Goal: Task Accomplishment & Management: Complete application form

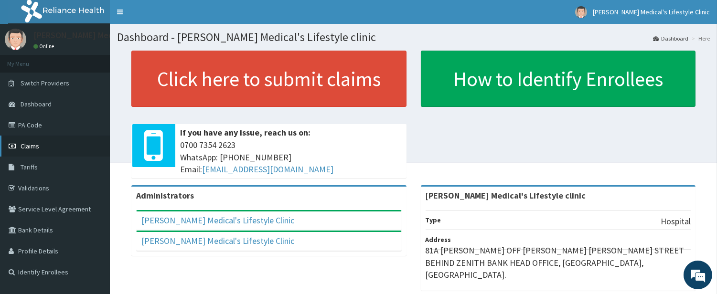
click at [32, 144] on span "Claims" at bounding box center [30, 146] width 19 height 9
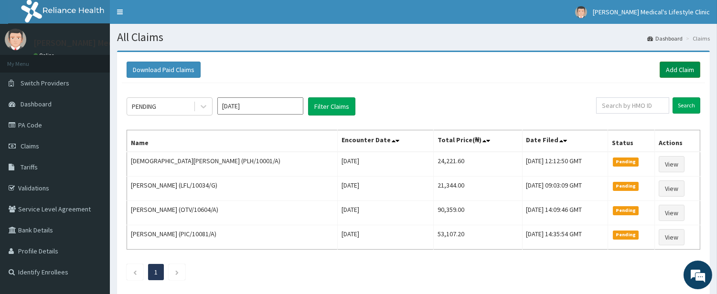
click at [682, 73] on link "Add Claim" at bounding box center [680, 70] width 41 height 16
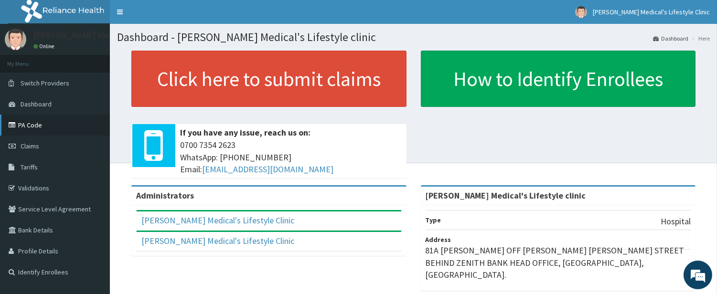
click at [43, 127] on link "PA Code" at bounding box center [55, 125] width 110 height 21
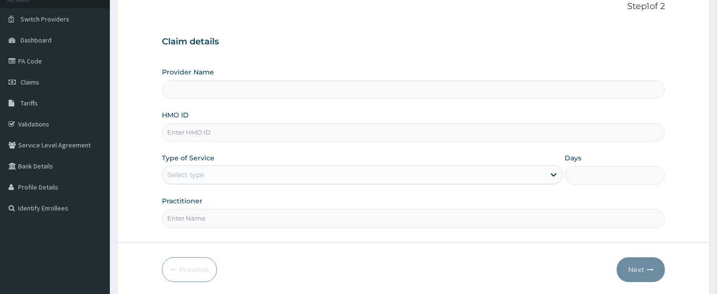
scroll to position [98, 0]
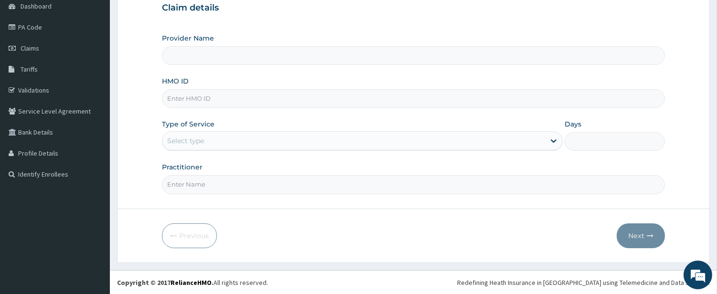
click at [253, 98] on input "HMO ID" at bounding box center [413, 98] width 503 height 19
type input "Grover Medical's Lifestyle clinic"
paste input "AIP/10146/A"
type input "AIP/10146/A"
click at [202, 133] on div "Select type" at bounding box center [353, 140] width 383 height 15
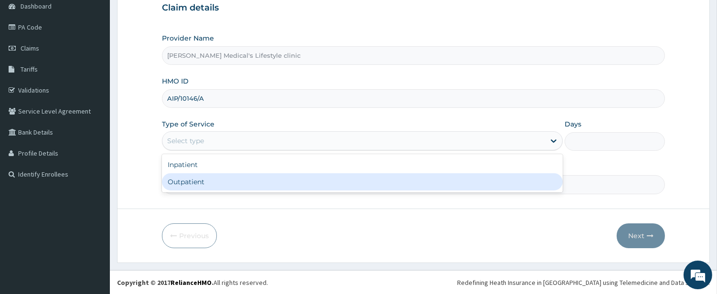
click at [194, 182] on div "Outpatient" at bounding box center [362, 181] width 401 height 17
type input "1"
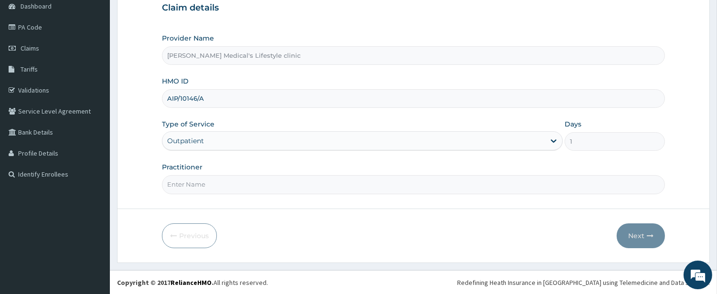
click at [194, 182] on input "Practitioner" at bounding box center [413, 184] width 503 height 19
type input "DR kolawole"
click at [646, 231] on button "Next" at bounding box center [641, 236] width 48 height 25
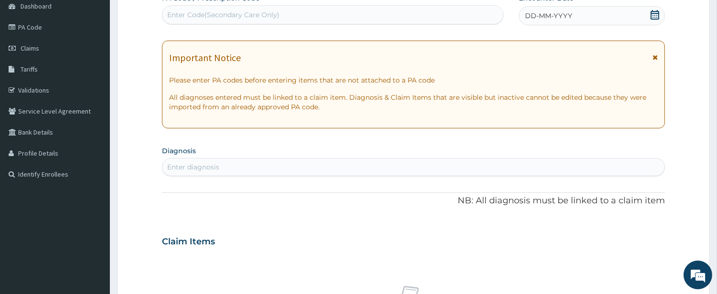
click at [245, 171] on div "Enter diagnosis" at bounding box center [413, 167] width 502 height 15
type input "SEP"
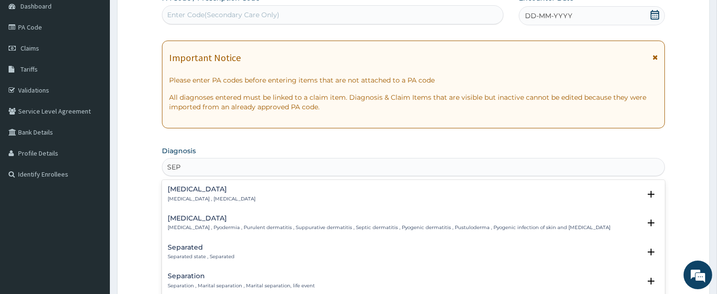
scroll to position [0, 0]
click at [191, 194] on div "Sepsis Systemic infection , Sepsis" at bounding box center [212, 194] width 88 height 17
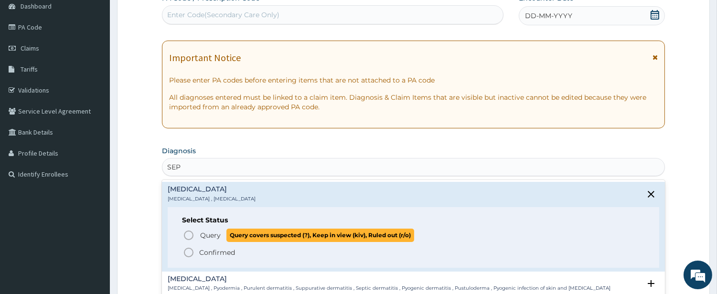
click at [192, 235] on icon "status option query" at bounding box center [188, 235] width 11 height 11
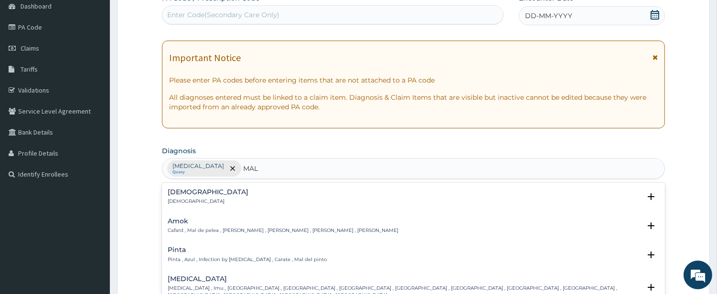
type input "MALA"
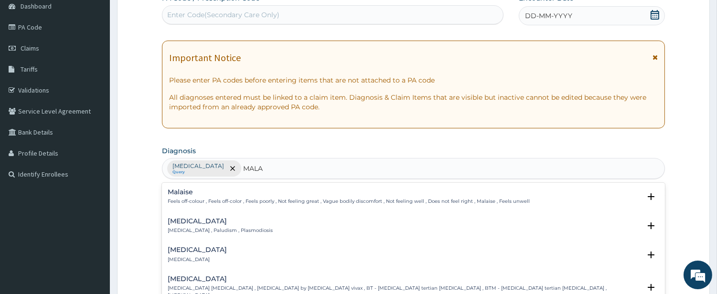
click at [196, 224] on h4 "[MEDICAL_DATA]" at bounding box center [220, 221] width 105 height 7
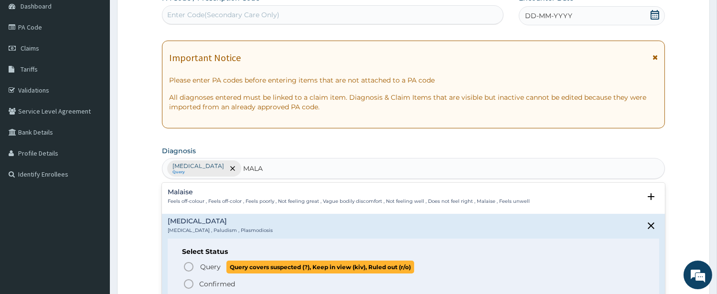
click at [185, 266] on icon "status option query" at bounding box center [188, 266] width 11 height 11
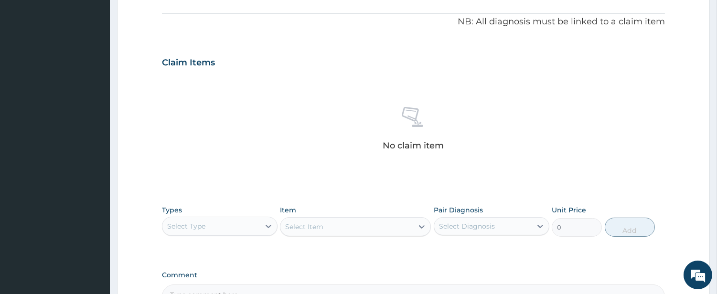
scroll to position [364, 0]
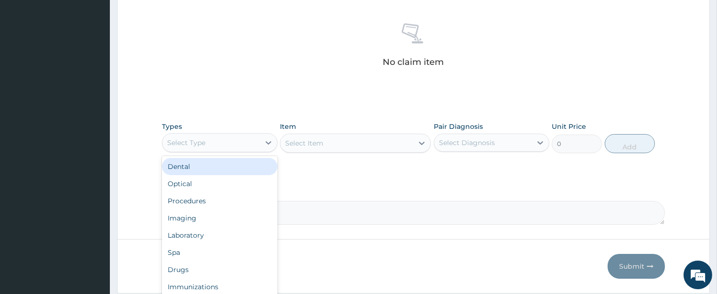
click at [227, 141] on div "Select Type" at bounding box center [210, 142] width 97 height 15
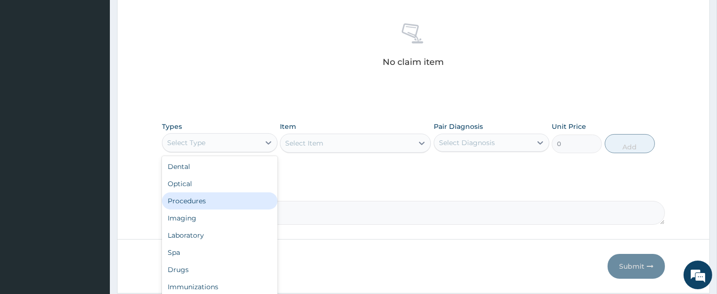
click at [209, 197] on div "Procedures" at bounding box center [220, 201] width 116 height 17
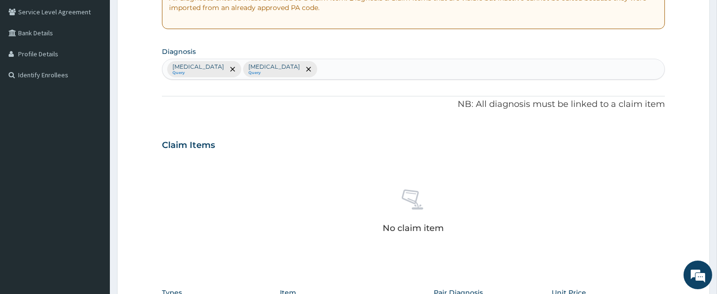
scroll to position [187, 0]
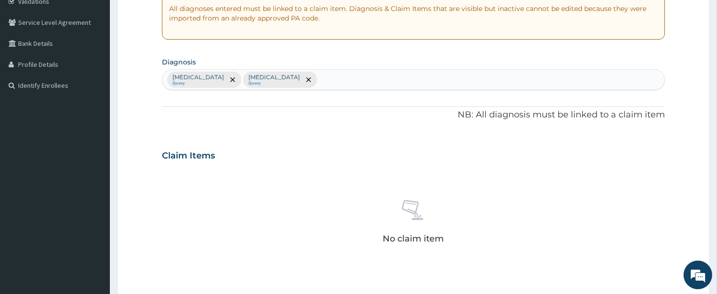
click at [303, 80] on div "Sepsis Query Malaria Query" at bounding box center [413, 80] width 502 height 20
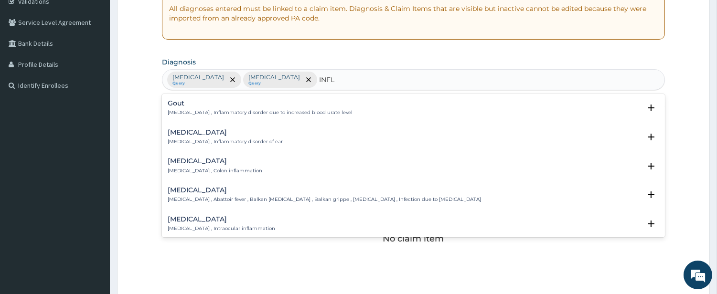
type input "INFLU"
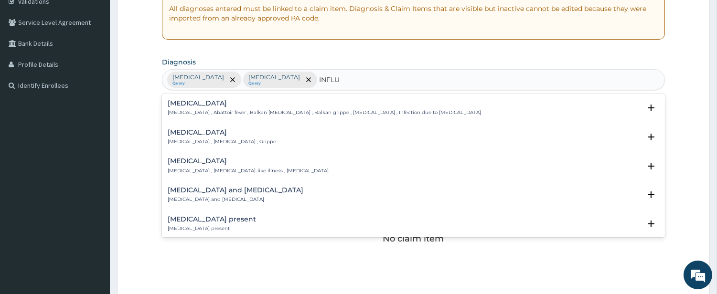
click at [187, 134] on h4 "[MEDICAL_DATA]" at bounding box center [222, 132] width 108 height 7
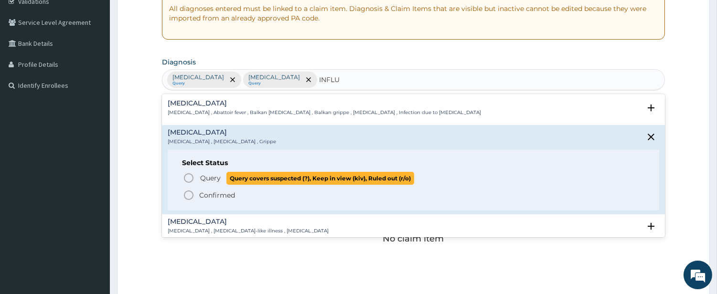
click at [187, 178] on icon "status option query" at bounding box center [188, 177] width 11 height 11
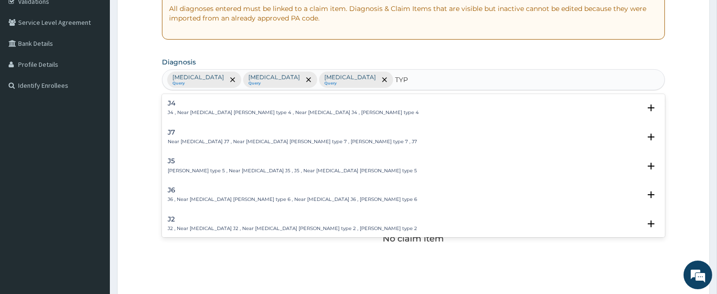
type input "TYPH"
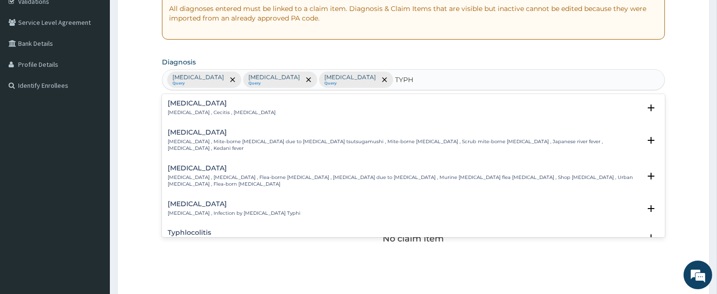
click at [190, 201] on h4 "Typhoid fever" at bounding box center [234, 204] width 133 height 7
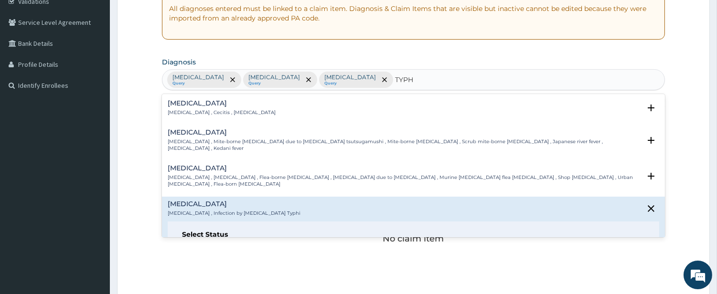
click at [186, 244] on icon "status option query" at bounding box center [188, 249] width 11 height 11
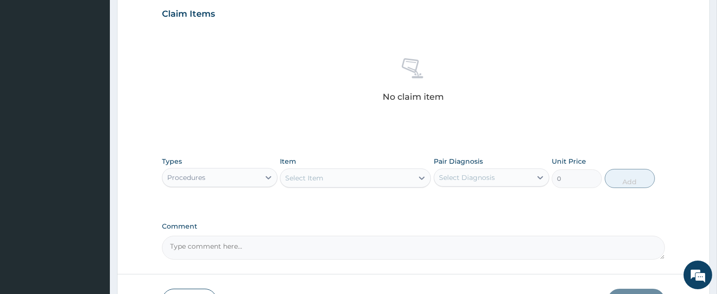
scroll to position [394, 0]
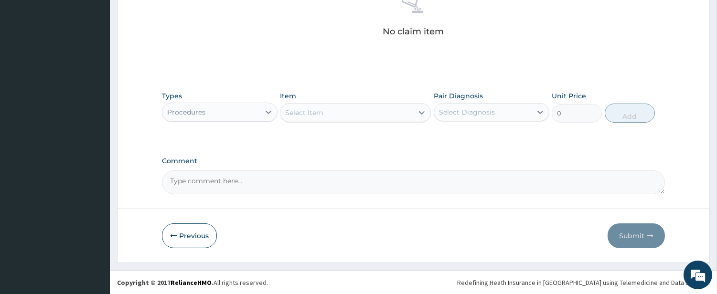
click at [341, 106] on div "Select Item" at bounding box center [346, 112] width 133 height 15
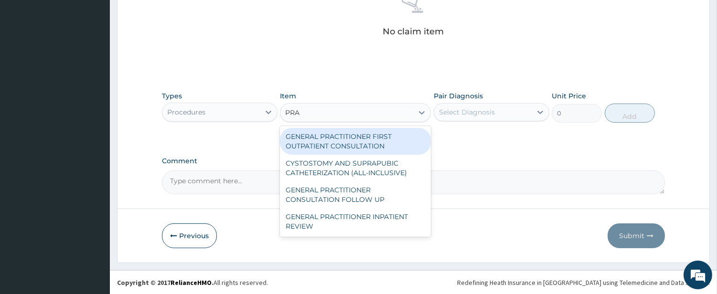
type input "PRAC"
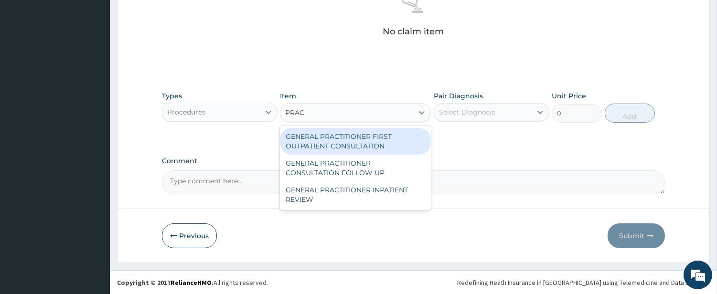
click at [327, 137] on div "GENERAL PRACTITIONER FIRST OUTPATIENT CONSULTATION" at bounding box center [355, 141] width 151 height 27
type input "4500"
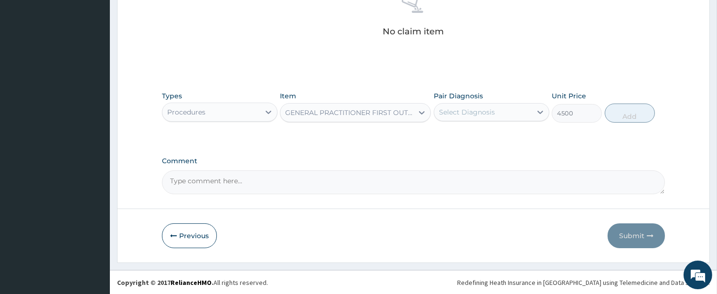
click at [461, 115] on div "Select Diagnosis" at bounding box center [467, 112] width 56 height 10
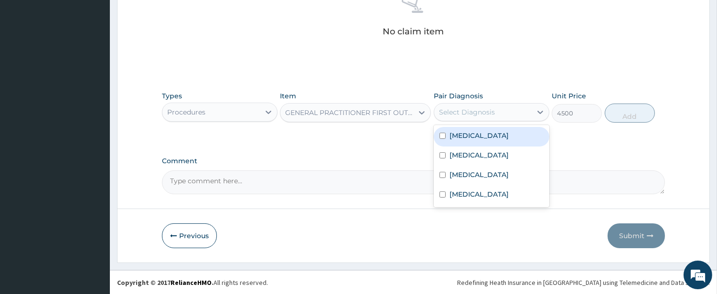
click at [452, 136] on label "[MEDICAL_DATA]" at bounding box center [479, 136] width 59 height 10
checkbox input "true"
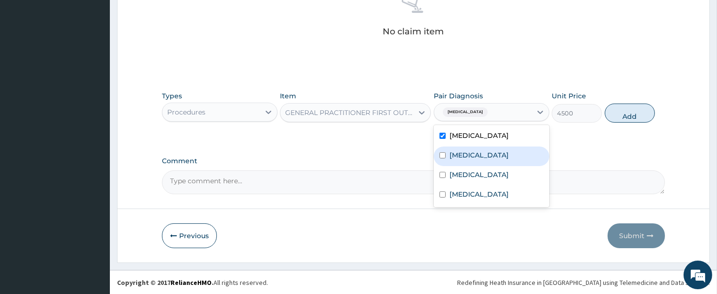
click at [451, 151] on label "[MEDICAL_DATA]" at bounding box center [479, 155] width 59 height 10
checkbox input "true"
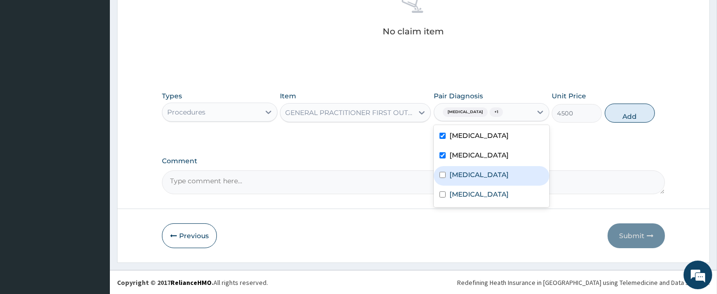
click at [442, 176] on input "checkbox" at bounding box center [442, 175] width 6 height 6
checkbox input "true"
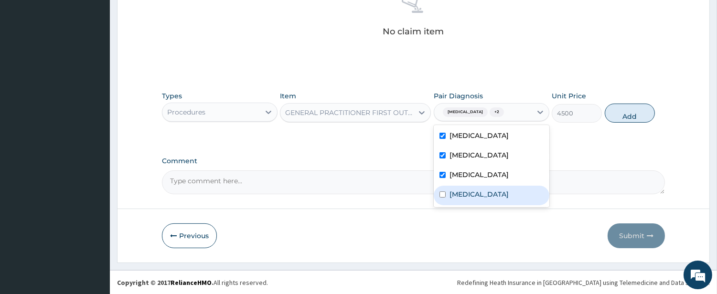
click at [448, 189] on div "Typhoid fever" at bounding box center [492, 196] width 116 height 20
checkbox input "true"
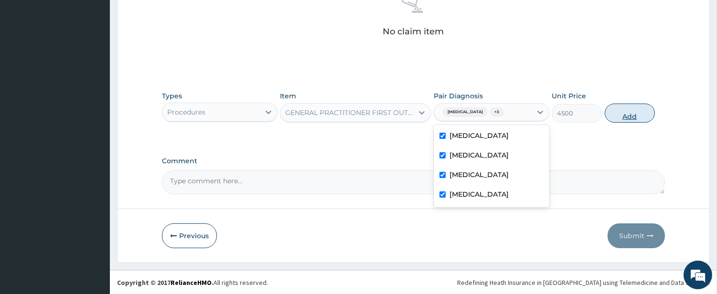
click at [632, 112] on button "Add" at bounding box center [630, 113] width 50 height 19
type input "0"
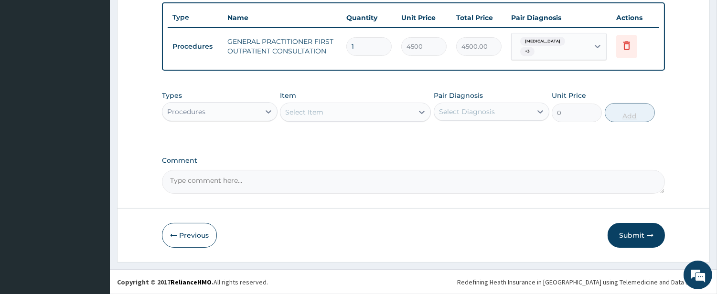
scroll to position [348, 0]
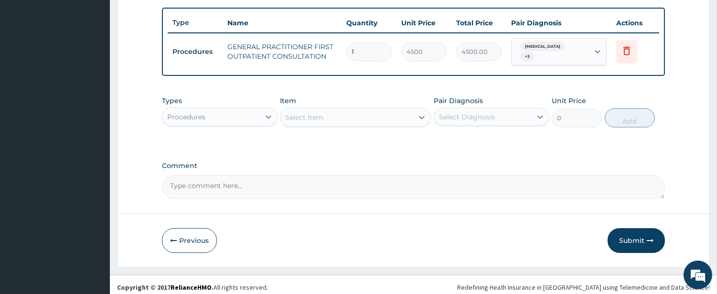
click at [245, 109] on div "Procedures" at bounding box center [210, 116] width 97 height 15
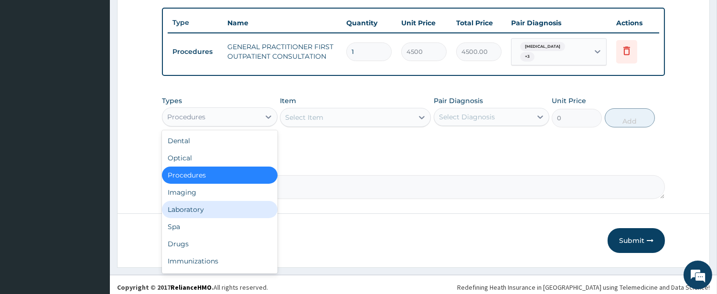
click at [248, 201] on div "Laboratory" at bounding box center [220, 209] width 116 height 17
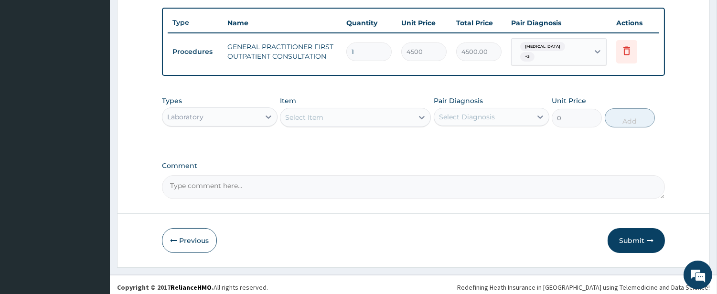
click at [360, 110] on div "Select Item" at bounding box center [346, 117] width 133 height 15
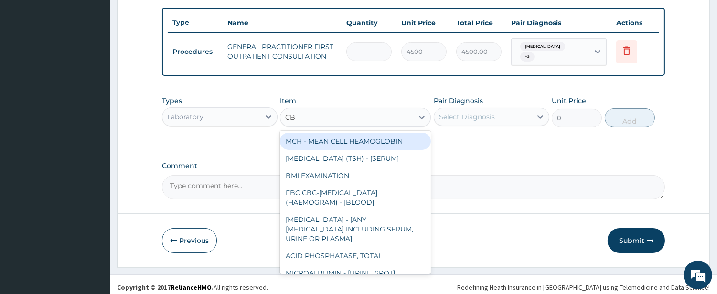
type input "CBC"
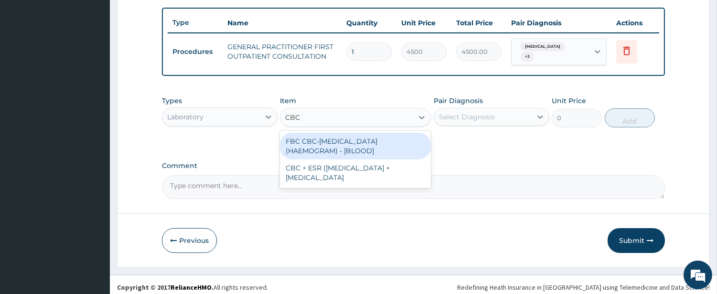
click at [360, 133] on div "FBC CBC-[MEDICAL_DATA] (HAEMOGRAM) - [BLOOD]" at bounding box center [355, 146] width 151 height 27
type input "6000"
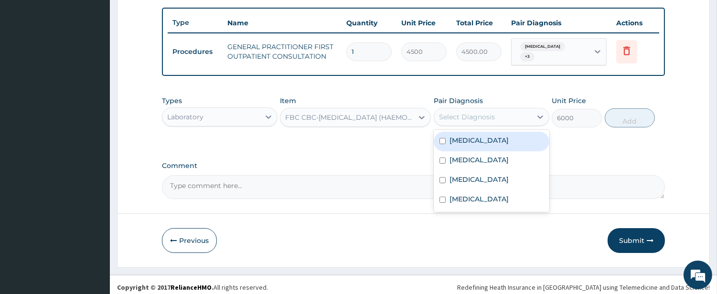
click at [443, 113] on div "Select Diagnosis" at bounding box center [467, 117] width 56 height 10
click at [443, 138] on input "checkbox" at bounding box center [442, 141] width 6 height 6
checkbox input "true"
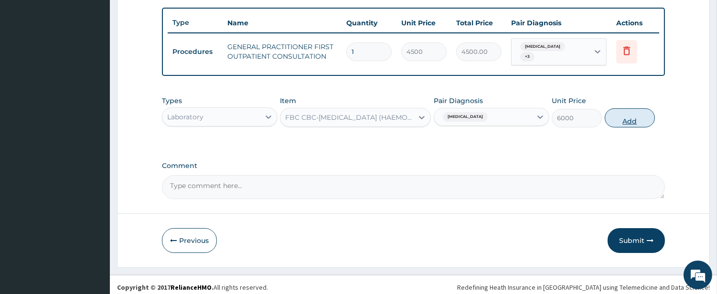
click at [628, 117] on button "Add" at bounding box center [630, 117] width 50 height 19
type input "0"
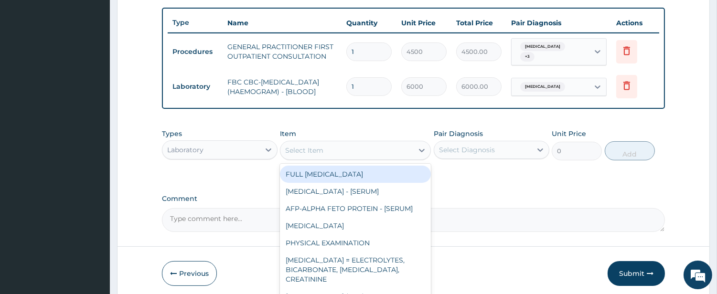
click at [382, 148] on div "Select Item" at bounding box center [346, 150] width 133 height 15
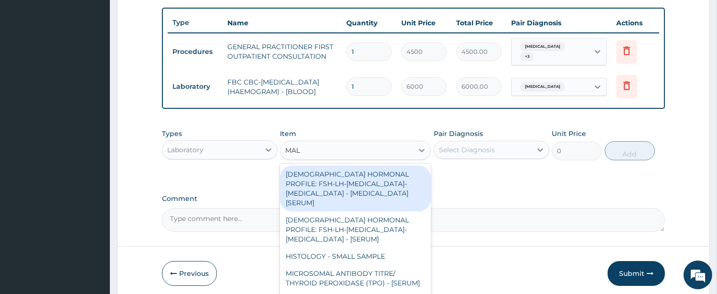
type input "MALA"
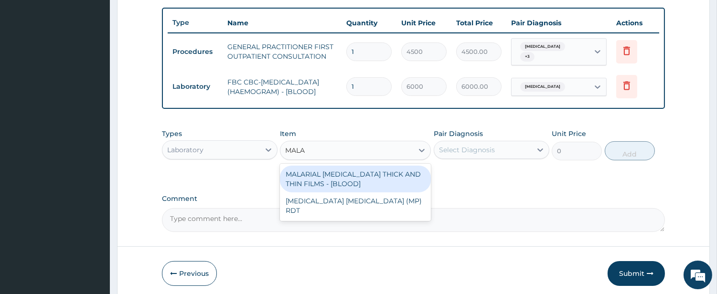
click at [382, 179] on div "MALARIAL PARASITE THICK AND THIN FILMS - [BLOOD]" at bounding box center [355, 179] width 151 height 27
type input "2625"
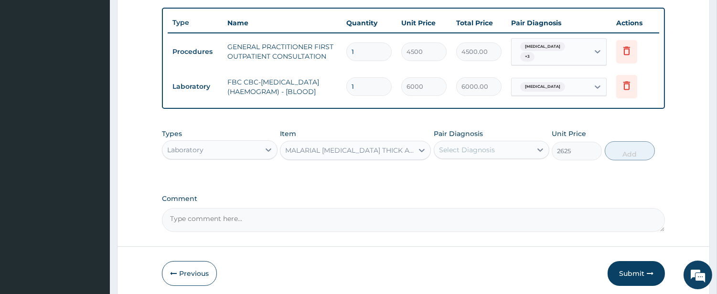
click at [454, 148] on div "Select Diagnosis" at bounding box center [467, 150] width 56 height 10
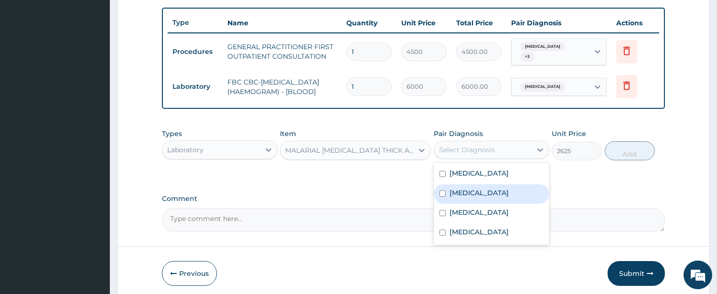
click at [453, 188] on label "Malaria" at bounding box center [479, 193] width 59 height 10
checkbox input "true"
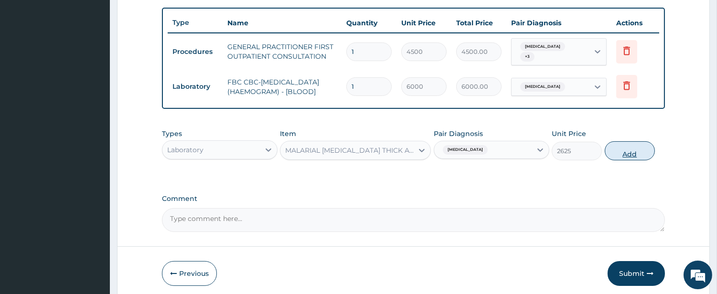
click at [627, 150] on button "Add" at bounding box center [630, 150] width 50 height 19
type input "0"
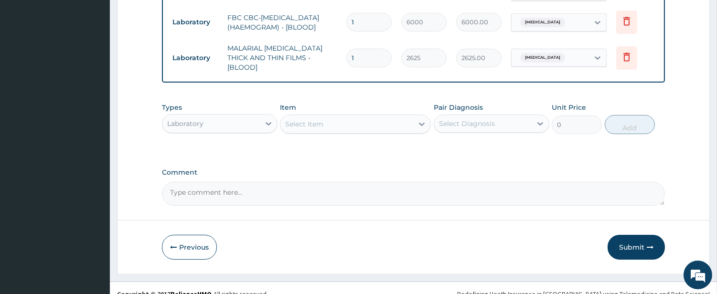
scroll to position [419, 0]
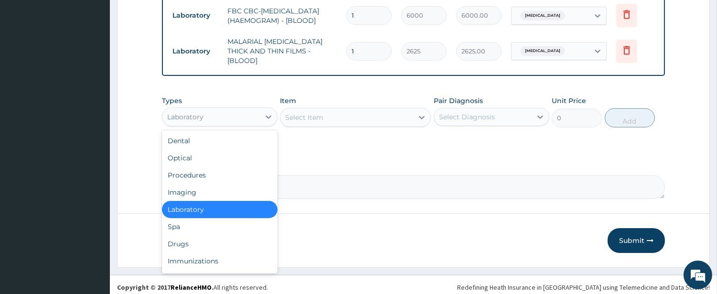
click at [236, 109] on div "Laboratory" at bounding box center [210, 116] width 97 height 15
click at [258, 239] on div "Drugs" at bounding box center [220, 244] width 116 height 17
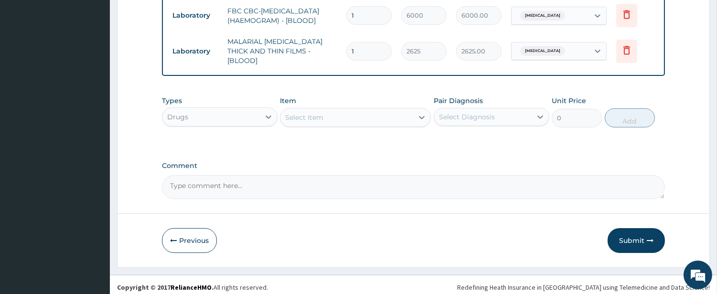
click at [379, 111] on div "Select Item" at bounding box center [346, 117] width 133 height 15
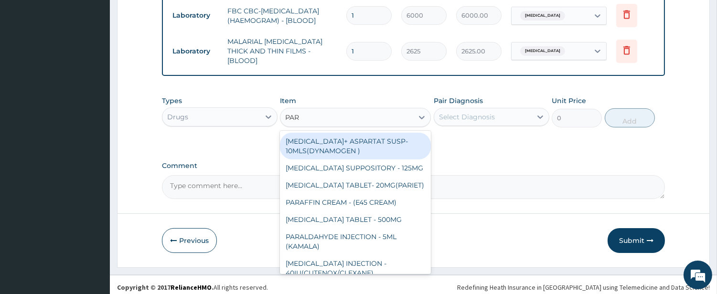
type input "PARA"
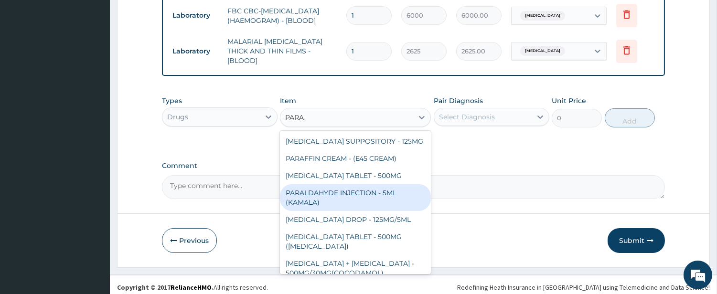
scroll to position [142, 0]
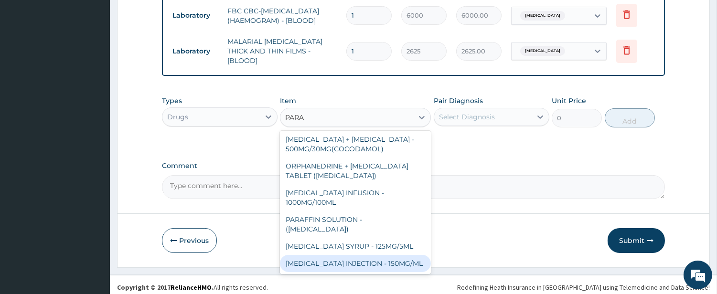
click at [375, 257] on div "PARACETAMOL INJECTION - 150MG/ML" at bounding box center [355, 263] width 151 height 17
type input "640"
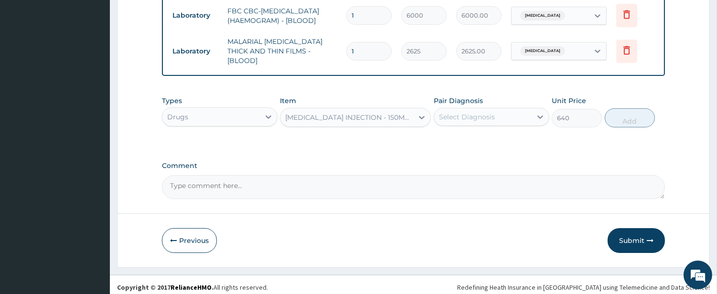
click at [482, 118] on div "Select Diagnosis" at bounding box center [482, 116] width 97 height 15
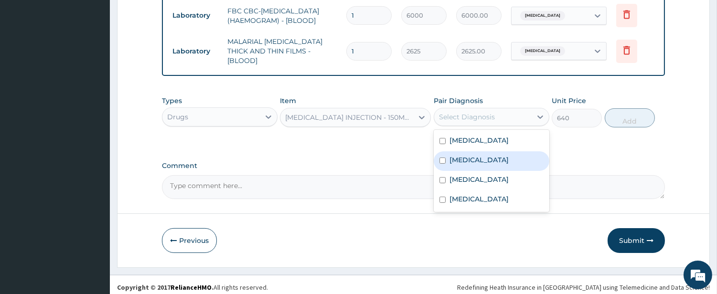
click at [464, 160] on label "Malaria" at bounding box center [479, 160] width 59 height 10
checkbox input "true"
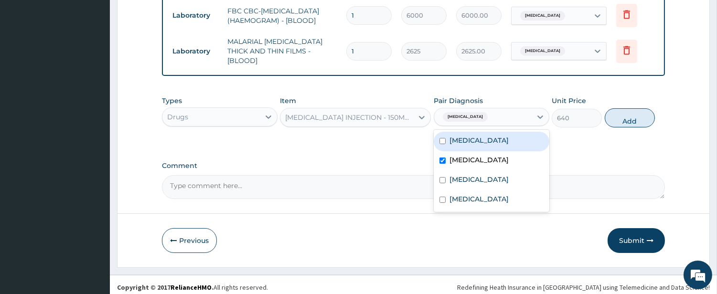
click at [465, 136] on label "Sepsis" at bounding box center [479, 141] width 59 height 10
checkbox input "true"
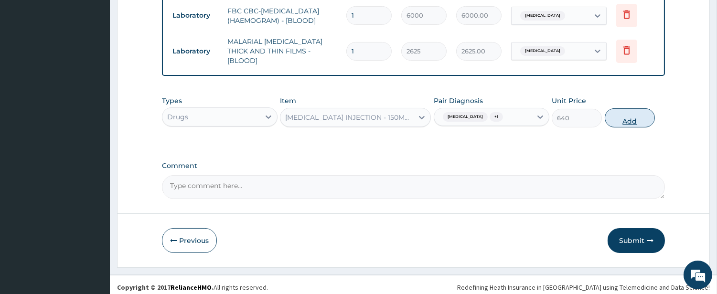
click at [639, 115] on button "Add" at bounding box center [630, 117] width 50 height 19
type input "0"
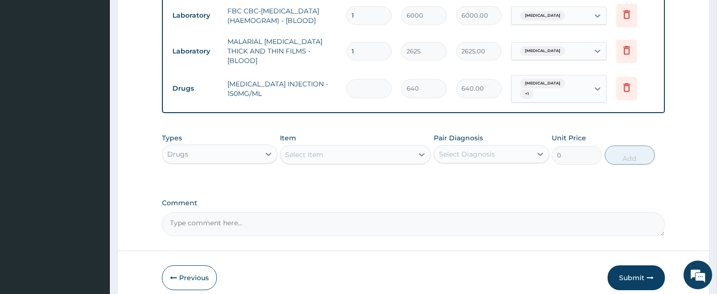
type input "0.00"
type input "3"
type input "1920.00"
type input "3"
click at [401, 147] on div "Select Item" at bounding box center [346, 154] width 133 height 15
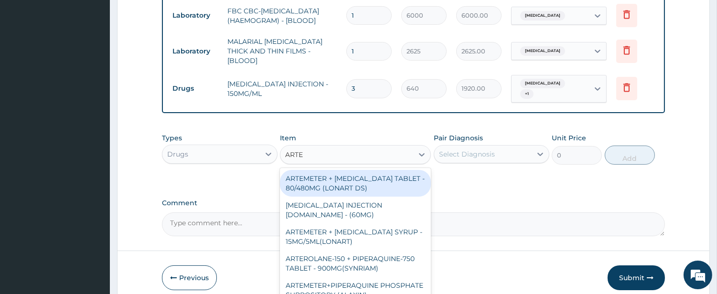
type input "ARTEM"
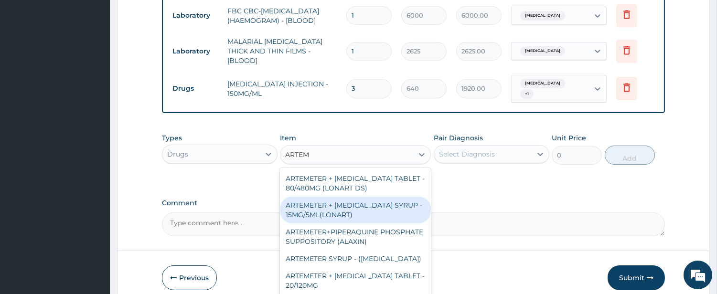
scroll to position [88, 0]
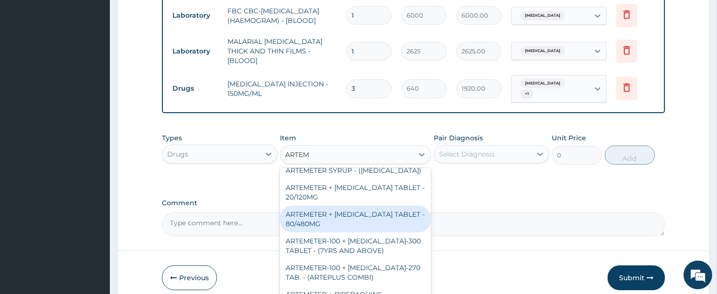
click at [375, 206] on div "ARTEMETER + LUMEFANTRINE TABLET - 80/480MG" at bounding box center [355, 219] width 151 height 27
type input "416"
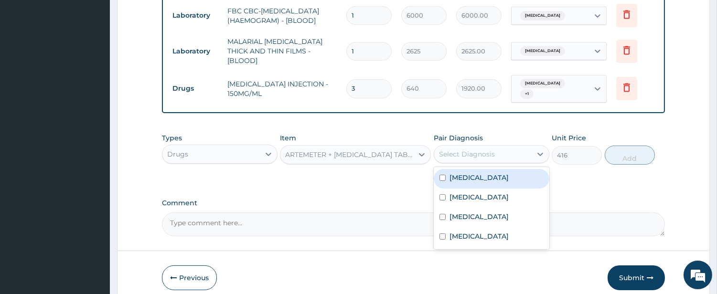
click at [490, 150] on div "Select Diagnosis" at bounding box center [467, 155] width 56 height 10
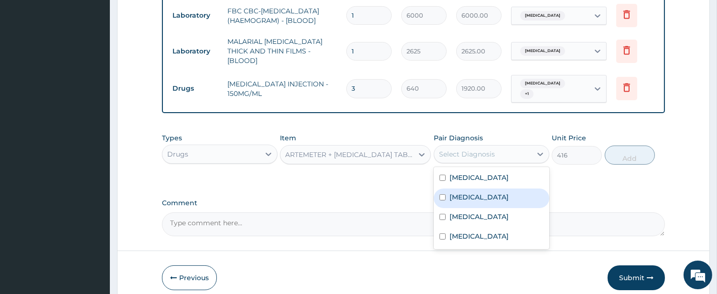
click at [471, 193] on label "Malaria" at bounding box center [479, 198] width 59 height 10
checkbox input "true"
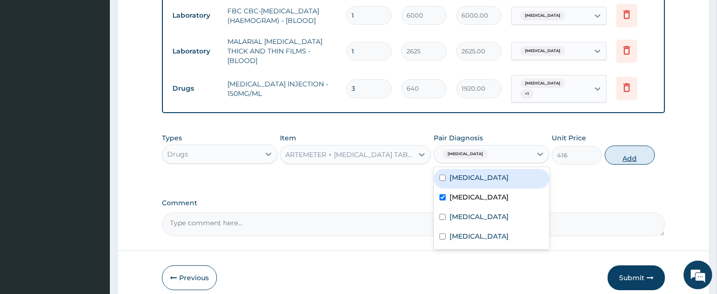
click at [634, 146] on button "Add" at bounding box center [630, 155] width 50 height 19
type input "0"
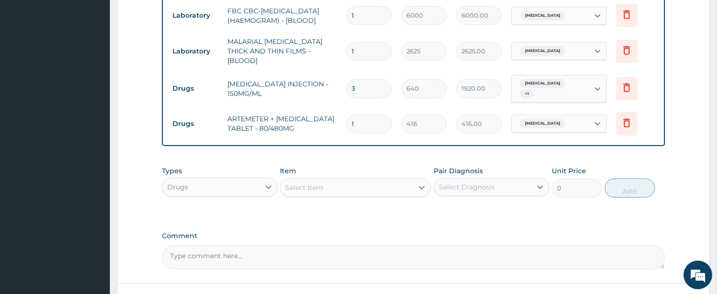
type input "0.00"
type input "6"
type input "2496.00"
type input "6"
click at [367, 180] on div "Select Item" at bounding box center [346, 187] width 133 height 15
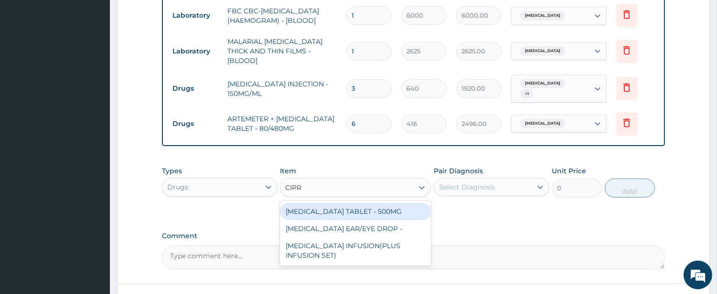
type input "CIPRO"
click at [380, 205] on div "CIPROFLOXACIN TABLET - 500MG" at bounding box center [355, 211] width 151 height 17
type input "224"
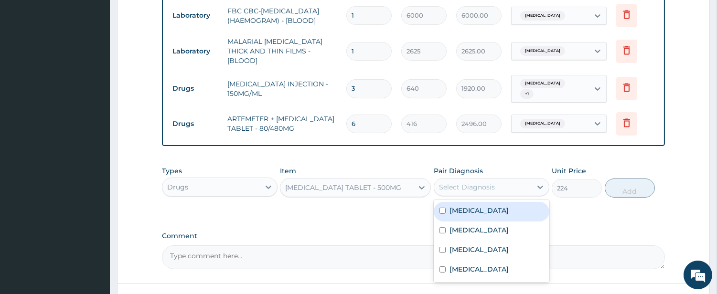
click at [478, 182] on div "Select Diagnosis" at bounding box center [467, 187] width 56 height 10
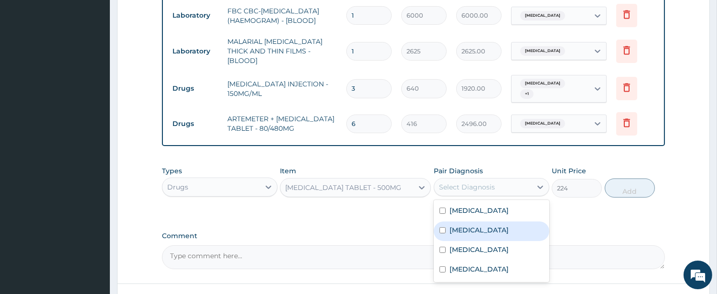
drag, startPoint x: 459, startPoint y: 218, endPoint x: 465, endPoint y: 194, distance: 24.6
click at [459, 225] on label "Malaria" at bounding box center [479, 230] width 59 height 10
checkbox input "true"
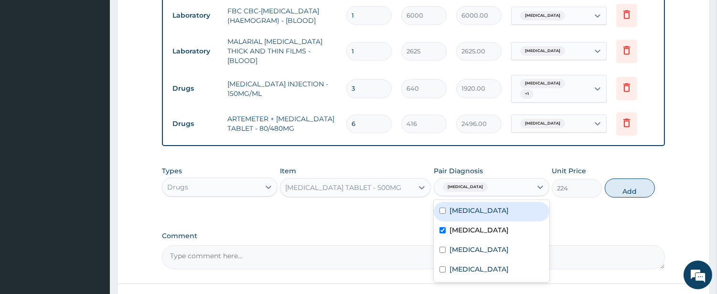
click at [465, 202] on div "Sepsis" at bounding box center [492, 212] width 116 height 20
checkbox input "true"
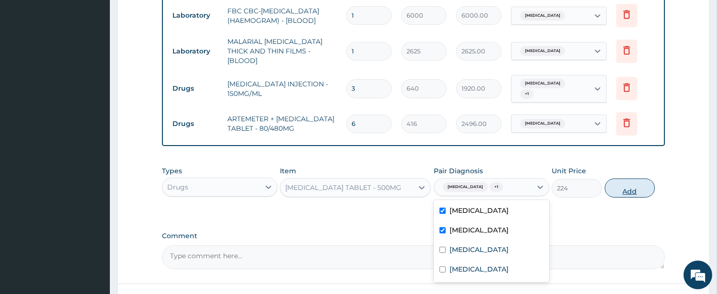
click at [632, 179] on button "Add" at bounding box center [630, 188] width 50 height 19
type input "0"
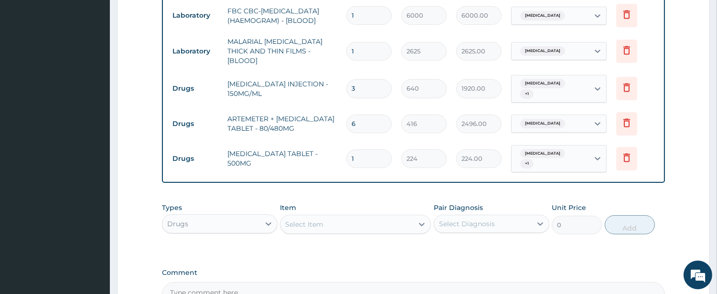
type input "10"
type input "2240.00"
type input "10"
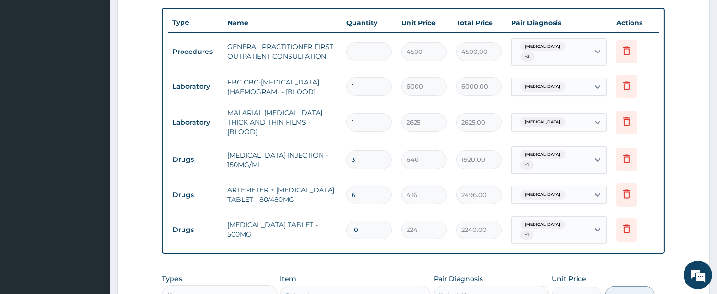
scroll to position [242, 0]
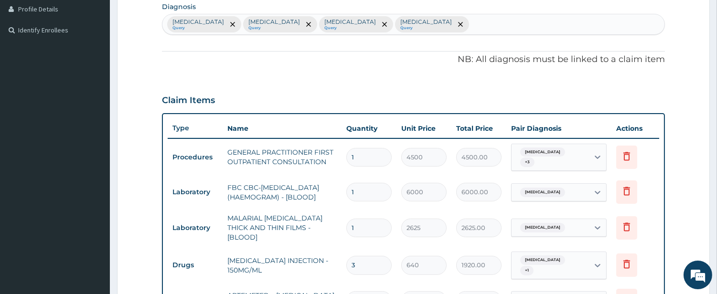
click at [380, 27] on div "Sepsis Query Malaria Query Influenza Query Typhoid fever Query" at bounding box center [413, 24] width 502 height 20
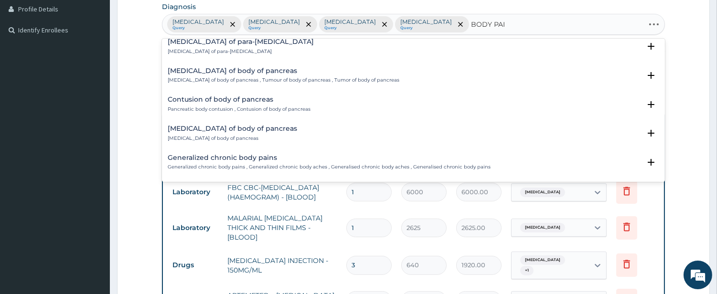
scroll to position [121, 0]
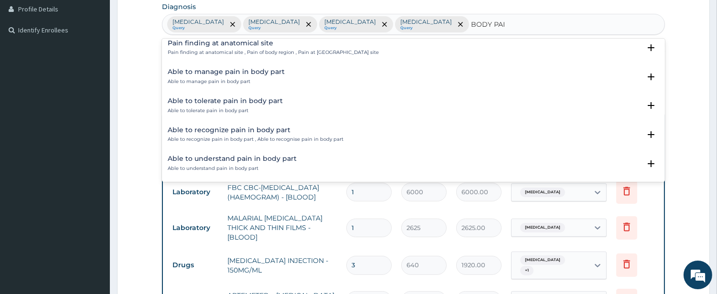
type input "BODY PAIN"
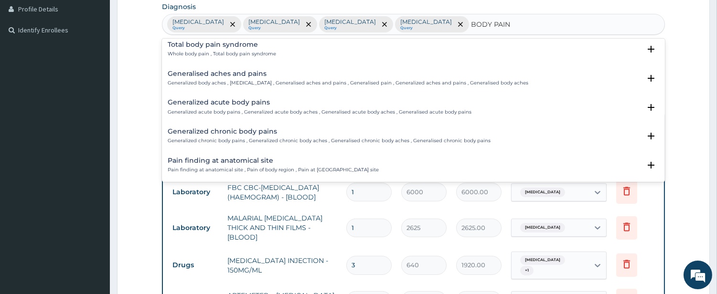
scroll to position [0, 0]
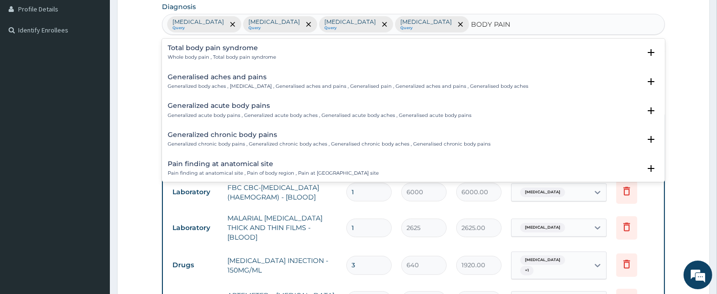
click at [227, 51] on h4 "Total body pain syndrome" at bounding box center [222, 47] width 108 height 7
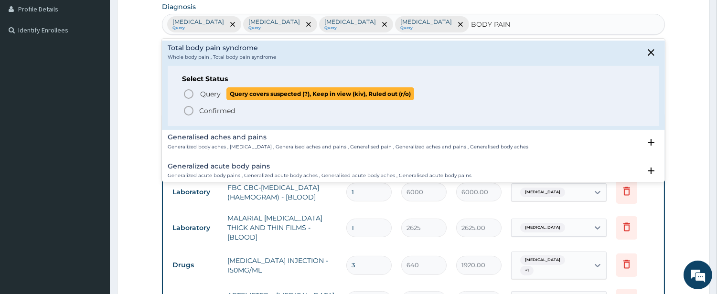
click at [192, 91] on circle "status option query" at bounding box center [188, 94] width 9 height 9
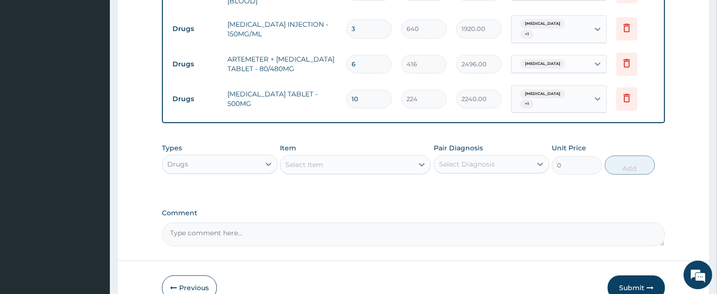
scroll to position [508, 0]
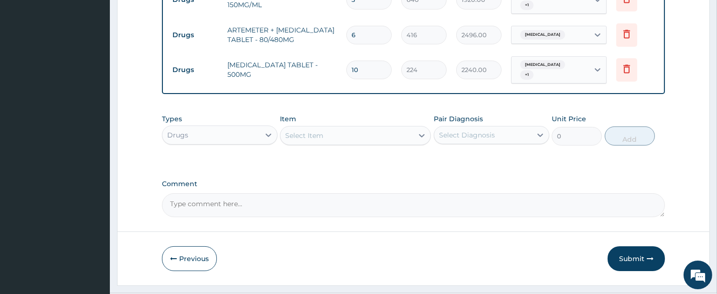
click at [341, 128] on div "Select Item" at bounding box center [346, 135] width 133 height 15
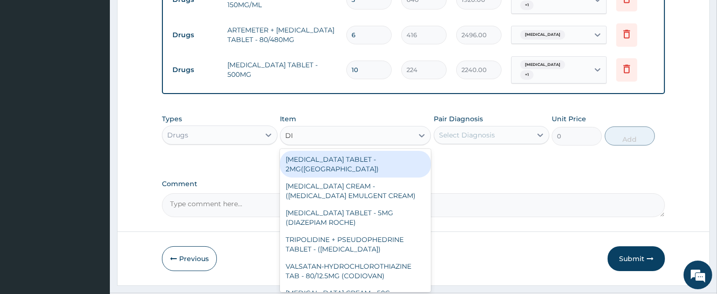
type input "DIC"
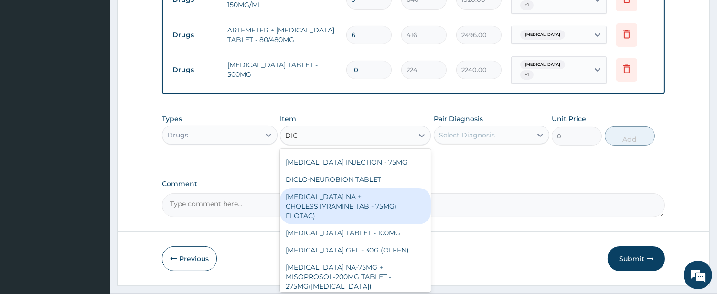
scroll to position [88, 0]
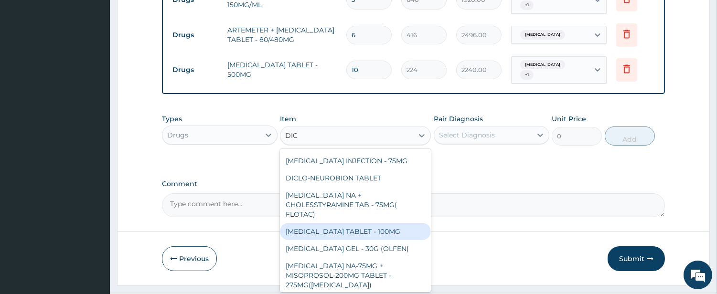
click at [370, 223] on div "[MEDICAL_DATA] TABLET - 100MG" at bounding box center [355, 231] width 151 height 17
type input "128"
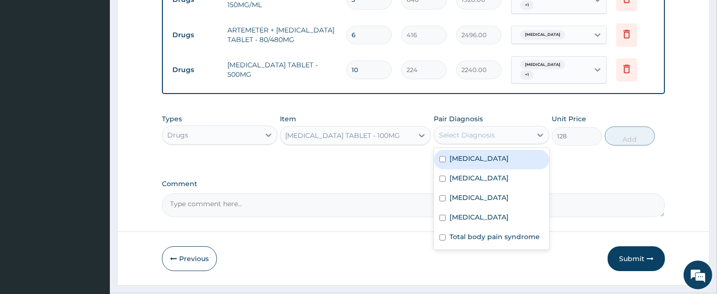
click at [483, 130] on div "Select Diagnosis" at bounding box center [467, 135] width 56 height 10
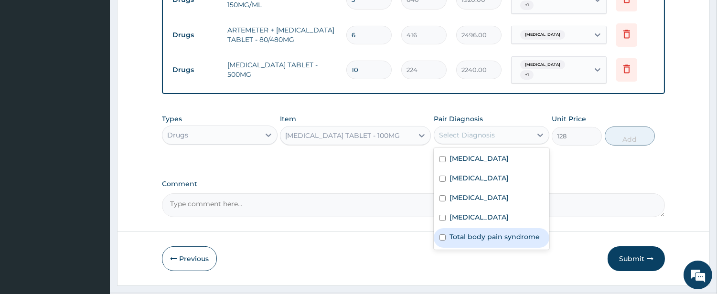
click at [493, 228] on div "Total body pain syndrome" at bounding box center [492, 238] width 116 height 20
checkbox input "true"
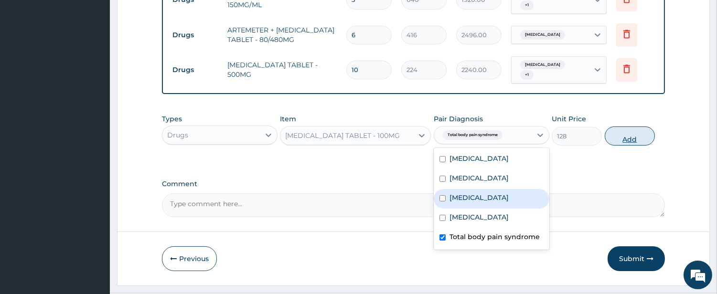
click at [619, 127] on button "Add" at bounding box center [630, 136] width 50 height 19
type input "0"
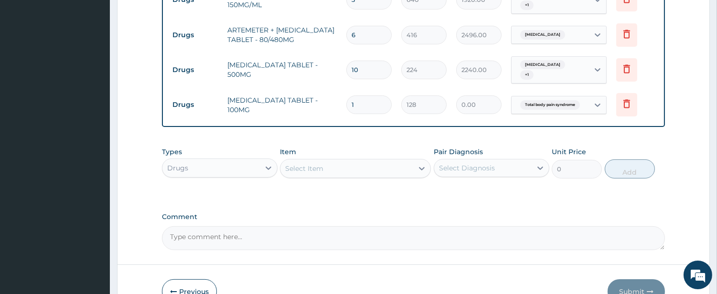
type input "0.00"
type input "9"
type input "1152.00"
type input "9"
click at [359, 161] on div "Select Item" at bounding box center [346, 168] width 133 height 15
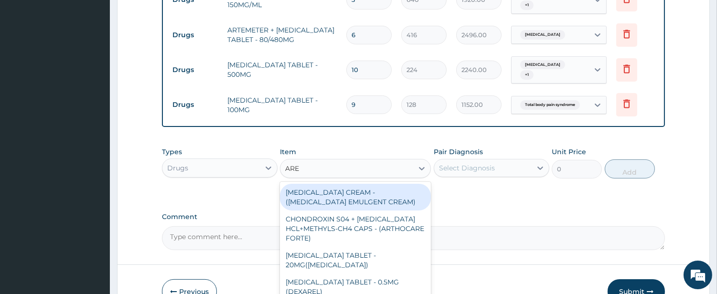
type input "AREE"
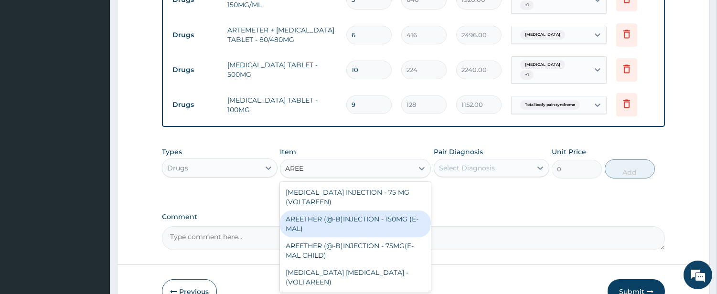
click at [372, 215] on div "AREETHER (@-B)INJECTION - 150MG (E-MAL)" at bounding box center [355, 224] width 151 height 27
type input "1920"
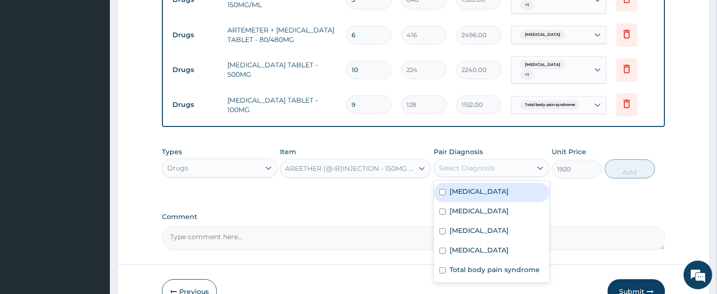
click at [474, 163] on div "Select Diagnosis" at bounding box center [467, 168] width 56 height 10
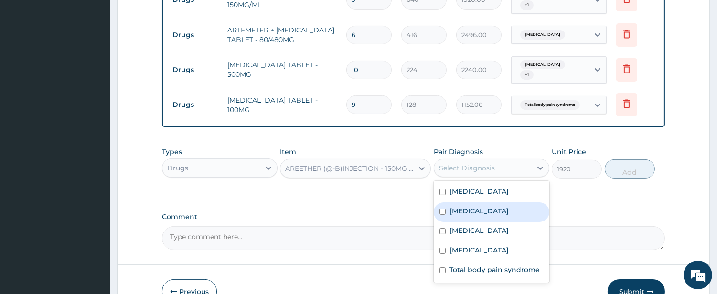
click at [462, 206] on label "Malaria" at bounding box center [479, 211] width 59 height 10
checkbox input "true"
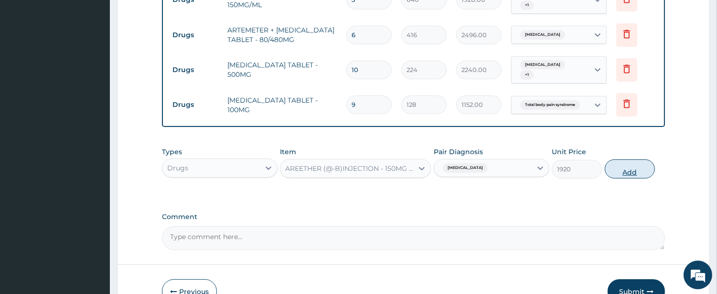
click at [633, 161] on button "Add" at bounding box center [630, 169] width 50 height 19
type input "0"
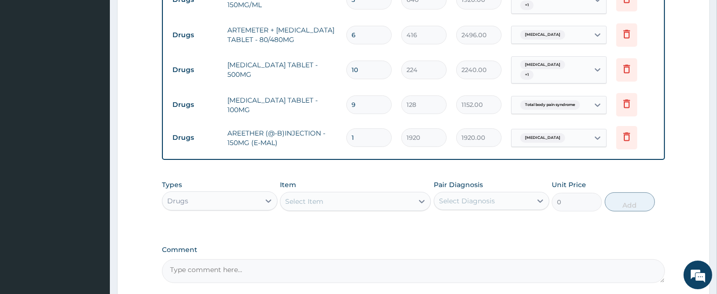
click at [373, 194] on div "Select Item" at bounding box center [346, 201] width 133 height 15
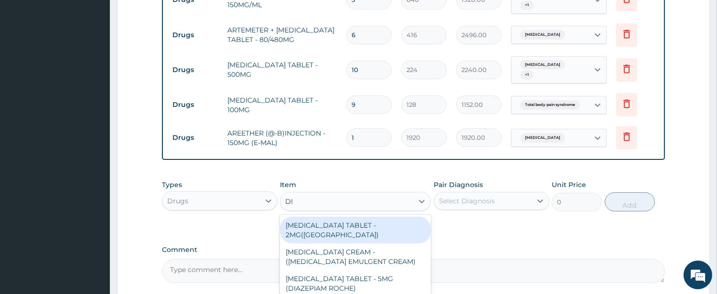
type input "DIC"
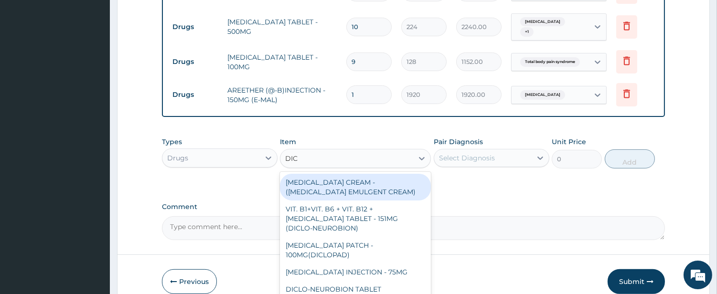
scroll to position [585, 0]
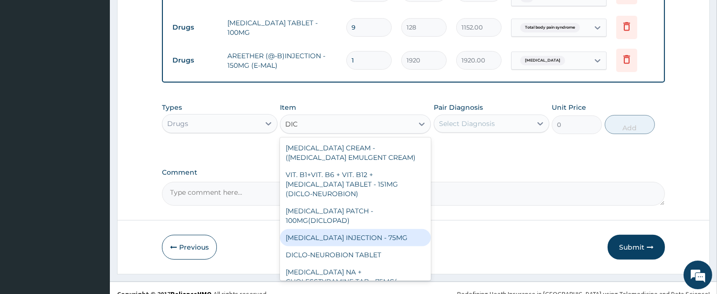
click at [360, 229] on div "DICLOFENAC INJECTION - 75MG" at bounding box center [355, 237] width 151 height 17
type input "480"
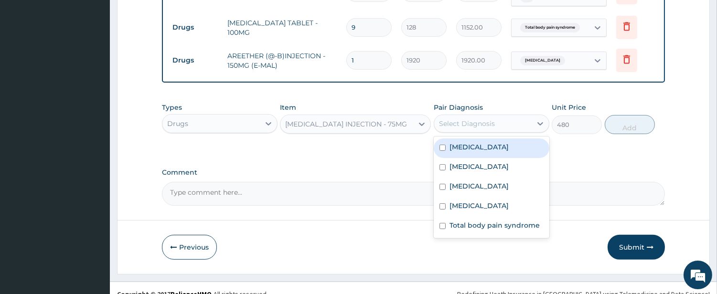
click at [513, 116] on div "Select Diagnosis" at bounding box center [482, 123] width 97 height 15
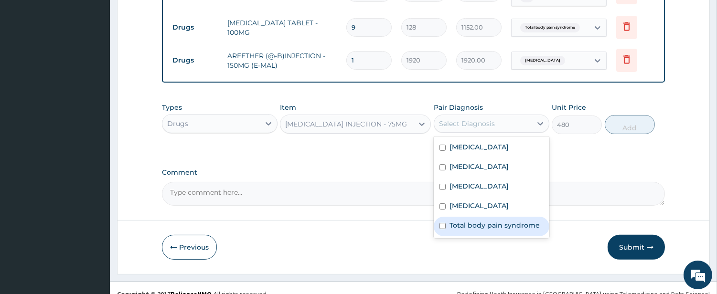
click at [503, 221] on label "Total body pain syndrome" at bounding box center [495, 226] width 90 height 10
checkbox input "true"
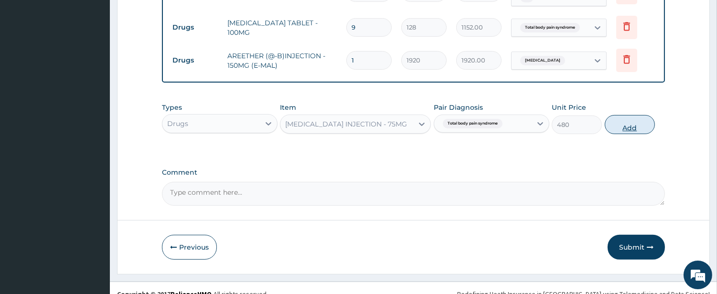
click at [628, 116] on button "Add" at bounding box center [630, 124] width 50 height 19
type input "0"
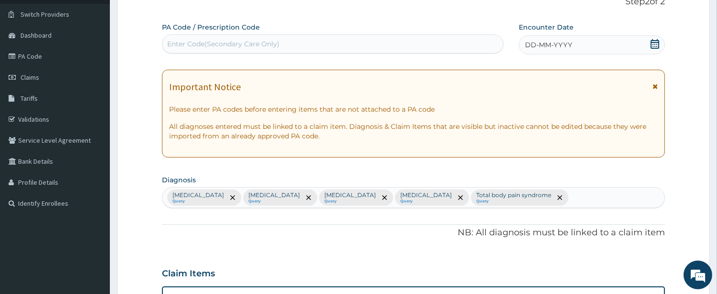
scroll to position [54, 0]
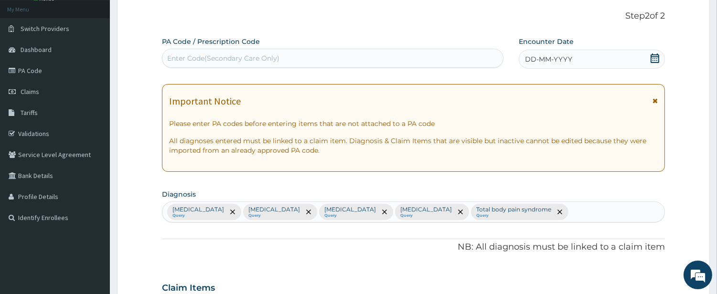
click at [551, 49] on div "Encounter Date DD-MM-YYYY" at bounding box center [592, 53] width 146 height 32
click at [552, 55] on span "DD-MM-YYYY" at bounding box center [548, 59] width 47 height 10
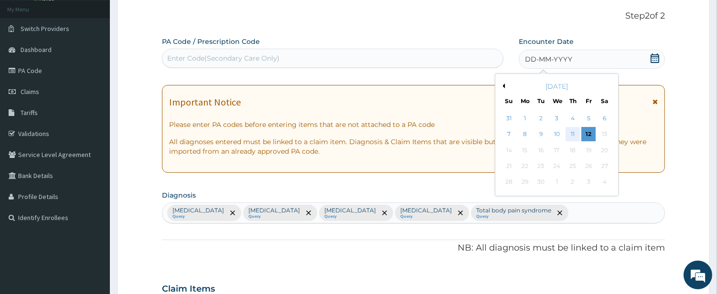
click at [570, 135] on div "11" at bounding box center [573, 135] width 14 height 14
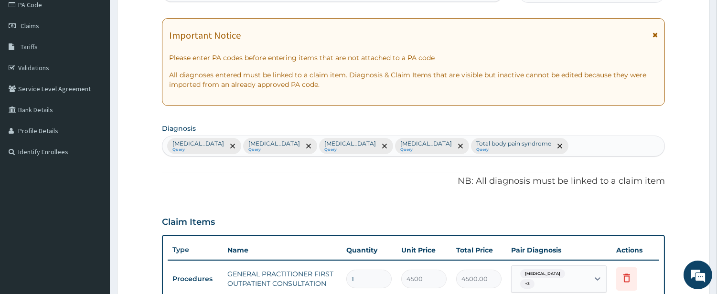
scroll to position [585, 0]
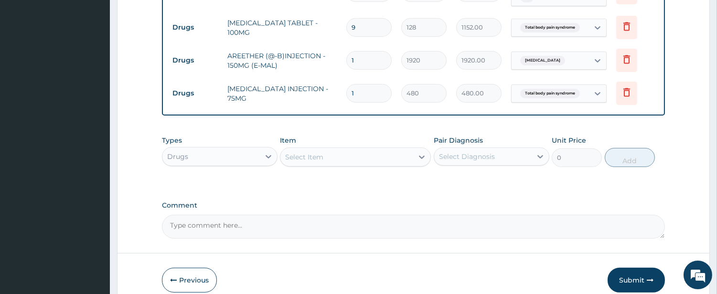
drag, startPoint x: 627, startPoint y: 270, endPoint x: 492, endPoint y: 236, distance: 139.3
click at [627, 269] on button "Submit" at bounding box center [636, 280] width 57 height 25
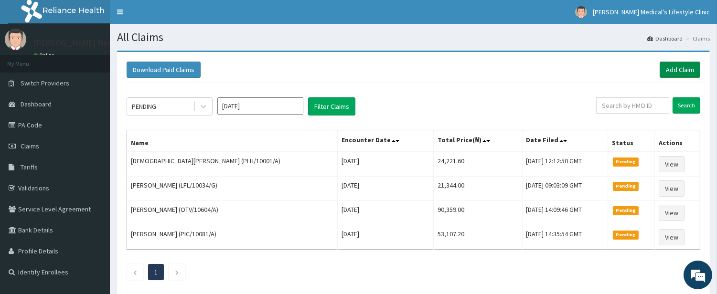
click at [678, 68] on link "Add Claim" at bounding box center [680, 70] width 41 height 16
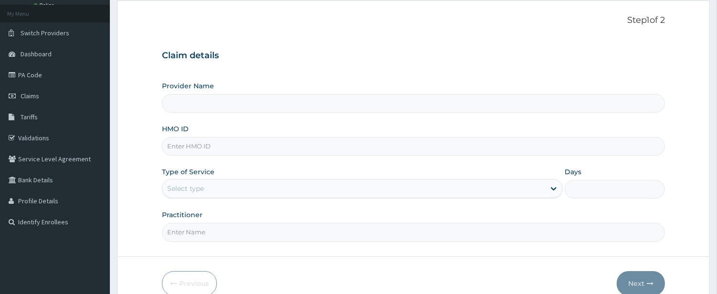
scroll to position [98, 0]
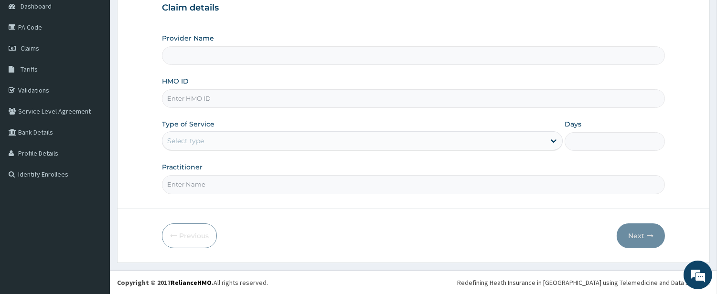
click at [245, 91] on input "HMO ID" at bounding box center [413, 98] width 503 height 19
type input "Grover Medical's Lifestyle clinic"
paste input "http://192.168.1.114:7771/vistamedics/Customer/Patients#:~:text=RELIANCE%20%2D-…"
click at [233, 143] on div "Select type" at bounding box center [353, 140] width 383 height 15
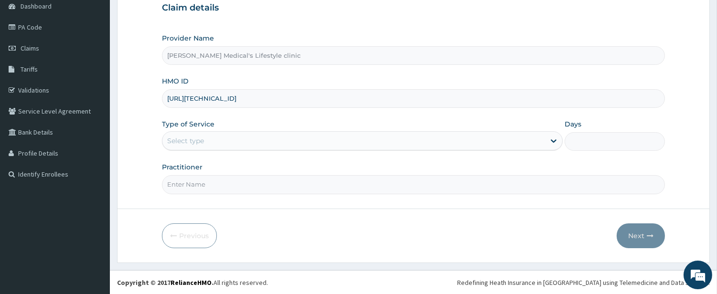
click at [499, 99] on input "http://192.168.1.114:7771/vistamedics/Customer/Patients#:~:text=RELIANCE%20%2D-…" at bounding box center [413, 98] width 503 height 19
type input "h"
paste input "NMW/10004/A"
type input "NMW/10004/A"
click at [301, 138] on div "Select type" at bounding box center [353, 140] width 383 height 15
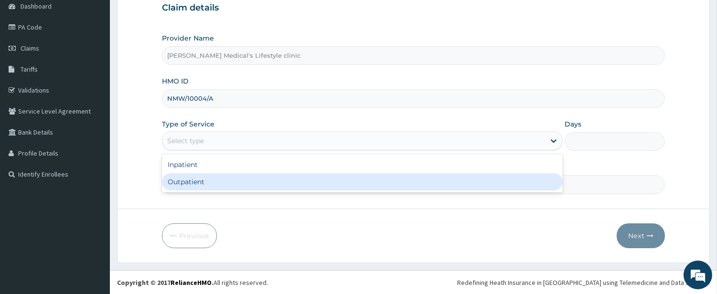
click at [246, 187] on div "Outpatient" at bounding box center [362, 181] width 401 height 17
type input "1"
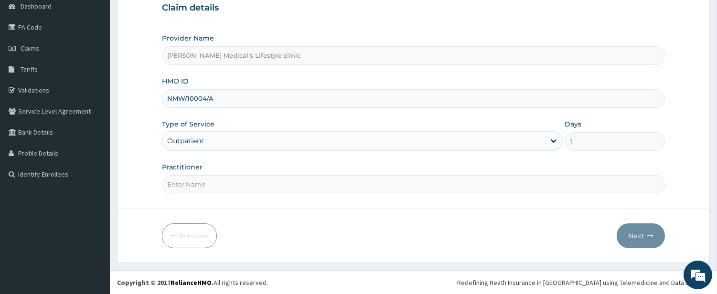
click at [246, 187] on input "Practitioner" at bounding box center [413, 184] width 503 height 19
type input "DR kolawole"
click at [634, 237] on button "Next" at bounding box center [641, 236] width 48 height 25
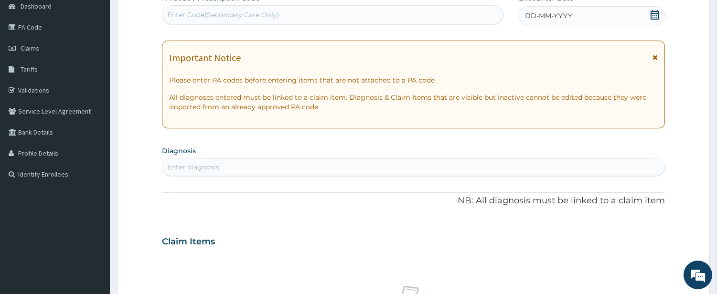
click at [278, 168] on div "Enter diagnosis" at bounding box center [413, 167] width 502 height 15
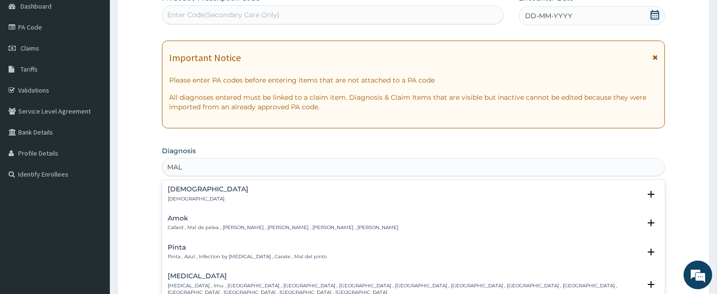
type input "MALA"
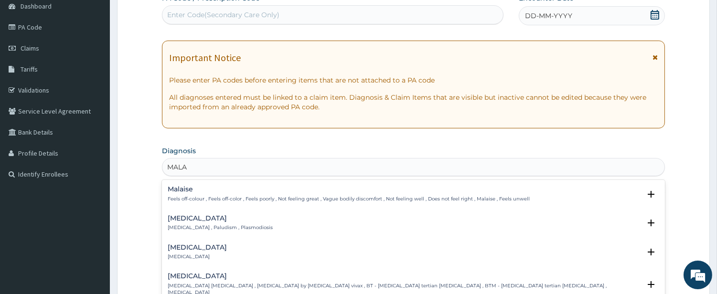
click at [199, 221] on h4 "Malaria" at bounding box center [220, 218] width 105 height 7
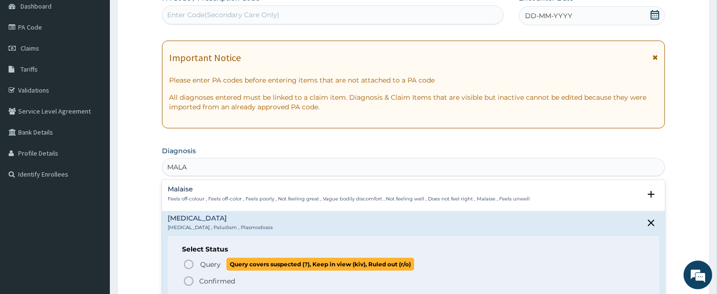
click at [191, 263] on icon "status option query" at bounding box center [188, 264] width 11 height 11
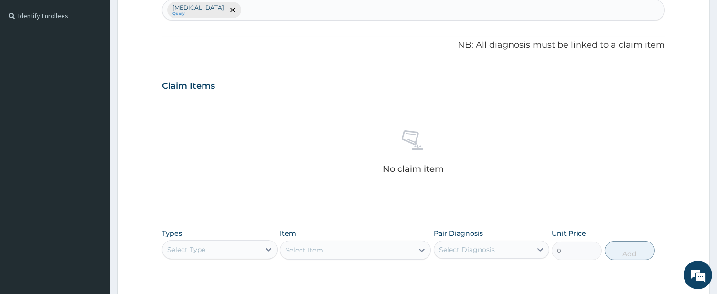
scroll to position [364, 0]
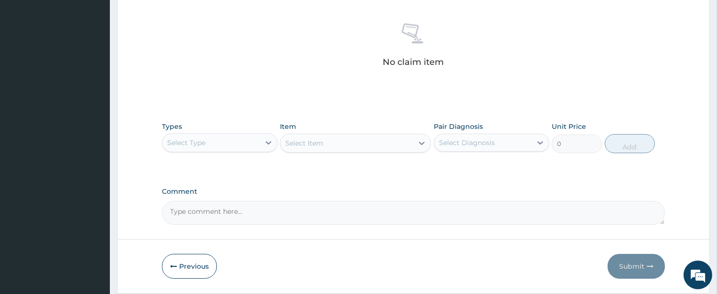
click at [216, 141] on div "Select Type" at bounding box center [210, 142] width 97 height 15
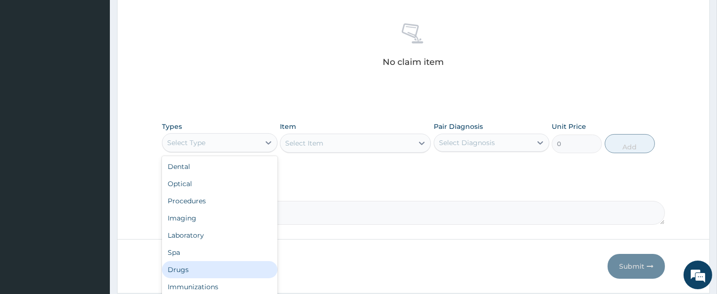
drag, startPoint x: 255, startPoint y: 268, endPoint x: 260, endPoint y: 255, distance: 13.9
click at [256, 268] on div "Drugs" at bounding box center [220, 269] width 116 height 17
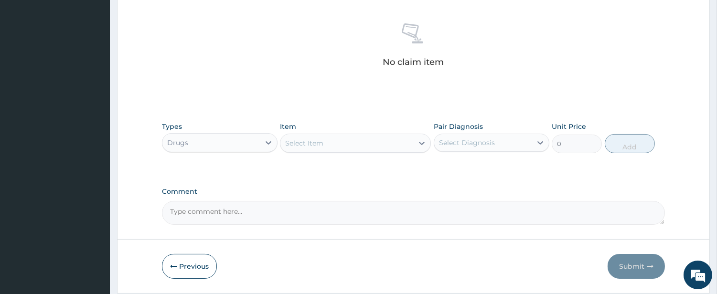
click at [395, 147] on div "Select Item" at bounding box center [346, 143] width 133 height 15
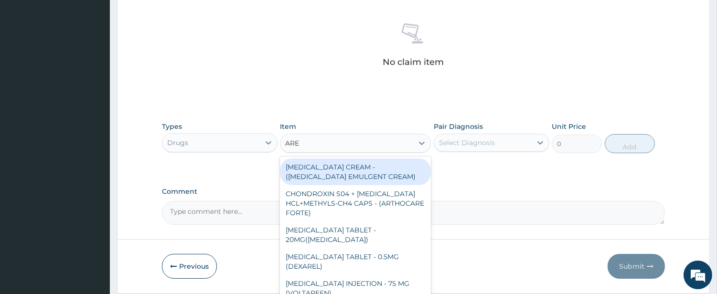
type input "AREE"
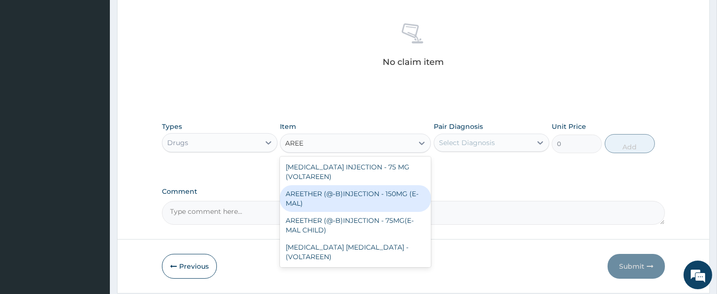
click at [391, 199] on div "AREETHER (@-B)INJECTION - 150MG (E-MAL)" at bounding box center [355, 198] width 151 height 27
type input "1920"
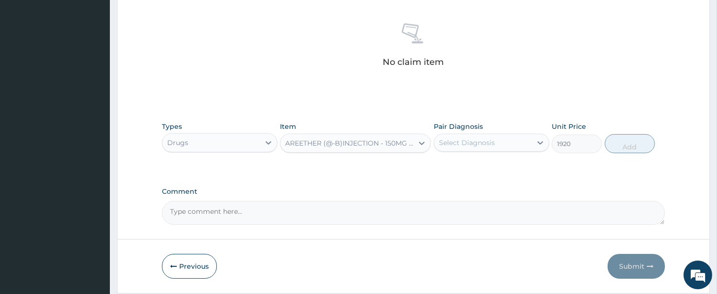
click at [474, 140] on div "Select Diagnosis" at bounding box center [467, 143] width 56 height 10
click at [465, 168] on label "[MEDICAL_DATA]" at bounding box center [479, 166] width 59 height 10
checkbox input "true"
click at [621, 148] on button "Add" at bounding box center [630, 143] width 50 height 19
type input "0"
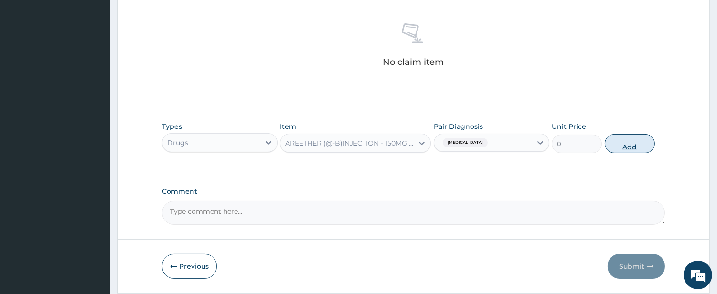
scroll to position [348, 0]
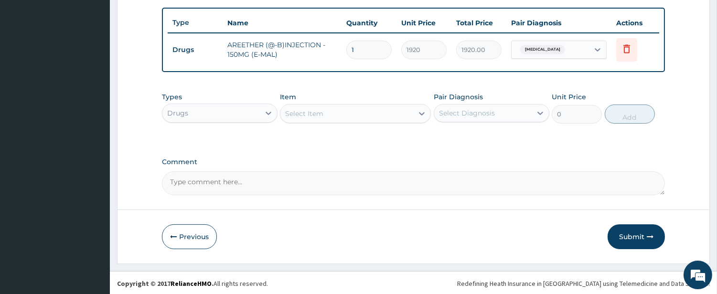
type input "0.00"
type input "3"
type input "5760.00"
type input "3"
click at [351, 112] on div "Select Item" at bounding box center [346, 113] width 133 height 15
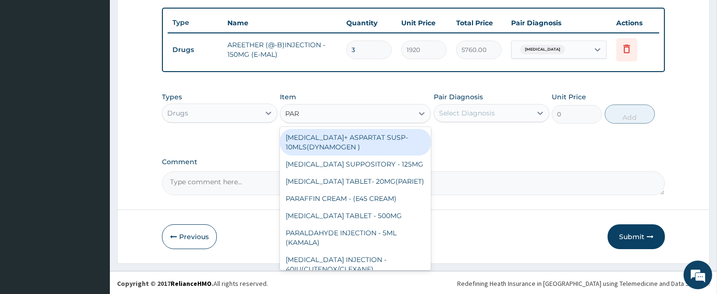
type input "PARA"
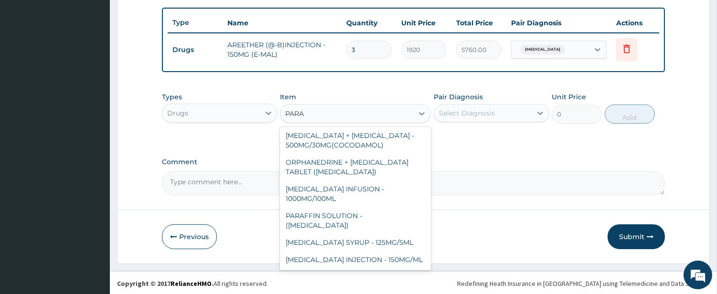
scroll to position [142, 0]
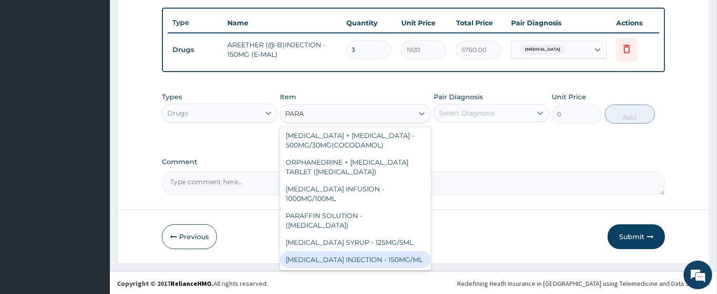
click at [371, 254] on div "PARACETAMOL INJECTION - 150MG/ML" at bounding box center [355, 259] width 151 height 17
type input "640"
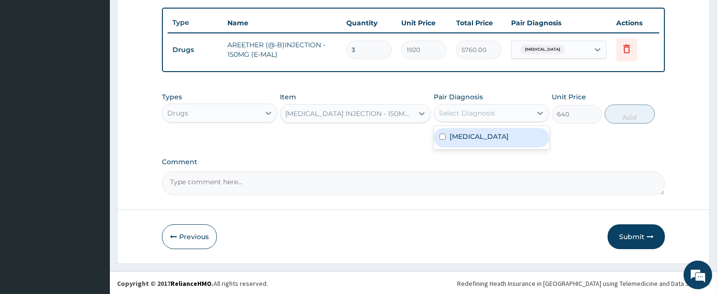
click at [471, 116] on div "Select Diagnosis" at bounding box center [467, 113] width 56 height 10
click at [470, 128] on div "Malaria" at bounding box center [492, 138] width 116 height 20
checkbox input "true"
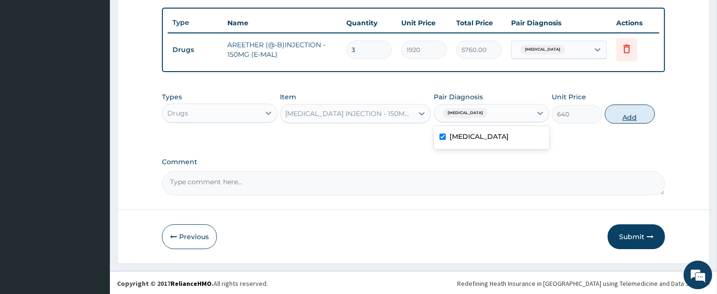
click at [638, 119] on button "Add" at bounding box center [630, 114] width 50 height 19
type input "0"
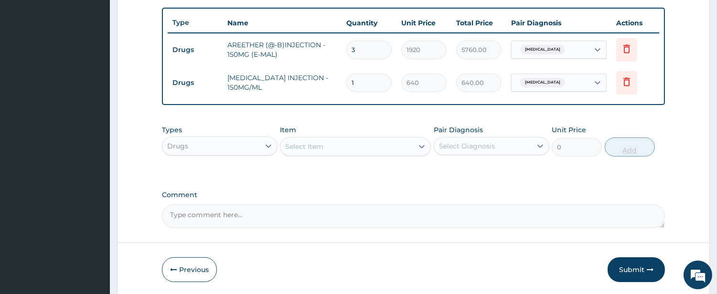
type input "0.00"
type input "2"
type input "1280.00"
type input "2"
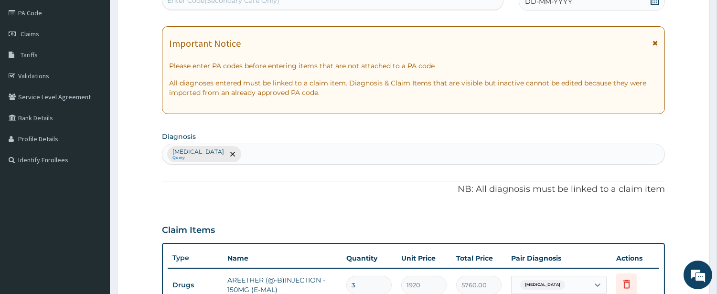
scroll to position [0, 0]
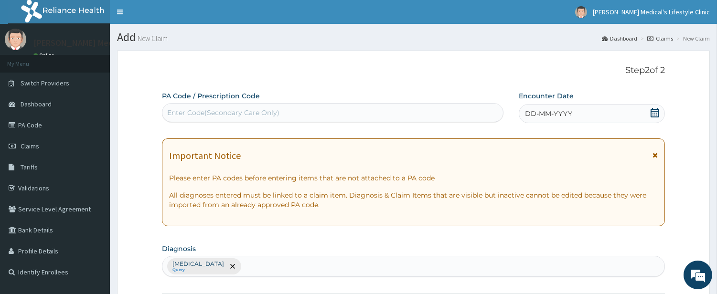
click at [587, 116] on div "DD-MM-YYYY" at bounding box center [592, 113] width 146 height 19
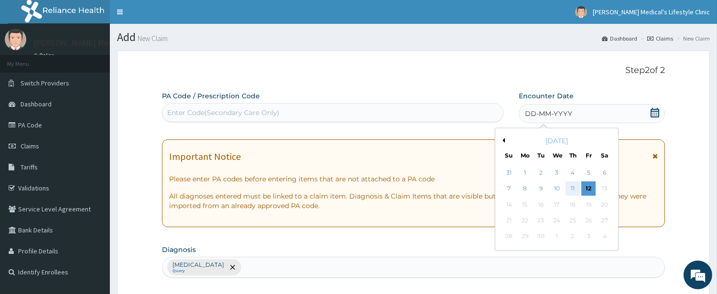
click at [572, 186] on div "11" at bounding box center [573, 189] width 14 height 14
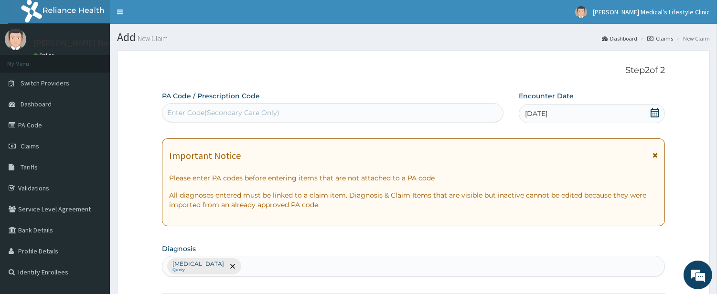
scroll to position [381, 0]
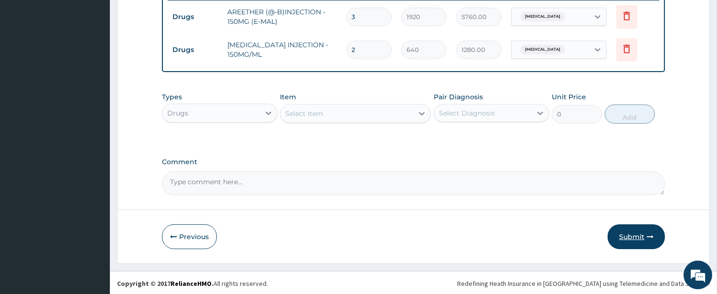
click at [632, 231] on button "Submit" at bounding box center [636, 237] width 57 height 25
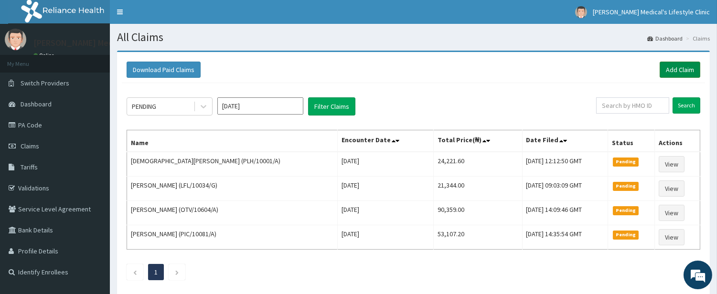
click at [671, 65] on link "Add Claim" at bounding box center [680, 70] width 41 height 16
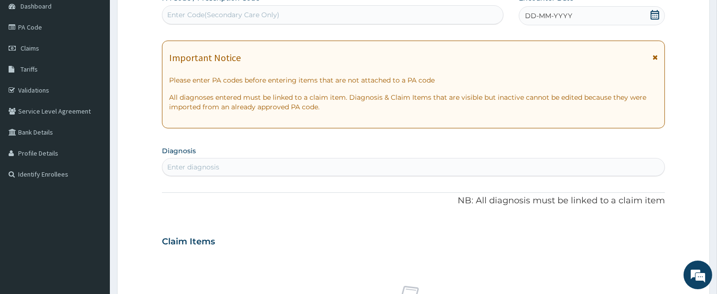
click at [263, 22] on div "Enter Code(Secondary Care Only)" at bounding box center [332, 14] width 341 height 15
paste input "PA/306C63"
type input "PA/306C63"
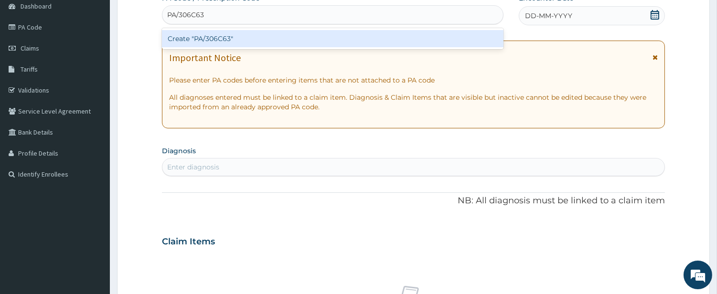
click at [240, 34] on div "Create "PA/306C63"" at bounding box center [333, 38] width 342 height 17
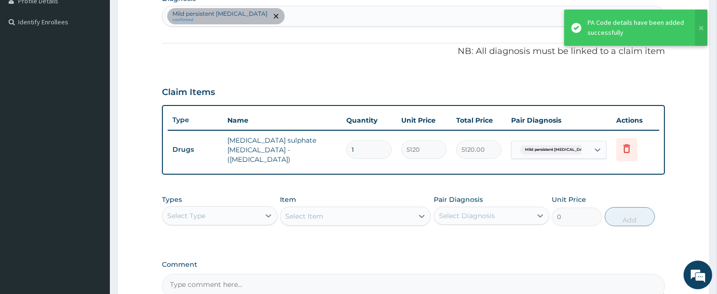
scroll to position [289, 0]
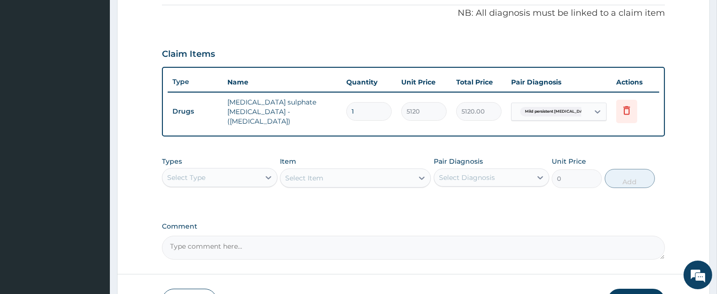
click at [228, 170] on div "Select Type" at bounding box center [210, 177] width 97 height 15
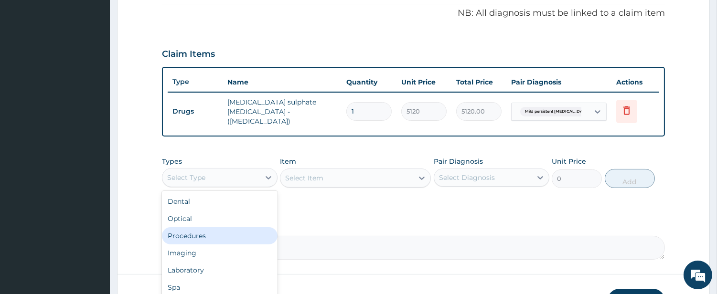
click at [228, 227] on div "Procedures" at bounding box center [220, 235] width 116 height 17
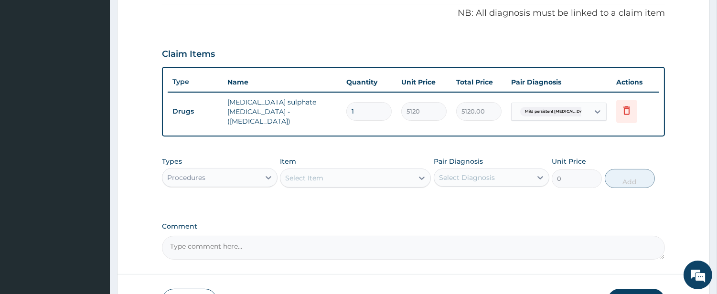
click at [399, 175] on div "Select Item" at bounding box center [346, 178] width 133 height 15
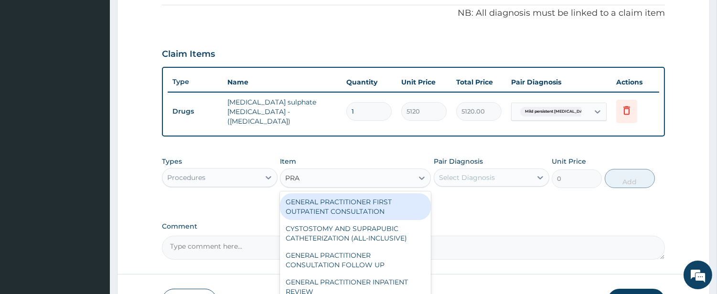
type input "PRAC"
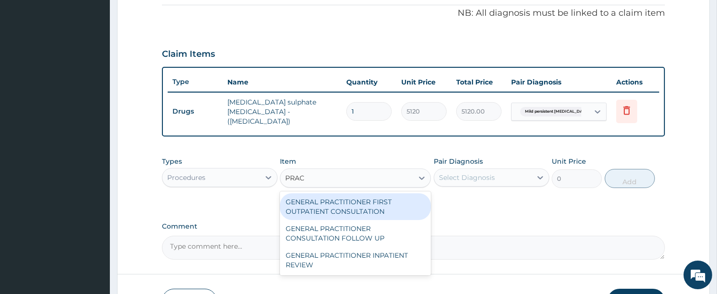
click at [364, 203] on div "GENERAL PRACTITIONER FIRST OUTPATIENT CONSULTATION" at bounding box center [355, 206] width 151 height 27
type input "4500"
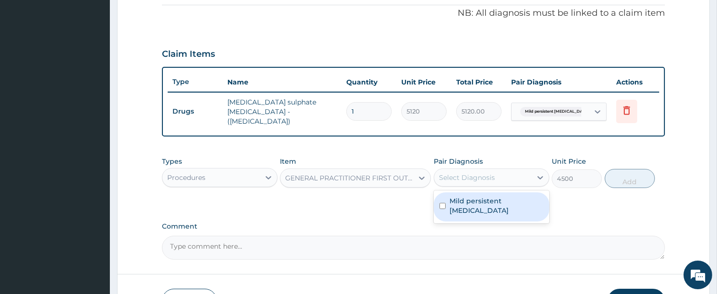
click at [462, 173] on div "Select Diagnosis" at bounding box center [467, 178] width 56 height 10
click at [461, 196] on label "Mild persistent asthma" at bounding box center [497, 205] width 94 height 19
checkbox input "true"
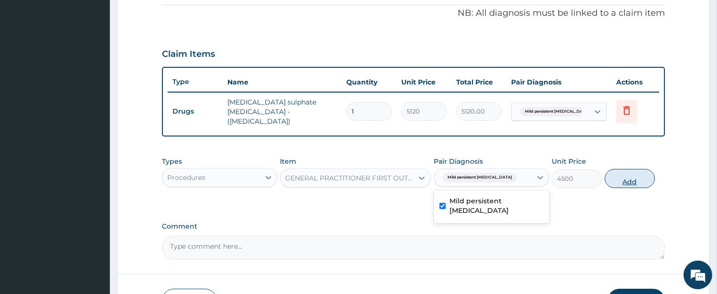
click at [613, 176] on button "Add" at bounding box center [630, 178] width 50 height 19
type input "0"
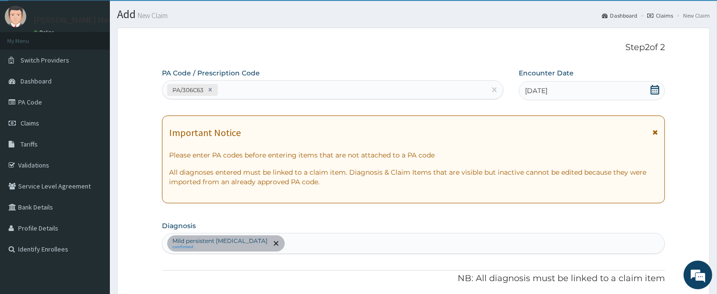
scroll to position [381, 0]
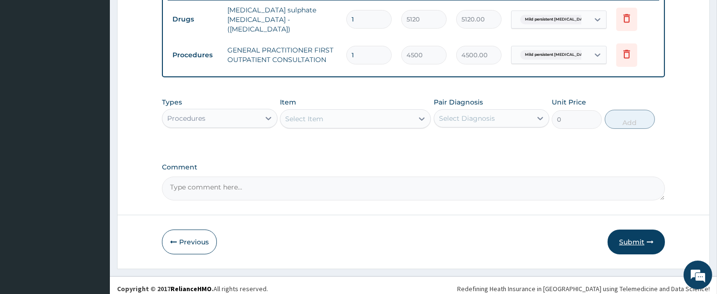
click at [632, 235] on button "Submit" at bounding box center [636, 242] width 57 height 25
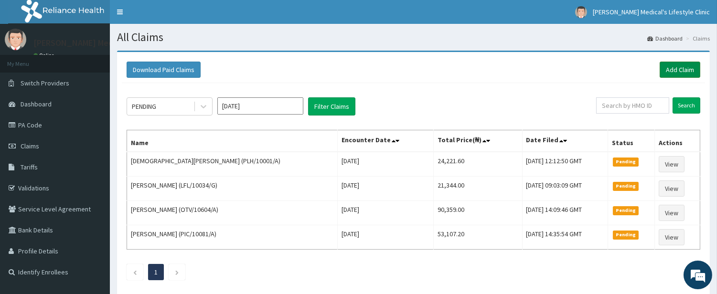
click at [680, 69] on link "Add Claim" at bounding box center [680, 70] width 41 height 16
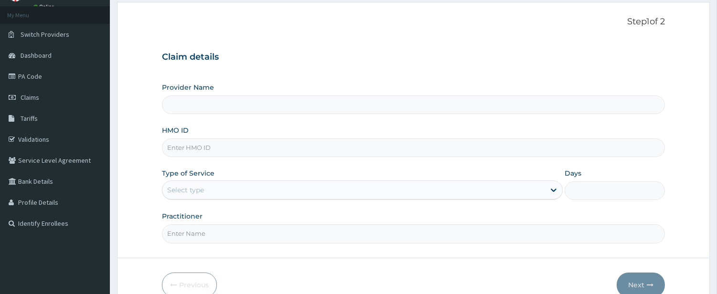
scroll to position [98, 0]
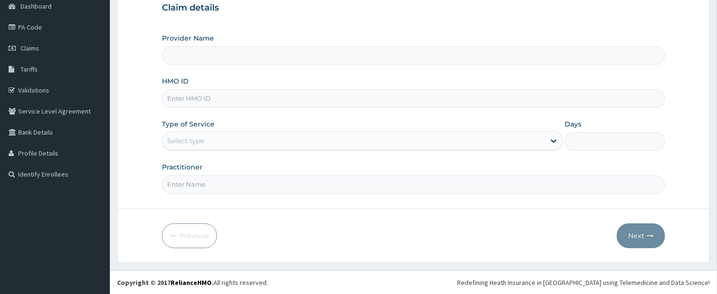
click at [270, 94] on input "HMO ID" at bounding box center [413, 98] width 503 height 19
type input "[PERSON_NAME] Medical's Lifestyle clinic"
paste input "AGA/10100/A"
type input "AGA/10100/A"
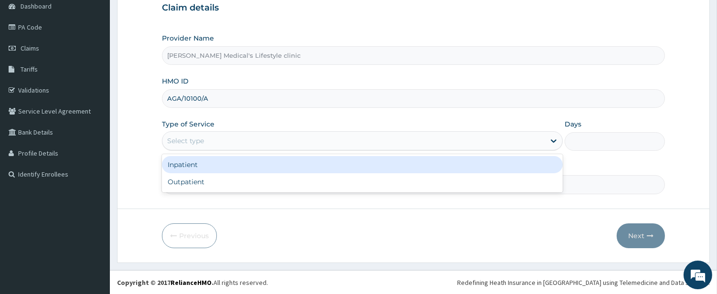
click at [250, 138] on div "Select type" at bounding box center [353, 140] width 383 height 15
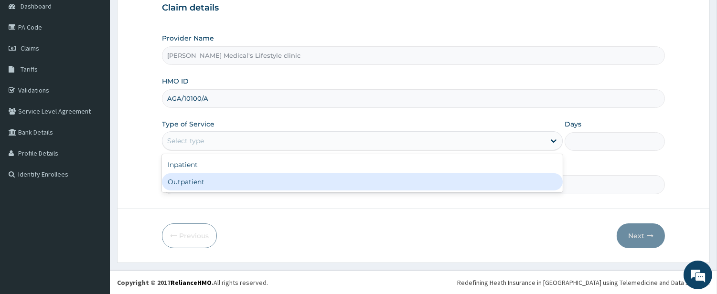
click at [258, 179] on div "Outpatient" at bounding box center [362, 181] width 401 height 17
type input "1"
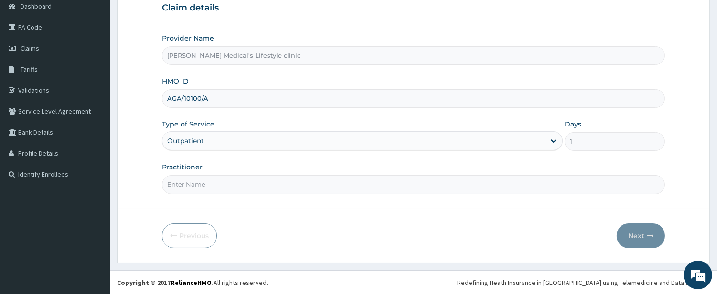
click at [260, 183] on input "Practitioner" at bounding box center [413, 184] width 503 height 19
type input "[PERSON_NAME]"
click at [637, 235] on button "Next" at bounding box center [641, 236] width 48 height 25
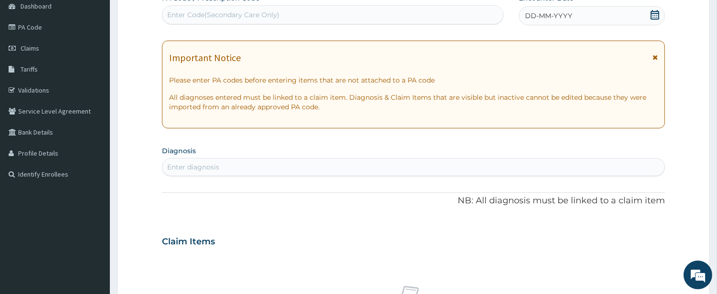
scroll to position [0, 0]
click at [267, 166] on div "Enter diagnosis" at bounding box center [413, 167] width 502 height 15
type input "SEP"
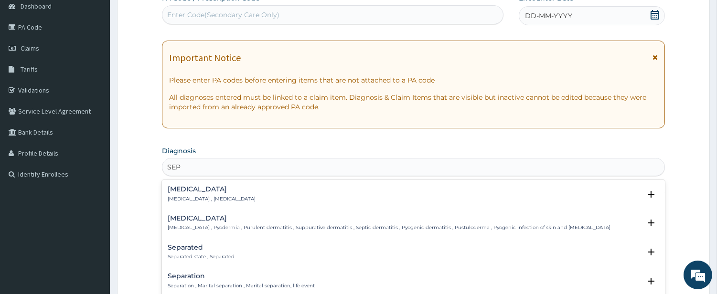
click at [198, 193] on h4 "[MEDICAL_DATA]" at bounding box center [212, 189] width 88 height 7
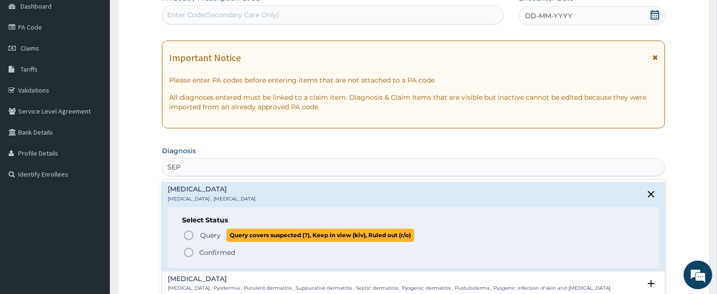
click at [192, 232] on circle "status option query" at bounding box center [188, 235] width 9 height 9
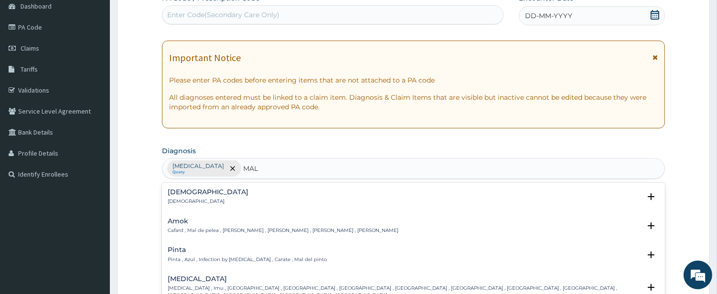
type input "MALA"
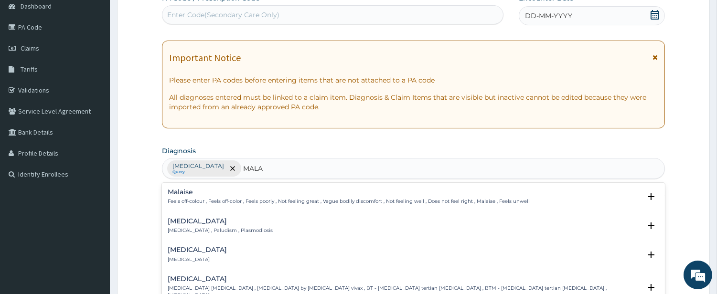
click at [191, 228] on p "[MEDICAL_DATA] , Paludism , Plasmodiosis" at bounding box center [220, 230] width 105 height 7
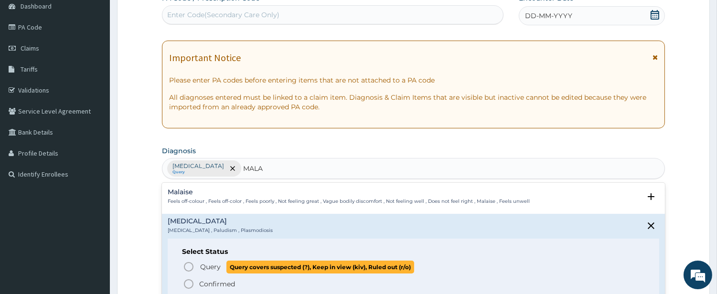
click at [198, 262] on span "Query Query covers suspected (?), Keep in view (kiv), Ruled out (r/o)" at bounding box center [414, 267] width 462 height 13
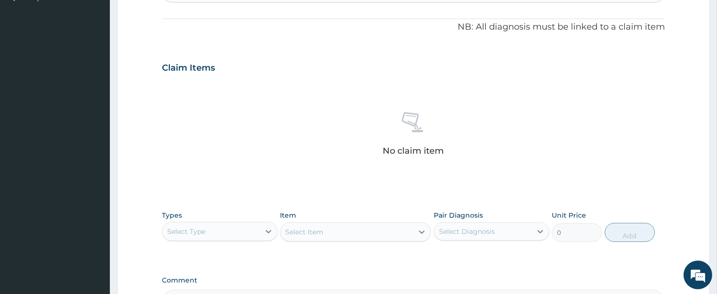
scroll to position [187, 0]
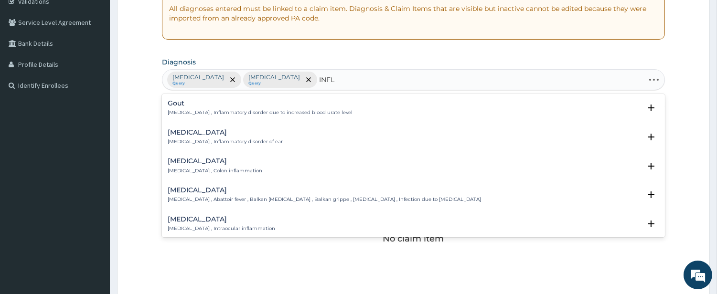
type input "INFLU"
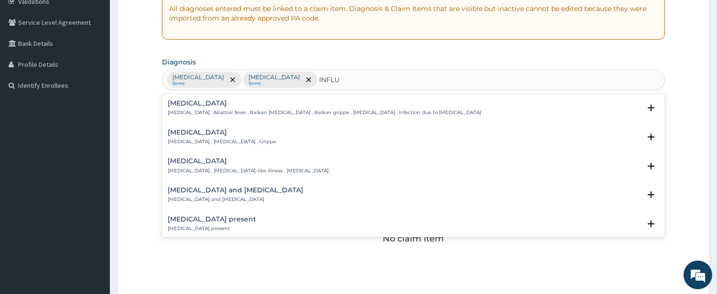
click at [193, 136] on div "[MEDICAL_DATA] [MEDICAL_DATA] , [MEDICAL_DATA] , Grippe" at bounding box center [222, 137] width 108 height 17
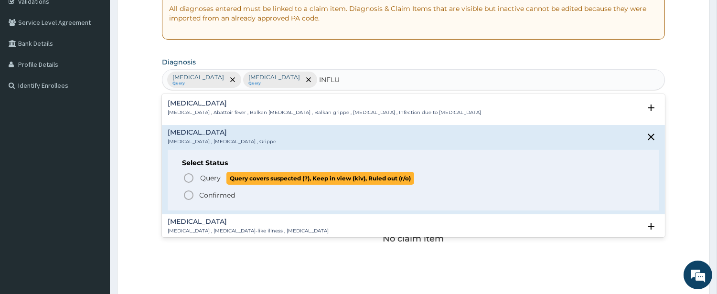
click at [190, 175] on icon "status option query" at bounding box center [188, 177] width 11 height 11
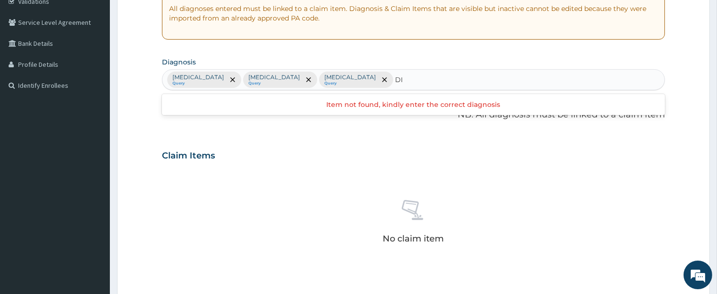
type input "D"
type input "GIDI"
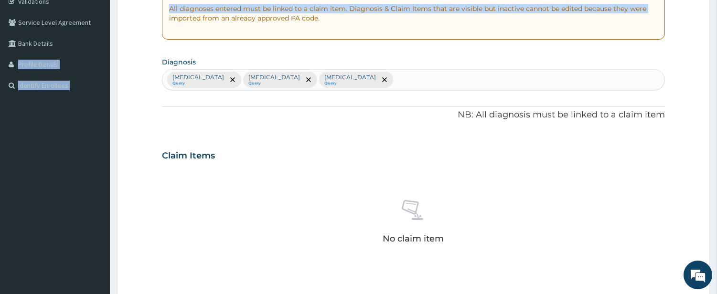
drag, startPoint x: 122, startPoint y: 40, endPoint x: 178, endPoint y: 75, distance: 65.9
click at [150, 54] on form "Step 2 of 2 PA Code / Prescription Code Enter Code(Secondary Care Only) Encount…" at bounding box center [413, 167] width 593 height 606
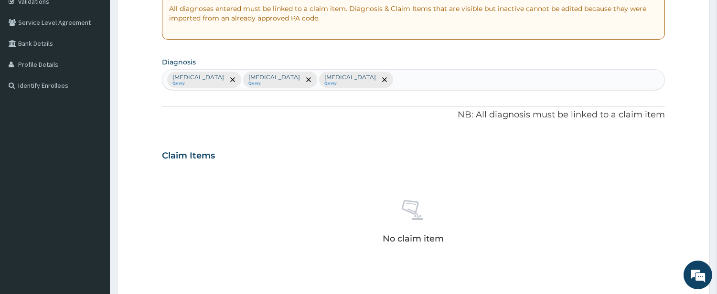
click at [315, 77] on div "[MEDICAL_DATA] Query [MEDICAL_DATA] Query [MEDICAL_DATA] Query" at bounding box center [413, 80] width 502 height 20
type input "DIZZ"
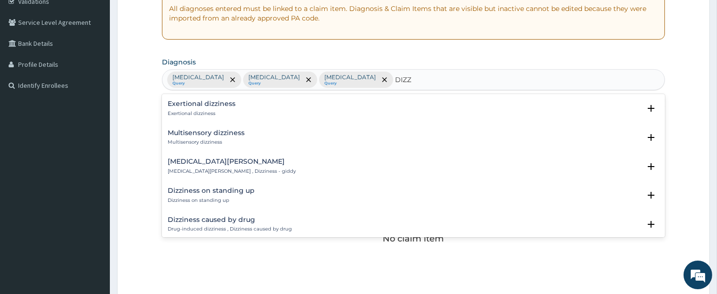
scroll to position [177, 0]
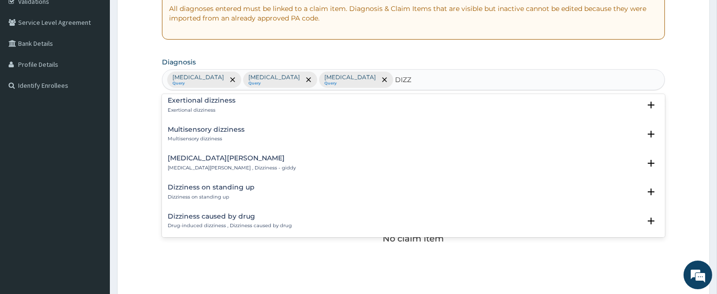
click at [207, 155] on h4 "[MEDICAL_DATA][PERSON_NAME]" at bounding box center [232, 158] width 128 height 7
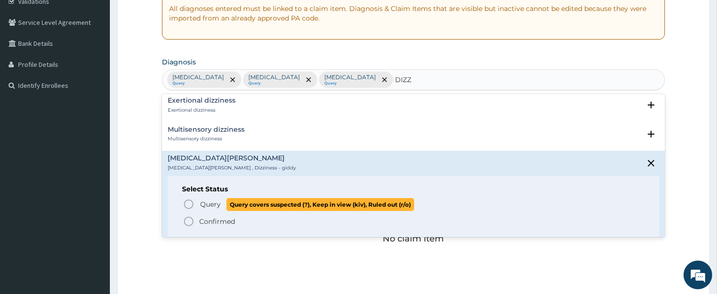
click at [198, 198] on span "Query Query covers suspected (?), Keep in view (kiv), Ruled out (r/o)" at bounding box center [414, 204] width 462 height 13
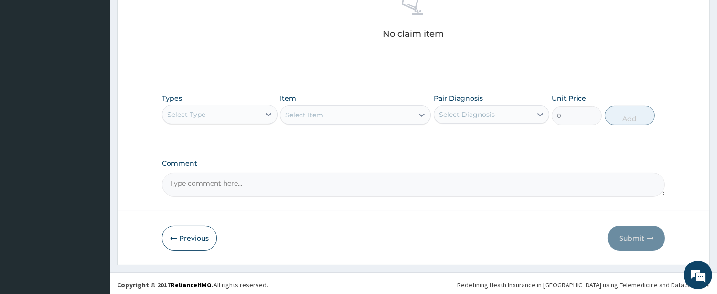
scroll to position [394, 0]
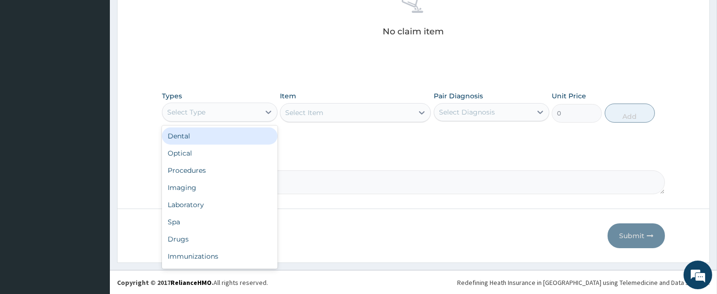
click at [242, 113] on div "Select Type" at bounding box center [210, 112] width 97 height 15
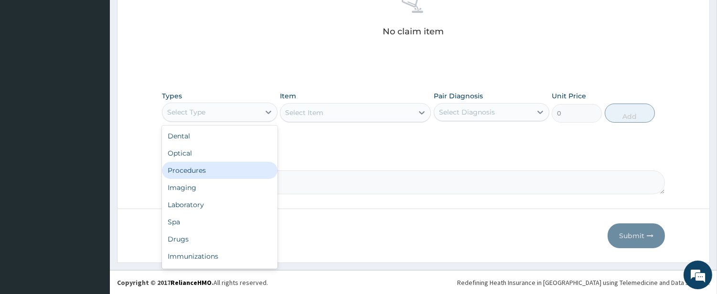
click at [217, 167] on div "Procedures" at bounding box center [220, 170] width 116 height 17
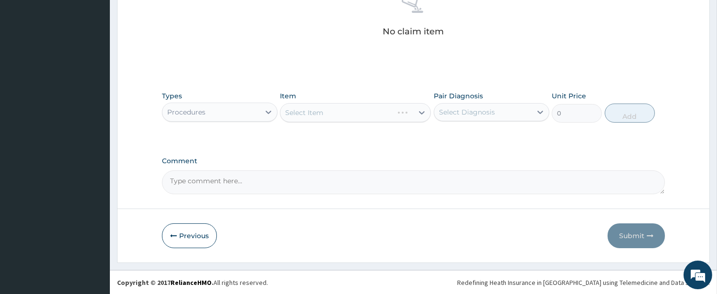
click at [377, 110] on div "Select Item" at bounding box center [355, 112] width 151 height 19
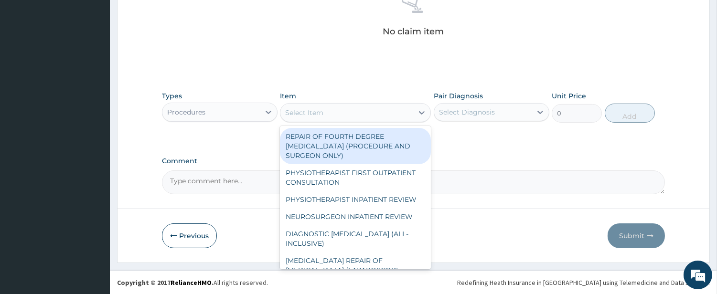
click at [377, 110] on div "Select Item" at bounding box center [346, 112] width 133 height 15
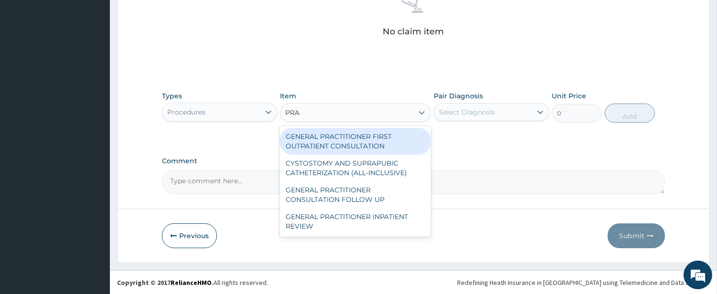
type input "PRAC"
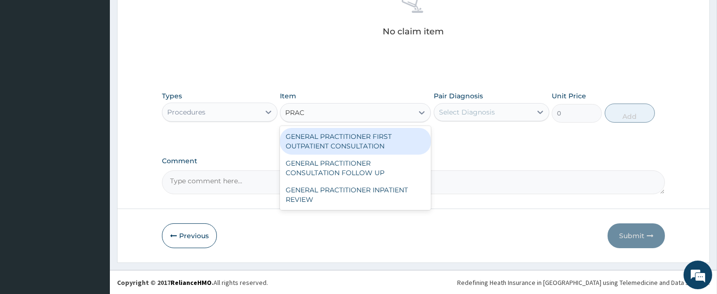
click at [351, 136] on div "GENERAL PRACTITIONER FIRST OUTPATIENT CONSULTATION" at bounding box center [355, 141] width 151 height 27
type input "4500"
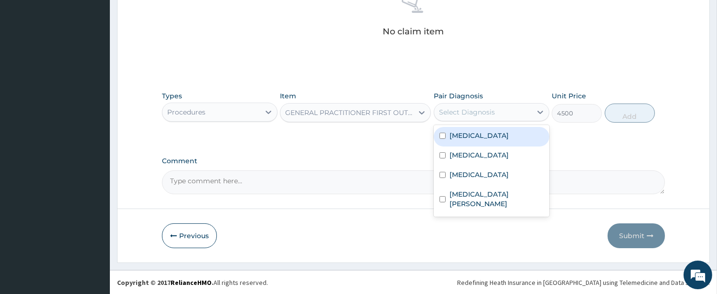
click at [449, 107] on div "Select Diagnosis" at bounding box center [467, 112] width 56 height 10
click at [453, 133] on label "Sepsis" at bounding box center [479, 136] width 59 height 10
checkbox input "true"
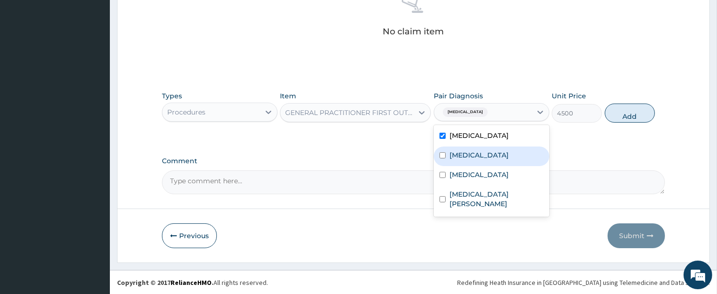
click at [453, 154] on label "Malaria" at bounding box center [479, 155] width 59 height 10
checkbox input "true"
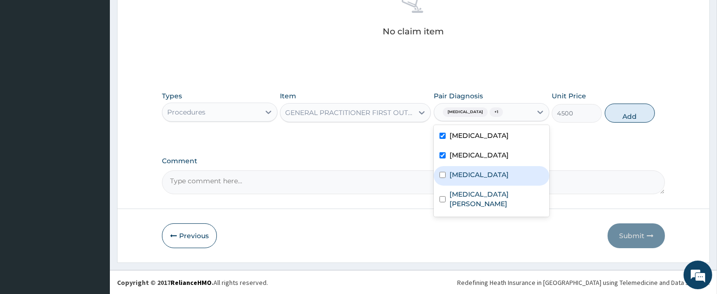
click at [454, 171] on label "Influenza" at bounding box center [479, 175] width 59 height 10
checkbox input "true"
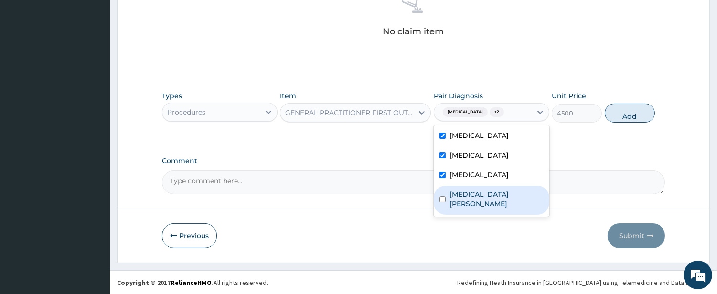
click at [457, 198] on label "Dizziness and giddiness" at bounding box center [497, 199] width 94 height 19
checkbox input "true"
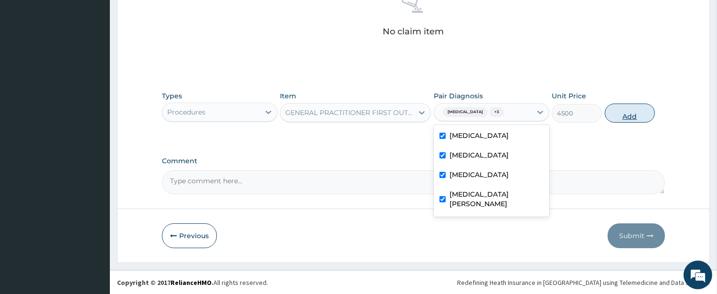
click at [632, 121] on button "Add" at bounding box center [630, 113] width 50 height 19
type input "0"
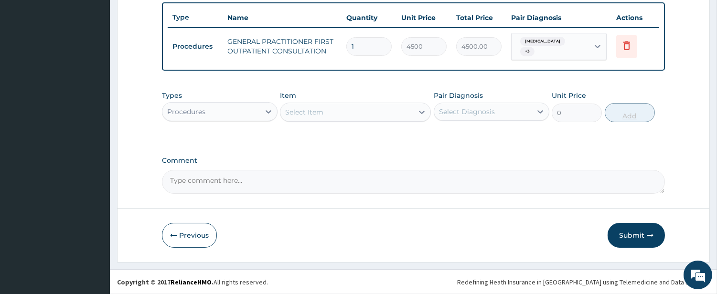
scroll to position [348, 0]
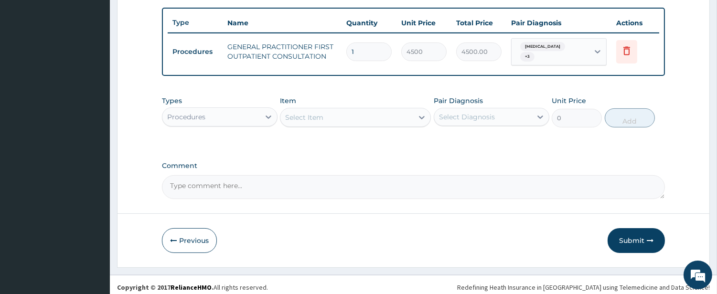
click at [371, 116] on div "Select Item" at bounding box center [346, 117] width 133 height 15
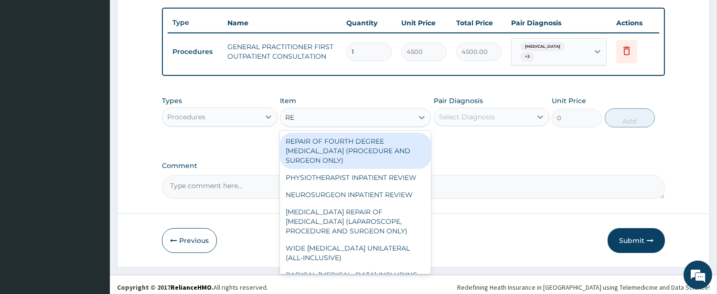
type input "REG"
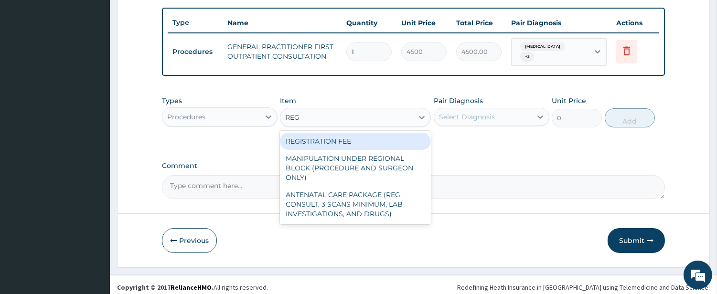
click at [333, 142] on div "REGISTRATION FEE" at bounding box center [355, 141] width 151 height 17
type input "3000"
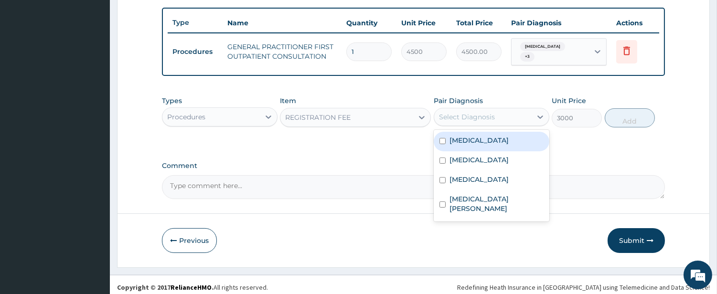
click at [482, 112] on div "Select Diagnosis" at bounding box center [467, 117] width 56 height 10
click at [462, 141] on div "Sepsis" at bounding box center [492, 142] width 116 height 20
checkbox input "true"
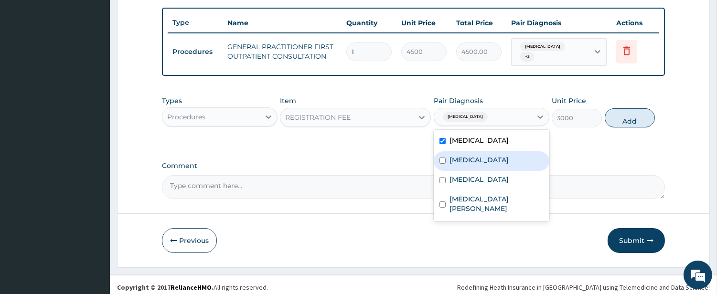
click at [458, 161] on div "Malaria" at bounding box center [492, 161] width 116 height 20
checkbox input "true"
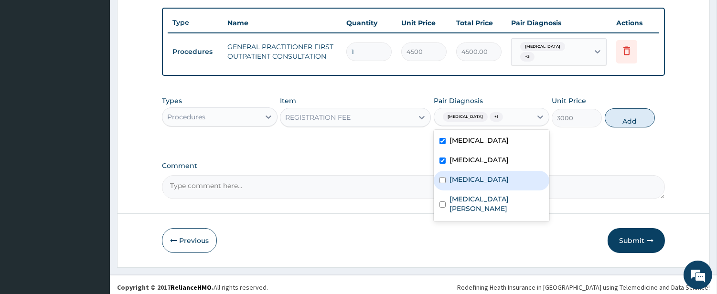
click at [456, 175] on label "Influenza" at bounding box center [479, 180] width 59 height 10
checkbox input "true"
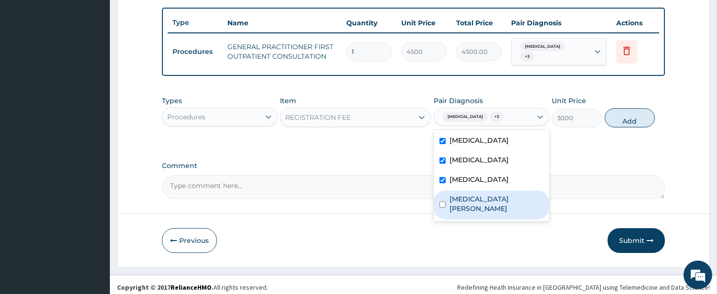
click at [470, 194] on label "Dizziness and giddiness" at bounding box center [497, 203] width 94 height 19
checkbox input "true"
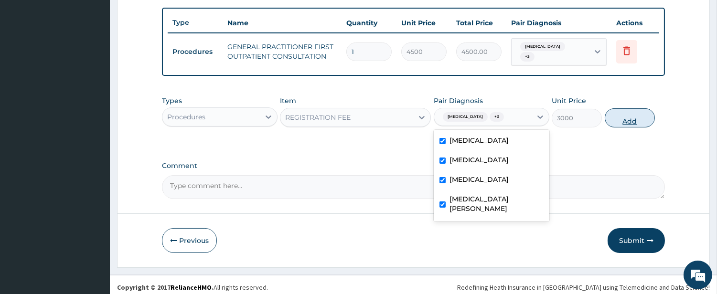
click at [634, 119] on button "Add" at bounding box center [630, 117] width 50 height 19
type input "0"
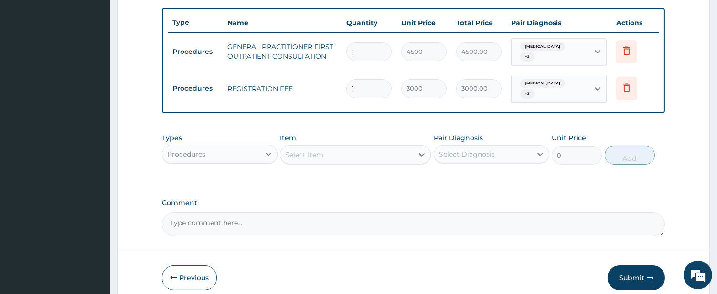
click at [235, 147] on div "Procedures" at bounding box center [210, 154] width 97 height 15
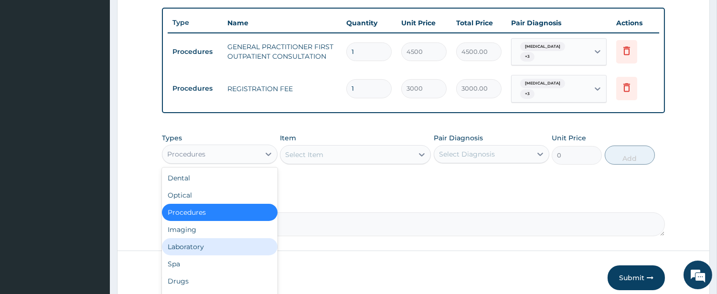
click at [233, 238] on div "Laboratory" at bounding box center [220, 246] width 116 height 17
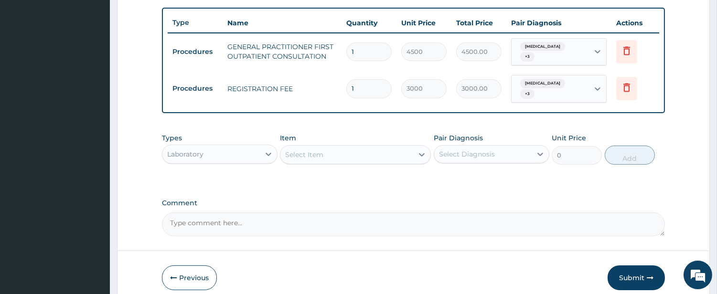
click at [383, 150] on div "Select Item" at bounding box center [346, 154] width 133 height 15
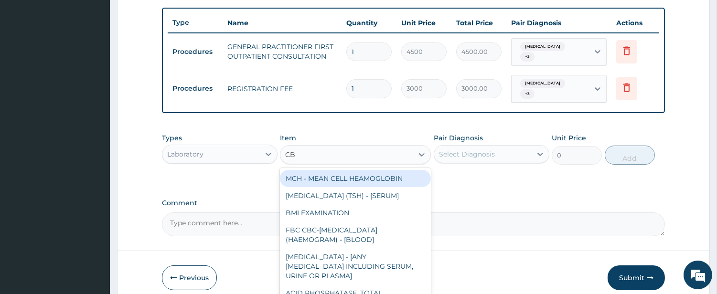
type input "CBC"
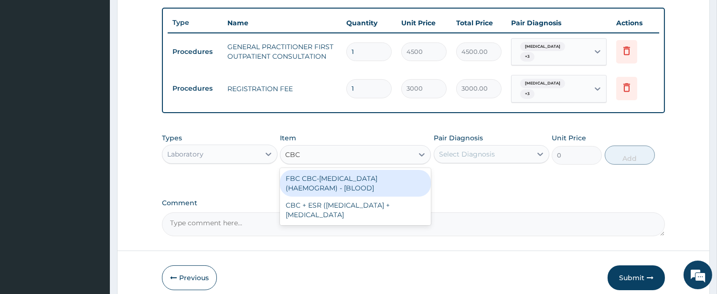
click at [373, 177] on div "FBC CBC-COMPLETE BLOOD COUNT (HAEMOGRAM) - [BLOOD]" at bounding box center [355, 183] width 151 height 27
type input "6000"
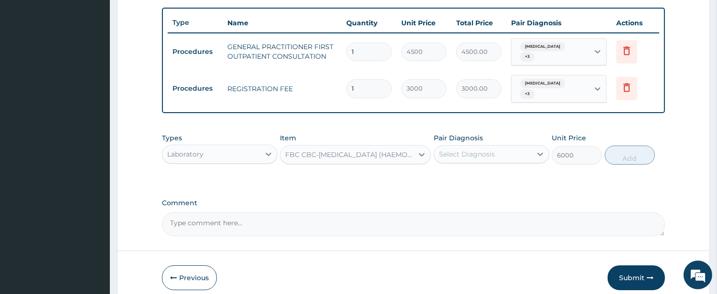
click at [448, 150] on div "Select Diagnosis" at bounding box center [467, 155] width 56 height 10
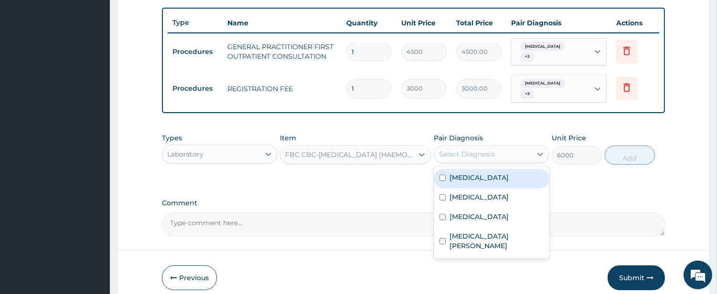
click at [447, 169] on div "Sepsis" at bounding box center [492, 179] width 116 height 20
checkbox input "true"
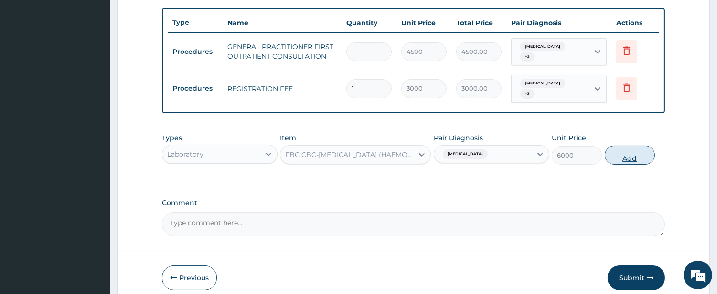
click at [623, 146] on button "Add" at bounding box center [630, 155] width 50 height 19
type input "0"
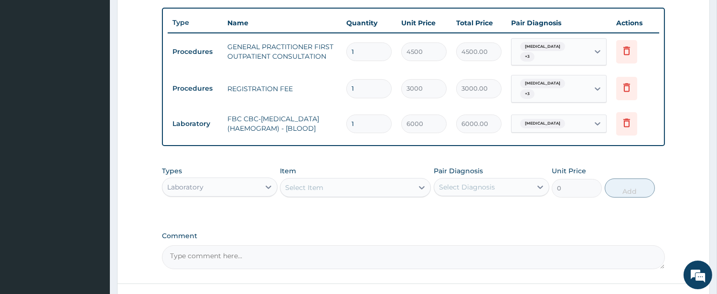
click at [384, 182] on div "Select Item" at bounding box center [346, 187] width 133 height 15
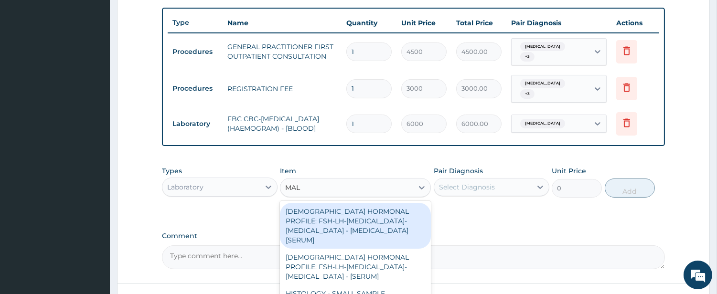
type input "MALA"
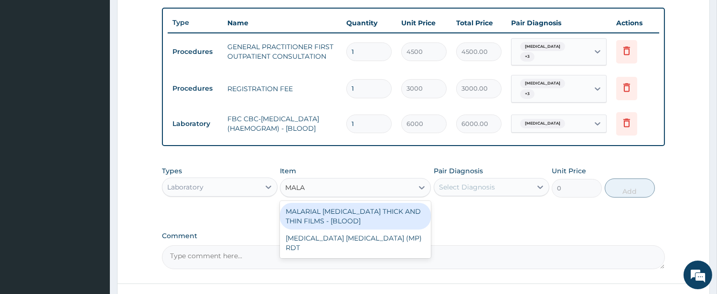
click at [375, 203] on div "MALARIAL PARASITE THICK AND THIN FILMS - [BLOOD]" at bounding box center [355, 216] width 151 height 27
type input "2625"
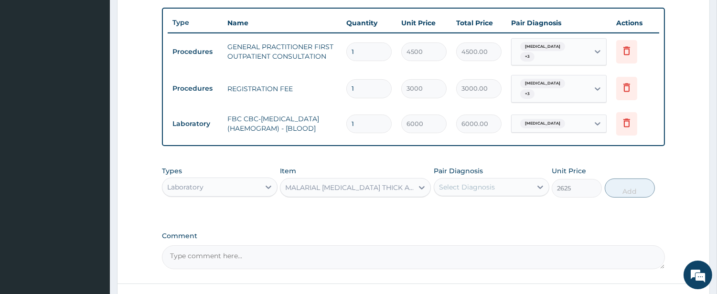
click at [482, 182] on div "Select Diagnosis" at bounding box center [467, 187] width 56 height 10
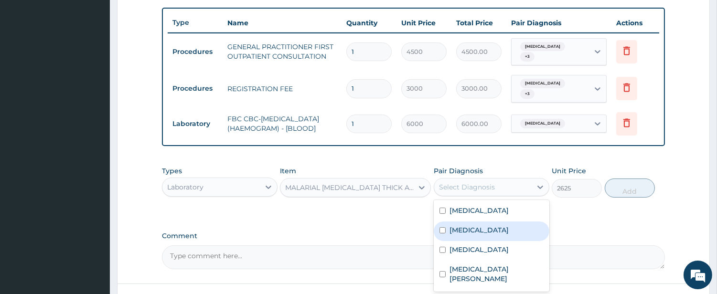
click at [456, 225] on label "Malaria" at bounding box center [479, 230] width 59 height 10
checkbox input "true"
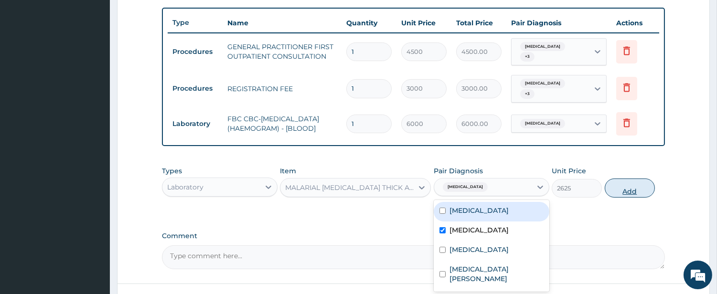
click at [631, 186] on button "Add" at bounding box center [630, 188] width 50 height 19
type input "0"
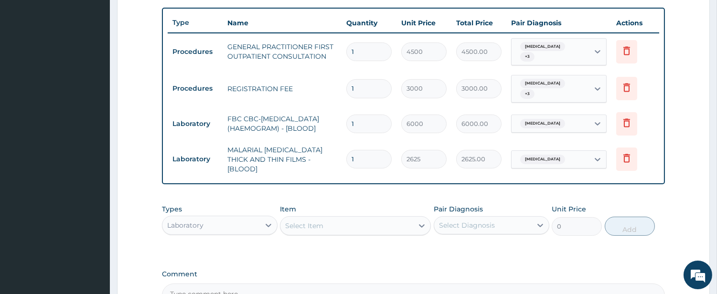
type input "0"
type input "0.00"
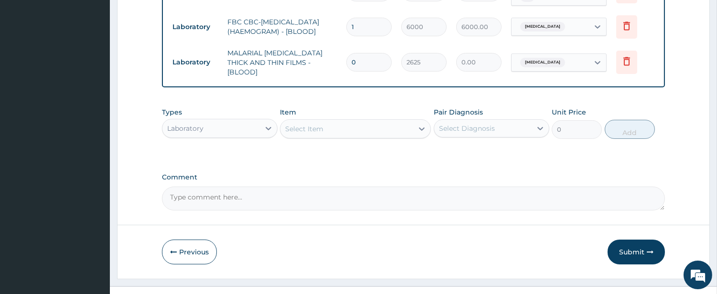
scroll to position [452, 0]
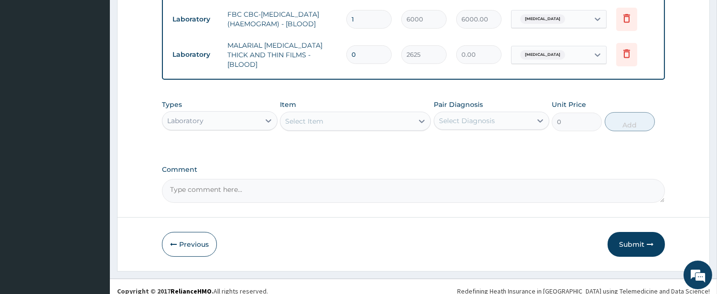
type input "0"
click at [245, 113] on div "Laboratory" at bounding box center [210, 120] width 97 height 15
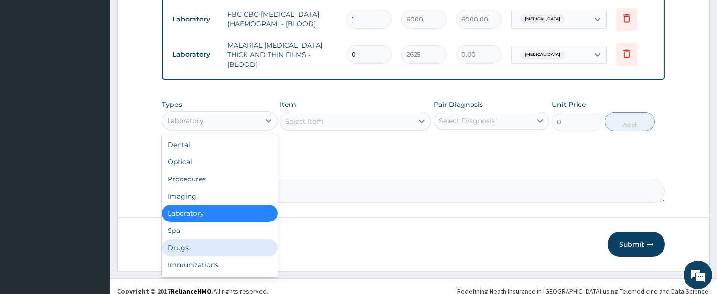
click at [261, 239] on div "Drugs" at bounding box center [220, 247] width 116 height 17
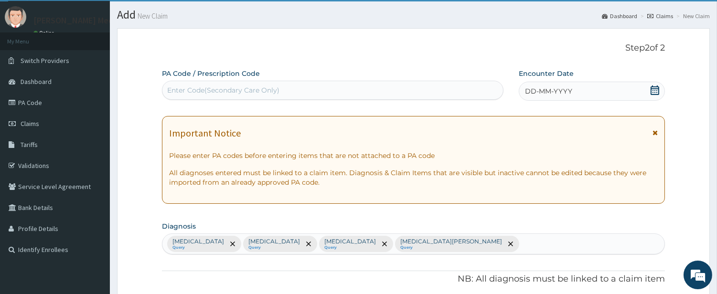
scroll to position [11, 0]
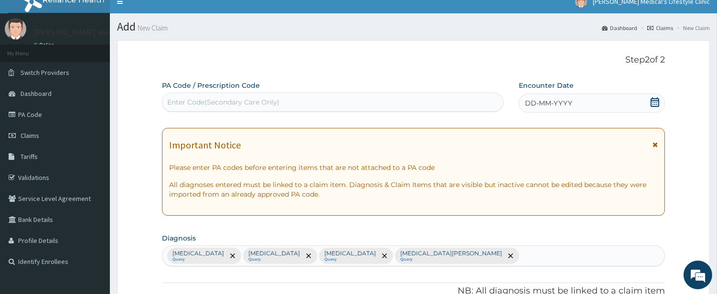
click at [204, 101] on div "Enter Code(Secondary Care Only)" at bounding box center [223, 102] width 112 height 10
paste input "PA/023293"
type input "PA/023293"
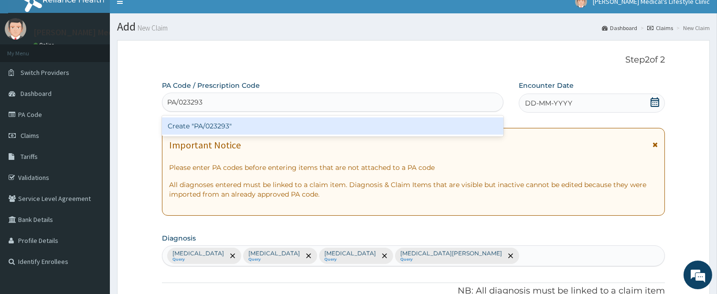
click at [198, 125] on div "Create "PA/023293"" at bounding box center [333, 126] width 342 height 17
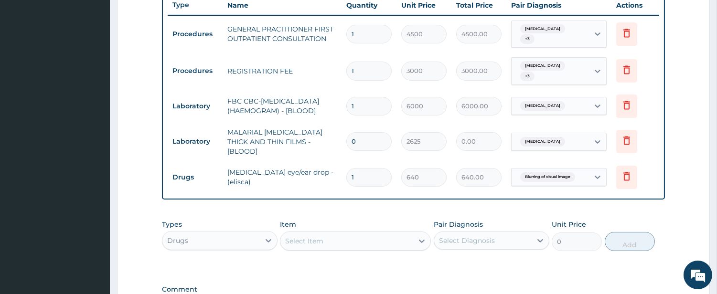
scroll to position [387, 0]
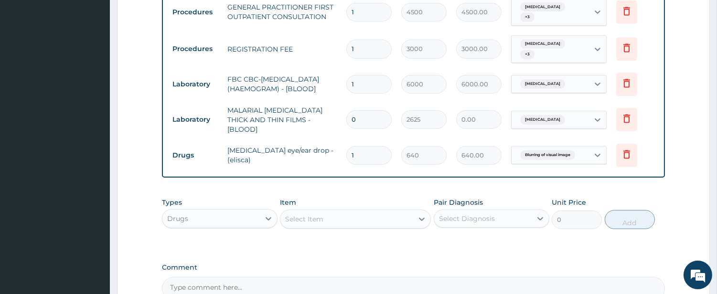
click at [372, 212] on div "Select Item" at bounding box center [346, 219] width 133 height 15
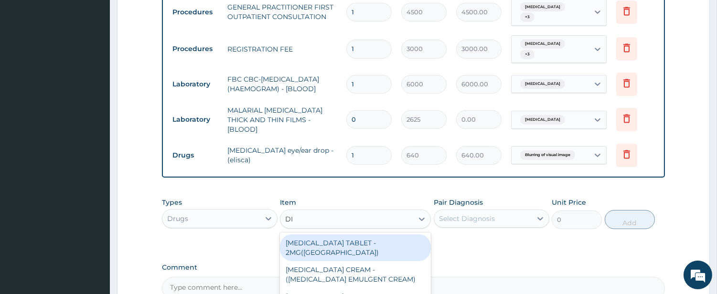
type input "DIC"
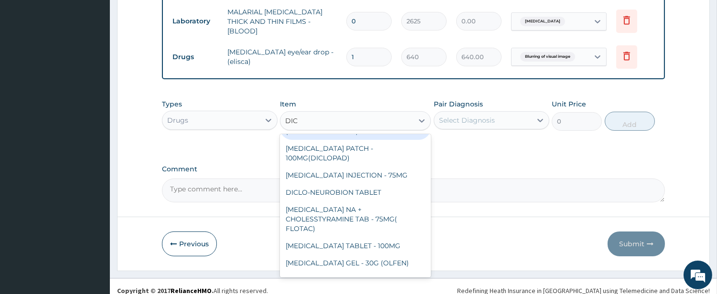
scroll to position [88, 0]
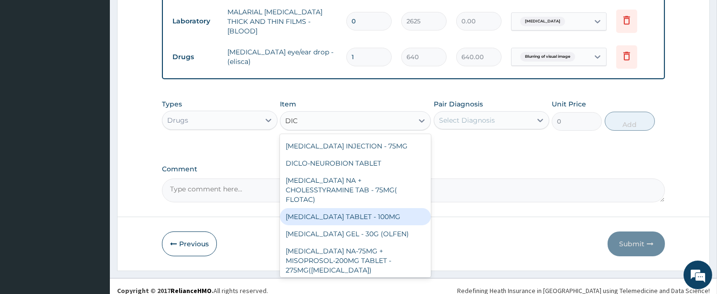
click at [369, 208] on div "DICLOFENAC TABLET - 100MG" at bounding box center [355, 216] width 151 height 17
type input "128"
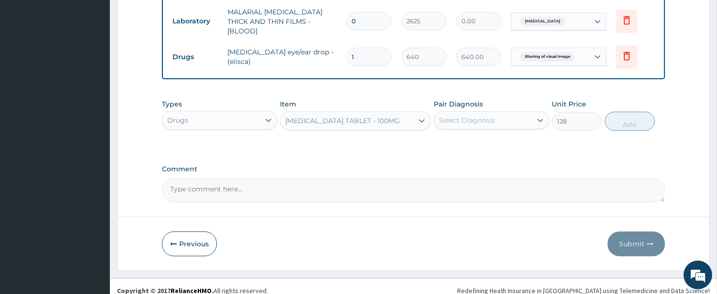
click at [474, 116] on div "Select Diagnosis" at bounding box center [467, 121] width 56 height 10
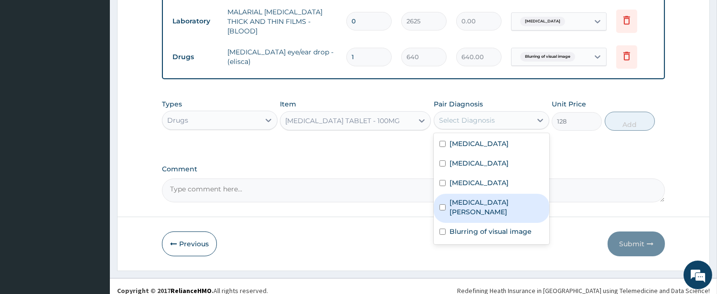
click at [459, 198] on label "Dizziness and giddiness" at bounding box center [497, 207] width 94 height 19
checkbox input "true"
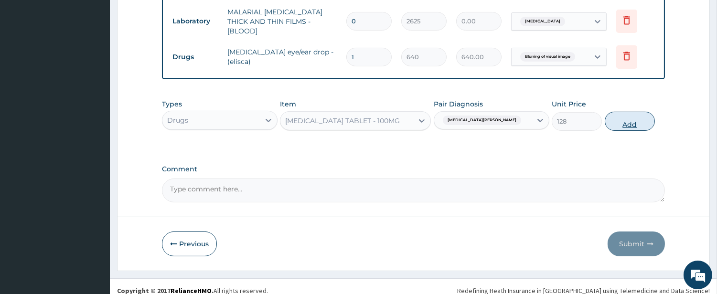
click at [621, 117] on button "Add" at bounding box center [630, 121] width 50 height 19
type input "0"
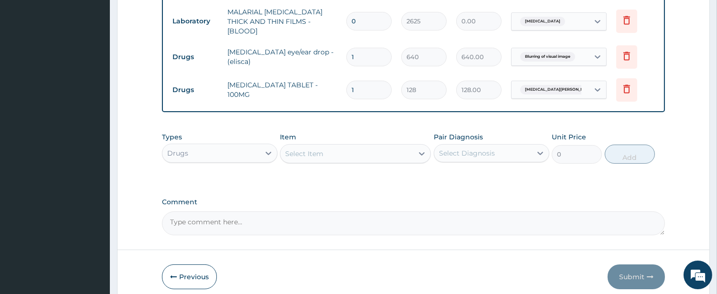
type input "10"
type input "1280.00"
type input "10"
click at [383, 146] on div "Select Item" at bounding box center [346, 153] width 133 height 15
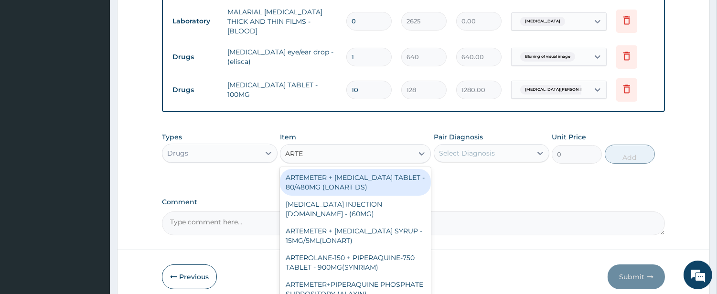
type input "ARTEM"
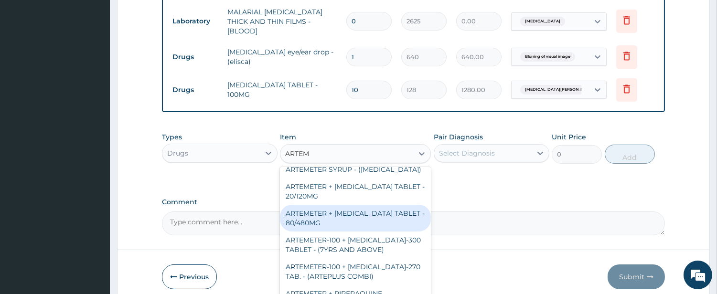
click at [377, 205] on div "ARTEMETER + LUMEFANTRINE TABLET - 80/480MG" at bounding box center [355, 218] width 151 height 27
type input "416"
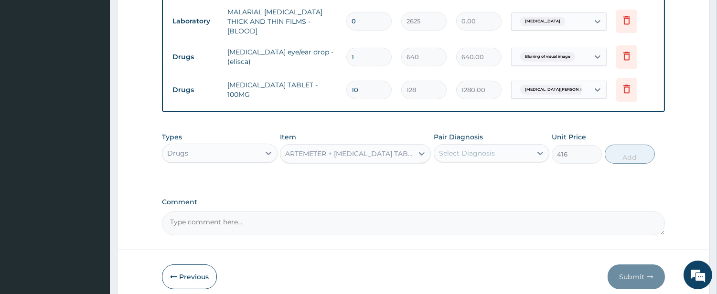
click at [464, 149] on div "Select Diagnosis" at bounding box center [467, 154] width 56 height 10
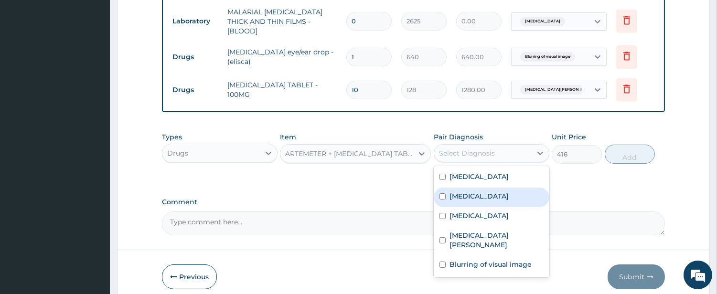
click at [473, 192] on label "Malaria" at bounding box center [479, 197] width 59 height 10
checkbox input "true"
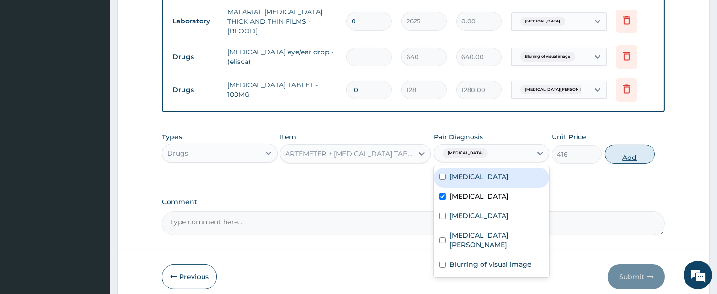
click at [632, 151] on button "Add" at bounding box center [630, 154] width 50 height 19
type input "0"
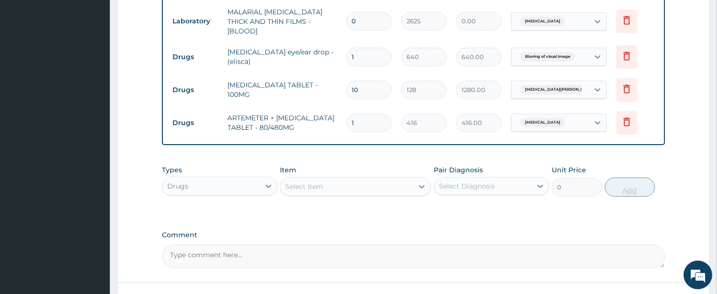
type input "0.00"
type input "6"
type input "2496.00"
type input "6"
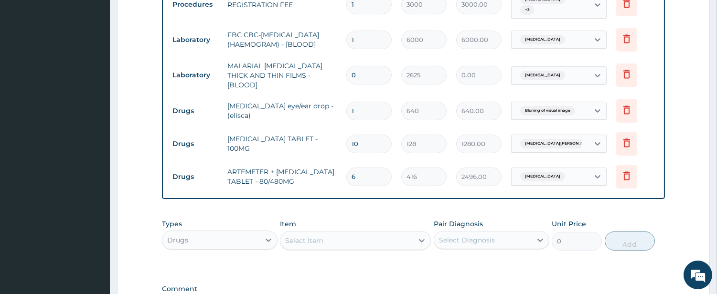
scroll to position [397, 0]
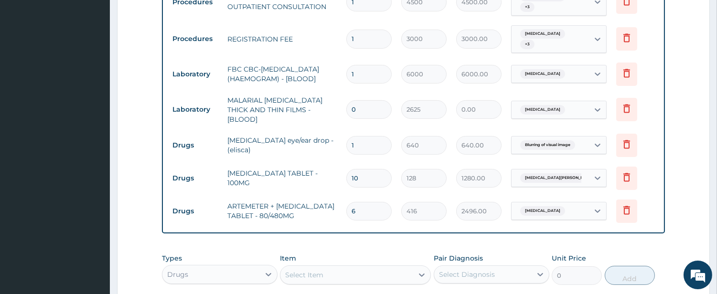
click at [358, 104] on input "0" at bounding box center [368, 109] width 45 height 19
type input "1"
type input "2625.00"
type input "1"
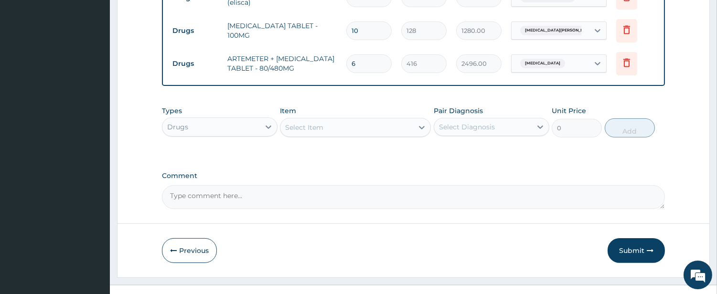
scroll to position [552, 0]
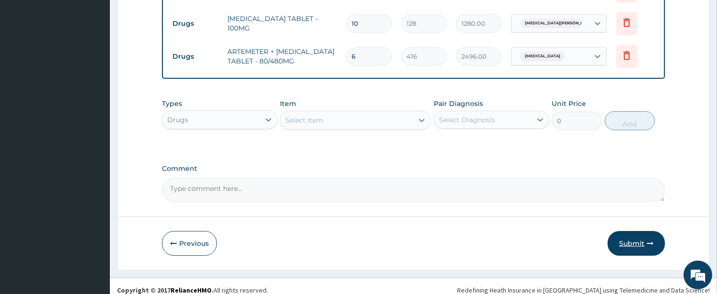
click at [639, 236] on button "Submit" at bounding box center [636, 243] width 57 height 25
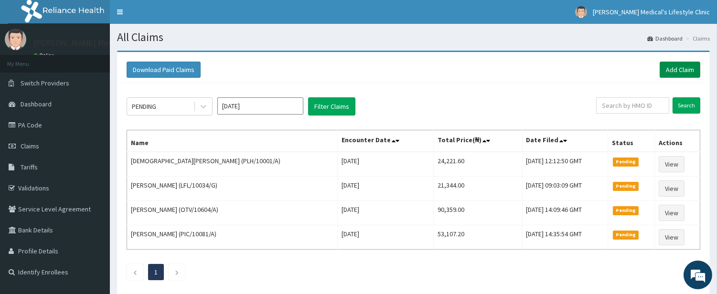
click at [669, 77] on link "Add Claim" at bounding box center [680, 70] width 41 height 16
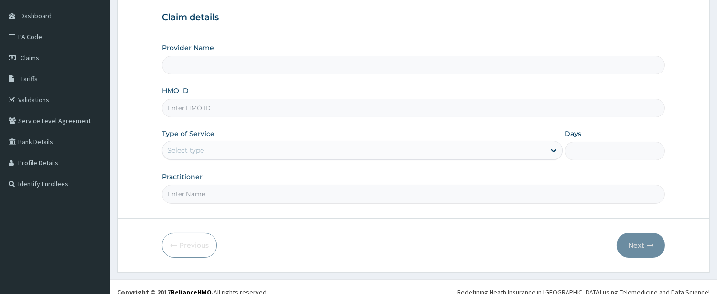
scroll to position [98, 0]
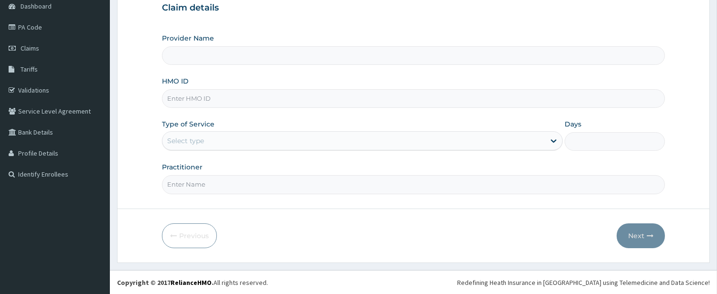
type input "[PERSON_NAME] Medical's Lifestyle clinic"
click at [227, 96] on input "HMO ID" at bounding box center [413, 98] width 503 height 19
paste input "AIP/10484/A"
type input "AIP/10484/A"
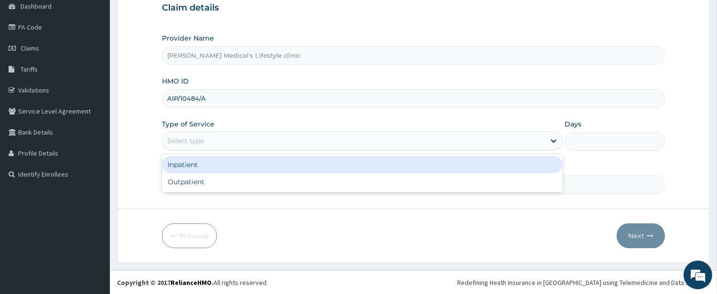
click at [205, 135] on div "Select type" at bounding box center [353, 140] width 383 height 15
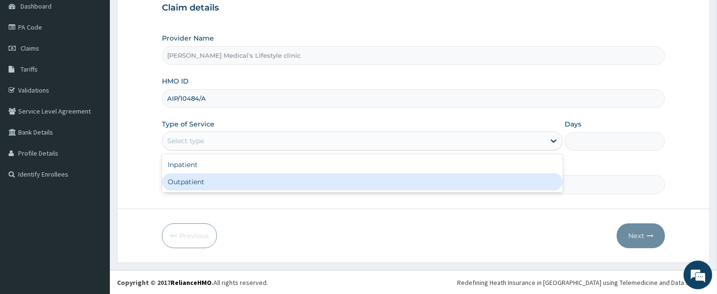
click at [214, 183] on div "Outpatient" at bounding box center [362, 181] width 401 height 17
type input "1"
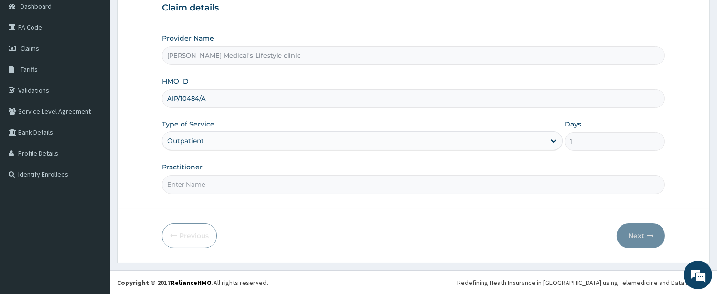
click at [214, 185] on input "Practitioner" at bounding box center [413, 184] width 503 height 19
type input "[PERSON_NAME]"
click at [626, 236] on button "Next" at bounding box center [641, 236] width 48 height 25
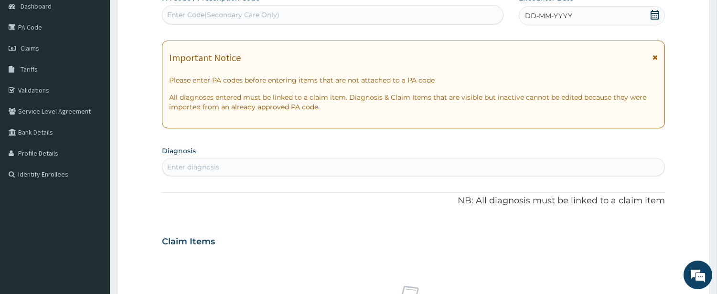
click at [275, 168] on div "Enter diagnosis" at bounding box center [413, 167] width 502 height 15
type input "SEP"
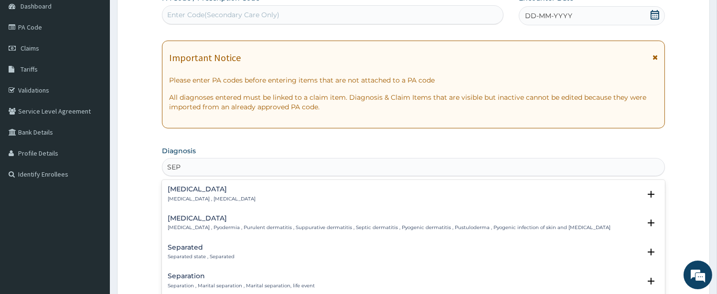
scroll to position [0, 0]
click at [241, 202] on div "[MEDICAL_DATA] [MEDICAL_DATA] , [MEDICAL_DATA]" at bounding box center [414, 194] width 492 height 17
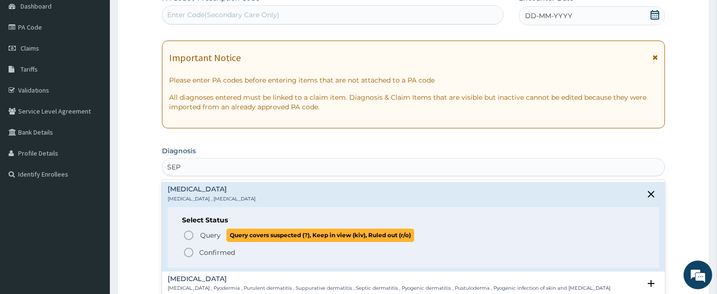
click at [223, 232] on p "Query Query covers suspected (?), Keep in view (kiv), Ruled out (r/o)" at bounding box center [306, 235] width 215 height 13
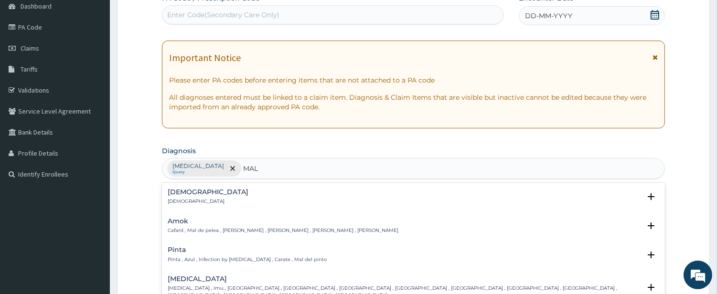
type input "MALA"
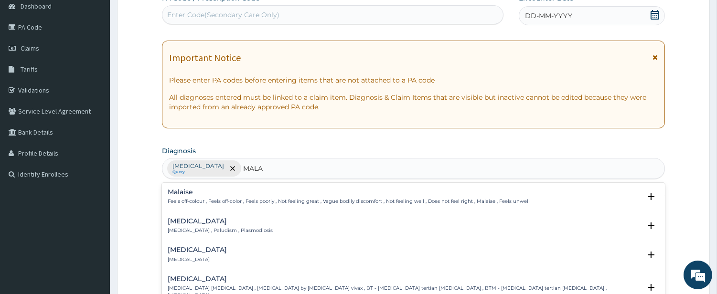
click at [212, 227] on p "[MEDICAL_DATA] , Paludism , Plasmodiosis" at bounding box center [220, 230] width 105 height 7
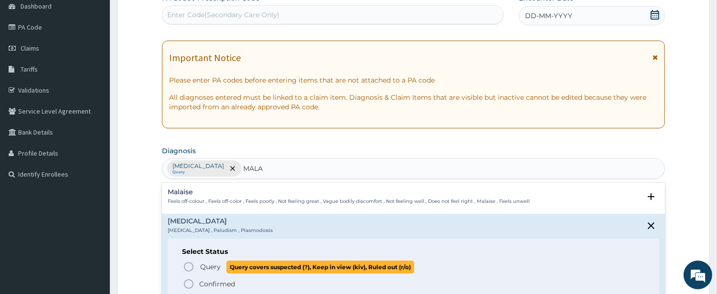
click at [207, 266] on span "Query" at bounding box center [210, 267] width 21 height 10
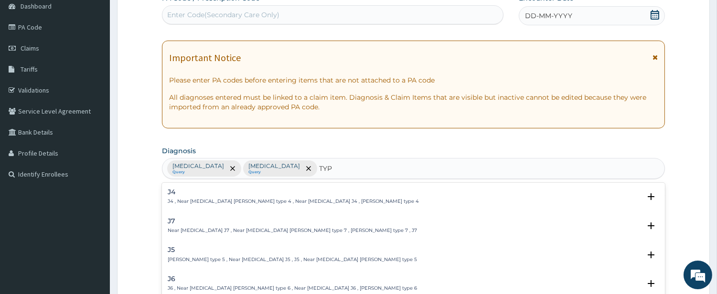
type input "TYPH"
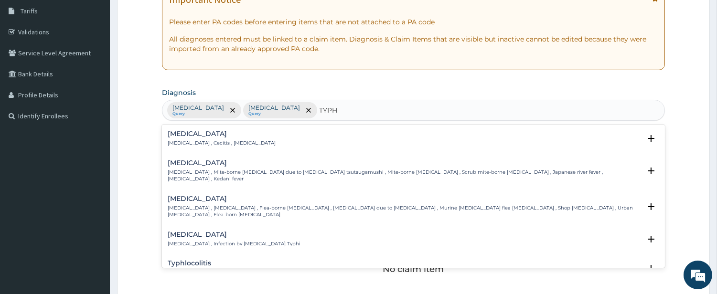
scroll to position [187, 0]
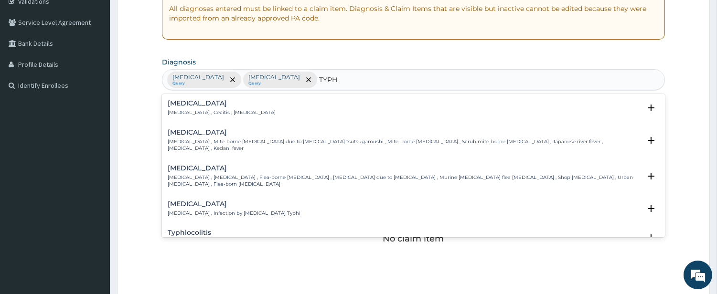
click at [236, 201] on div "[MEDICAL_DATA] [MEDICAL_DATA] , Infection by [MEDICAL_DATA] Typhi" at bounding box center [234, 209] width 133 height 17
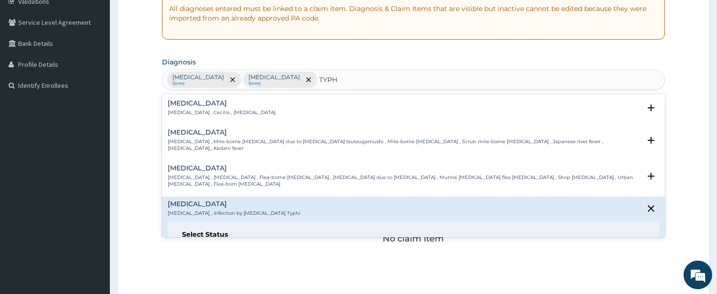
click at [206, 229] on div "Select Status Query Query covers suspected (?), Keep in view (kiv), Ruled out (…" at bounding box center [414, 252] width 492 height 61
click at [193, 246] on circle "status option query" at bounding box center [188, 250] width 9 height 9
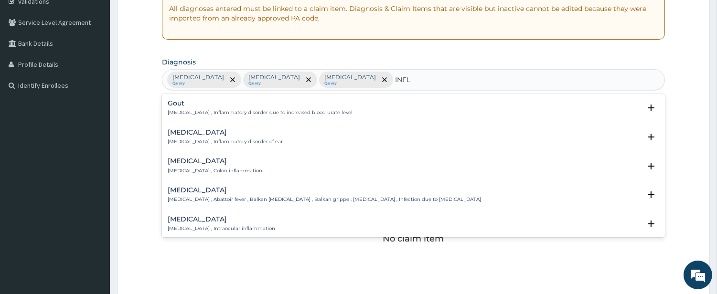
type input "INFLU"
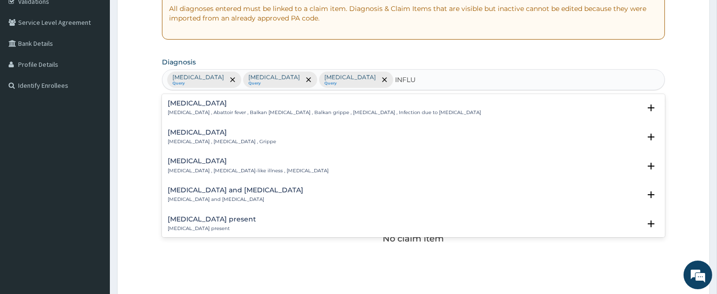
click at [193, 132] on h4 "Influenza" at bounding box center [222, 132] width 108 height 7
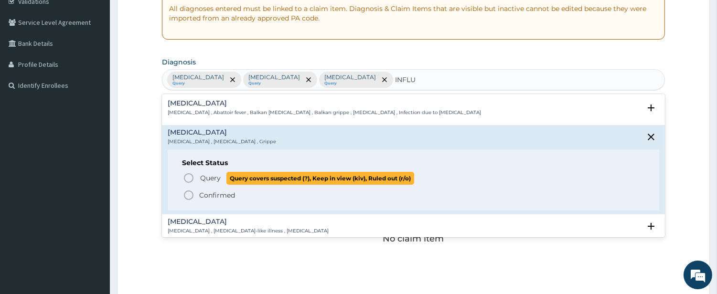
click at [188, 177] on icon "status option query" at bounding box center [188, 177] width 11 height 11
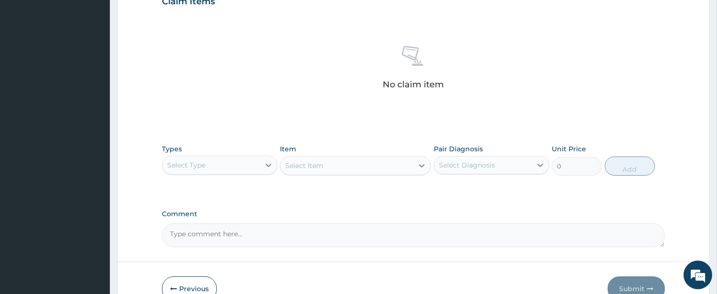
scroll to position [394, 0]
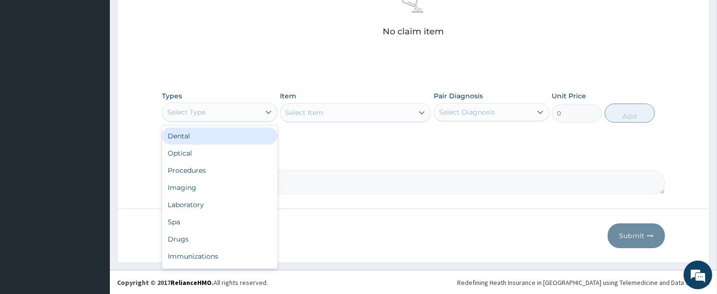
click at [214, 108] on div "Select Type" at bounding box center [210, 112] width 97 height 15
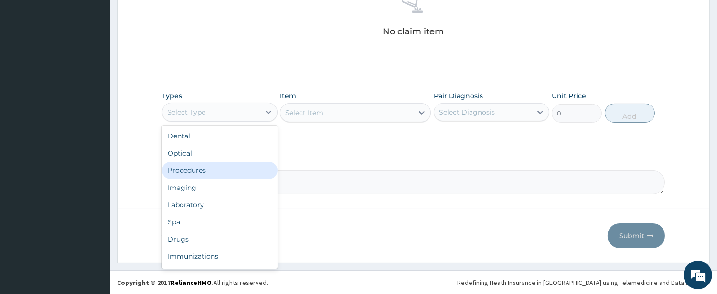
click at [207, 168] on div "Procedures" at bounding box center [220, 170] width 116 height 17
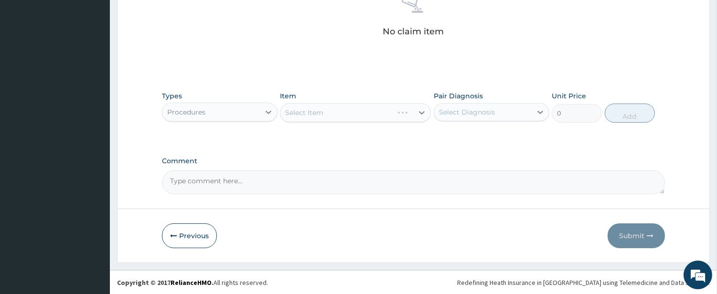
click at [318, 118] on div "Select Item" at bounding box center [355, 112] width 151 height 19
click at [319, 118] on div "Select Item" at bounding box center [355, 112] width 151 height 19
click at [346, 115] on div "Select Item" at bounding box center [346, 112] width 133 height 15
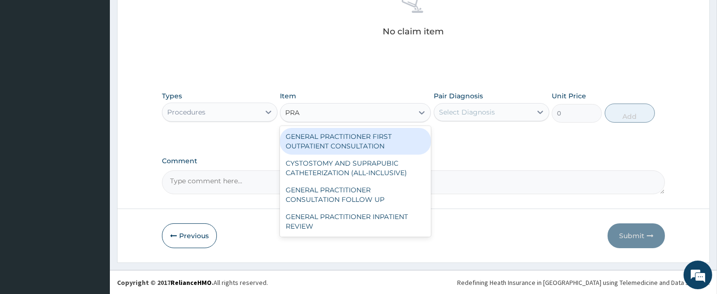
type input "PRAC"
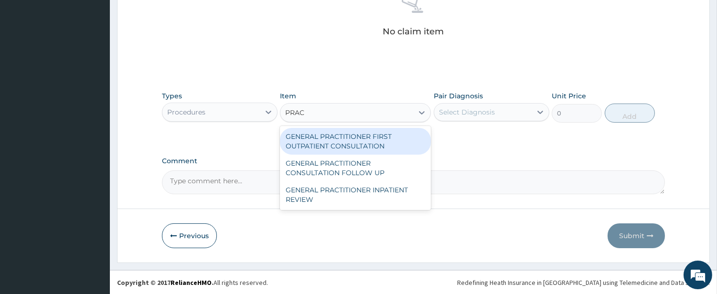
drag, startPoint x: 337, startPoint y: 139, endPoint x: 375, endPoint y: 119, distance: 43.4
click at [349, 130] on div "GENERAL PRACTITIONER FIRST OUTPATIENT CONSULTATION" at bounding box center [355, 141] width 151 height 27
type input "4500"
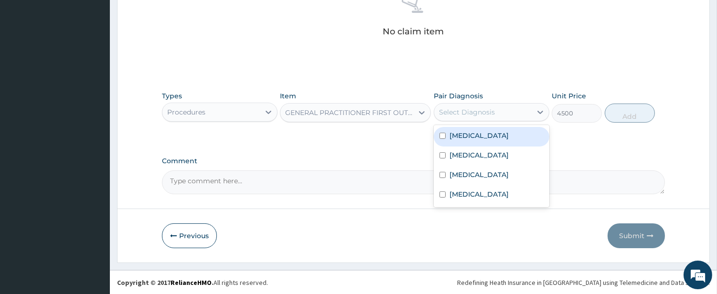
click at [453, 103] on div "Select Diagnosis" at bounding box center [492, 112] width 116 height 18
click at [446, 136] on div "Sepsis" at bounding box center [492, 137] width 116 height 20
checkbox input "true"
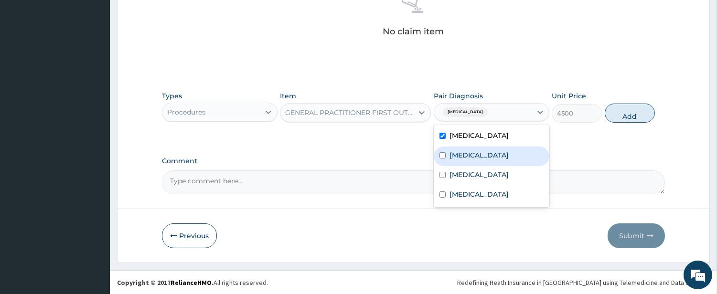
click at [447, 151] on div "Malaria" at bounding box center [492, 157] width 116 height 20
checkbox input "true"
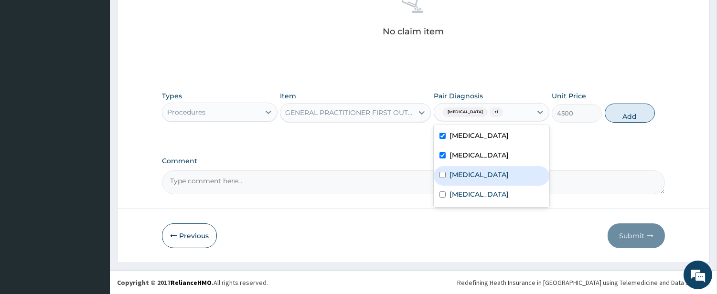
click at [446, 174] on div "Typhoid fever" at bounding box center [492, 176] width 116 height 20
checkbox input "true"
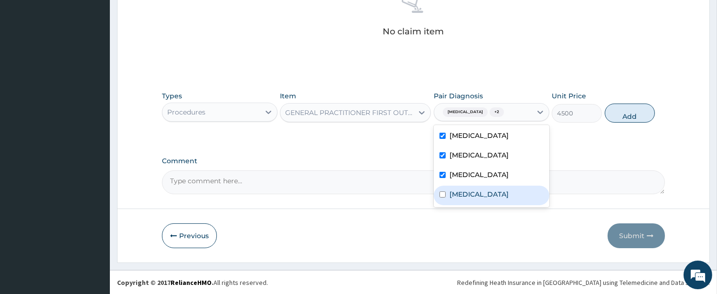
click at [450, 196] on label "Influenza" at bounding box center [479, 195] width 59 height 10
checkbox input "true"
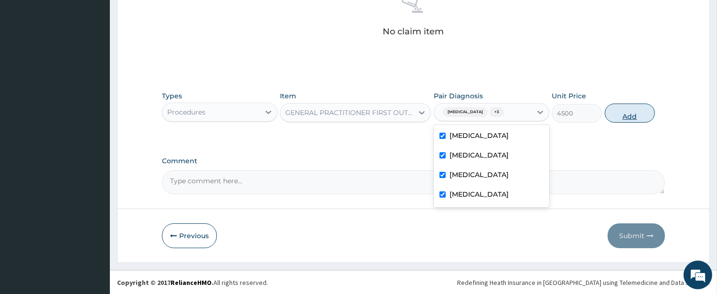
click at [631, 117] on button "Add" at bounding box center [630, 113] width 50 height 19
type input "0"
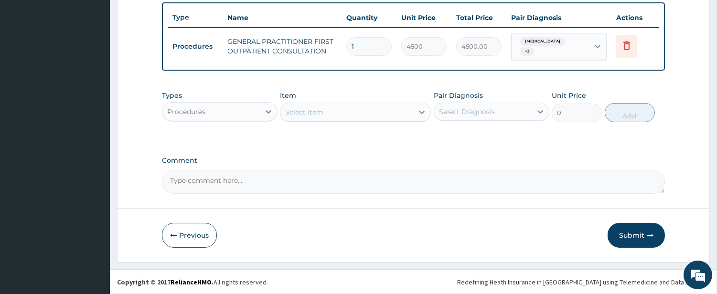
scroll to position [348, 0]
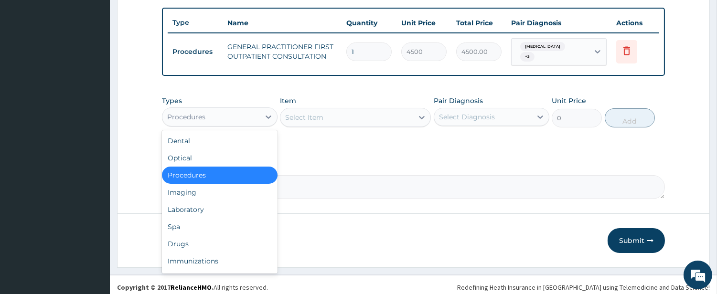
click at [211, 115] on div "Procedures" at bounding box center [210, 116] width 97 height 15
click at [226, 204] on div "Laboratory" at bounding box center [220, 209] width 116 height 17
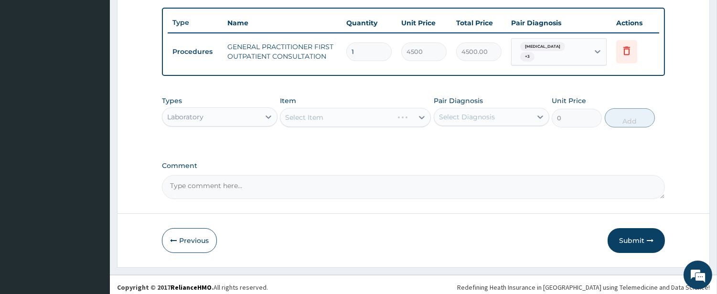
click at [370, 118] on div "Select Item" at bounding box center [355, 117] width 151 height 19
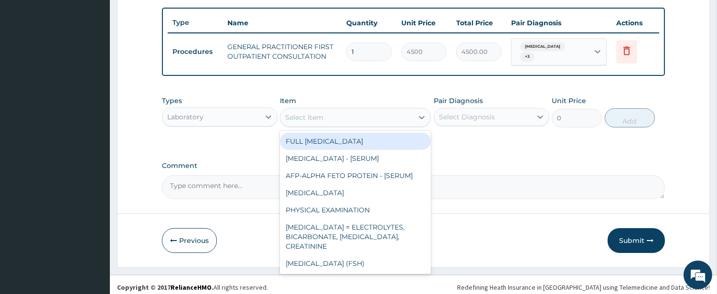
click at [368, 114] on div "Select Item" at bounding box center [346, 117] width 133 height 15
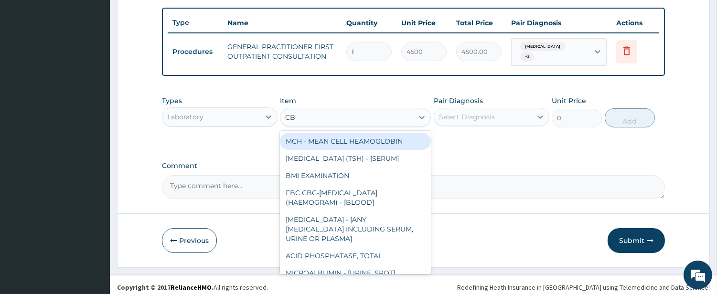
type input "CBC"
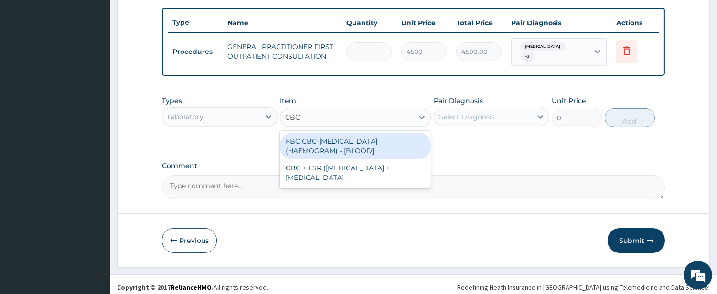
click at [342, 137] on div "FBC CBC-COMPLETE BLOOD COUNT (HAEMOGRAM) - [BLOOD]" at bounding box center [355, 146] width 151 height 27
type input "6000"
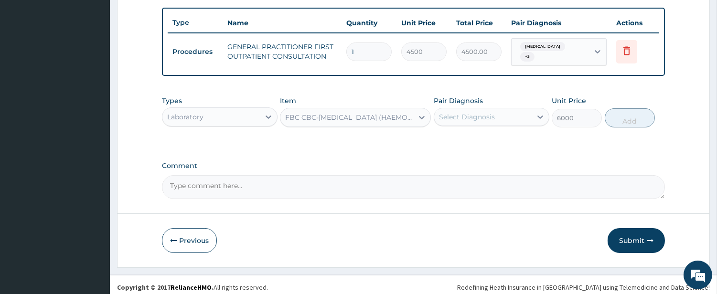
click at [461, 117] on div "Select Diagnosis" at bounding box center [482, 116] width 97 height 15
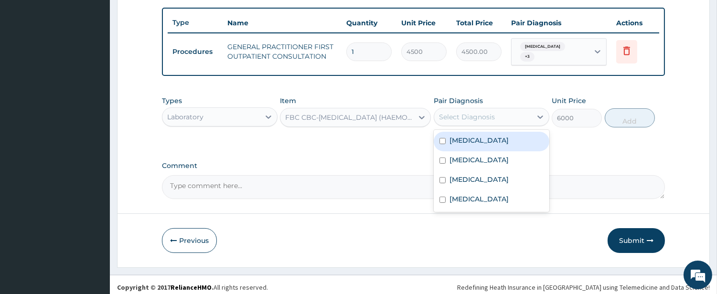
click at [456, 136] on label "Sepsis" at bounding box center [479, 141] width 59 height 10
checkbox input "true"
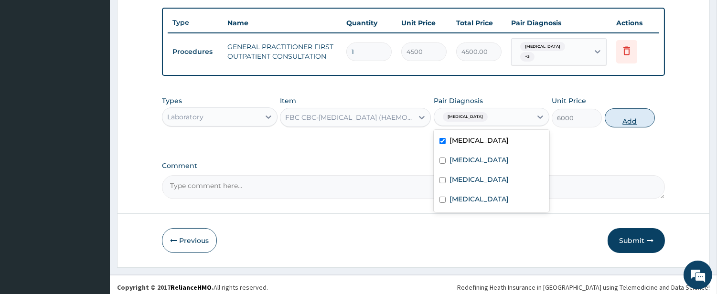
click at [633, 108] on button "Add" at bounding box center [630, 117] width 50 height 19
type input "0"
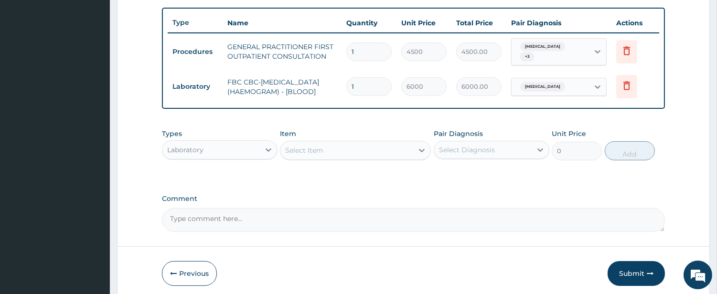
click at [386, 154] on div "Select Item" at bounding box center [346, 150] width 133 height 15
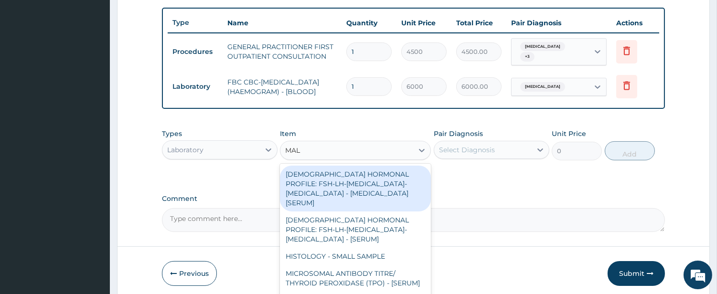
type input "MALA"
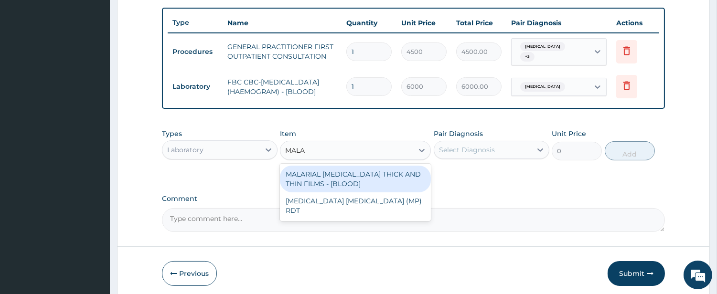
click at [381, 175] on div "MALARIAL PARASITE THICK AND THIN FILMS - [BLOOD]" at bounding box center [355, 179] width 151 height 27
type input "2625"
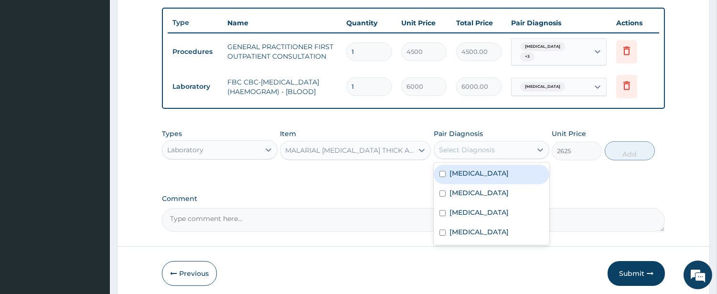
click at [484, 149] on div "Select Diagnosis" at bounding box center [467, 150] width 56 height 10
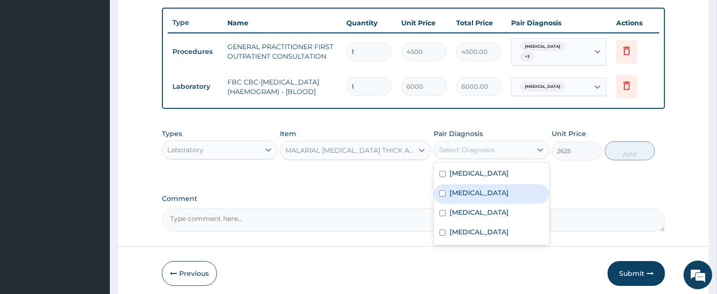
click at [455, 187] on div "Malaria" at bounding box center [492, 194] width 116 height 20
checkbox input "true"
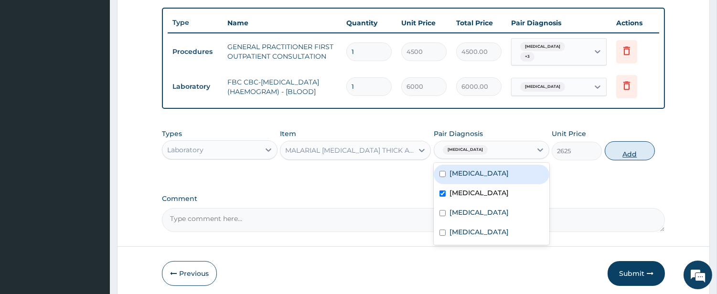
click at [638, 154] on button "Add" at bounding box center [630, 150] width 50 height 19
type input "0"
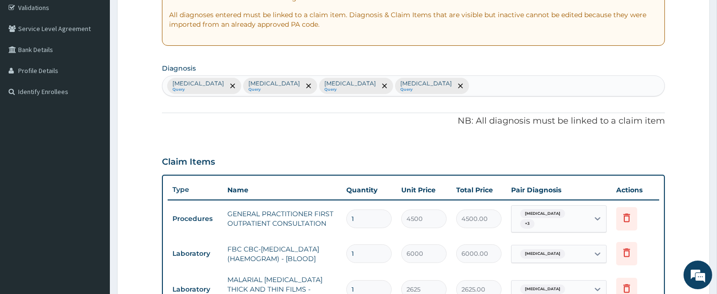
scroll to position [171, 0]
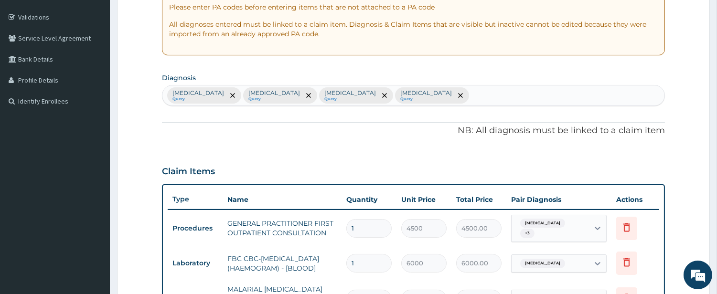
click at [385, 89] on div "Sepsis Query Malaria Query Typhoid fever Query Influenza Query" at bounding box center [413, 96] width 502 height 20
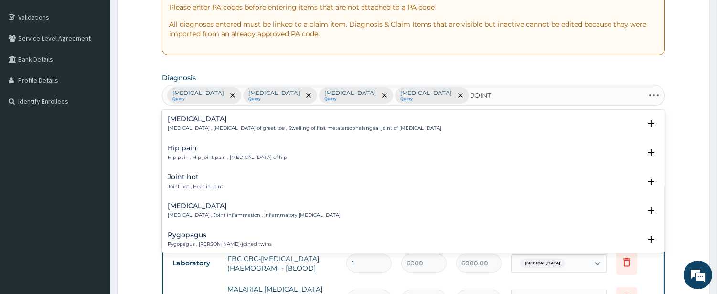
type input "JOINT P"
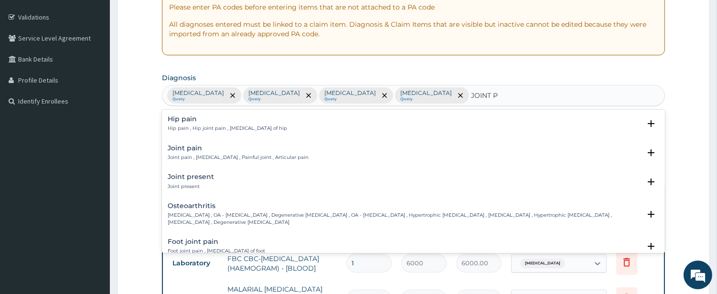
click at [194, 153] on div "Joint pain Joint pain , Arthralgia , Painful joint , Articular pain" at bounding box center [238, 153] width 141 height 17
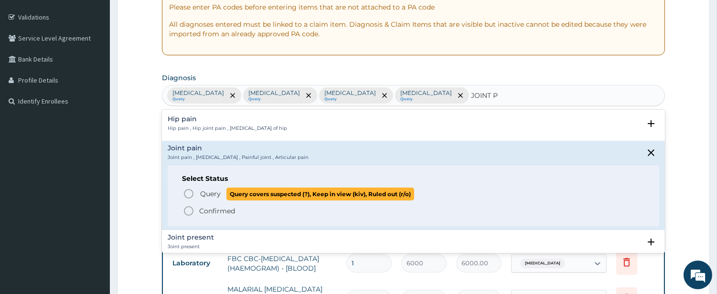
click at [192, 198] on icon "status option query" at bounding box center [188, 193] width 11 height 11
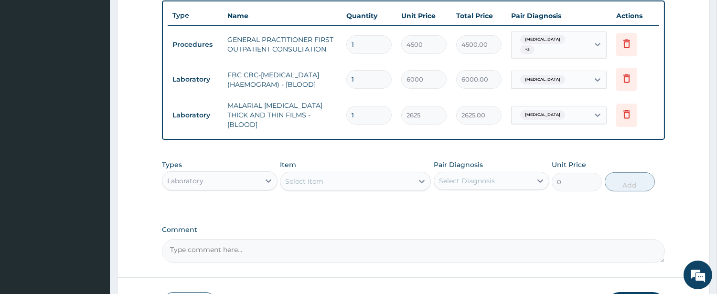
scroll to position [419, 0]
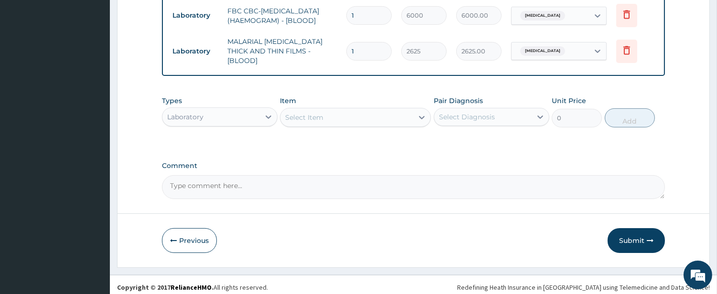
click at [379, 118] on div "Select Item" at bounding box center [346, 117] width 133 height 15
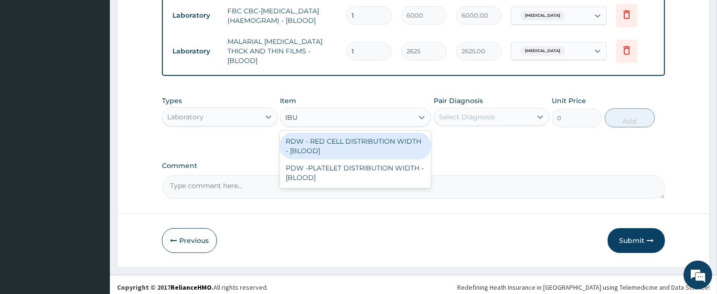
type input "IBU"
click at [235, 122] on div "Types Laboratory Item option MALARIAL PARASITE THICK AND THIN FILMS - [BLOOD], …" at bounding box center [413, 111] width 503 height 41
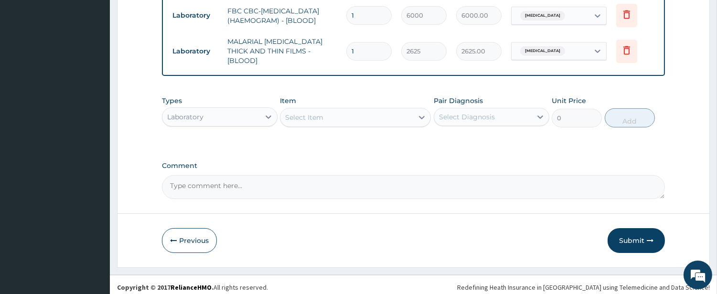
click at [235, 118] on div "Laboratory" at bounding box center [210, 116] width 97 height 15
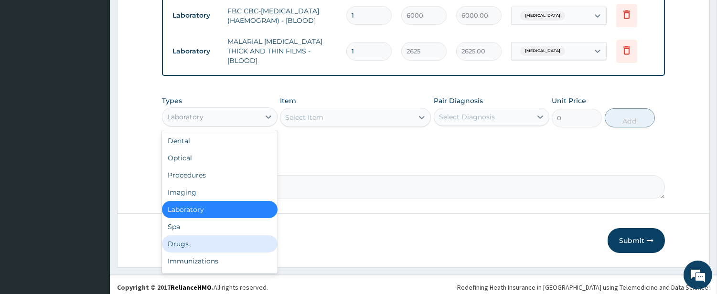
drag, startPoint x: 263, startPoint y: 240, endPoint x: 262, endPoint y: 224, distance: 16.3
click at [263, 240] on div "Drugs" at bounding box center [220, 244] width 116 height 17
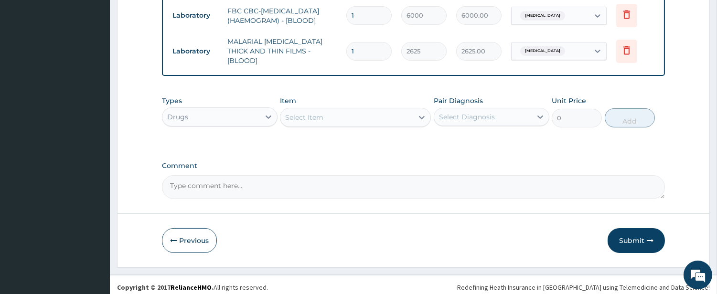
click at [346, 117] on div "Select Item" at bounding box center [346, 117] width 133 height 15
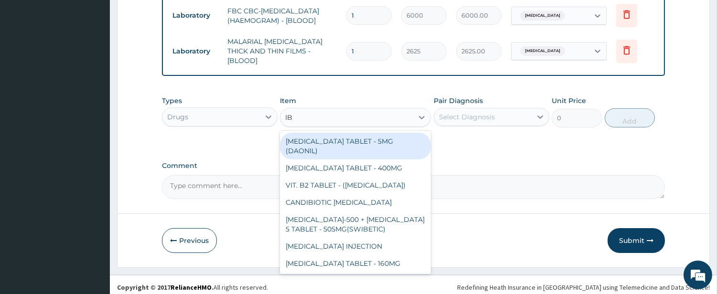
type input "IBU"
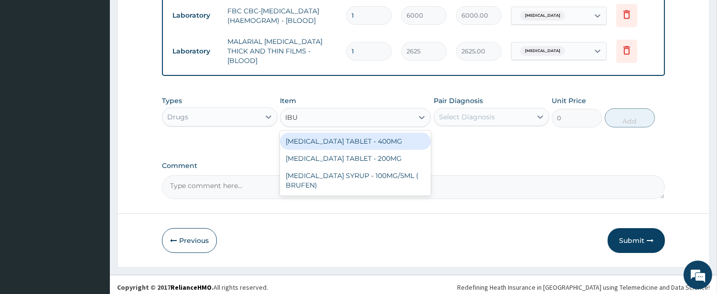
click at [352, 133] on div "IBUPROFEN TABLET - 400MG" at bounding box center [355, 141] width 151 height 17
type input "640"
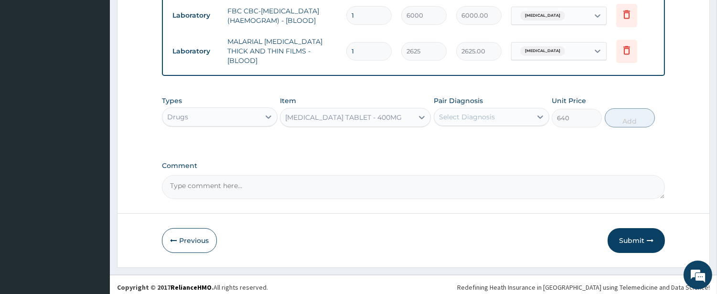
click at [451, 112] on div "Select Diagnosis" at bounding box center [467, 117] width 56 height 10
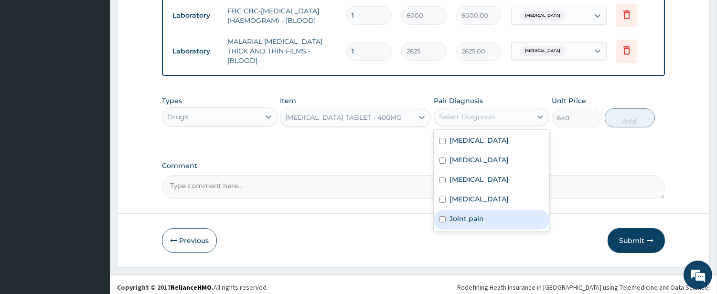
click at [456, 214] on label "Joint pain" at bounding box center [467, 219] width 34 height 10
checkbox input "true"
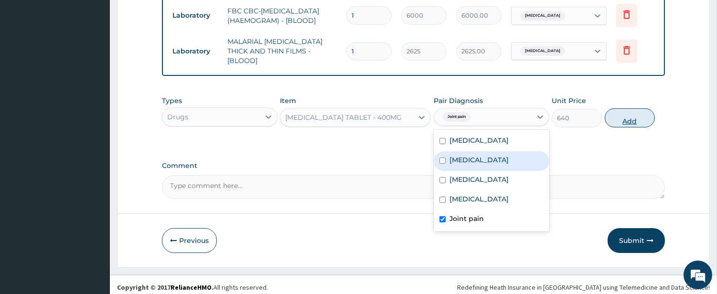
click at [617, 116] on button "Add" at bounding box center [630, 117] width 50 height 19
type input "0"
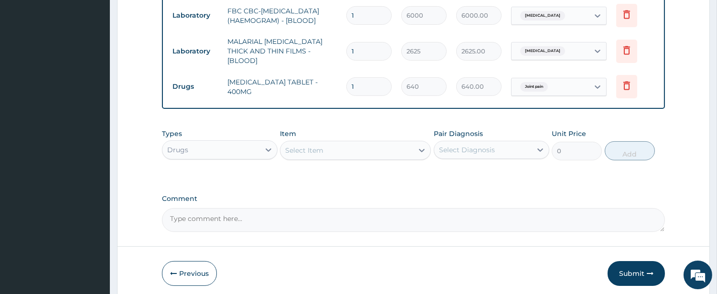
type input "15"
type input "9600.00"
type input "15"
click at [366, 144] on div "Select Item" at bounding box center [346, 150] width 133 height 15
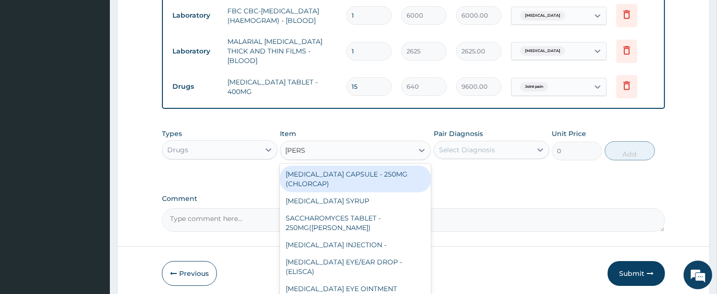
type input "LORAT"
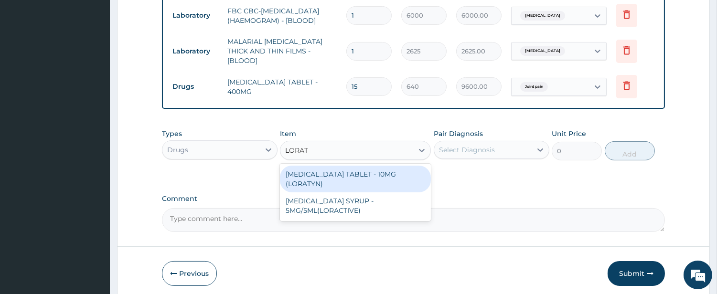
click at [408, 171] on div "LORATADINE TABLET - 10MG (LORATYN)" at bounding box center [355, 179] width 151 height 27
type input "112"
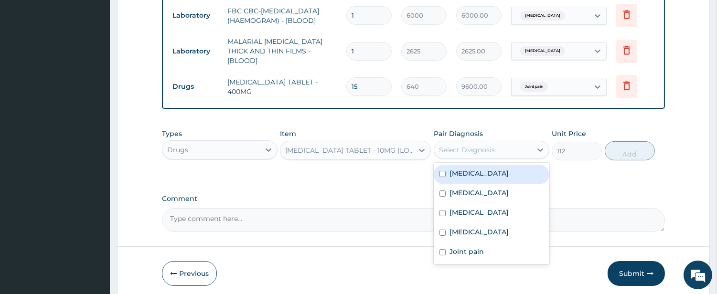
click at [464, 145] on div "Select Diagnosis" at bounding box center [467, 150] width 56 height 10
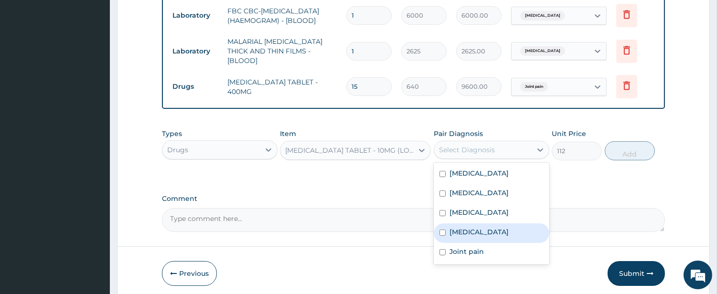
click at [454, 233] on div "Influenza" at bounding box center [492, 234] width 116 height 20
checkbox input "true"
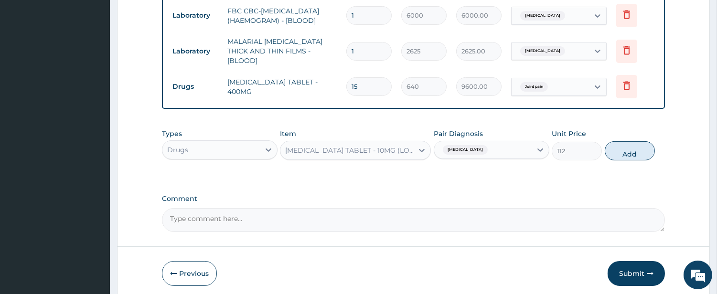
click at [639, 143] on button "Add" at bounding box center [630, 150] width 50 height 19
type input "0"
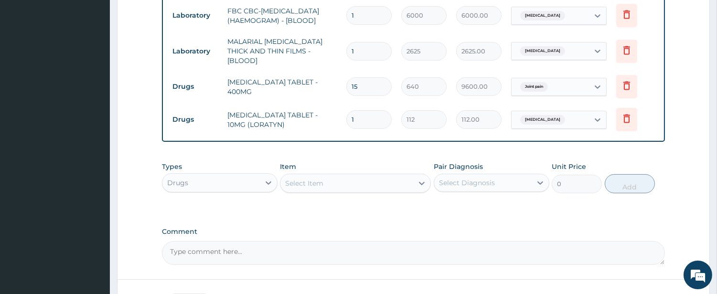
type input "0.00"
type input "5"
type input "560.00"
type input "5"
click at [398, 184] on div "Select Item" at bounding box center [346, 183] width 133 height 15
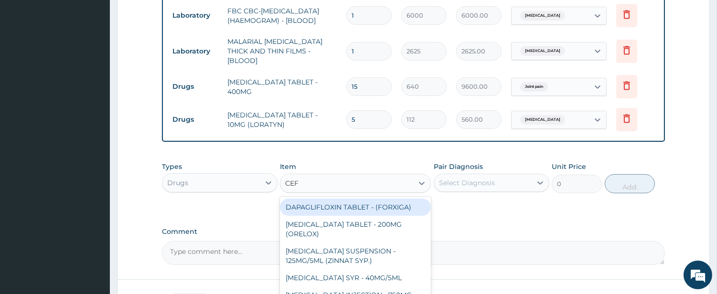
type input "CEFU"
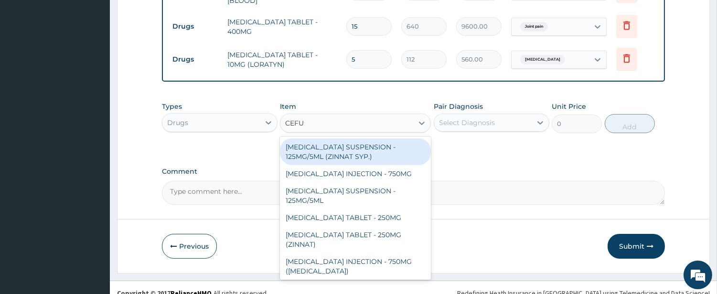
scroll to position [486, 0]
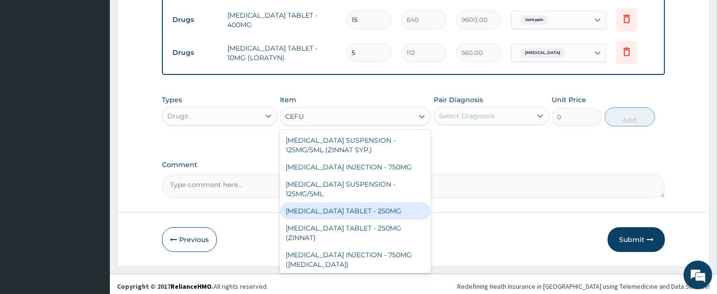
click at [362, 206] on div "CEFUROXIME TABLET - 250MG" at bounding box center [355, 211] width 151 height 17
type input "480"
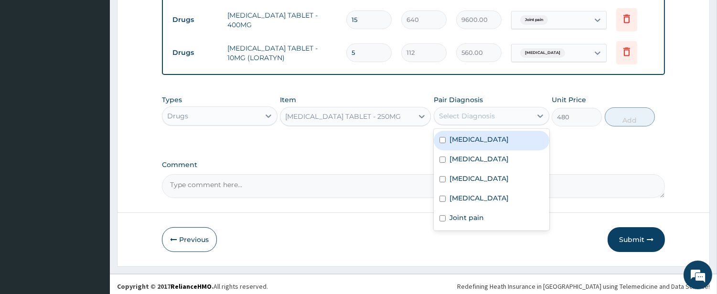
click at [461, 112] on div "Select Diagnosis" at bounding box center [467, 116] width 56 height 10
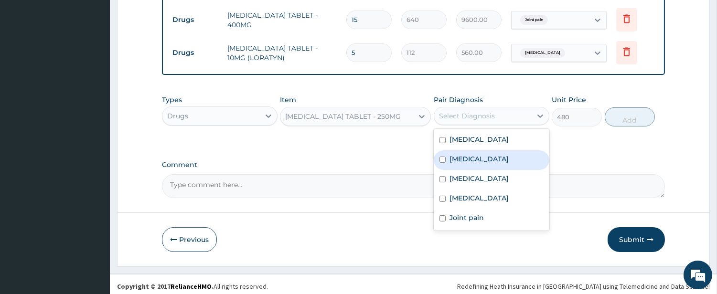
click at [453, 154] on label "Malaria" at bounding box center [479, 159] width 59 height 10
checkbox input "true"
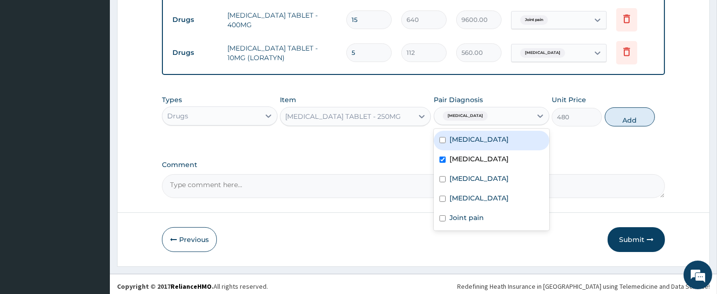
click at [446, 120] on div "Malaria" at bounding box center [492, 116] width 116 height 18
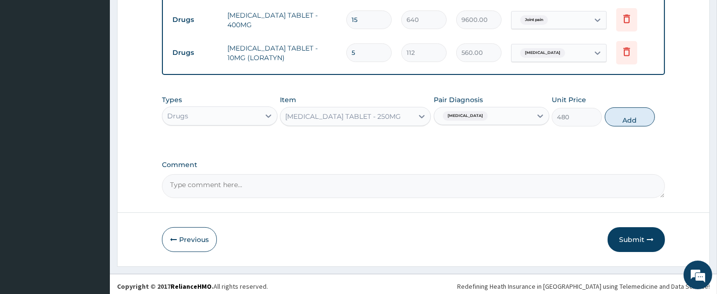
click at [464, 112] on span "Malaria" at bounding box center [465, 116] width 45 height 10
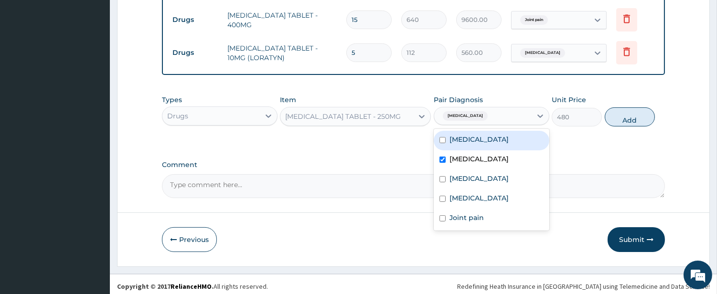
click at [455, 144] on div "Sepsis" at bounding box center [492, 141] width 116 height 20
checkbox input "true"
click at [631, 110] on button "Add" at bounding box center [630, 116] width 50 height 19
type input "0"
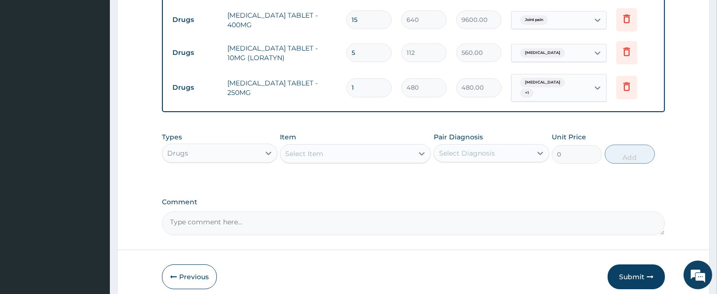
type input "10"
type input "4800.00"
type input "10"
click at [375, 148] on div "Select Item" at bounding box center [346, 153] width 133 height 15
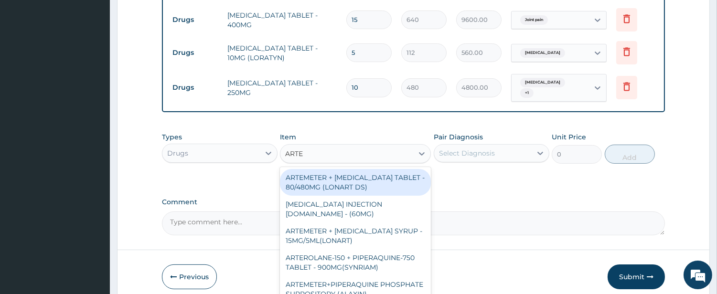
type input "ARTEM"
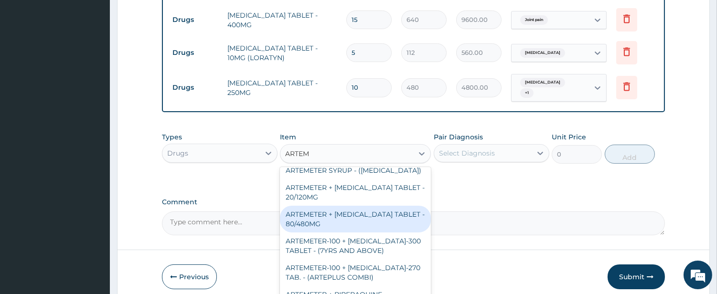
scroll to position [88, 0]
click at [363, 207] on div "ARTEMETER + LUMEFANTRINE TABLET - 80/480MG" at bounding box center [355, 218] width 151 height 27
type input "416"
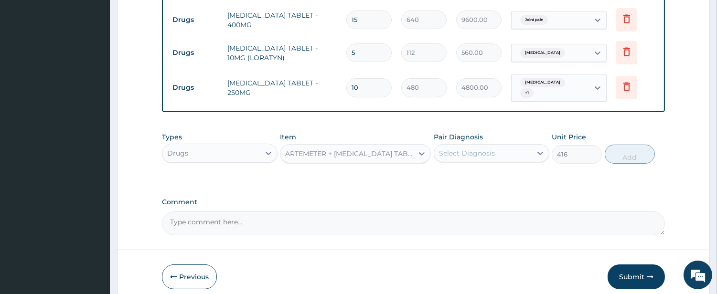
click at [489, 149] on div "Select Diagnosis" at bounding box center [467, 154] width 56 height 10
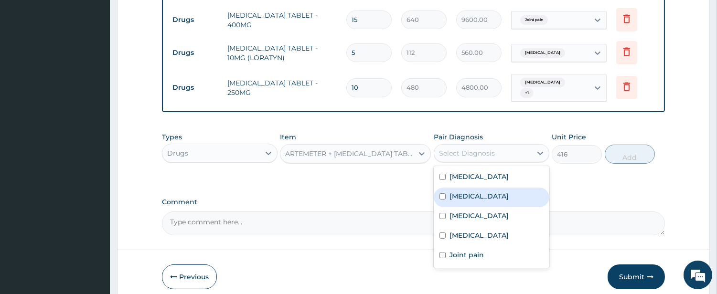
click at [461, 192] on label "Malaria" at bounding box center [479, 197] width 59 height 10
checkbox input "true"
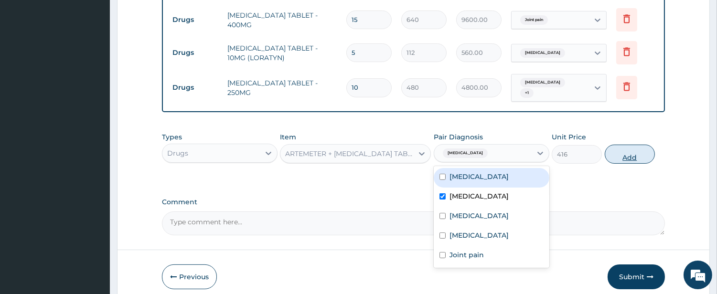
click at [629, 146] on button "Add" at bounding box center [630, 154] width 50 height 19
type input "0"
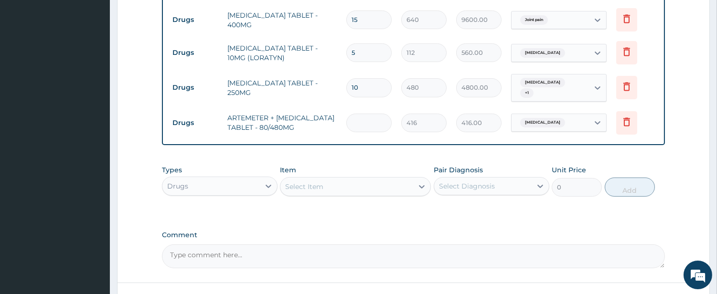
type input "0.00"
type input "6"
type input "2496.00"
type input "6"
drag, startPoint x: 361, startPoint y: 84, endPoint x: 350, endPoint y: 80, distance: 11.5
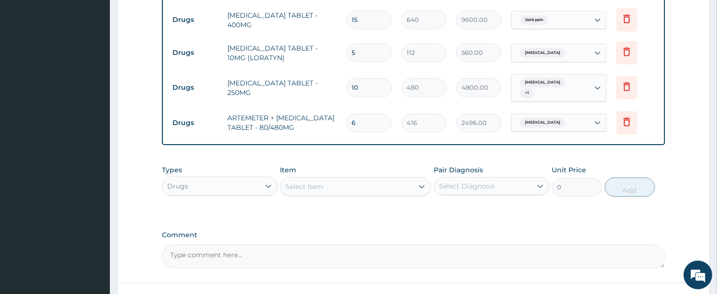
click at [350, 80] on input "10" at bounding box center [368, 87] width 45 height 19
type input "2"
type input "960.00"
type input "20"
type input "9600.00"
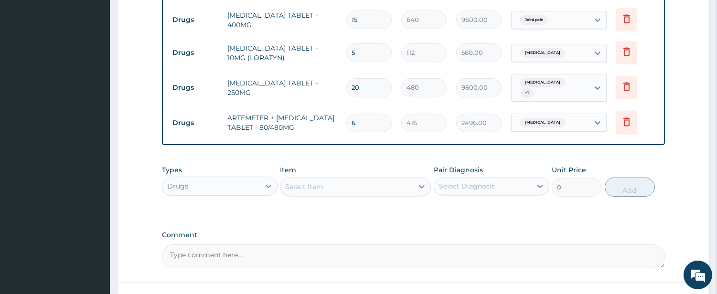
type input "20"
click at [370, 181] on div "Select Item" at bounding box center [346, 186] width 133 height 15
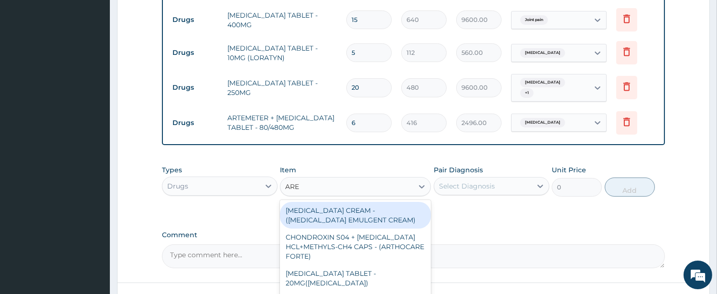
type input "AREE"
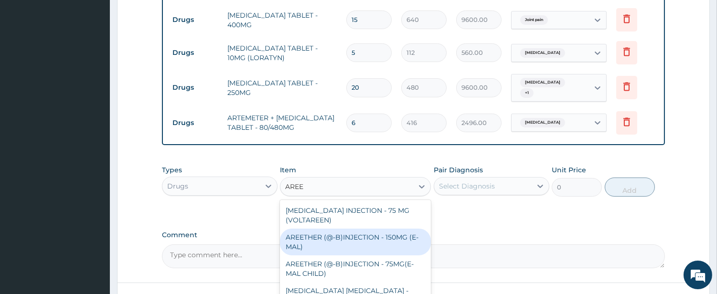
click at [378, 229] on div "AREETHER (@-B)INJECTION - 150MG (E-MAL)" at bounding box center [355, 242] width 151 height 27
type input "1920"
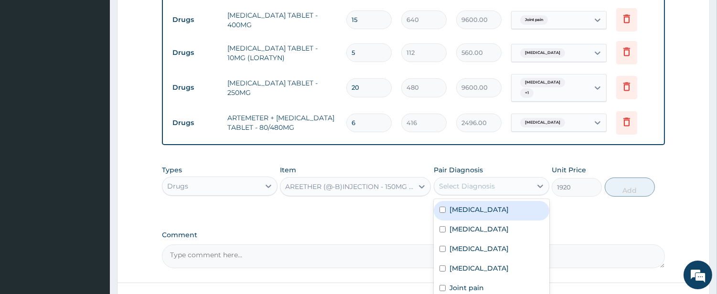
click at [484, 182] on div "Select Diagnosis" at bounding box center [467, 187] width 56 height 10
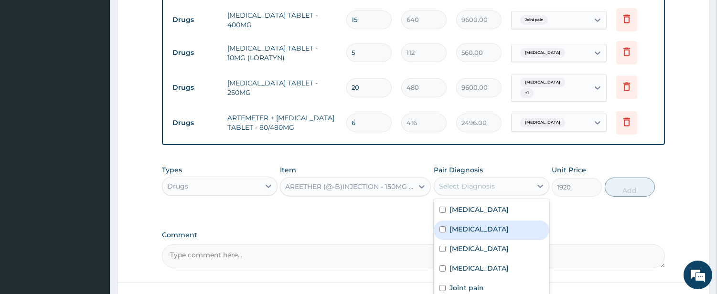
click at [474, 225] on label "Malaria" at bounding box center [479, 230] width 59 height 10
checkbox input "true"
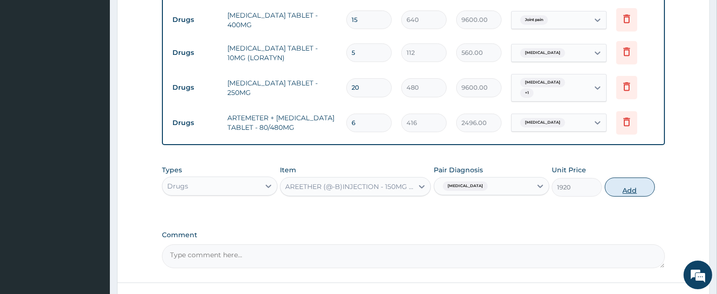
click at [621, 182] on button "Add" at bounding box center [630, 187] width 50 height 19
type input "0"
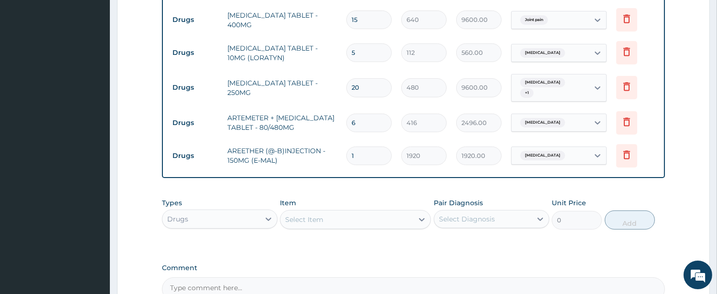
click at [385, 212] on div "Select Item" at bounding box center [346, 219] width 133 height 15
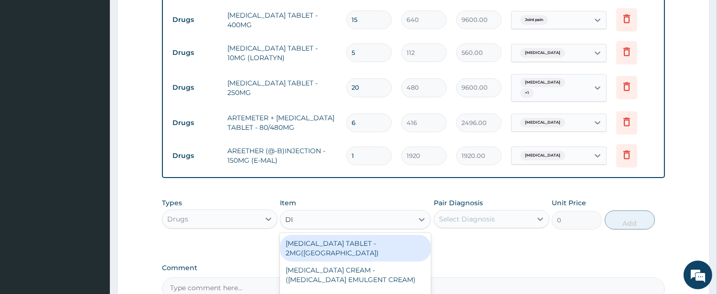
type input "DIC"
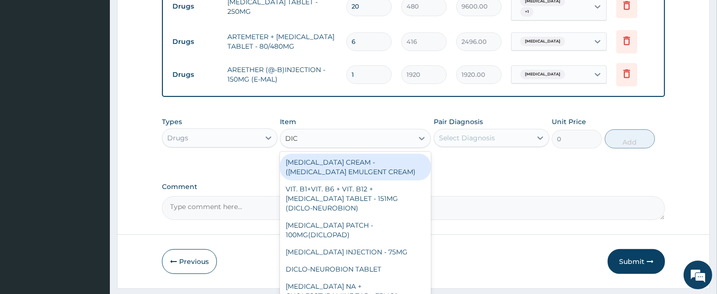
scroll to position [585, 0]
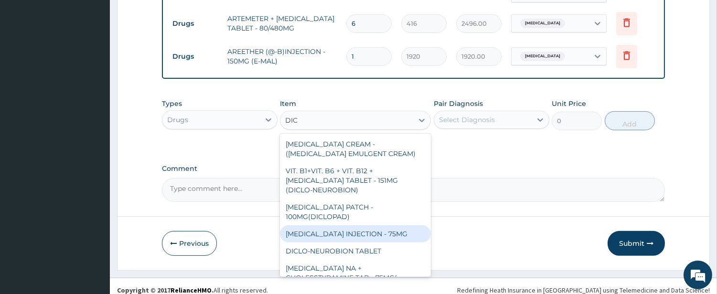
click at [377, 225] on div "[MEDICAL_DATA] INJECTION - 75MG" at bounding box center [355, 233] width 151 height 17
type input "480"
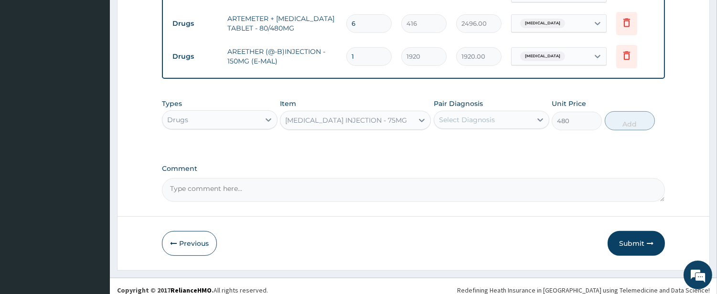
click at [489, 115] on div "Select Diagnosis" at bounding box center [467, 120] width 56 height 10
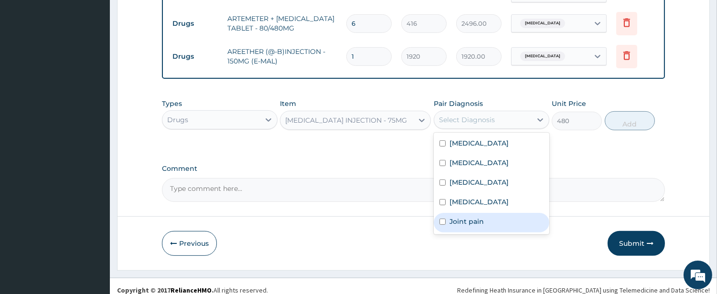
click at [461, 213] on div "Joint pain" at bounding box center [492, 223] width 116 height 20
checkbox input "true"
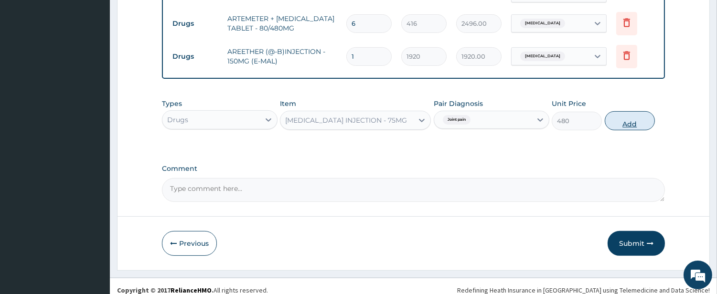
click at [618, 118] on button "Add" at bounding box center [630, 120] width 50 height 19
type input "0"
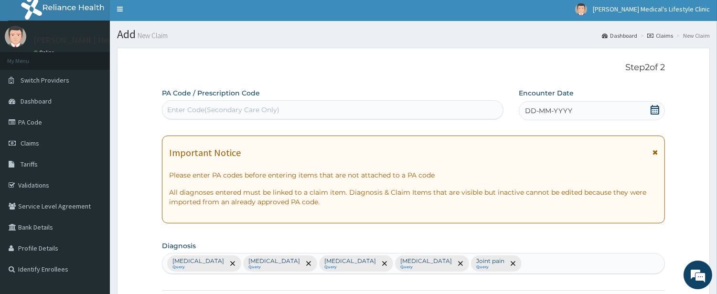
scroll to position [0, 0]
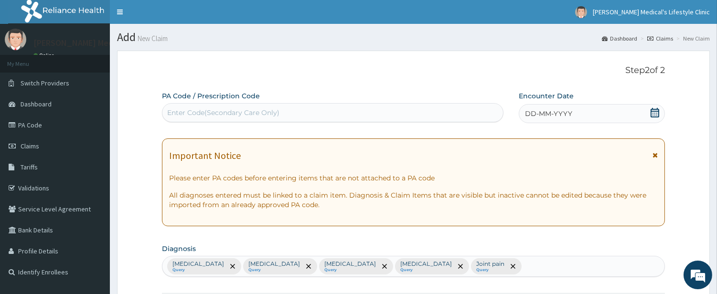
click at [561, 120] on div "DD-MM-YYYY" at bounding box center [592, 113] width 146 height 19
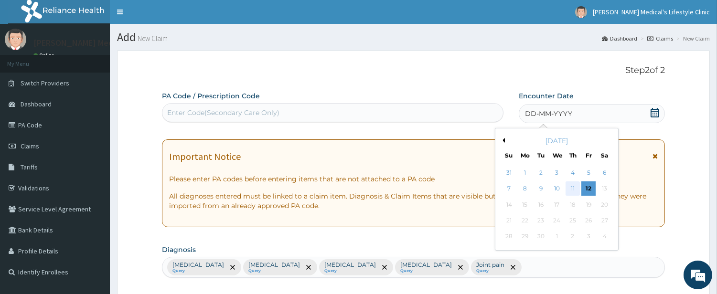
click at [570, 187] on div "11" at bounding box center [573, 189] width 14 height 14
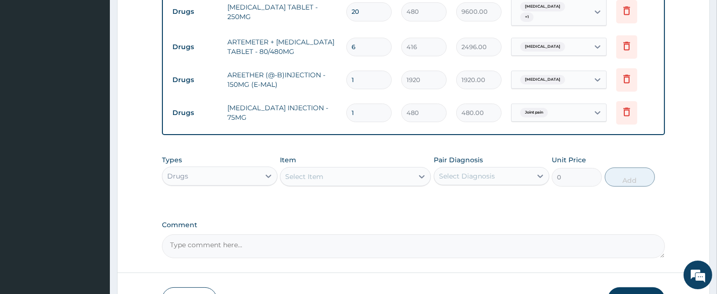
scroll to position [619, 0]
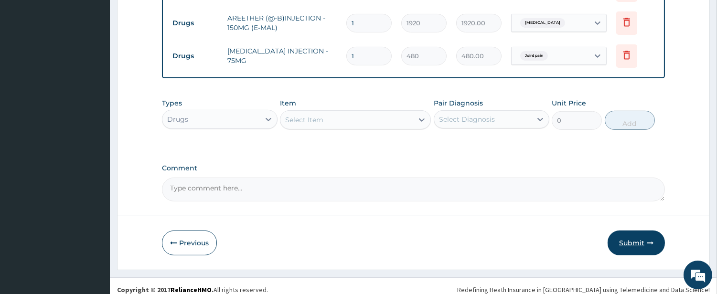
click at [624, 233] on button "Submit" at bounding box center [636, 243] width 57 height 25
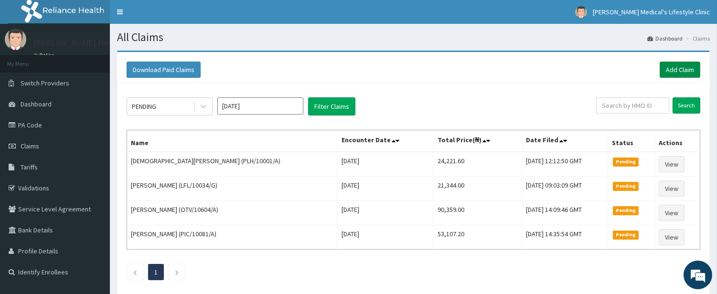
click at [683, 69] on link "Add Claim" at bounding box center [680, 70] width 41 height 16
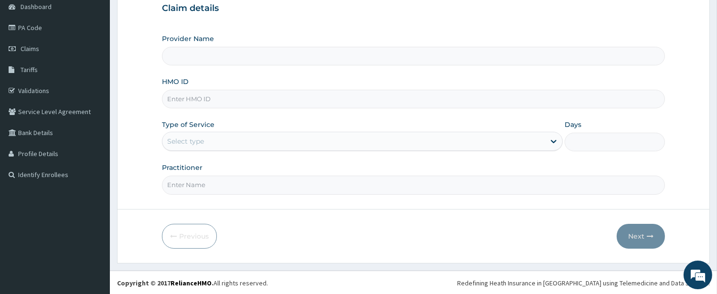
scroll to position [98, 0]
click at [249, 91] on input "HMO ID" at bounding box center [413, 98] width 503 height 19
click at [252, 91] on input "HMO ID" at bounding box center [413, 98] width 503 height 19
type input "[PERSON_NAME] Medical's Lifestyle clinic"
paste input "AIP/10642/A"
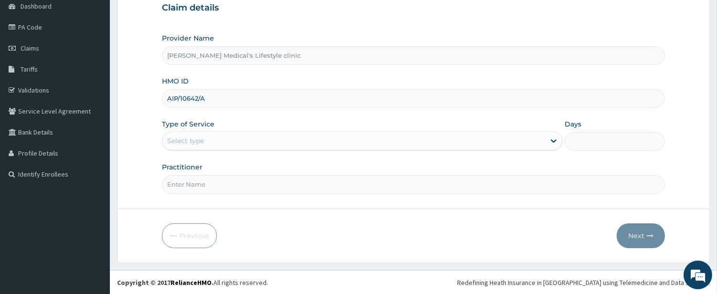
type input "AIP/10642/A"
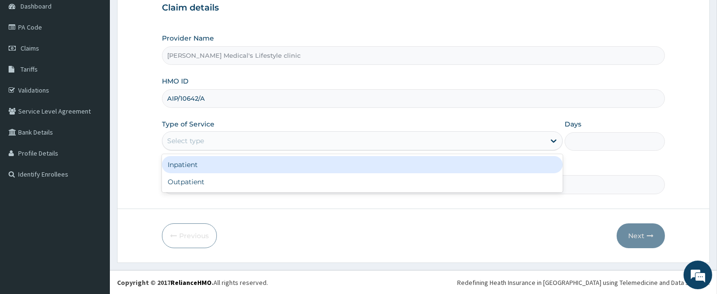
click div "Select type"
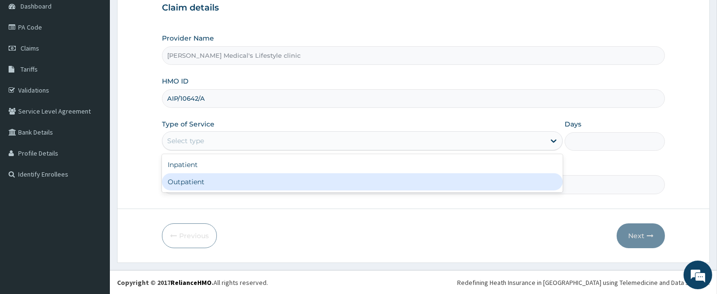
click div "Outpatient"
type input "1"
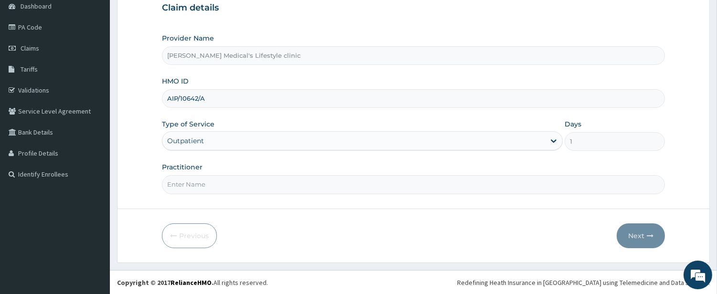
click input "Practitioner"
type input "DR David O. Ajibade"
click button "Next"
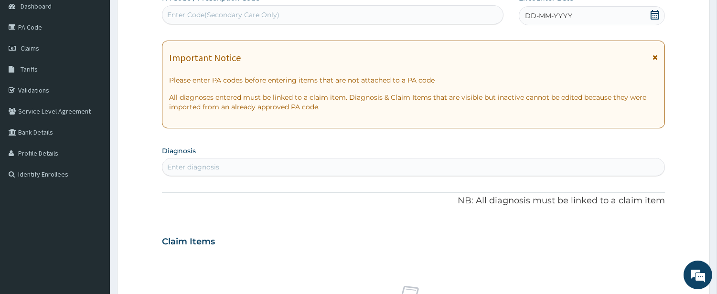
scroll to position [0, 0]
click div "Enter Code(Secondary Care Only)"
paste input "PA/B62AAA"
type input "PA/B62AAA"
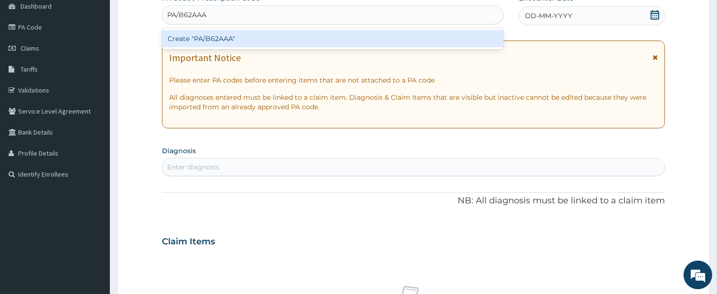
click div "Create "PA/B62AAA""
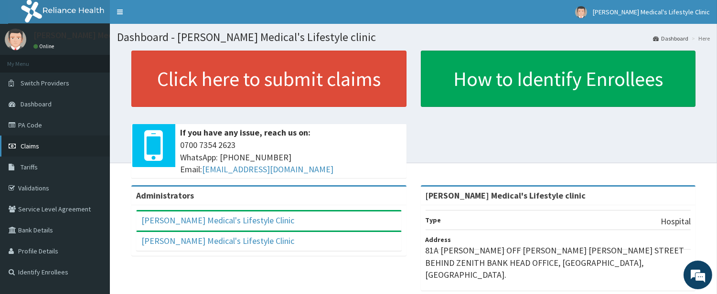
click at [49, 146] on link "Claims" at bounding box center [55, 146] width 110 height 21
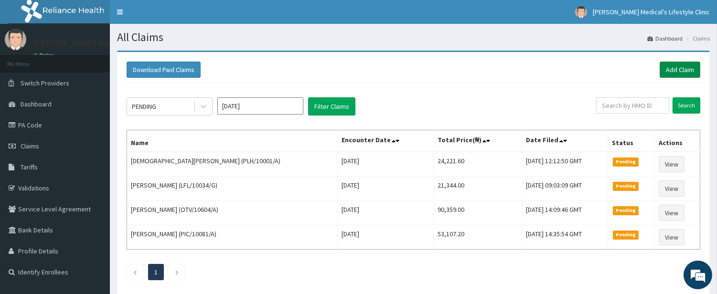
click at [672, 74] on link "Add Claim" at bounding box center [680, 70] width 41 height 16
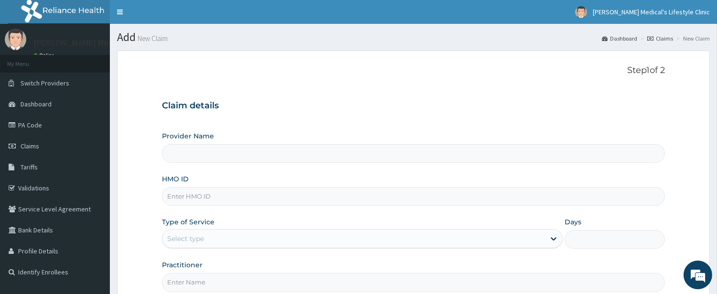
type input "[PERSON_NAME] Medical's Lifestyle clinic"
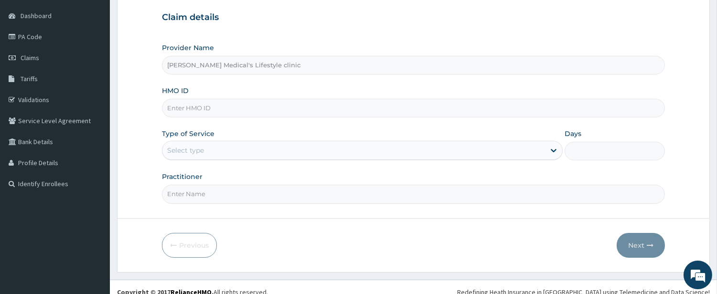
click at [251, 104] on input "HMO ID" at bounding box center [413, 108] width 503 height 19
paste input "AIP/10642/A"
type input "AIP/10642/A"
click at [217, 152] on div "Select type" at bounding box center [353, 150] width 383 height 15
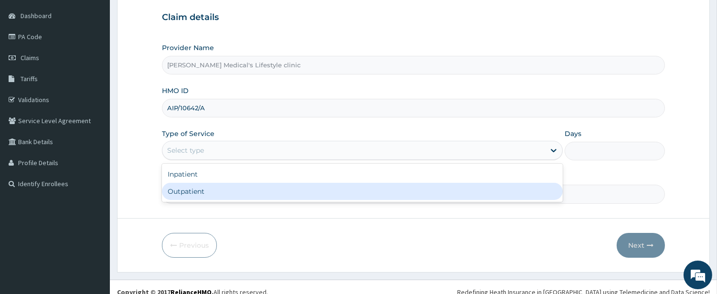
click at [212, 192] on div "Outpatient" at bounding box center [362, 191] width 401 height 17
type input "1"
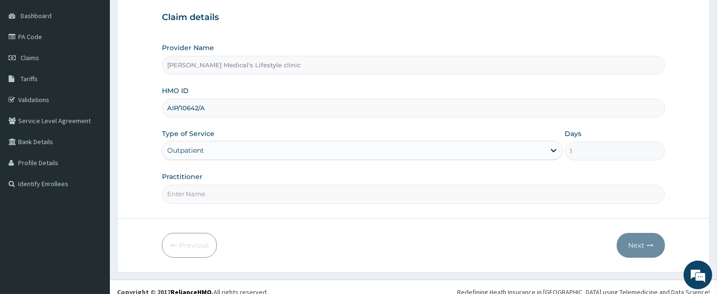
click at [212, 192] on input "Practitioner" at bounding box center [413, 194] width 503 height 19
drag, startPoint x: 207, startPoint y: 196, endPoint x: 179, endPoint y: 198, distance: 28.7
click at [179, 198] on input "DR kolawole" at bounding box center [413, 194] width 503 height 19
type input "DR YUSUF"
click at [635, 246] on button "Next" at bounding box center [641, 245] width 48 height 25
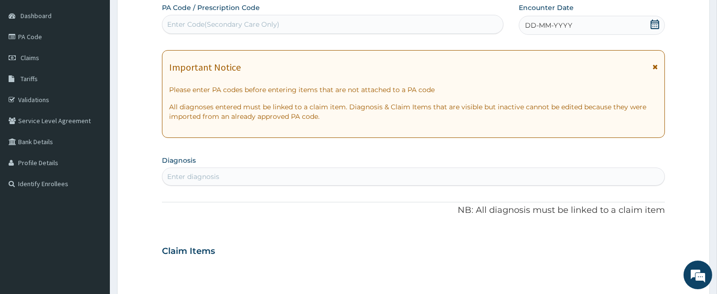
click at [292, 22] on div "Enter Code(Secondary Care Only)" at bounding box center [332, 24] width 341 height 15
paste input "PA/B62AAA"
type input "PA/B62AAA"
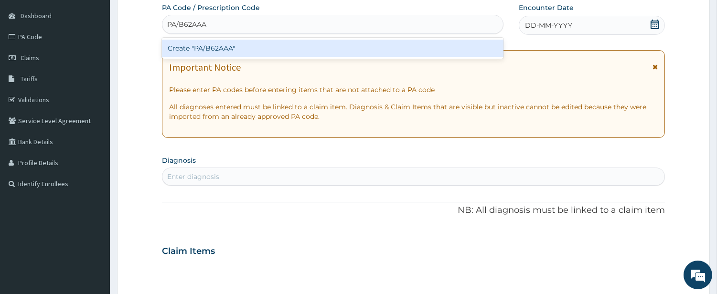
click at [245, 51] on div "Create "PA/B62AAA"" at bounding box center [333, 48] width 342 height 17
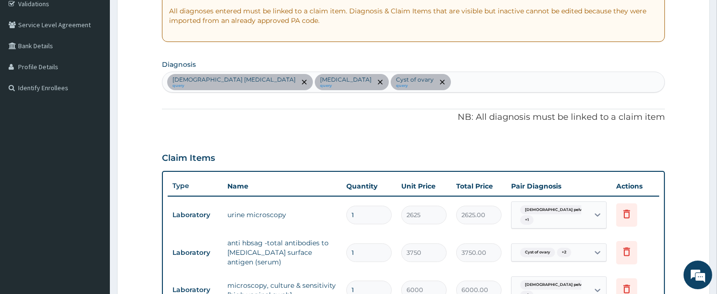
scroll to position [74, 0]
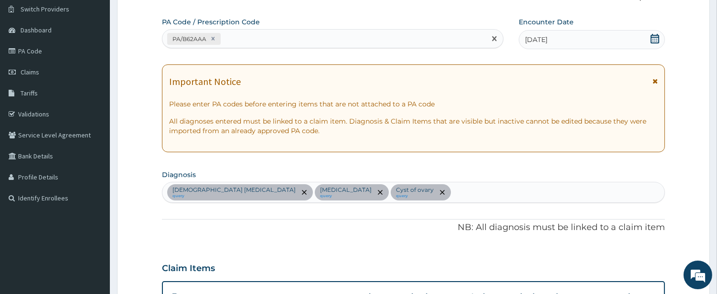
click at [270, 37] on div "PA/B62AAA" at bounding box center [323, 39] width 323 height 16
paste input "PA/AB7545"
type input "PA/AB7545"
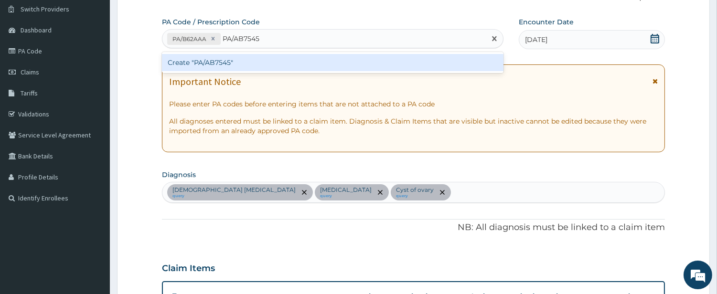
click at [237, 59] on div "Create "PA/AB7545"" at bounding box center [333, 62] width 342 height 17
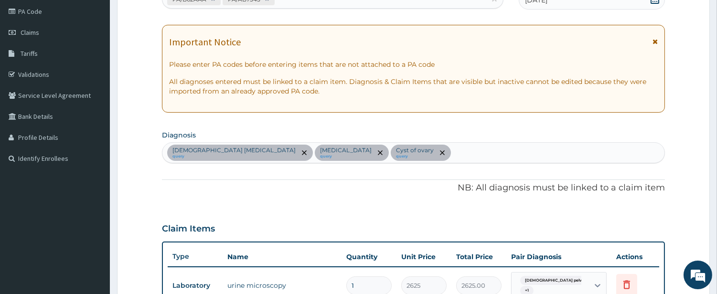
scroll to position [21, 0]
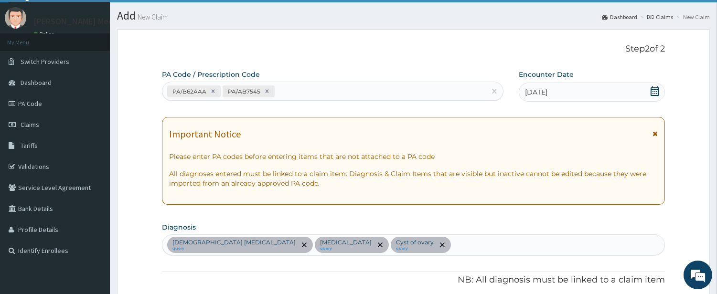
click at [293, 93] on div "PA/B62AAA PA/AB7545" at bounding box center [323, 92] width 323 height 16
paste input "PA/D8F23A"
type input "PA/D8F23A"
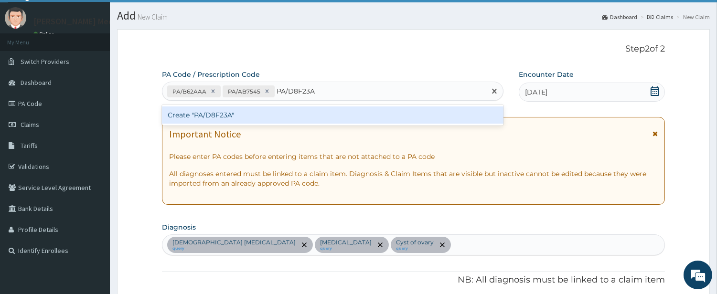
click at [244, 114] on div "Create "PA/D8F23A"" at bounding box center [333, 115] width 342 height 17
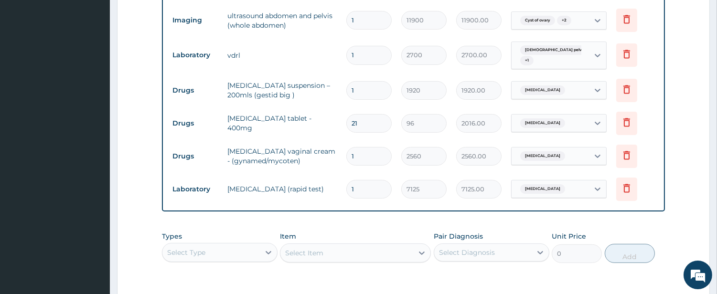
scroll to position [696, 0]
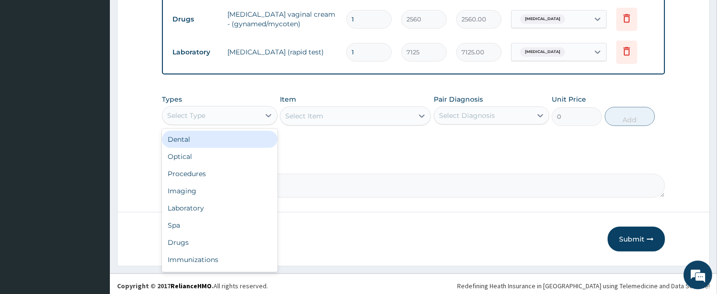
click at [241, 108] on div "Select Type" at bounding box center [210, 115] width 97 height 15
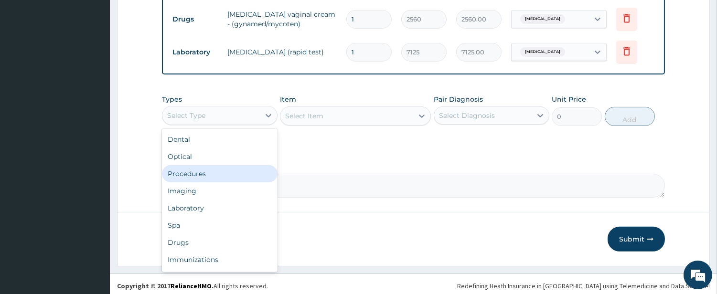
click at [221, 171] on div "Procedures" at bounding box center [220, 173] width 116 height 17
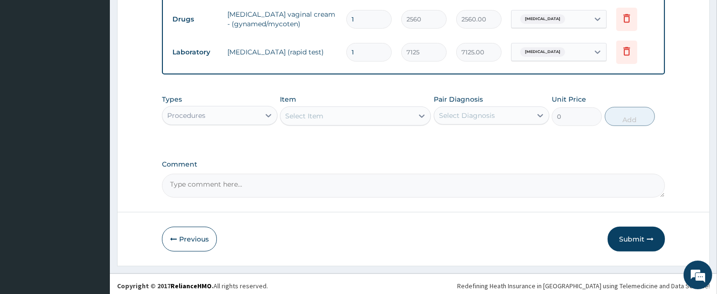
click at [379, 118] on div "Select Item" at bounding box center [346, 115] width 133 height 15
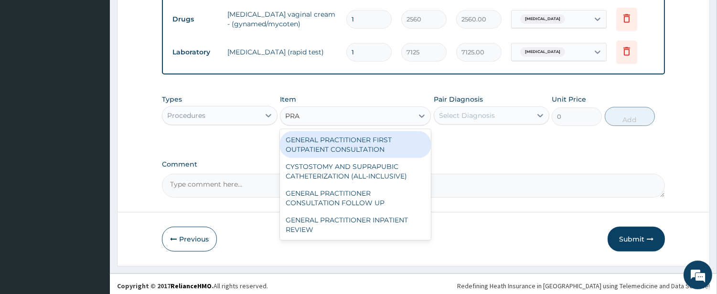
type input "PRAC"
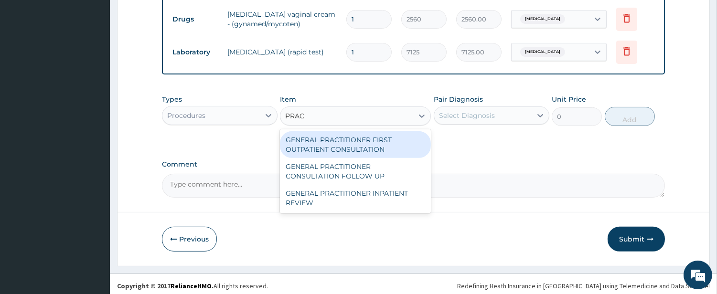
click at [378, 140] on div "GENERAL PRACTITIONER FIRST OUTPATIENT CONSULTATION" at bounding box center [355, 144] width 151 height 27
type input "4500"
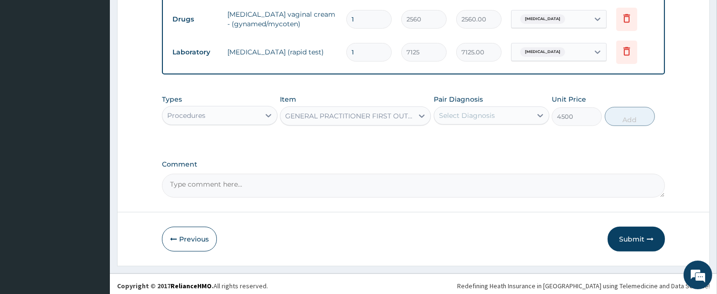
click at [481, 111] on div "Select Diagnosis" at bounding box center [467, 116] width 56 height 10
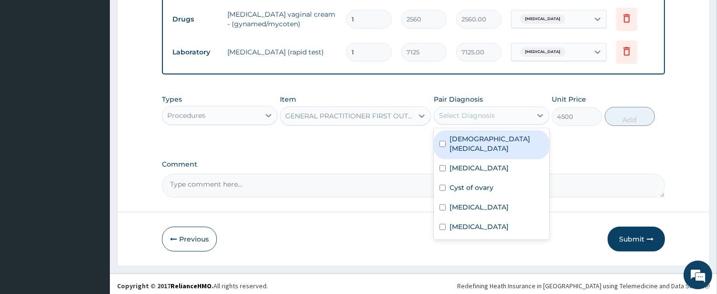
click at [462, 143] on label "Female pelvic inflammatory disease" at bounding box center [497, 143] width 94 height 19
checkbox input "true"
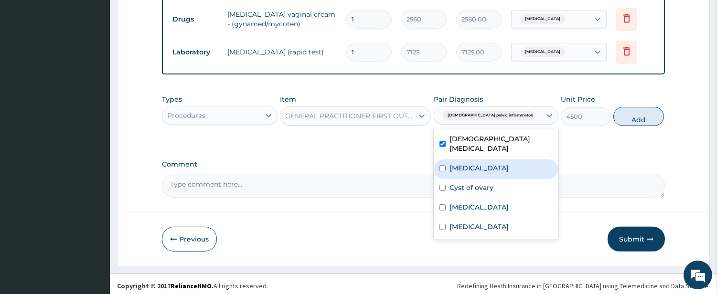
click at [457, 163] on label "Candidiasis" at bounding box center [479, 168] width 59 height 10
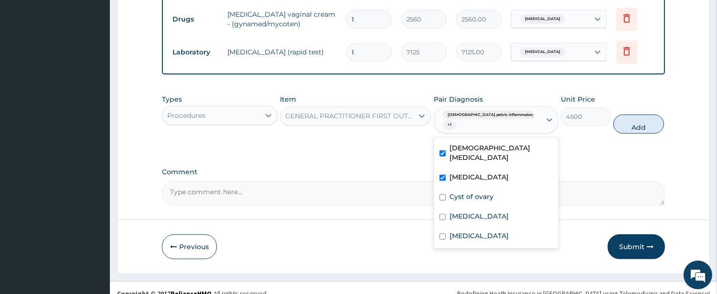
click at [457, 178] on label "Candidiasis" at bounding box center [479, 177] width 59 height 10
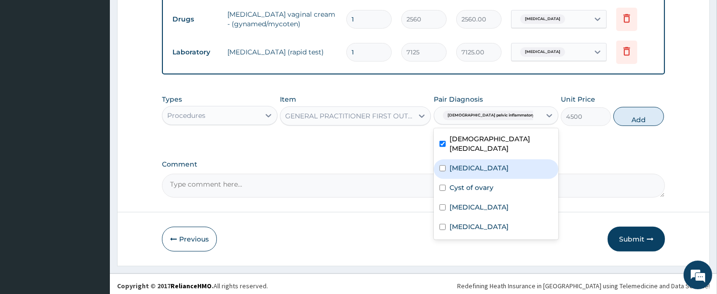
click at [455, 168] on label "Candidiasis" at bounding box center [479, 168] width 59 height 10
checkbox input "true"
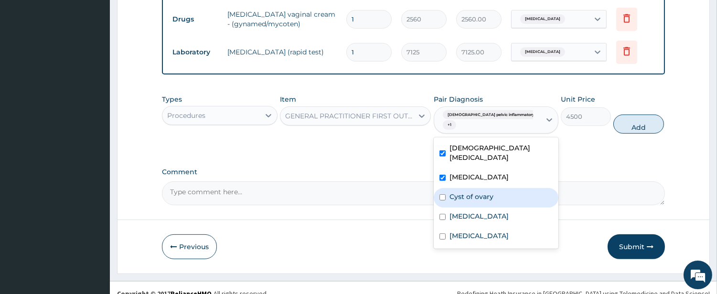
click at [454, 192] on label "Cyst of ovary" at bounding box center [472, 197] width 44 height 10
checkbox input "true"
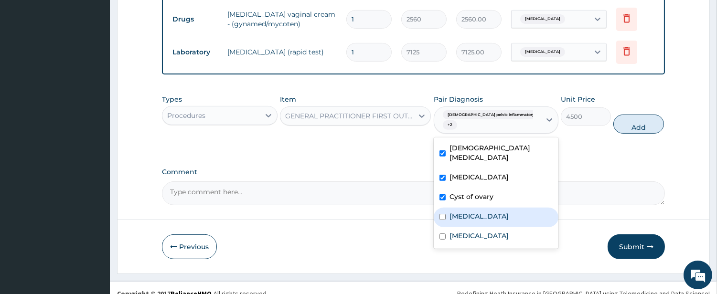
click at [459, 212] on label "Gastritis" at bounding box center [479, 217] width 59 height 10
checkbox input "true"
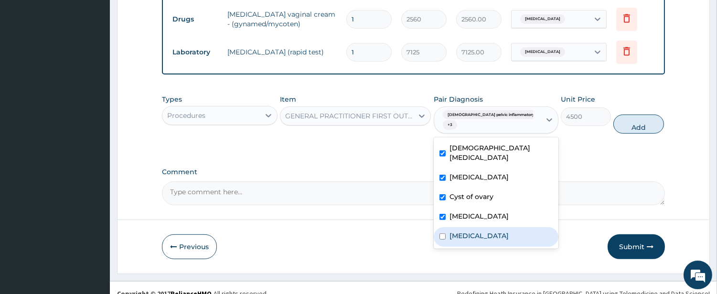
click at [462, 231] on label "Bacterial vaginosis" at bounding box center [479, 236] width 59 height 10
checkbox input "true"
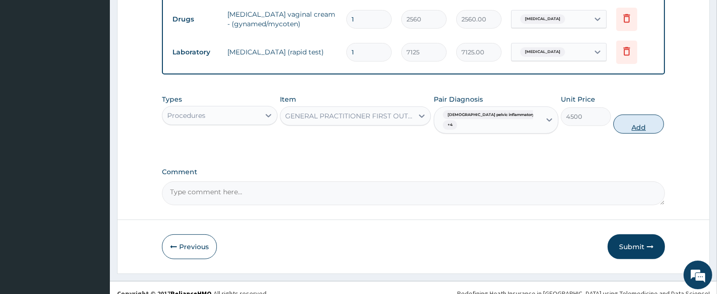
click at [632, 122] on button "Add" at bounding box center [638, 124] width 50 height 19
type input "0"
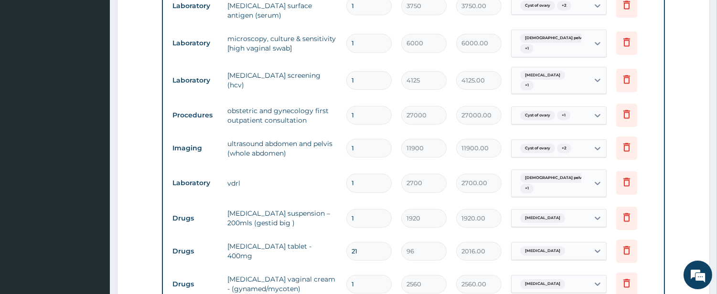
scroll to position [343, 0]
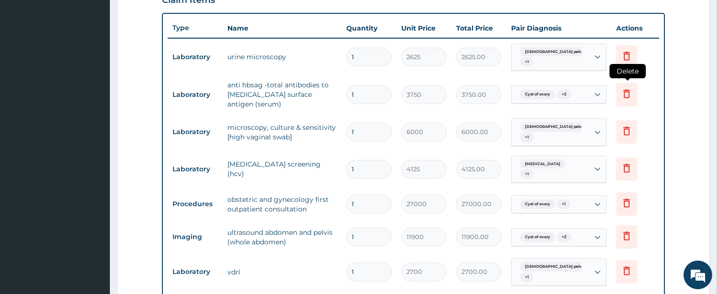
click at [625, 97] on icon at bounding box center [626, 93] width 11 height 11
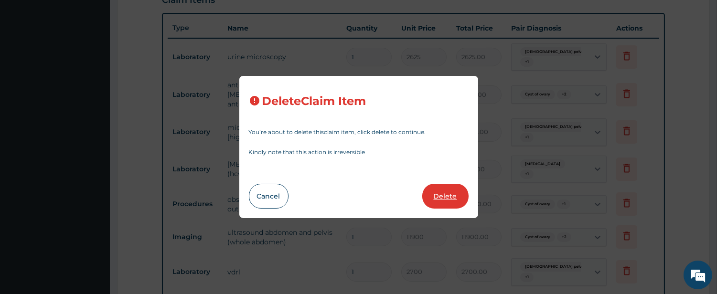
click at [447, 197] on button "Delete" at bounding box center [445, 196] width 46 height 25
type input "6000"
type input "6000.00"
type input "4125"
type input "4125.00"
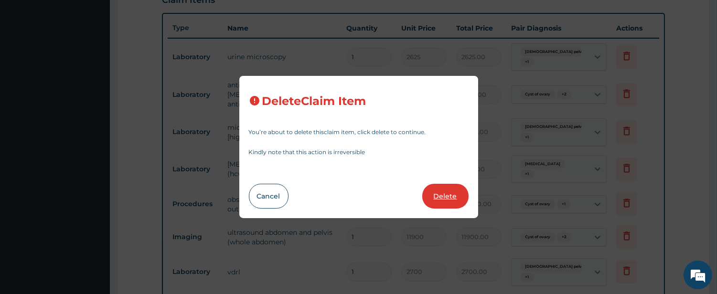
type input "27000"
type input "27000.00"
type input "11900"
type input "11900.00"
type input "2700"
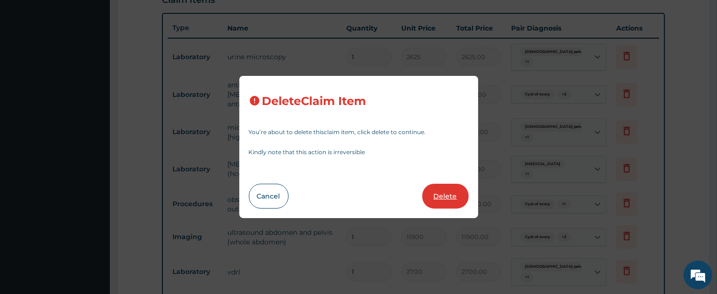
type input "2700.00"
type input "1920"
type input "1920.00"
type input "21"
type input "96"
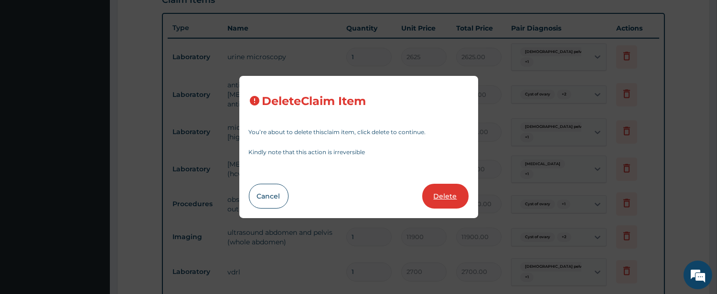
type input "2016.00"
type input "1"
type input "2560"
type input "2560.00"
type input "7125"
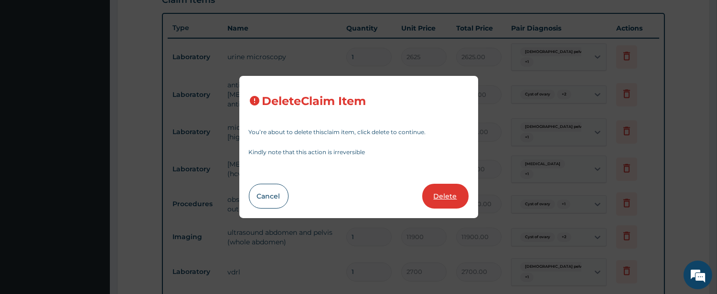
type input "7125.00"
type input "4500"
type input "4500.00"
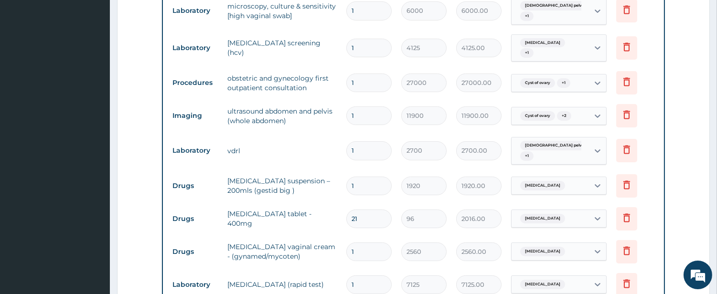
scroll to position [431, 0]
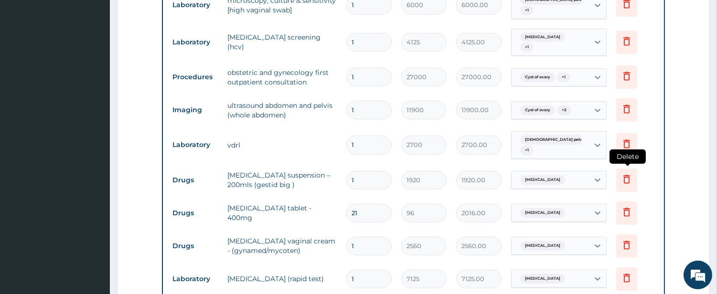
click at [622, 175] on icon at bounding box center [626, 178] width 11 height 11
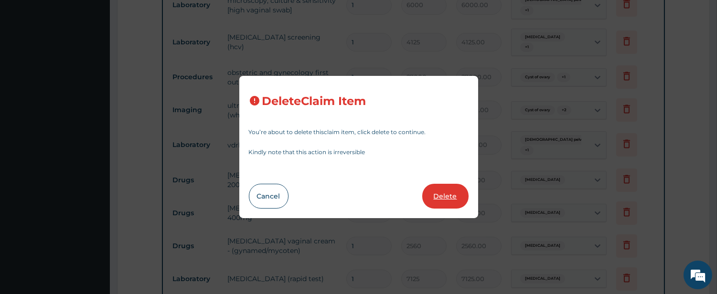
click at [445, 190] on button "Delete" at bounding box center [445, 196] width 46 height 25
type input "21"
type input "96"
type input "2016.00"
type input "1"
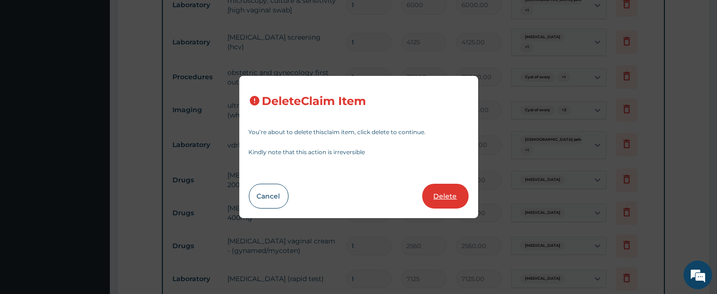
type input "2560"
type input "2560.00"
type input "7125"
type input "7125.00"
type input "4500"
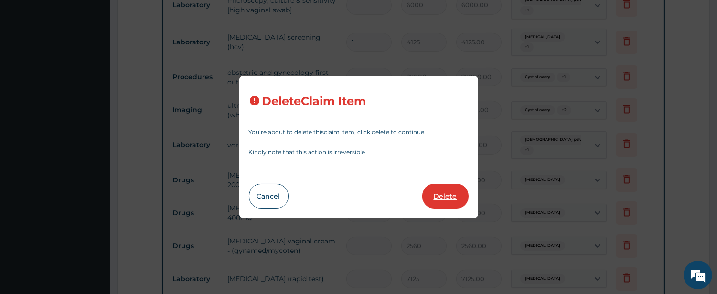
type input "4500.00"
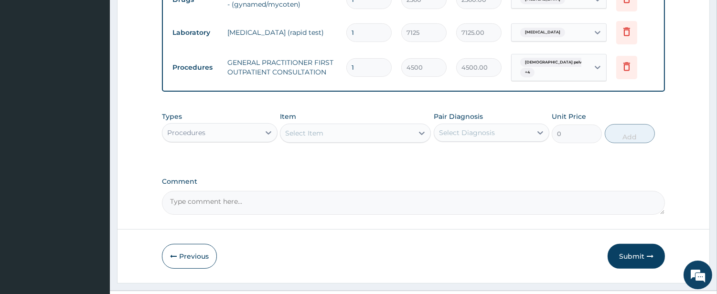
scroll to position [663, 0]
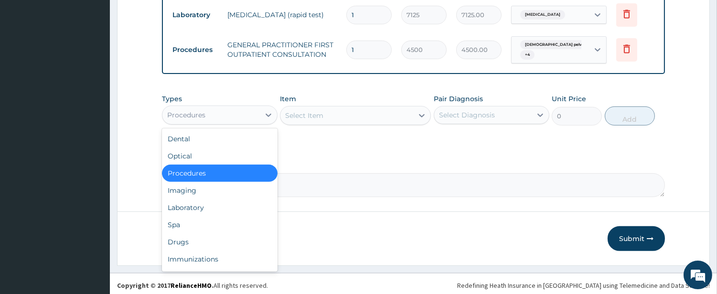
click at [197, 112] on div "Procedures" at bounding box center [186, 115] width 38 height 10
click at [257, 238] on div "Drugs" at bounding box center [220, 242] width 116 height 17
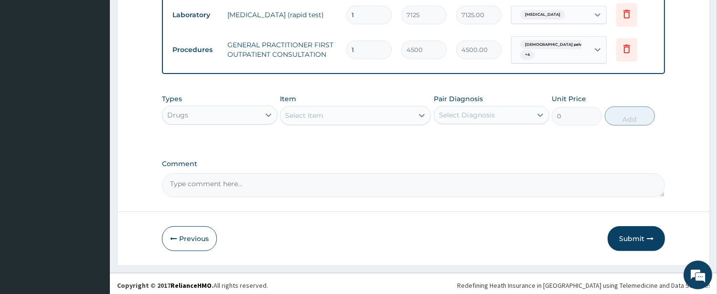
click at [402, 116] on div "Select Item" at bounding box center [346, 115] width 133 height 15
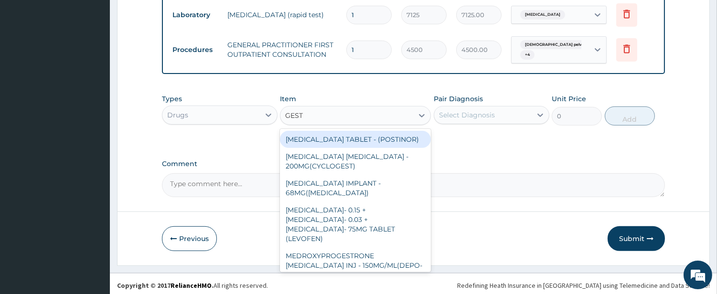
type input "GESTI"
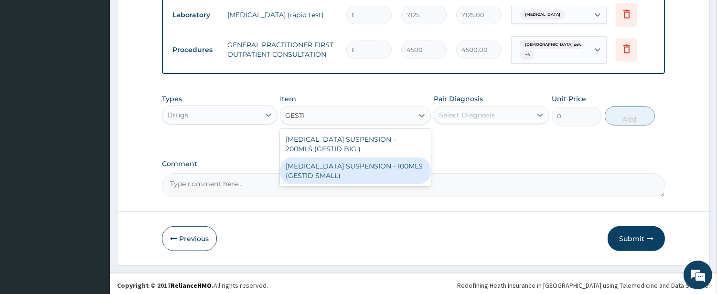
click at [380, 168] on div "[MEDICAL_DATA] SUSPENSION - 100MLS (GESTID SMALL)" at bounding box center [355, 171] width 151 height 27
type input "1280"
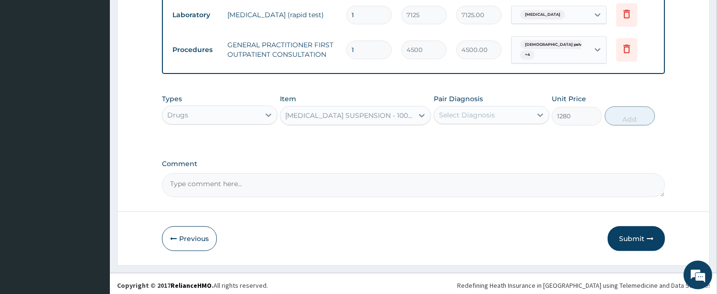
click at [460, 112] on div "Select Diagnosis" at bounding box center [467, 115] width 56 height 10
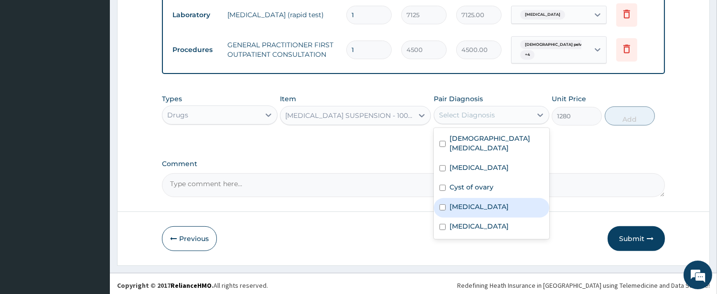
click at [450, 202] on label "Gastritis" at bounding box center [479, 207] width 59 height 10
checkbox input "true"
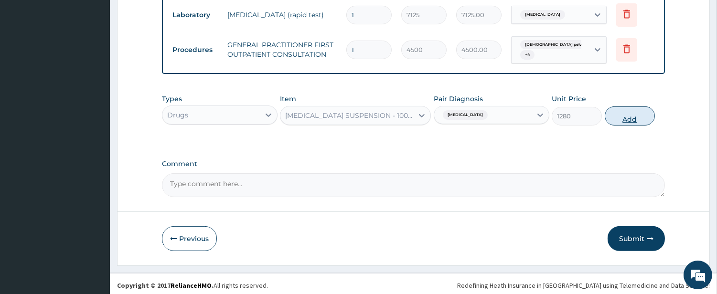
click at [631, 115] on button "Add" at bounding box center [630, 116] width 50 height 19
type input "0"
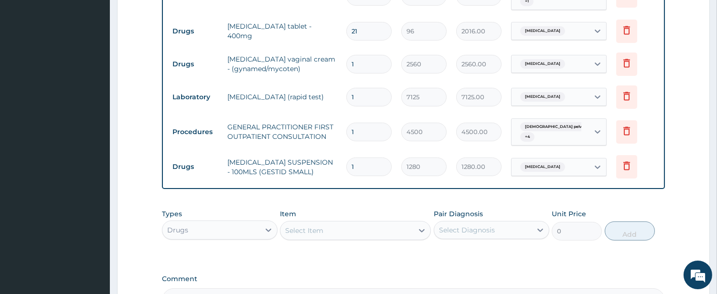
scroll to position [574, 0]
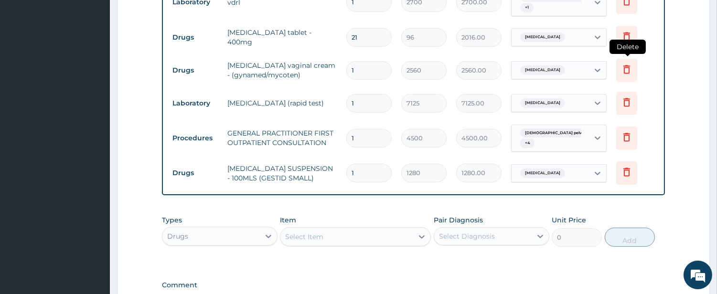
click at [625, 68] on icon at bounding box center [626, 69] width 7 height 9
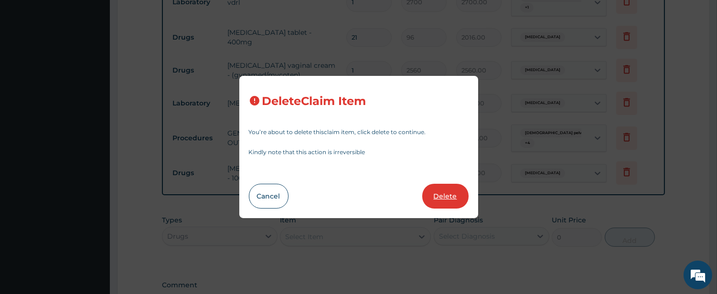
click at [443, 193] on button "Delete" at bounding box center [445, 196] width 46 height 25
type input "7125"
type input "7125.00"
type input "4500"
type input "4500.00"
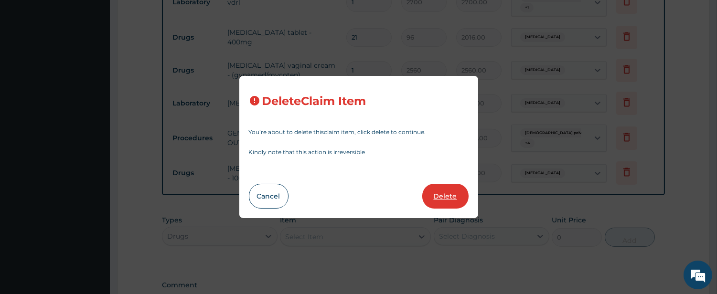
type input "1280"
type input "1280.00"
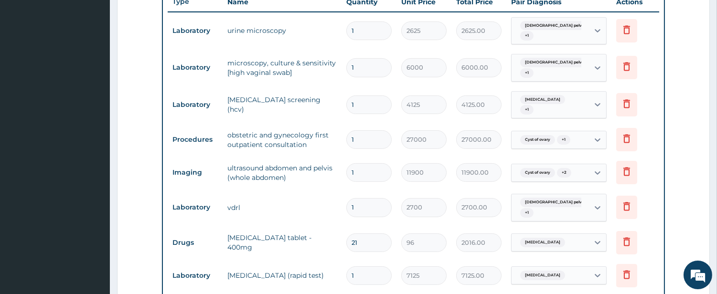
scroll to position [663, 0]
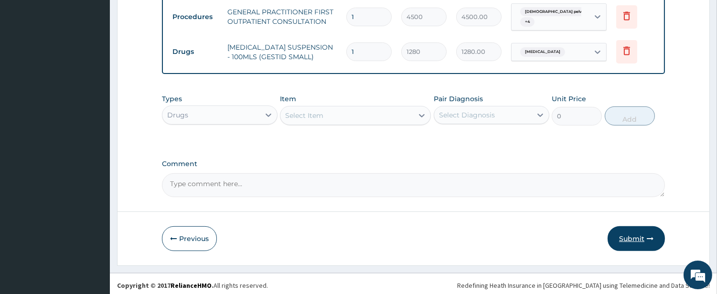
click at [632, 233] on button "Submit" at bounding box center [636, 238] width 57 height 25
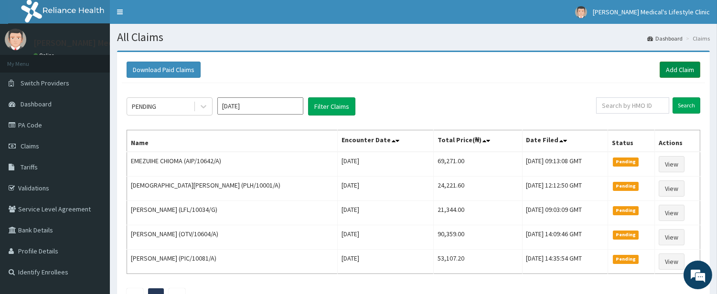
click at [669, 70] on link "Add Claim" at bounding box center [680, 70] width 41 height 16
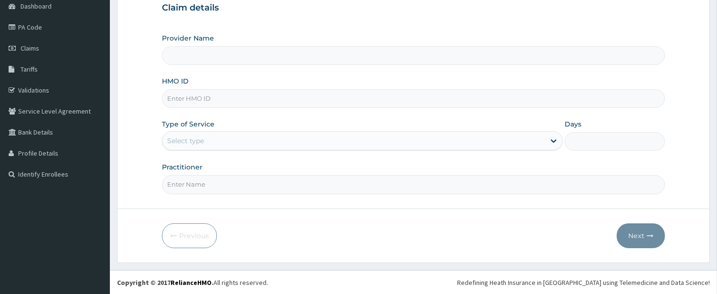
click at [298, 106] on input "HMO ID" at bounding box center [413, 98] width 503 height 19
type input "[PERSON_NAME] Medical's Lifestyle clinic"
paste input "BHT/10003/A"
type input "BHT/10003/A"
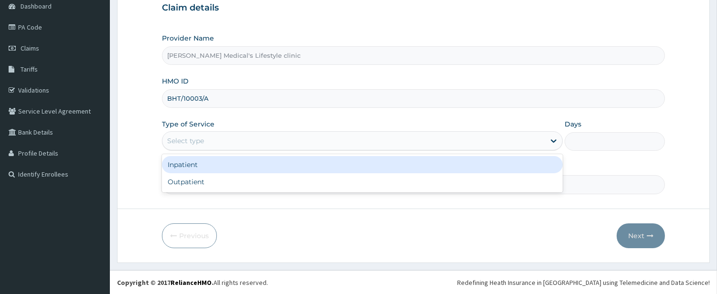
click at [247, 146] on div "Select type" at bounding box center [353, 140] width 383 height 15
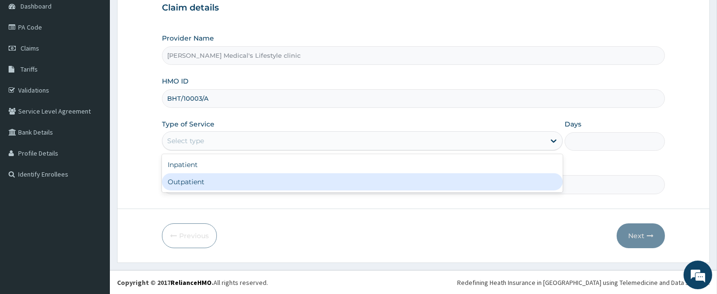
click at [227, 192] on div "Inpatient Outpatient" at bounding box center [362, 173] width 401 height 38
click at [228, 185] on div "Outpatient" at bounding box center [362, 181] width 401 height 17
type input "1"
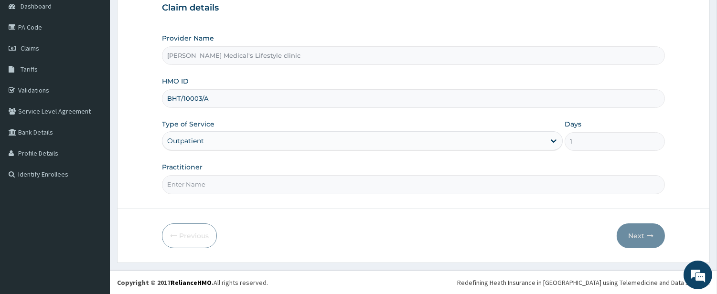
click at [228, 182] on input "Practitioner" at bounding box center [413, 184] width 503 height 19
click at [258, 182] on input "[PERSON_NAME]-[GEOGRAPHIC_DATA]" at bounding box center [413, 184] width 503 height 19
type input "D"
click at [233, 179] on input "Practitioner" at bounding box center [413, 184] width 503 height 19
type input "[PERSON_NAME]"
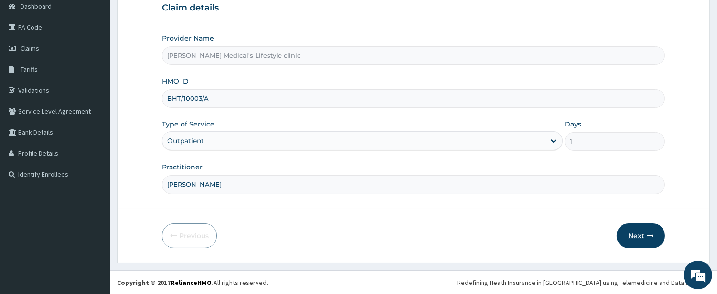
click at [633, 235] on button "Next" at bounding box center [641, 236] width 48 height 25
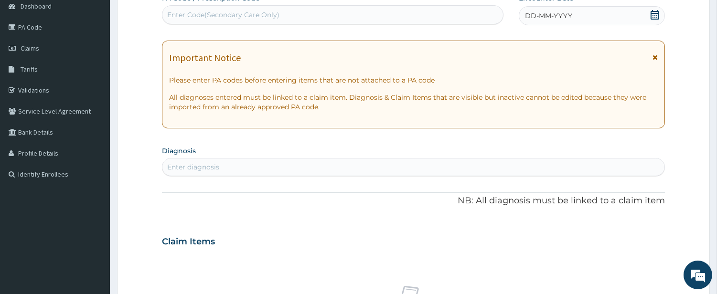
click at [277, 13] on div "Enter Code(Secondary Care Only)" at bounding box center [223, 15] width 112 height 10
paste input "PA/69159E"
type input "PA/69159E"
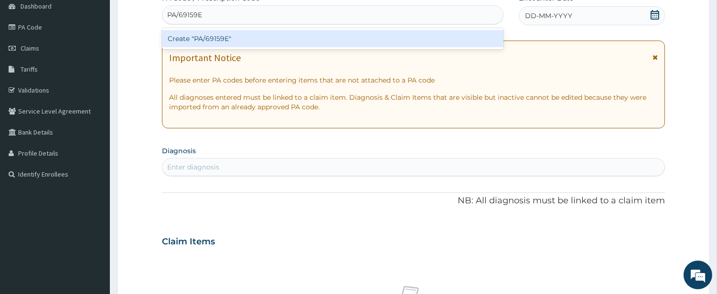
click at [245, 36] on div "Create "PA/69159E"" at bounding box center [333, 38] width 342 height 17
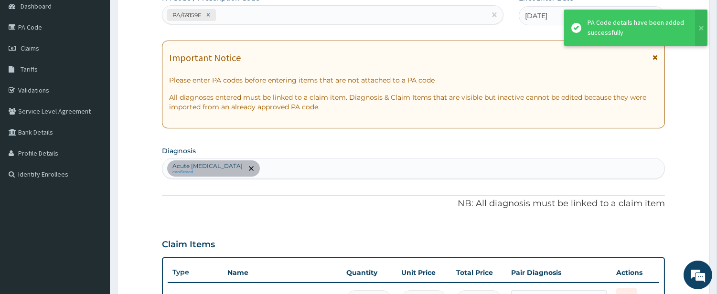
scroll to position [112, 0]
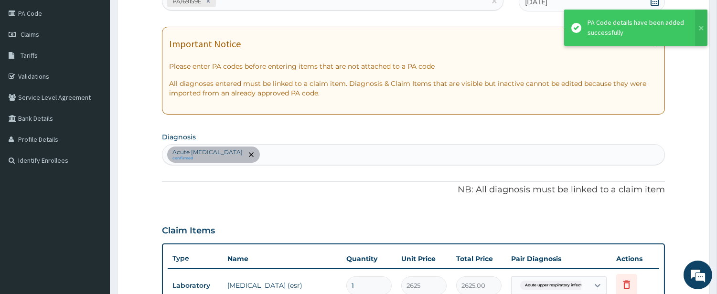
click at [319, 150] on div "Acute [MEDICAL_DATA] confirmed" at bounding box center [413, 155] width 502 height 20
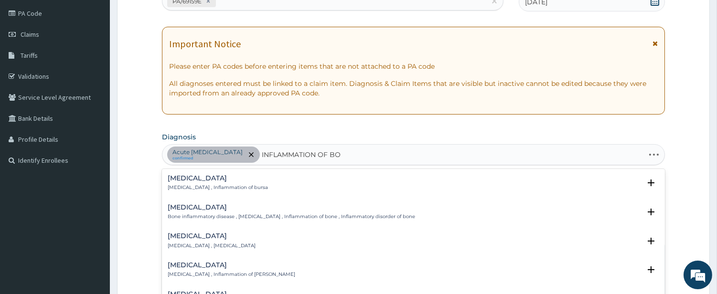
type input "INFLAMMATION OF BOD"
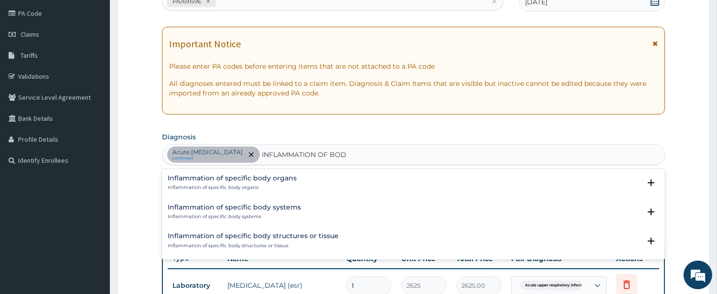
click at [283, 177] on h4 "Inflammation of specific body organs" at bounding box center [232, 178] width 129 height 7
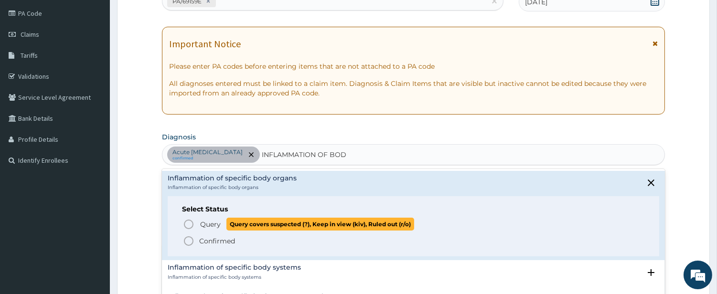
click at [207, 222] on span "Query" at bounding box center [210, 225] width 21 height 10
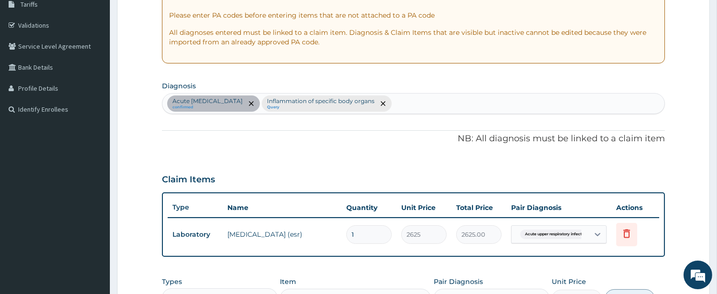
scroll to position [201, 0]
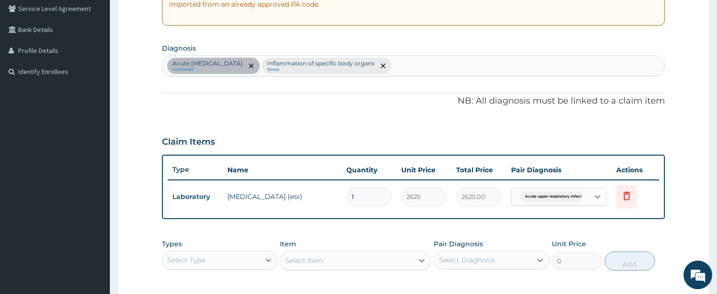
click at [570, 199] on span "Acute upper respiratory infect..." at bounding box center [554, 197] width 69 height 10
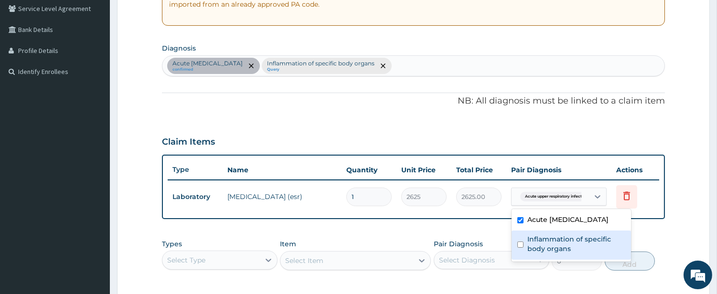
click at [533, 254] on label "Inflammation of specific body organs" at bounding box center [576, 244] width 98 height 19
checkbox input "true"
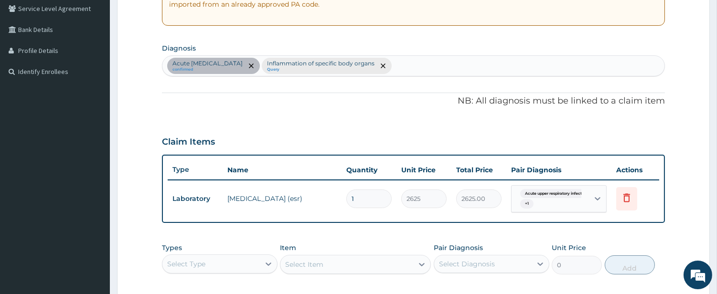
click at [383, 244] on div "Item Select Item" at bounding box center [355, 259] width 151 height 32
drag, startPoint x: 150, startPoint y: 64, endPoint x: 682, endPoint y: 111, distance: 534.2
click at [293, 79] on form "Step 2 of 2 PA Code / Prescription Code PA/69159E Encounter Date [DATE] Importa…" at bounding box center [413, 132] width 593 height 565
click at [456, 67] on div "Acute [MEDICAL_DATA] confirmed Inflammation of specific body organs Query" at bounding box center [413, 66] width 502 height 20
type input "SEP"
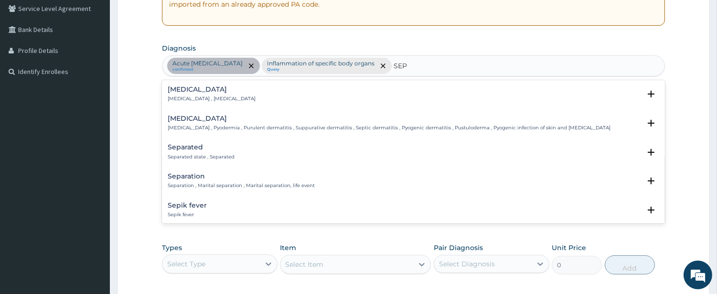
click at [184, 87] on h4 "[MEDICAL_DATA]" at bounding box center [212, 89] width 88 height 7
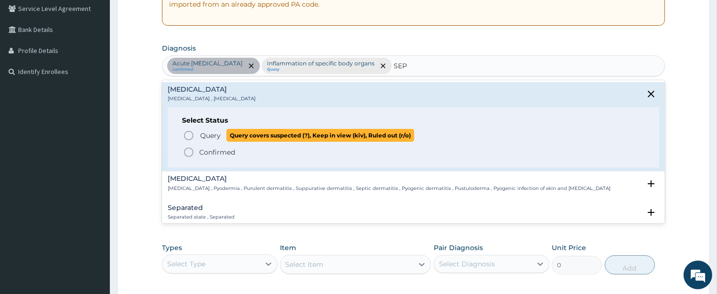
click at [203, 140] on p "Query Query covers suspected (?), Keep in view (kiv), Ruled out (r/o)" at bounding box center [306, 135] width 215 height 13
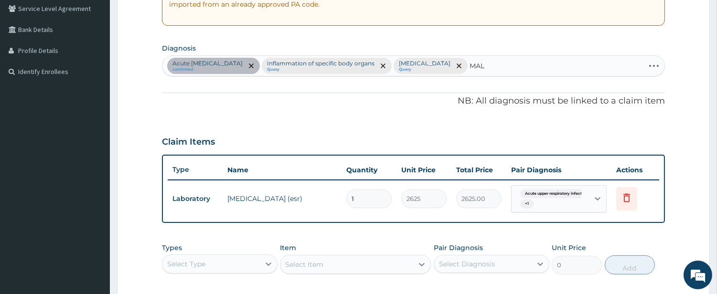
type input "MALA"
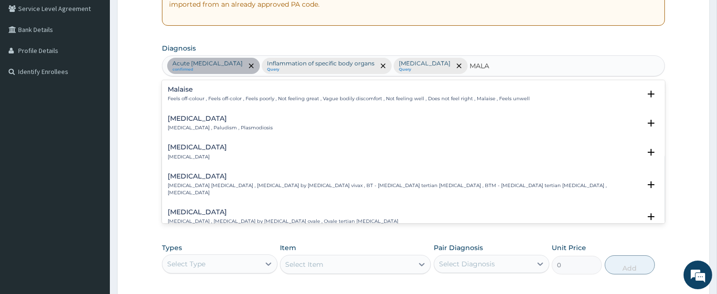
click at [172, 118] on h4 "[MEDICAL_DATA]" at bounding box center [220, 118] width 105 height 7
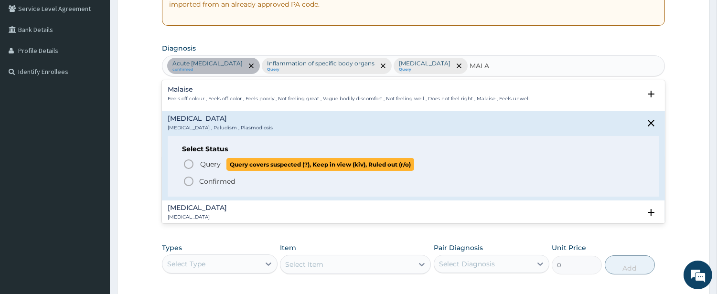
click at [185, 163] on circle "status option query" at bounding box center [188, 164] width 9 height 9
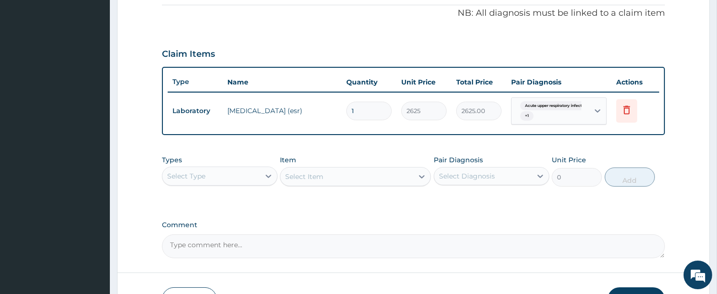
scroll to position [352, 0]
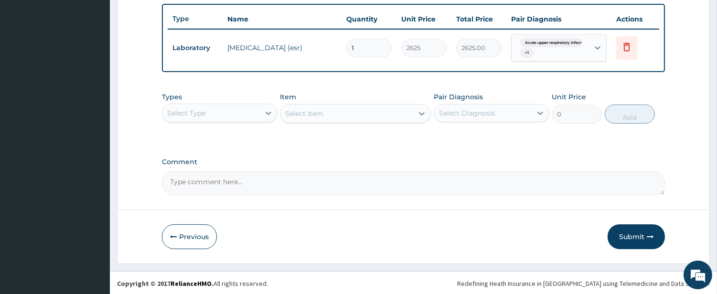
click at [242, 112] on div "Select Type" at bounding box center [210, 113] width 97 height 15
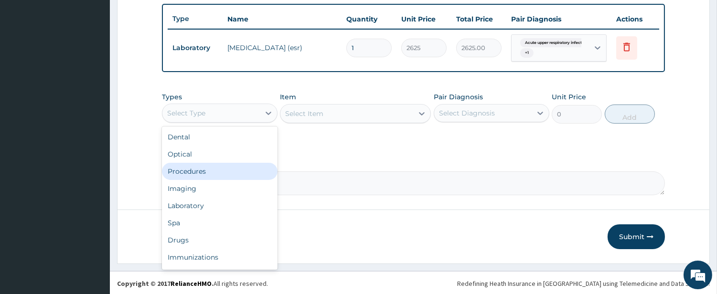
click at [213, 175] on div "Procedures" at bounding box center [220, 171] width 116 height 17
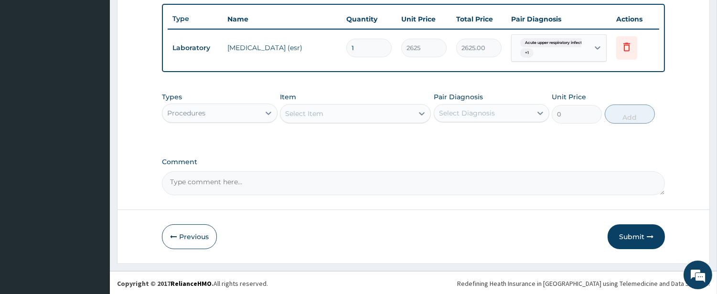
click at [376, 114] on div "Select Item" at bounding box center [346, 113] width 133 height 15
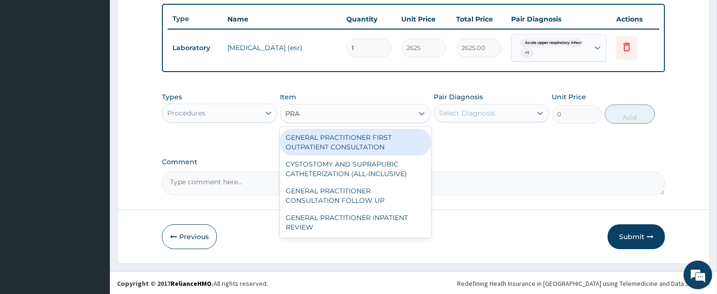
type input "PRAC"
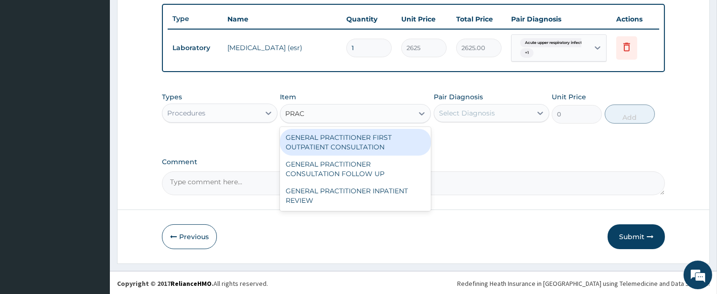
click at [380, 132] on div "GENERAL PRACTITIONER FIRST OUTPATIENT CONSULTATION" at bounding box center [355, 142] width 151 height 27
type input "4500"
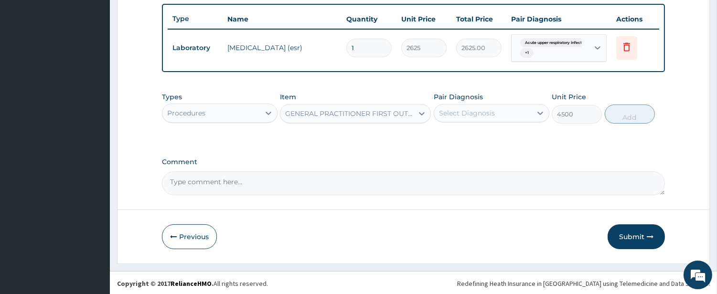
click at [505, 112] on div "Select Diagnosis" at bounding box center [482, 113] width 97 height 15
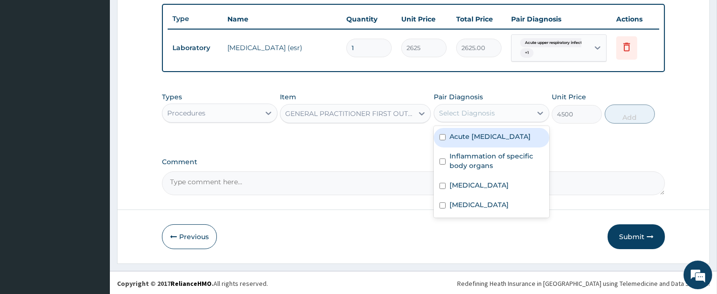
click at [485, 141] on label "Acute [MEDICAL_DATA]" at bounding box center [490, 137] width 81 height 10
checkbox input "true"
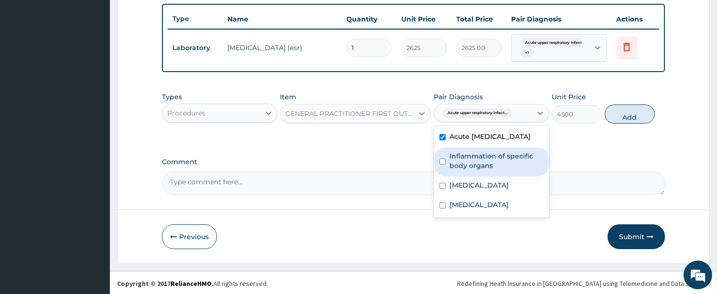
click at [481, 165] on label "Inflammation of specific body organs" at bounding box center [497, 160] width 94 height 19
checkbox input "true"
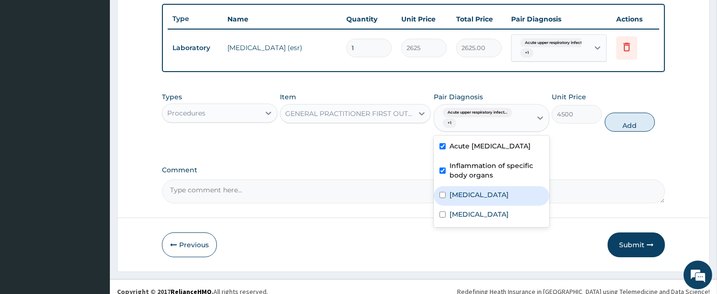
click at [461, 200] on label "[MEDICAL_DATA]" at bounding box center [479, 195] width 59 height 10
checkbox input "true"
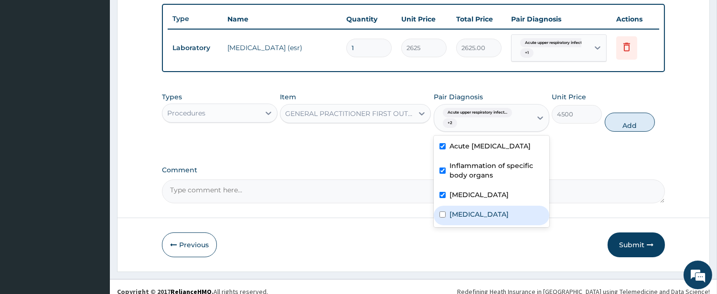
click at [460, 219] on label "[MEDICAL_DATA]" at bounding box center [479, 215] width 59 height 10
checkbox input "true"
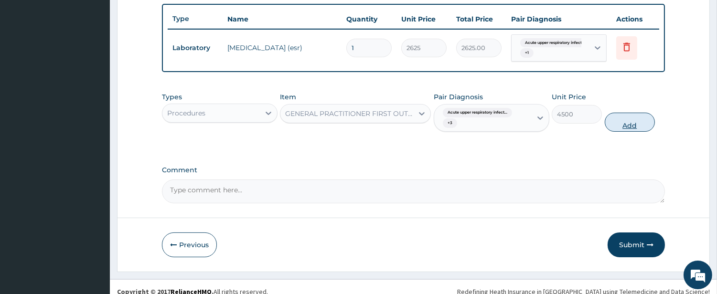
click at [623, 122] on button "Add" at bounding box center [630, 122] width 50 height 19
type input "0"
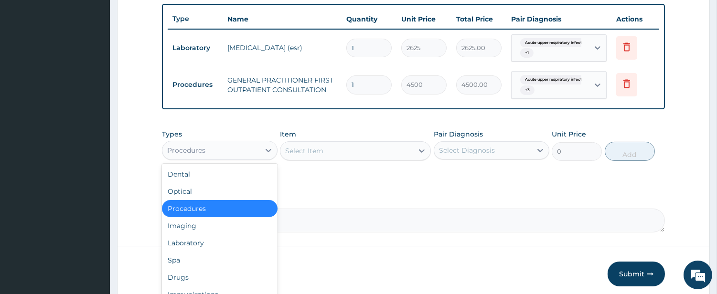
click at [250, 147] on div "Procedures" at bounding box center [210, 150] width 97 height 15
click at [246, 243] on div "Laboratory" at bounding box center [220, 243] width 116 height 17
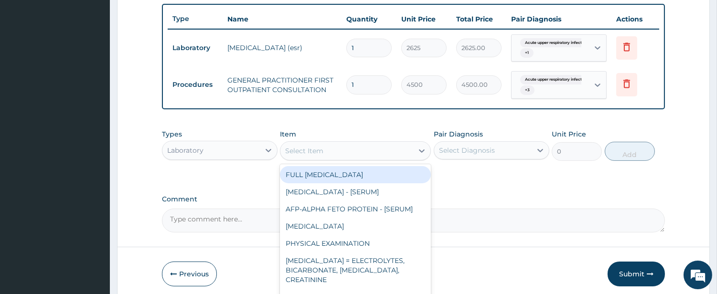
click at [386, 154] on div "Select Item" at bounding box center [346, 150] width 133 height 15
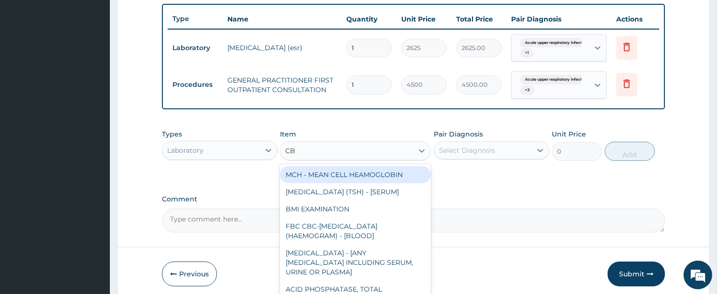
type input "CBC"
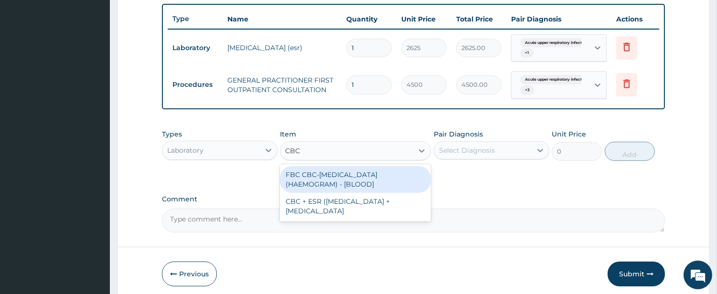
click at [381, 170] on div "FBC CBC-[MEDICAL_DATA] (HAEMOGRAM) - [BLOOD]" at bounding box center [355, 179] width 151 height 27
type input "6000"
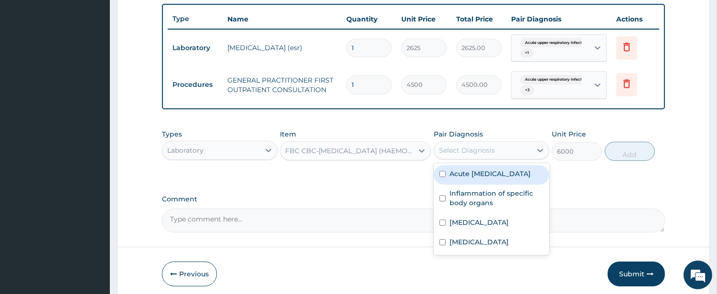
click at [449, 149] on div "Select Diagnosis" at bounding box center [467, 151] width 56 height 10
click at [450, 173] on label "Acute [MEDICAL_DATA]" at bounding box center [490, 174] width 81 height 10
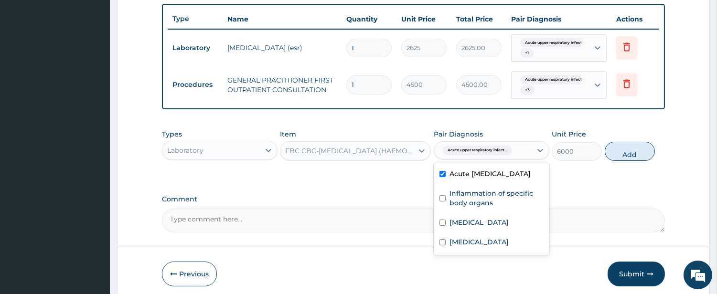
click at [442, 174] on div "Acute [MEDICAL_DATA]" at bounding box center [492, 175] width 116 height 20
checkbox input "false"
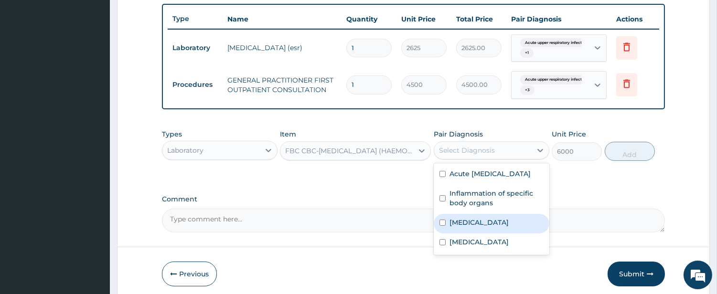
click at [447, 234] on div "[MEDICAL_DATA]" at bounding box center [492, 224] width 116 height 20
checkbox input "true"
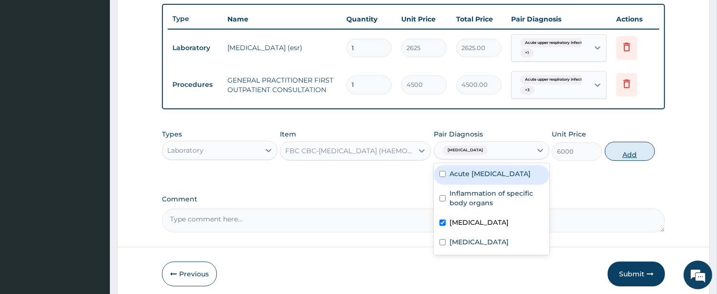
click at [632, 146] on button "Add" at bounding box center [630, 151] width 50 height 19
type input "0"
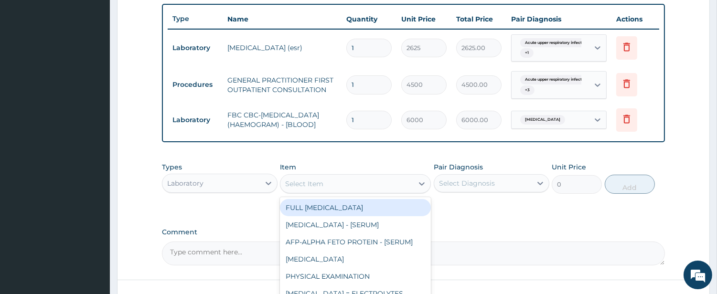
click at [398, 188] on div "Select Item" at bounding box center [346, 183] width 133 height 15
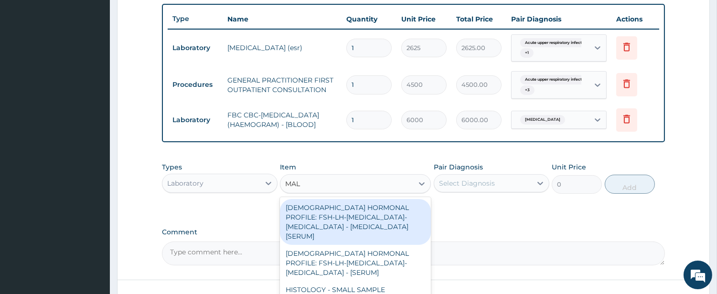
type input "MALA"
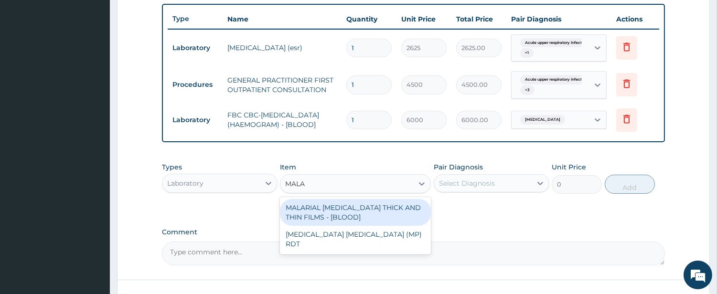
click at [381, 213] on div "MALARIAL [MEDICAL_DATA] THICK AND THIN FILMS - [BLOOD]" at bounding box center [355, 212] width 151 height 27
type input "2625"
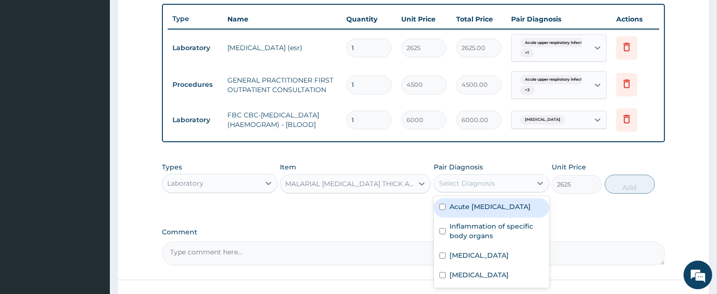
click at [487, 183] on div "Select Diagnosis" at bounding box center [467, 184] width 56 height 10
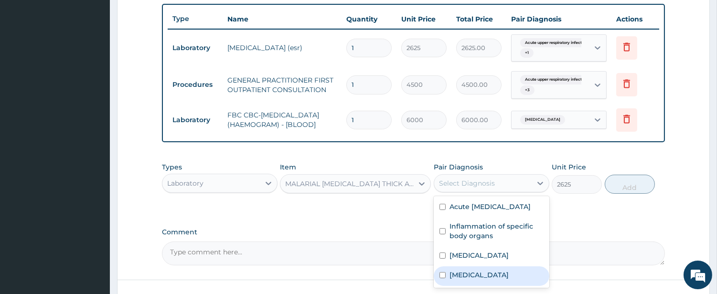
click at [462, 280] on label "[MEDICAL_DATA]" at bounding box center [479, 275] width 59 height 10
checkbox input "true"
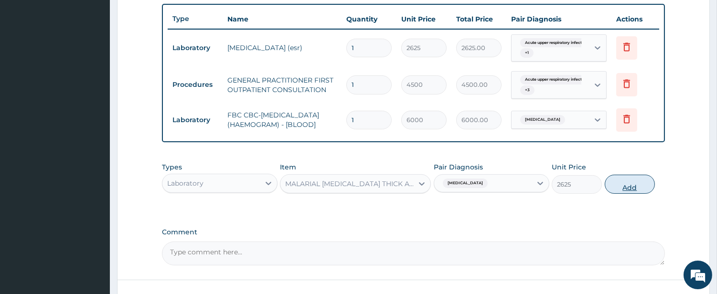
click at [629, 183] on button "Add" at bounding box center [630, 184] width 50 height 19
type input "0"
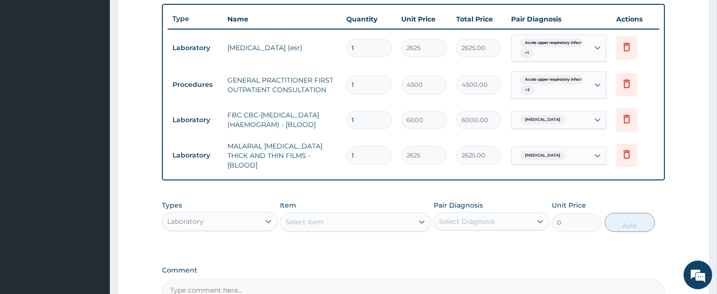
click at [224, 218] on div "Laboratory" at bounding box center [210, 221] width 97 height 15
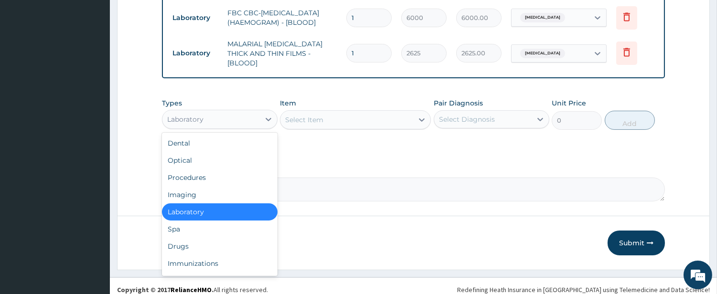
scroll to position [461, 0]
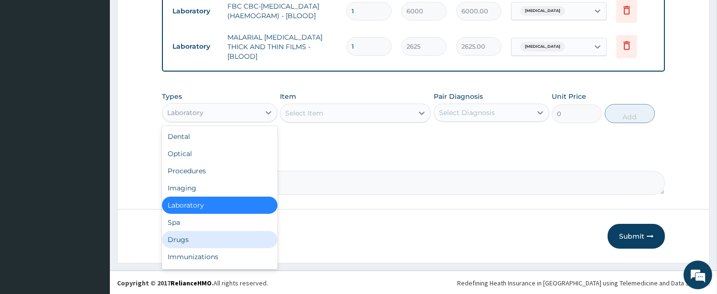
click at [253, 236] on div "Drugs" at bounding box center [220, 239] width 116 height 17
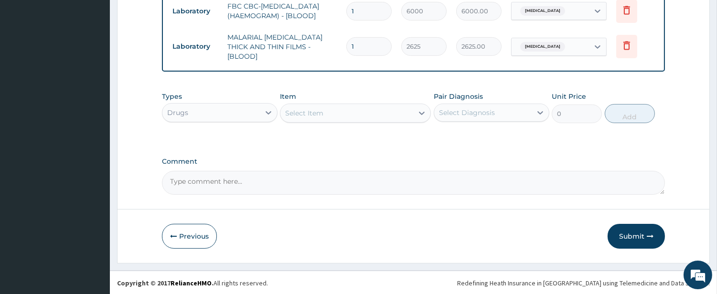
click at [365, 106] on div "Select Item" at bounding box center [346, 113] width 133 height 15
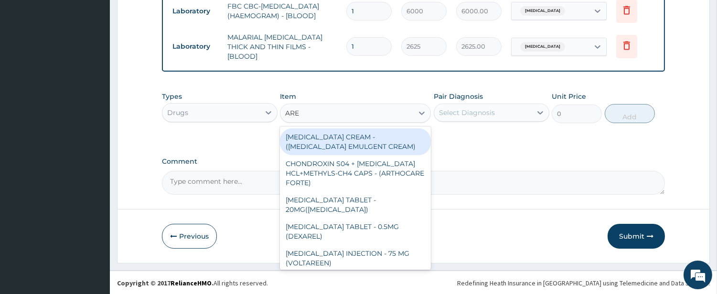
type input "AREE"
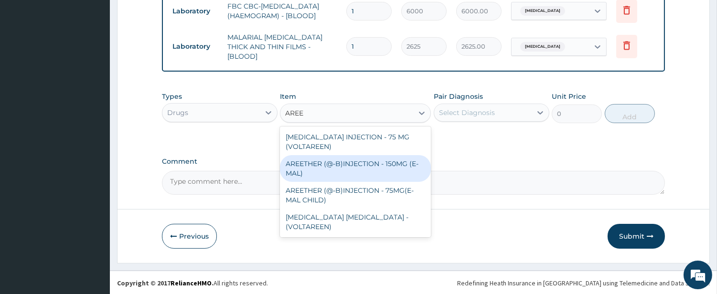
drag, startPoint x: 341, startPoint y: 162, endPoint x: 400, endPoint y: 137, distance: 64.6
click at [357, 155] on div "AREETHER (@-B)INJECTION - 150MG (E-MAL)" at bounding box center [355, 168] width 151 height 27
type input "1920"
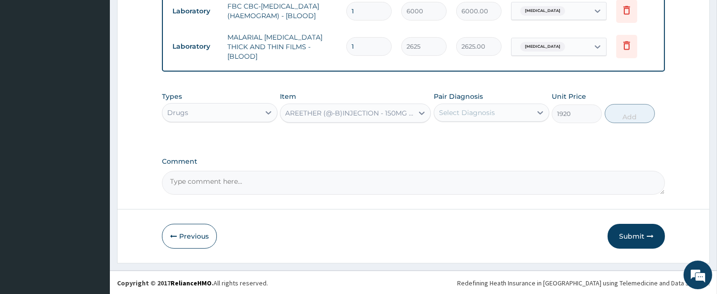
click at [484, 98] on div "Pair Diagnosis Select Diagnosis" at bounding box center [492, 108] width 116 height 32
click at [482, 108] on div "Select Diagnosis" at bounding box center [467, 113] width 56 height 10
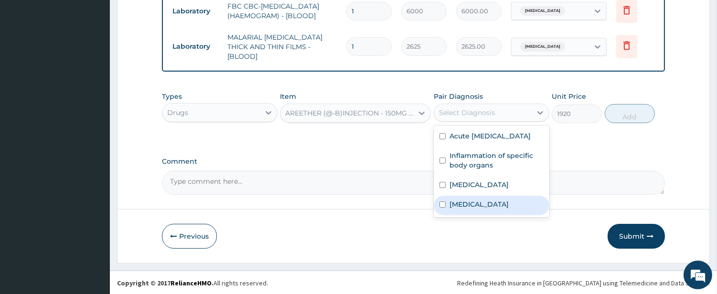
click at [459, 209] on label "[MEDICAL_DATA]" at bounding box center [479, 205] width 59 height 10
checkbox input "true"
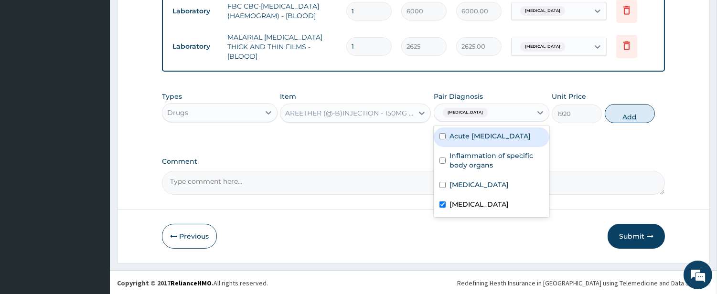
click at [620, 120] on button "Add" at bounding box center [630, 113] width 50 height 19
type input "0"
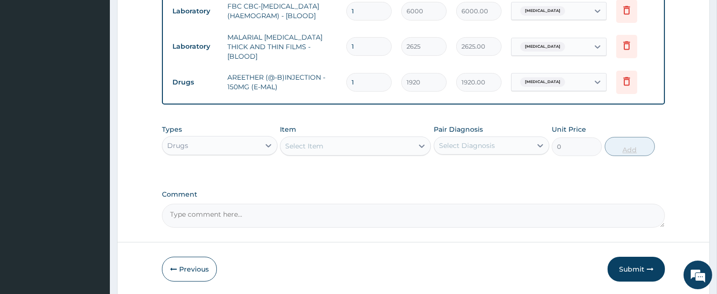
type input "0.00"
type input "3"
type input "5760.00"
type input "3"
click at [385, 140] on div "Select Item" at bounding box center [346, 146] width 133 height 15
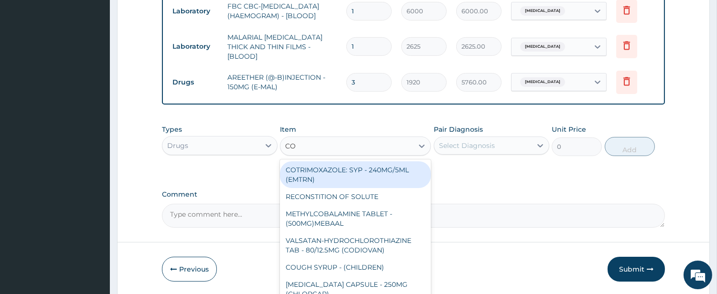
type input "COU"
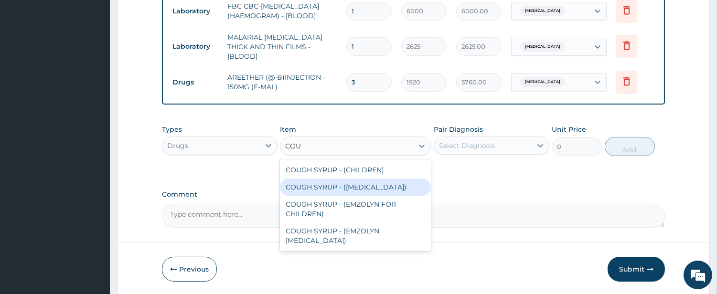
click at [381, 183] on div "COUGH SYRUP - ([MEDICAL_DATA])" at bounding box center [355, 187] width 151 height 17
type input "1280"
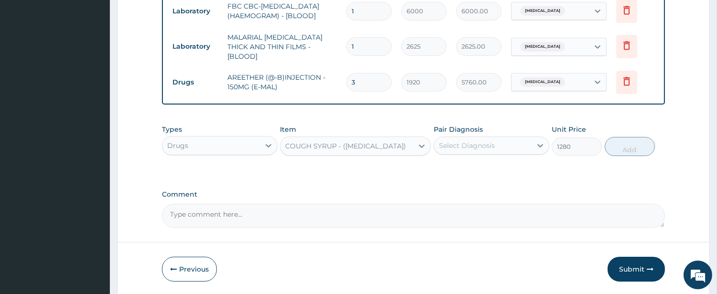
click at [459, 156] on div "Types Drugs Item COUGH SYRUP - ([MEDICAL_DATA]) Pair Diagnosis Select Diagnosis…" at bounding box center [413, 140] width 503 height 41
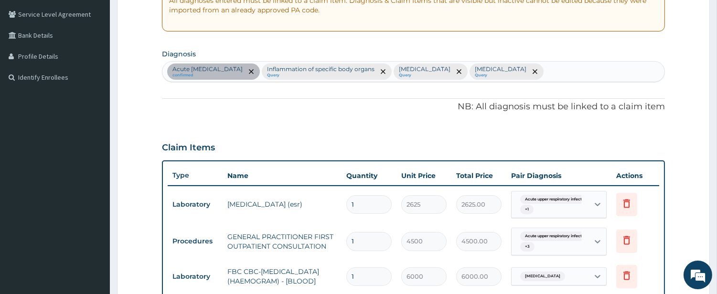
click at [503, 67] on div "Acute [MEDICAL_DATA] confirmed Inflammation of specific body organs Query [MEDI…" at bounding box center [413, 72] width 502 height 20
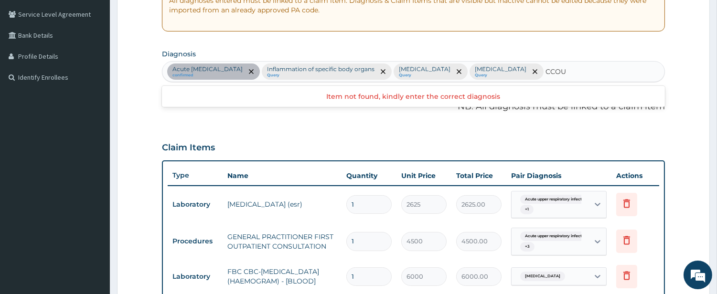
click at [546, 68] on input "CCOU" at bounding box center [556, 72] width 21 height 10
type input "COU"
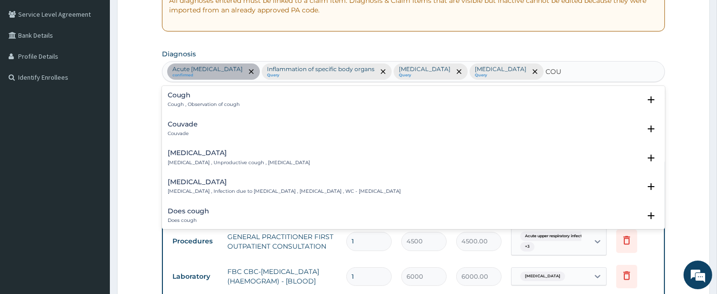
click at [204, 101] on p "Cough , Observation of cough" at bounding box center [204, 104] width 72 height 7
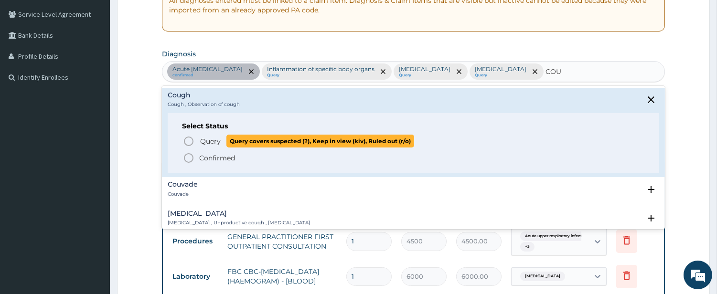
click at [206, 138] on span "Query" at bounding box center [210, 142] width 21 height 10
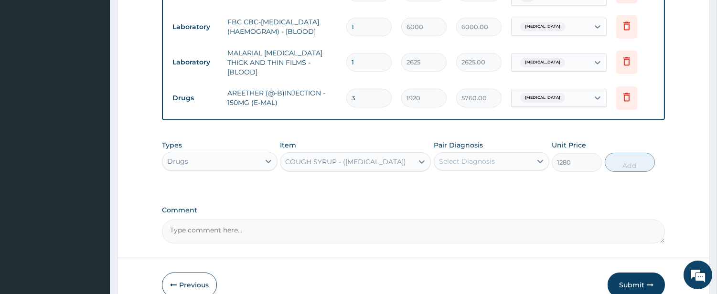
scroll to position [461, 0]
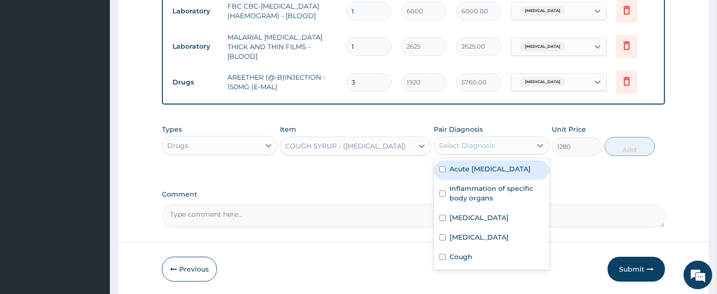
click at [487, 141] on div "Select Diagnosis" at bounding box center [467, 146] width 56 height 10
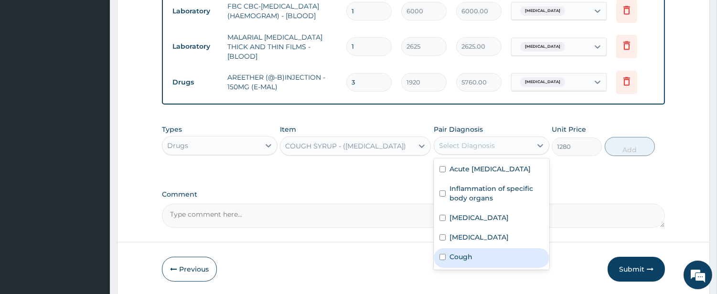
click at [453, 262] on label "Cough" at bounding box center [461, 257] width 23 height 10
checkbox input "true"
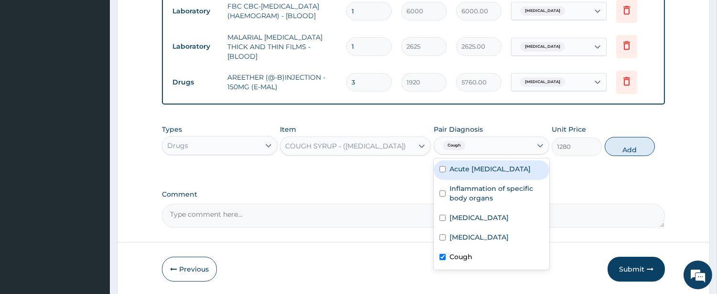
click at [465, 174] on label "Acute [MEDICAL_DATA]" at bounding box center [490, 169] width 81 height 10
checkbox input "true"
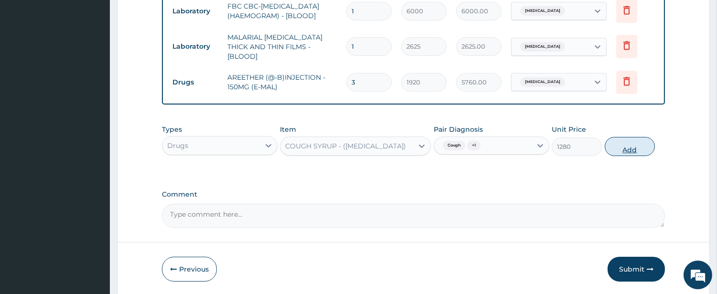
click at [633, 144] on button "Add" at bounding box center [630, 146] width 50 height 19
type input "0"
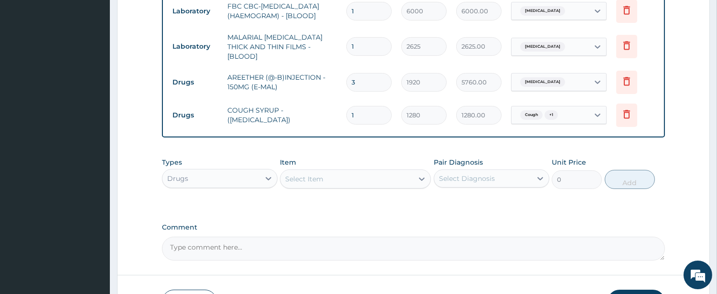
click at [403, 183] on div "Select Item" at bounding box center [346, 178] width 133 height 15
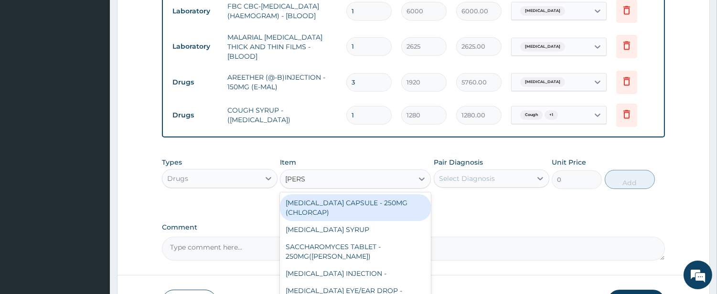
type input "LORAT"
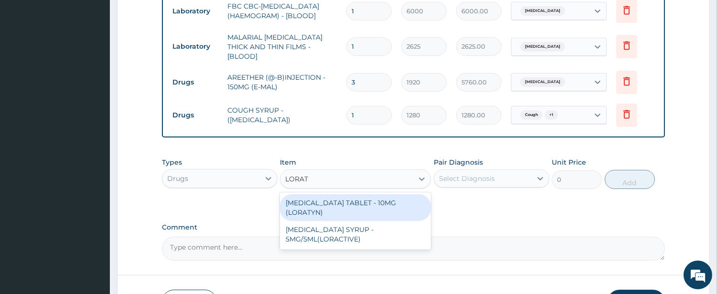
click at [388, 207] on div "[MEDICAL_DATA] TABLET - 10MG (LORATYN)" at bounding box center [355, 207] width 151 height 27
type input "112"
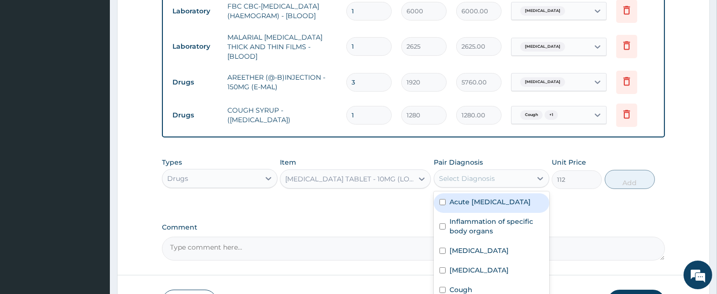
click at [446, 178] on div "Select Diagnosis" at bounding box center [467, 179] width 56 height 10
click at [465, 207] on label "Acute [MEDICAL_DATA]" at bounding box center [490, 202] width 81 height 10
checkbox input "true"
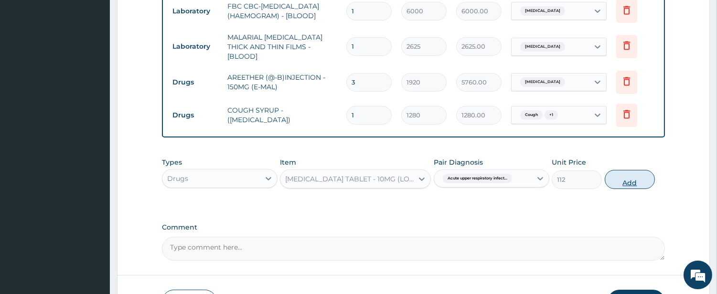
click at [651, 179] on button "Add" at bounding box center [630, 179] width 50 height 19
type input "0"
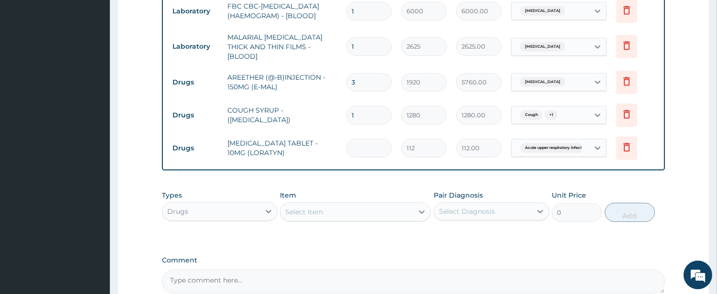
type input "0.00"
type input "5"
type input "560.00"
type input "5"
click at [373, 212] on div "Select Item" at bounding box center [346, 211] width 133 height 15
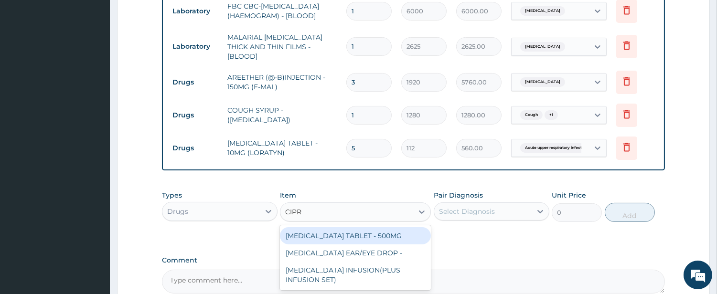
type input "[MEDICAL_DATA]"
click at [397, 235] on div "[MEDICAL_DATA] TABLET - 500MG" at bounding box center [355, 235] width 151 height 17
type input "224"
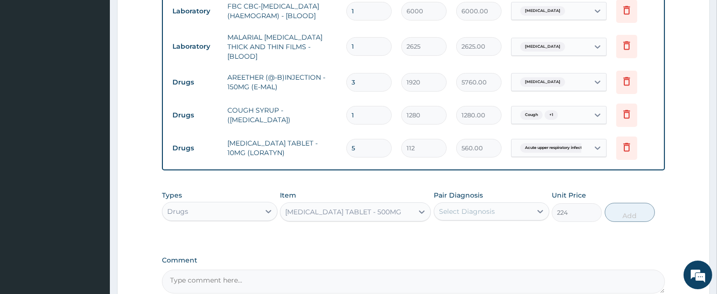
click at [446, 213] on div "Select Diagnosis" at bounding box center [467, 212] width 56 height 10
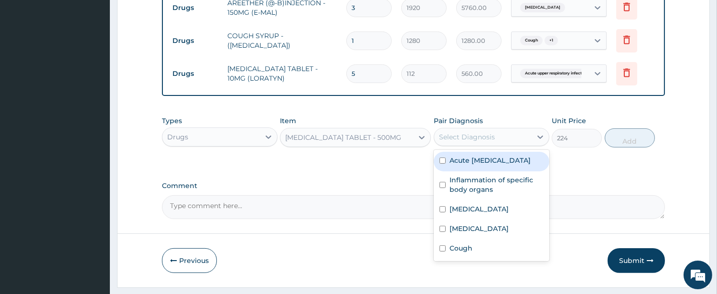
scroll to position [549, 0]
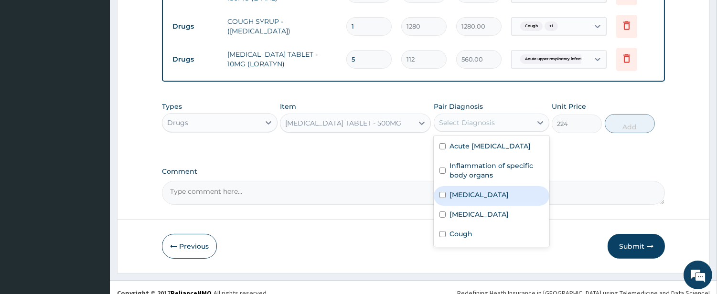
click at [454, 200] on label "[MEDICAL_DATA]" at bounding box center [479, 195] width 59 height 10
checkbox input "true"
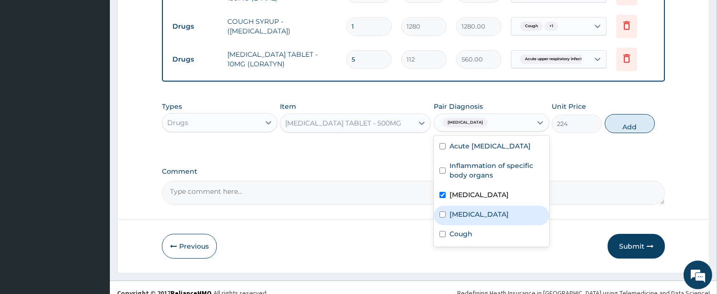
click at [455, 219] on label "[MEDICAL_DATA]" at bounding box center [479, 215] width 59 height 10
checkbox input "true"
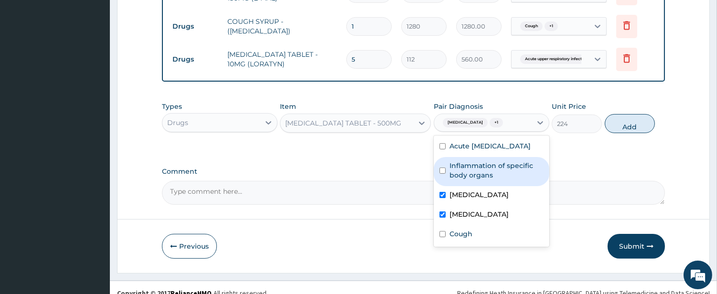
click at [607, 131] on div "Types Drugs Item [MEDICAL_DATA] TABLET - 500MG Pair Diagnosis option [MEDICAL_D…" at bounding box center [413, 117] width 503 height 41
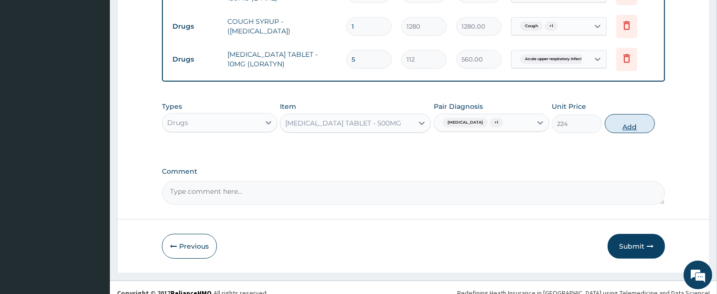
click at [615, 123] on button "Add" at bounding box center [630, 123] width 50 height 19
type input "0"
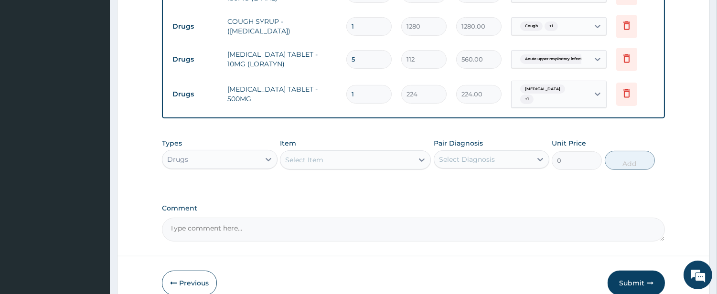
type input "10"
type input "2240.00"
type input "10"
click at [354, 159] on div "Select Item" at bounding box center [346, 159] width 133 height 15
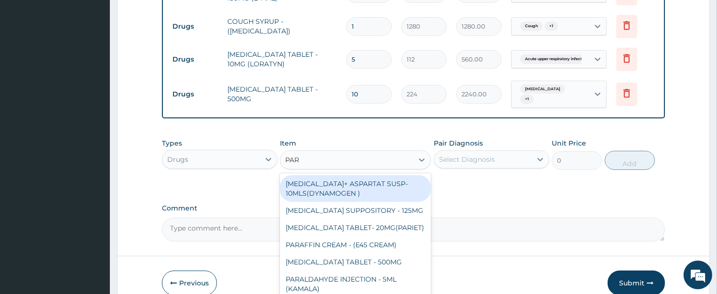
type input "PARA"
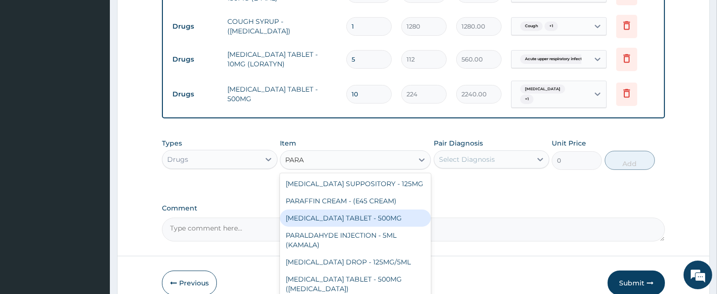
drag, startPoint x: 372, startPoint y: 212, endPoint x: 375, endPoint y: 203, distance: 9.1
click at [370, 211] on div "[MEDICAL_DATA] TABLET - 500MG" at bounding box center [355, 218] width 151 height 17
type input "38.400000000000006"
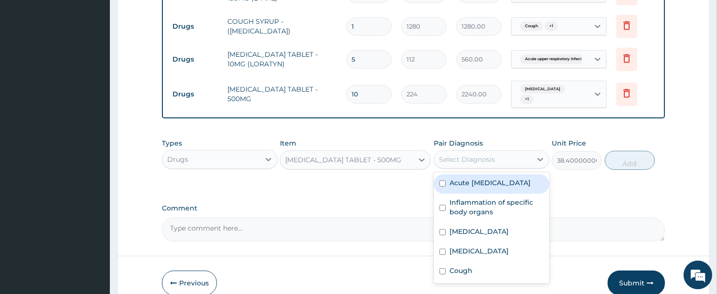
click at [450, 162] on div "Select Diagnosis" at bounding box center [482, 159] width 97 height 15
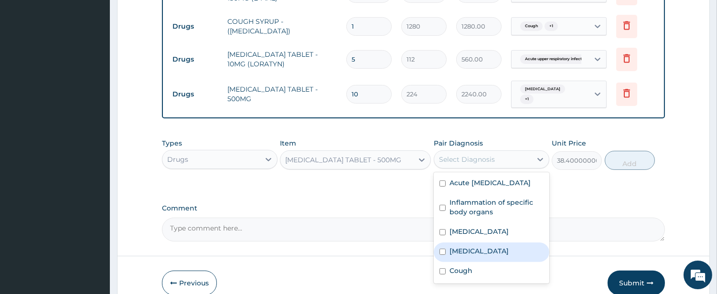
click at [447, 251] on div "[MEDICAL_DATA]" at bounding box center [492, 253] width 116 height 20
checkbox input "true"
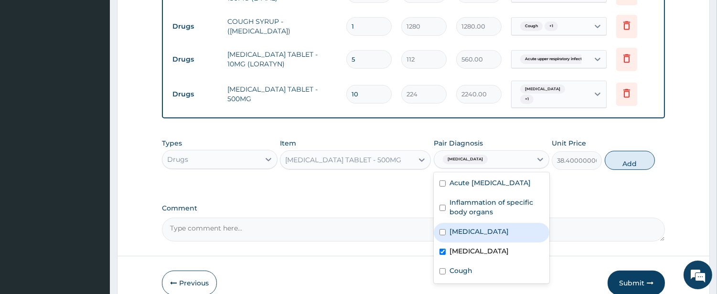
click at [446, 242] on div "[MEDICAL_DATA]" at bounding box center [492, 233] width 116 height 20
checkbox input "true"
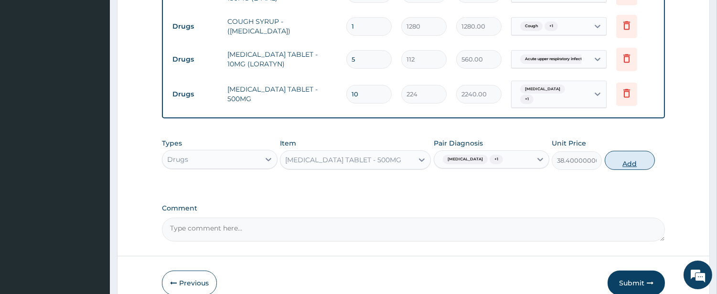
click at [609, 159] on button "Add" at bounding box center [630, 160] width 50 height 19
type input "0"
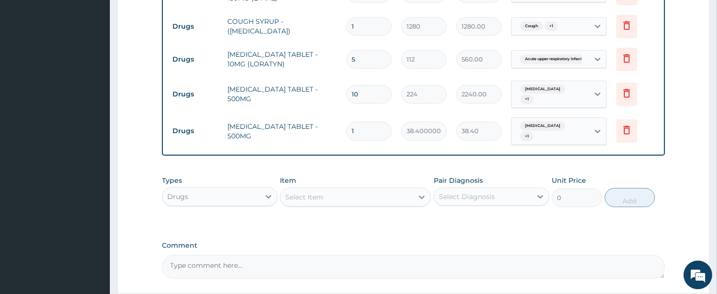
type input "18"
type input "691.20"
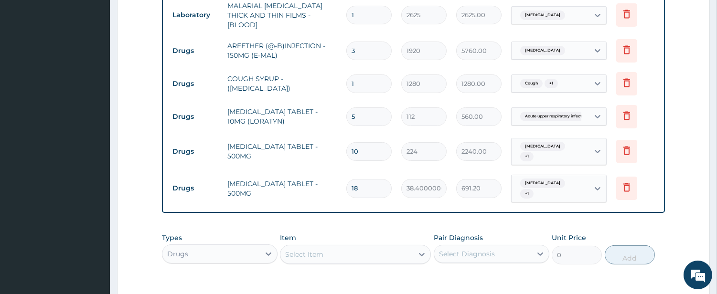
scroll to position [461, 0]
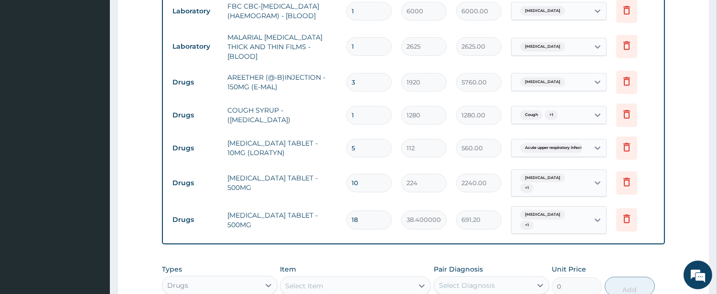
type input "18"
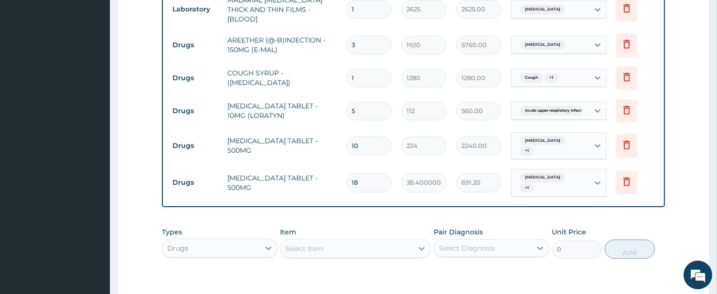
scroll to position [627, 0]
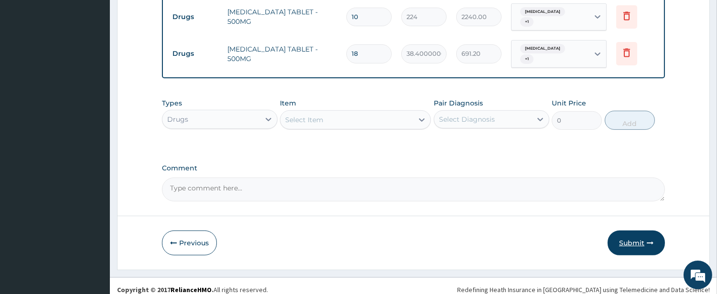
click at [625, 233] on button "Submit" at bounding box center [636, 243] width 57 height 25
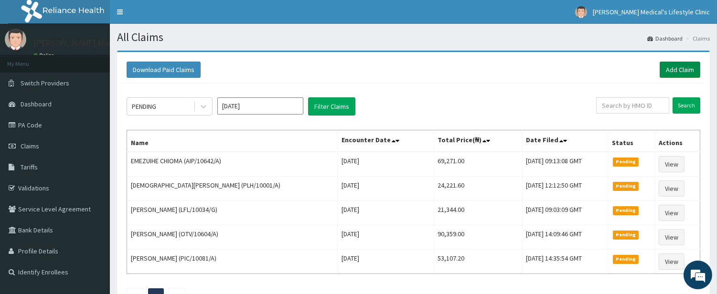
click at [664, 62] on link "Add Claim" at bounding box center [680, 70] width 41 height 16
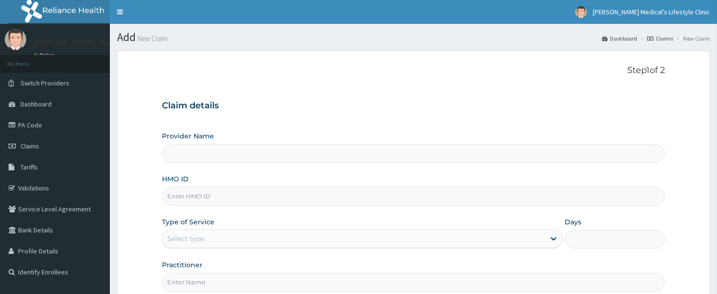
drag, startPoint x: 0, startPoint y: 0, endPoint x: 227, endPoint y: 195, distance: 299.5
click at [227, 195] on input "HMO ID" at bounding box center [413, 196] width 503 height 19
type input "[PERSON_NAME] Medical's Lifestyle clinic"
paste input "AGA/10147/A"
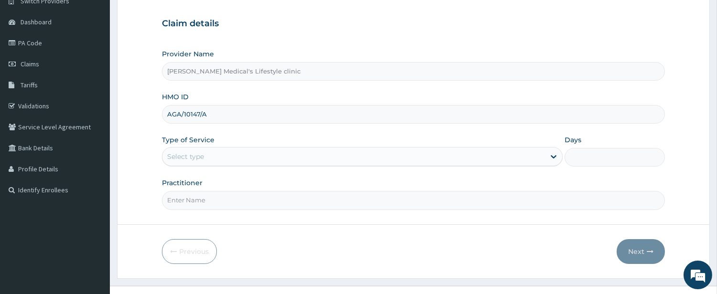
scroll to position [98, 0]
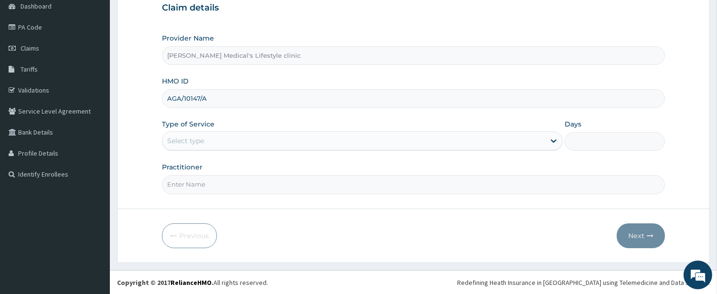
type input "AGA/10147/A"
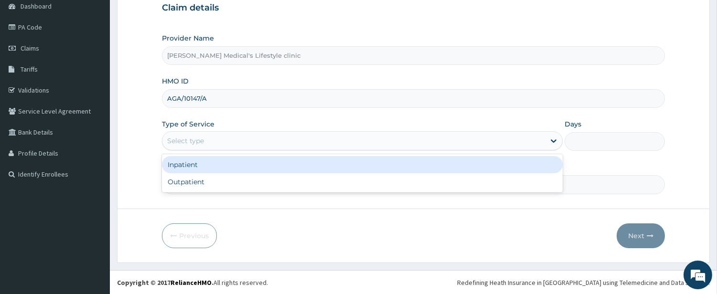
click at [212, 142] on div "Select type" at bounding box center [353, 140] width 383 height 15
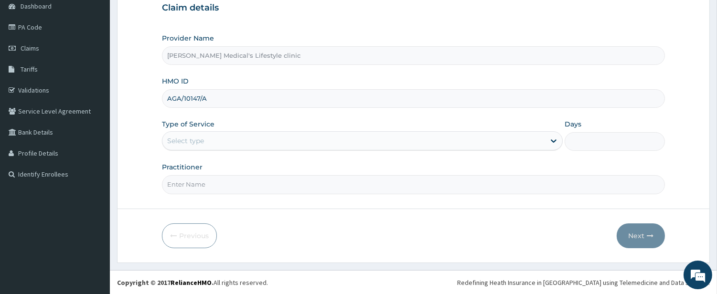
click at [212, 142] on div "Select type" at bounding box center [353, 140] width 383 height 15
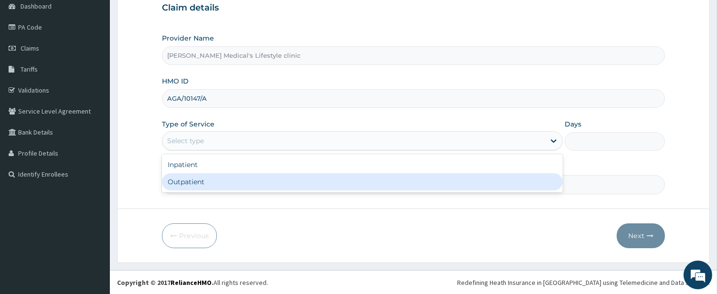
click at [201, 182] on div "Outpatient" at bounding box center [362, 181] width 401 height 17
type input "1"
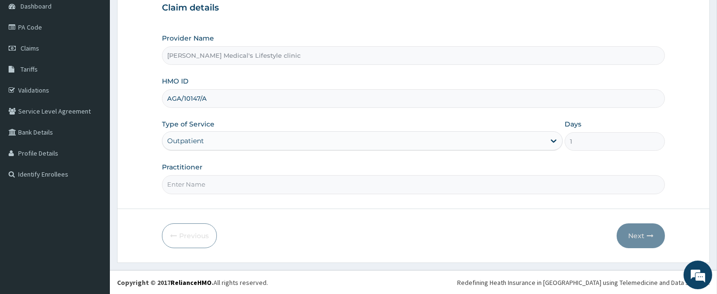
click at [201, 187] on input "Practitioner" at bounding box center [413, 184] width 503 height 19
type input "[PERSON_NAME]"
click at [637, 234] on button "Next" at bounding box center [641, 236] width 48 height 25
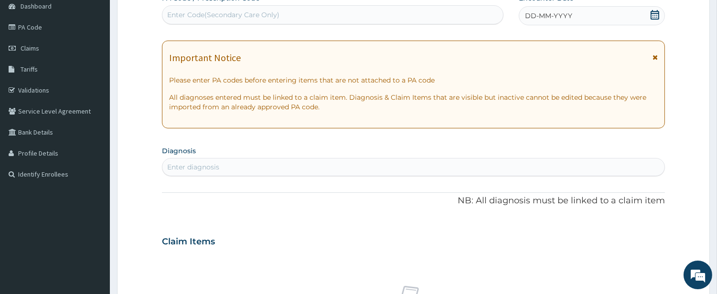
click at [264, 16] on div "Enter Code(Secondary Care Only)" at bounding box center [223, 15] width 112 height 10
paste input "PA/EE2262"
type input "PA/EE2262"
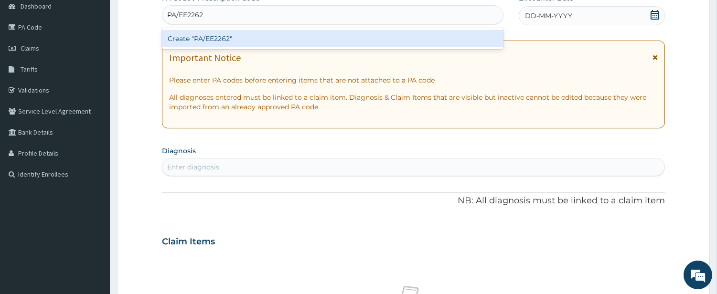
click at [249, 44] on div "Create "PA/EE2262"" at bounding box center [333, 38] width 342 height 17
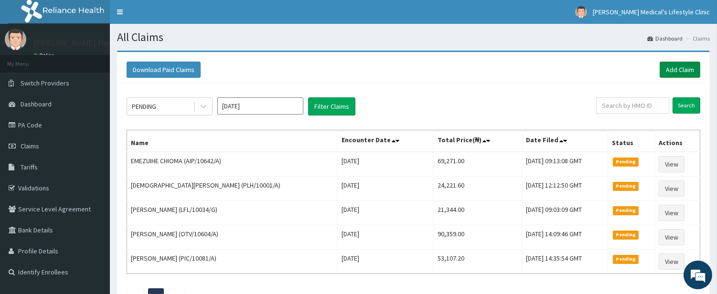
click at [684, 70] on link "Add Claim" at bounding box center [680, 70] width 41 height 16
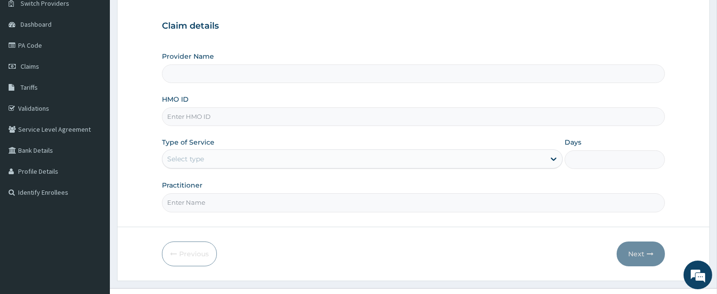
scroll to position [98, 0]
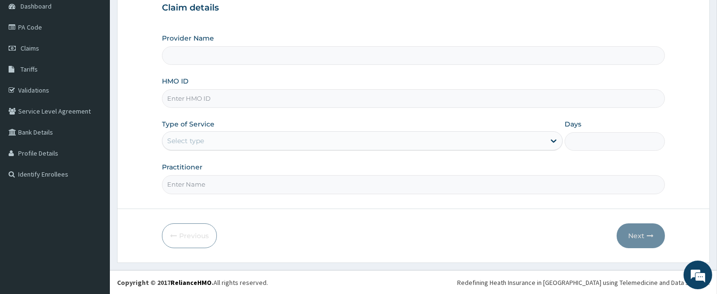
type input "[PERSON_NAME] Medical's Lifestyle clinic"
click at [209, 99] on input "HMO ID" at bounding box center [413, 98] width 503 height 19
paste input "AGA/10147/A"
type input "AGA/10147/A"
click at [202, 142] on div "Select type" at bounding box center [185, 141] width 37 height 10
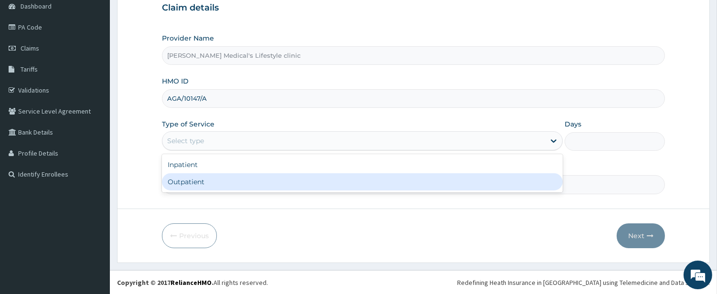
click at [196, 183] on div "Outpatient" at bounding box center [362, 181] width 401 height 17
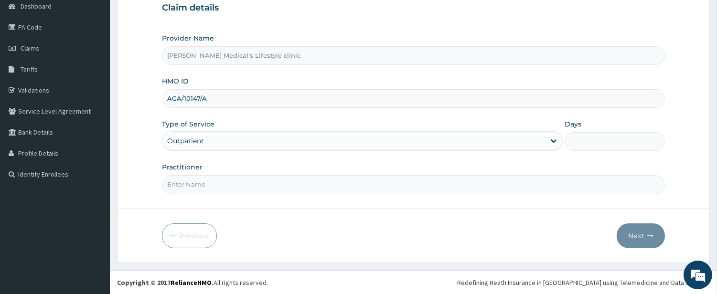
type input "1"
click at [196, 184] on input "Practitioner" at bounding box center [413, 184] width 503 height 19
type input "[PERSON_NAME]"
click at [636, 236] on button "Next" at bounding box center [641, 236] width 48 height 25
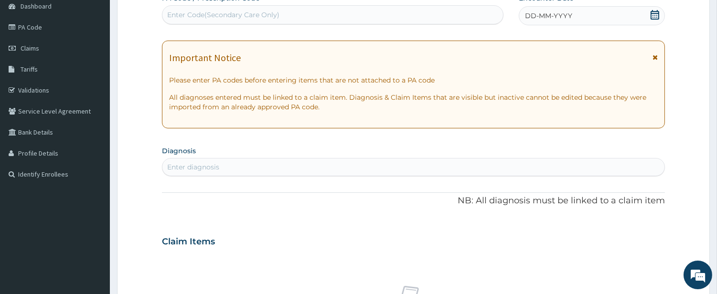
click at [281, 15] on div "Enter Code(Secondary Care Only)" at bounding box center [332, 14] width 341 height 15
paste input "PA/EE2262"
type input "PA/EE2262"
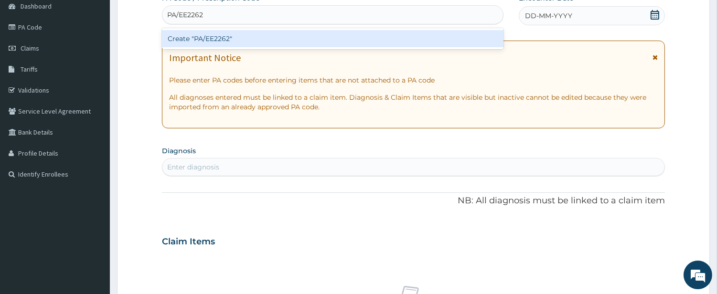
click at [245, 40] on div "Create "PA/EE2262"" at bounding box center [333, 38] width 342 height 17
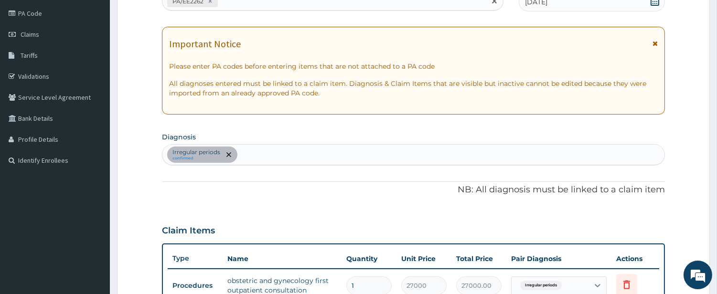
scroll to position [108, 0]
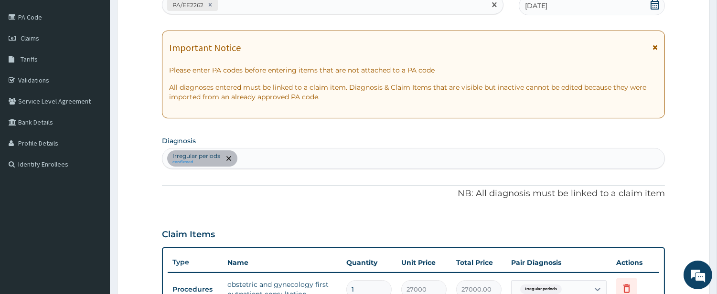
click at [272, 8] on div "PA/EE2262" at bounding box center [323, 5] width 323 height 16
paste input "PA/17D43A"
type input "PA/17D43A"
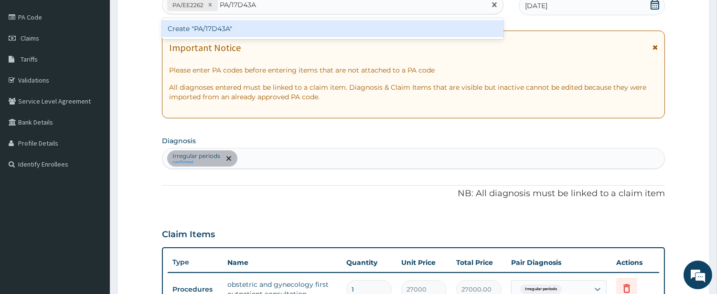
click at [236, 30] on div "Create "PA/17D43A"" at bounding box center [333, 28] width 342 height 17
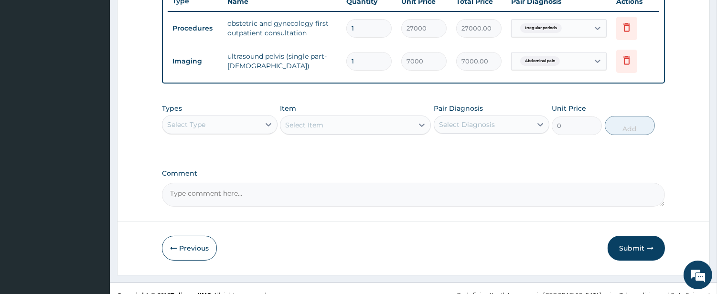
scroll to position [381, 0]
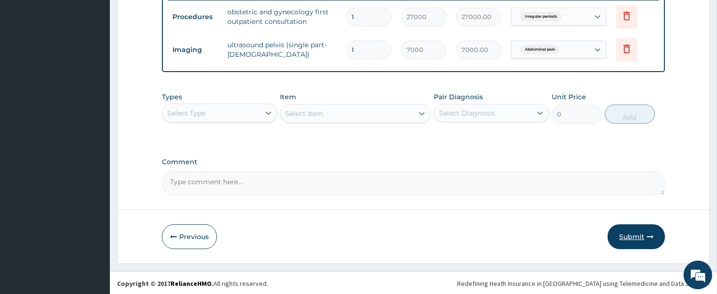
click at [628, 234] on button "Submit" at bounding box center [636, 237] width 57 height 25
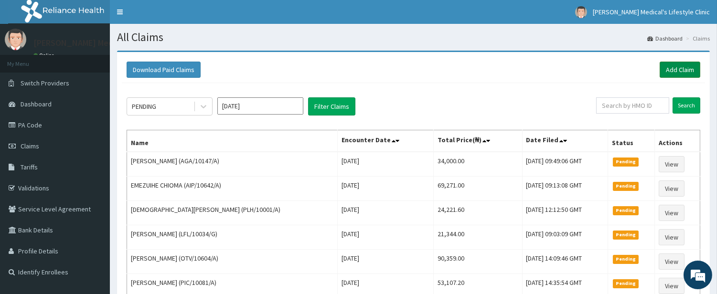
click at [673, 73] on link "Add Claim" at bounding box center [680, 70] width 41 height 16
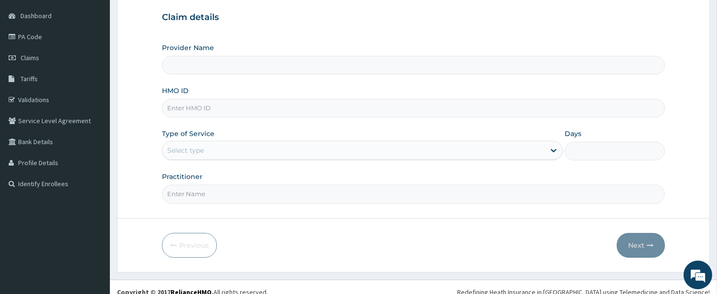
type input "[PERSON_NAME] Medical's Lifestyle clinic"
click at [216, 108] on input "HMO ID" at bounding box center [413, 108] width 503 height 19
paste input "TLO/10061/A"
type input "TLO/10061/A"
click at [210, 153] on div "Select type" at bounding box center [353, 150] width 383 height 15
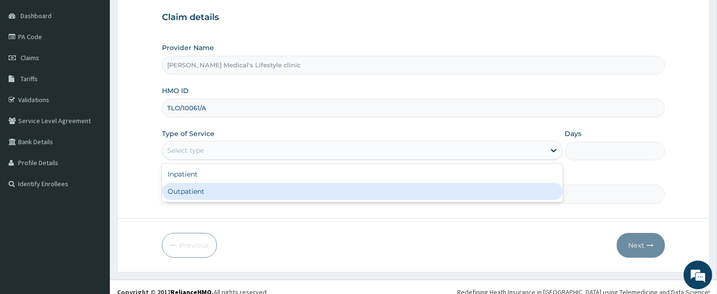
click at [203, 193] on div "Outpatient" at bounding box center [362, 191] width 401 height 17
type input "1"
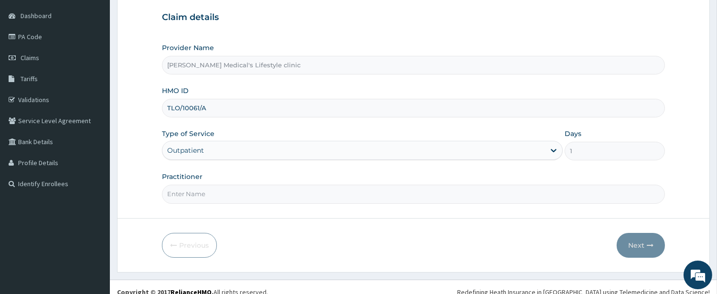
click at [203, 193] on input "Practitioner" at bounding box center [413, 194] width 503 height 19
type input "[PERSON_NAME]"
click at [633, 245] on button "Next" at bounding box center [641, 245] width 48 height 25
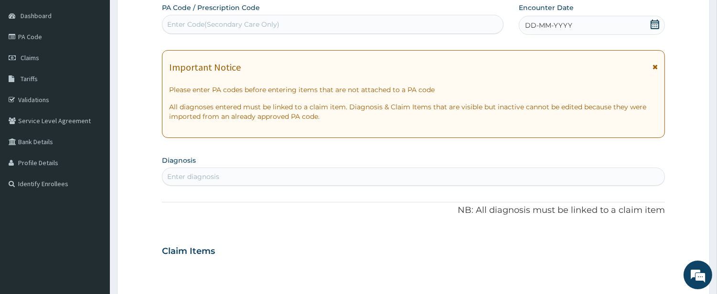
click at [261, 26] on div "Enter Code(Secondary Care Only)" at bounding box center [223, 25] width 112 height 10
paste input "PA/938F14"
type input "PA/938F14"
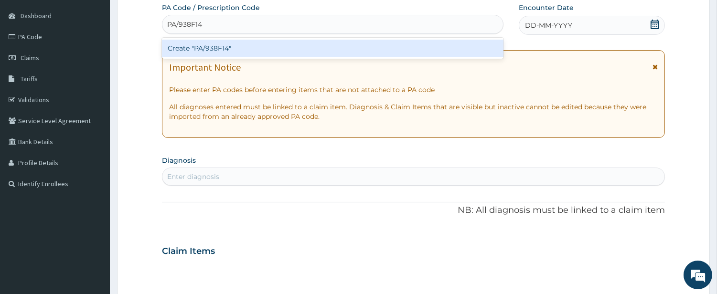
click at [245, 43] on div "Create "PA/938F14"" at bounding box center [333, 48] width 342 height 17
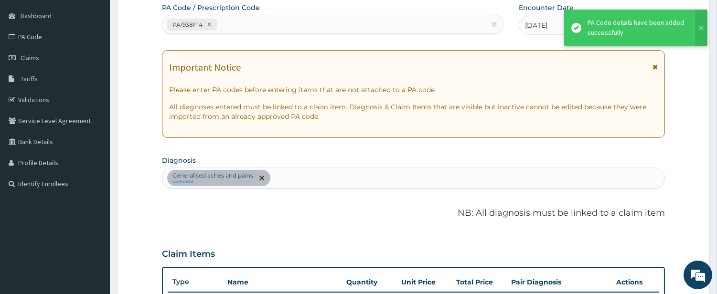
scroll to position [249, 0]
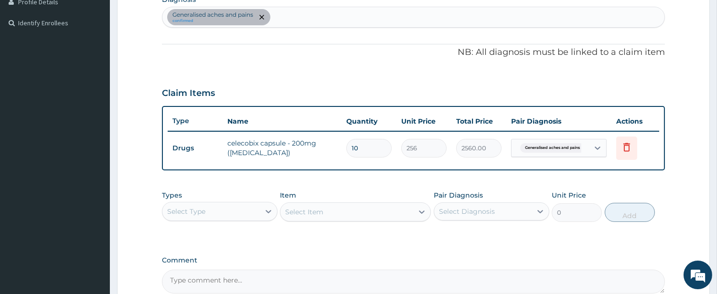
click at [328, 21] on div "Generalised aches and pains confirmed" at bounding box center [413, 17] width 502 height 20
type input "MALA"
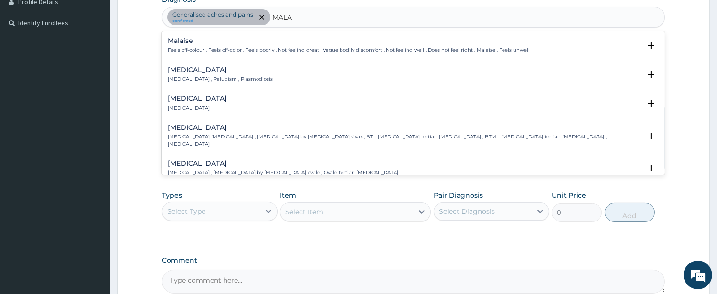
click at [197, 69] on h4 "[MEDICAL_DATA]" at bounding box center [220, 69] width 105 height 7
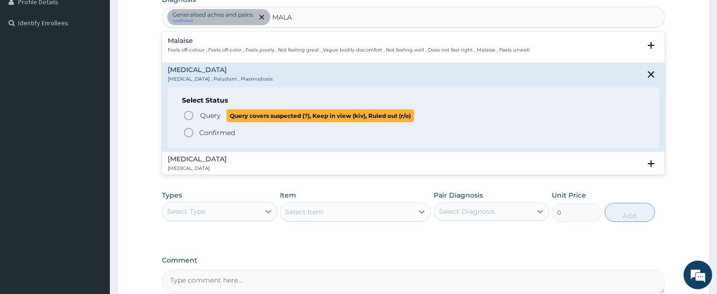
click at [194, 113] on icon "status option query" at bounding box center [188, 115] width 11 height 11
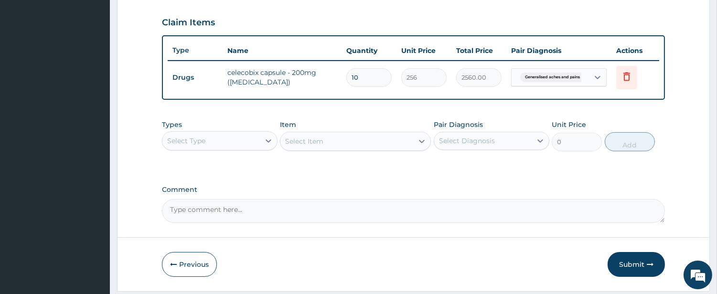
scroll to position [348, 0]
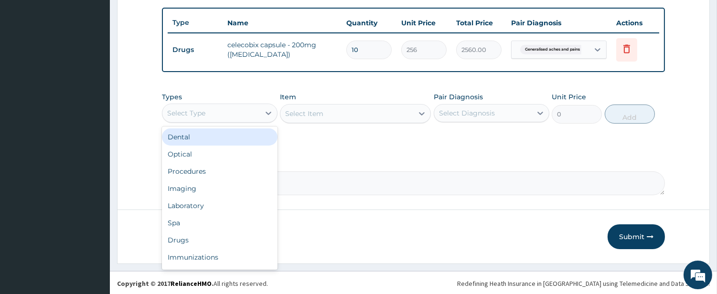
click at [235, 110] on div "Select Type" at bounding box center [210, 113] width 97 height 15
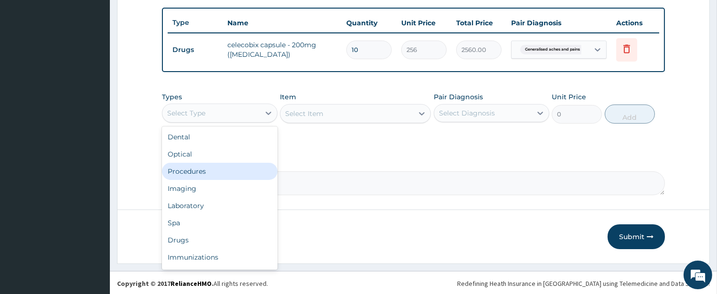
click at [220, 168] on div "Procedures" at bounding box center [220, 171] width 116 height 17
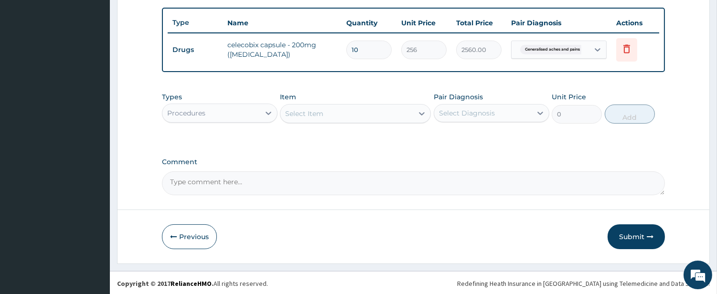
click at [398, 116] on div "Select Item" at bounding box center [346, 113] width 133 height 15
click at [299, 110] on input "PRAAC" at bounding box center [297, 114] width 25 height 10
type input "PRAC"
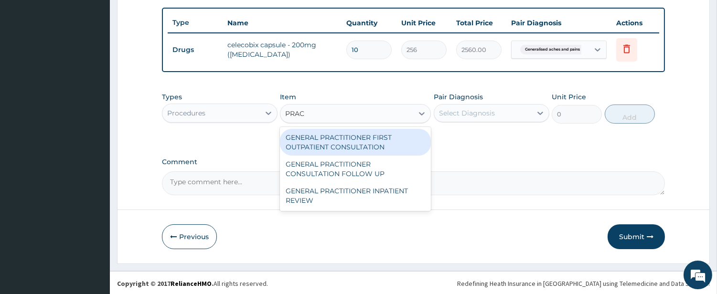
click at [325, 136] on div "GENERAL PRACTITIONER FIRST OUTPATIENT CONSULTATION" at bounding box center [355, 142] width 151 height 27
type input "4500"
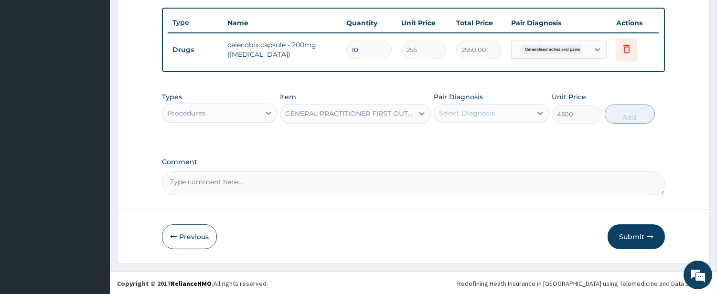
click at [491, 117] on div "Select Diagnosis" at bounding box center [482, 113] width 97 height 15
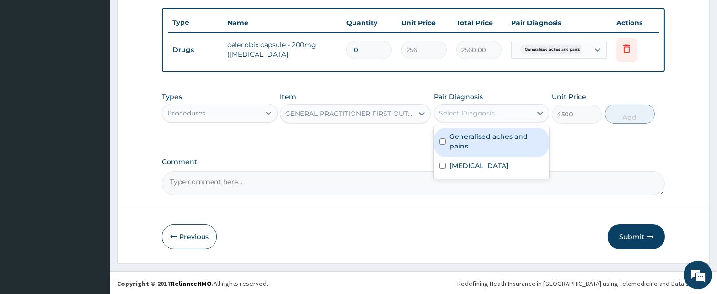
click at [474, 144] on label "Generalised aches and pains" at bounding box center [497, 141] width 94 height 19
checkbox input "true"
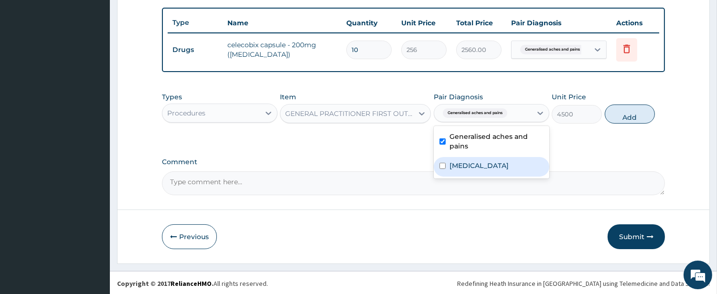
click at [471, 168] on label "[MEDICAL_DATA]" at bounding box center [479, 166] width 59 height 10
checkbox input "true"
click at [628, 123] on button "Add" at bounding box center [630, 114] width 50 height 19
type input "0"
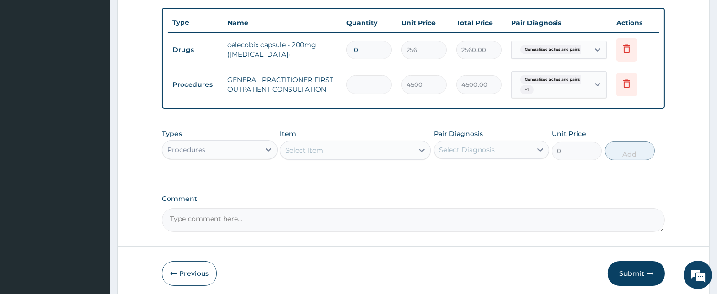
click at [248, 142] on div "Procedures" at bounding box center [210, 149] width 97 height 15
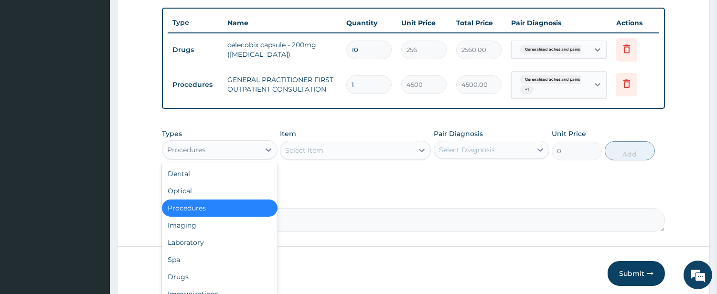
scroll to position [385, 0]
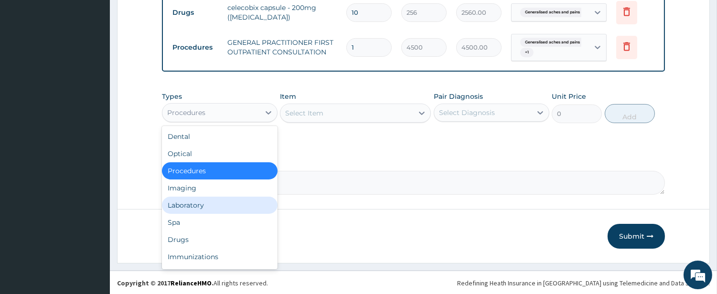
click at [251, 209] on div "Laboratory" at bounding box center [220, 205] width 116 height 17
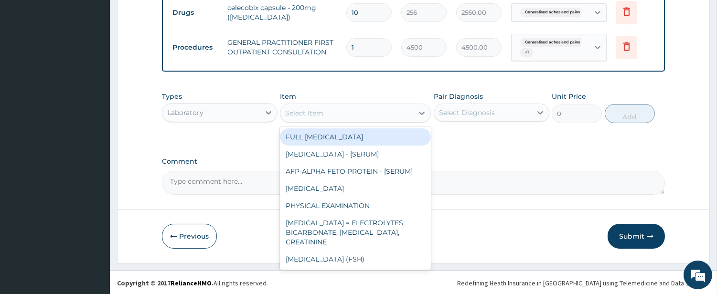
click at [405, 113] on div "Select Item" at bounding box center [346, 113] width 133 height 15
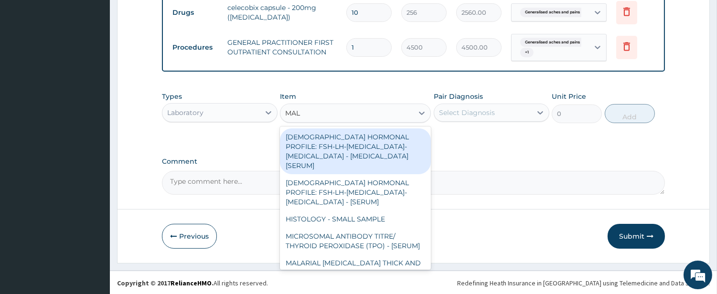
type input "MALA"
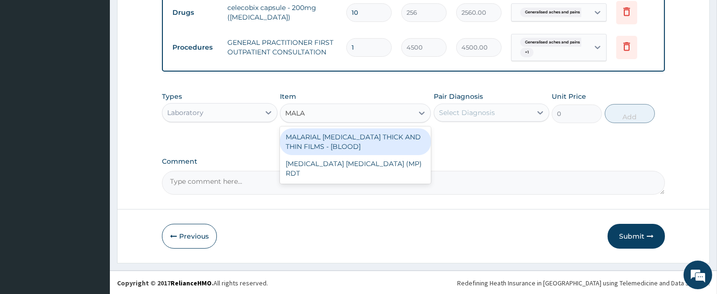
click at [384, 145] on div "MALARIAL PARASITE THICK AND THIN FILMS - [BLOOD]" at bounding box center [355, 142] width 151 height 27
type input "2625"
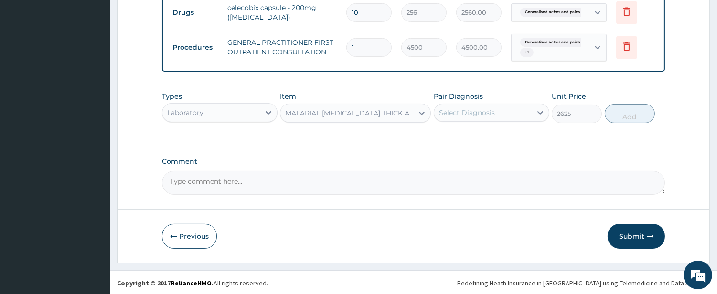
click at [462, 115] on div "Select Diagnosis" at bounding box center [467, 113] width 56 height 10
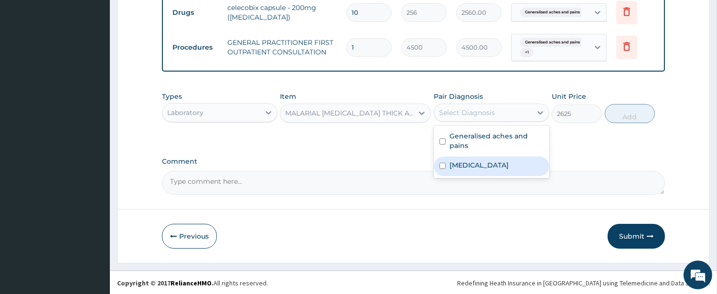
click at [448, 164] on div "[MEDICAL_DATA]" at bounding box center [492, 167] width 116 height 20
checkbox input "true"
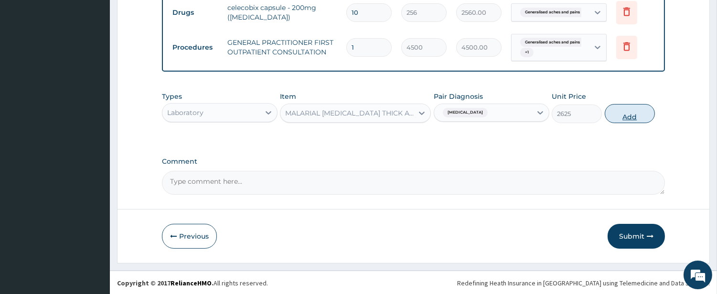
click at [623, 120] on button "Add" at bounding box center [630, 113] width 50 height 19
type input "0"
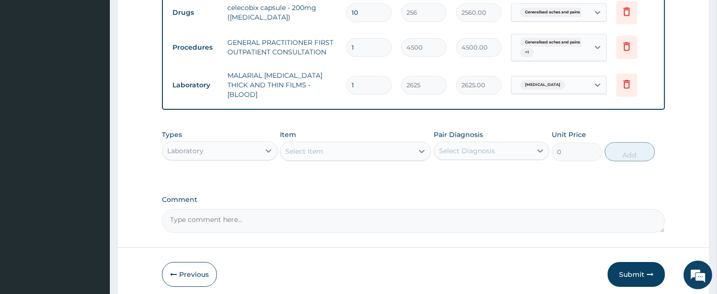
click at [232, 143] on div "Laboratory" at bounding box center [210, 150] width 97 height 15
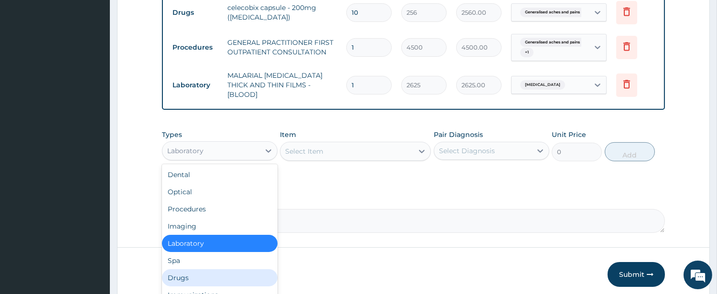
click at [261, 269] on div "Drugs" at bounding box center [220, 277] width 116 height 17
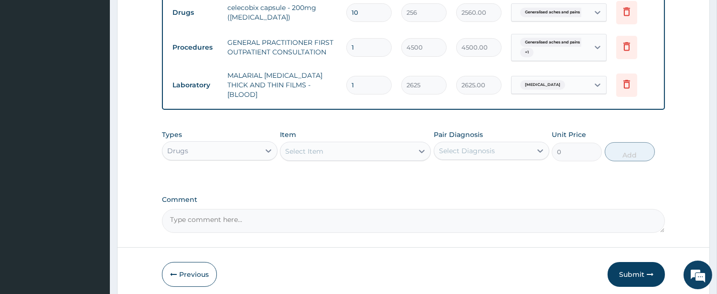
click at [245, 143] on div "Drugs" at bounding box center [210, 150] width 97 height 15
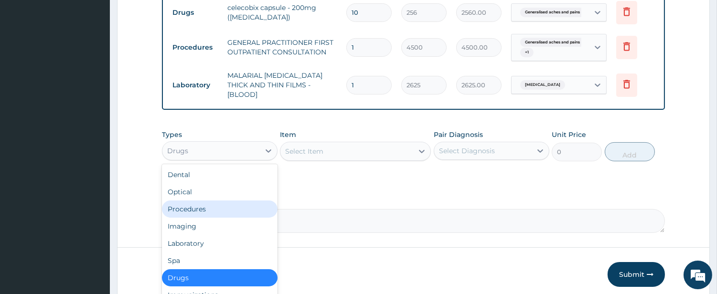
click at [234, 202] on div "Procedures" at bounding box center [220, 209] width 116 height 17
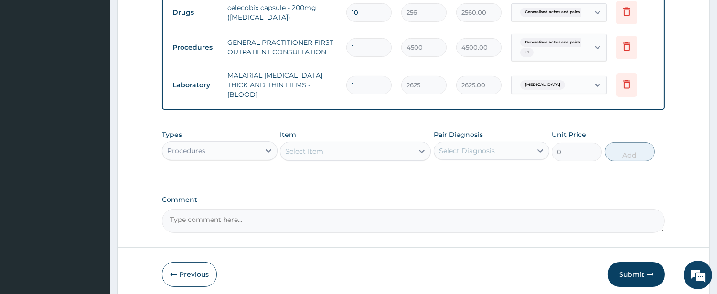
click at [396, 146] on div "Select Item" at bounding box center [346, 151] width 133 height 15
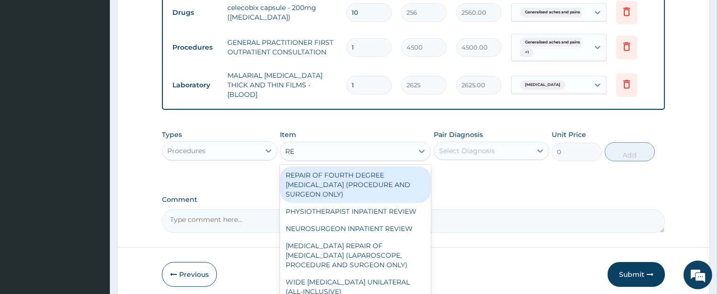
type input "REG"
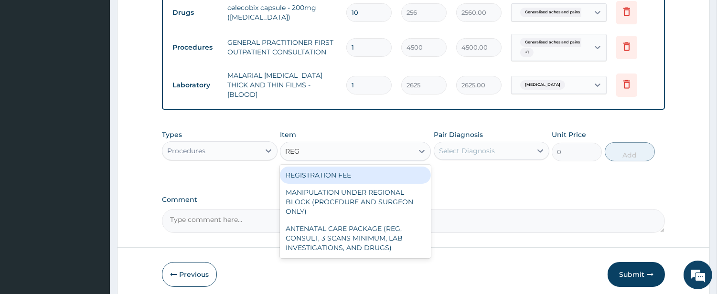
click at [376, 171] on div "REGISTRATION FEE" at bounding box center [355, 175] width 151 height 17
type input "3000"
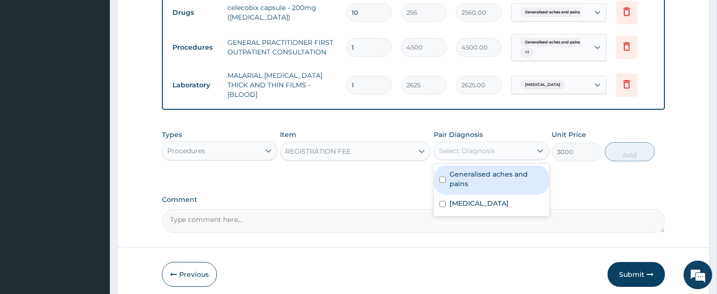
click at [464, 148] on div "Select Diagnosis" at bounding box center [467, 151] width 56 height 10
click at [465, 171] on label "Generalised aches and pains" at bounding box center [497, 179] width 94 height 19
checkbox input "true"
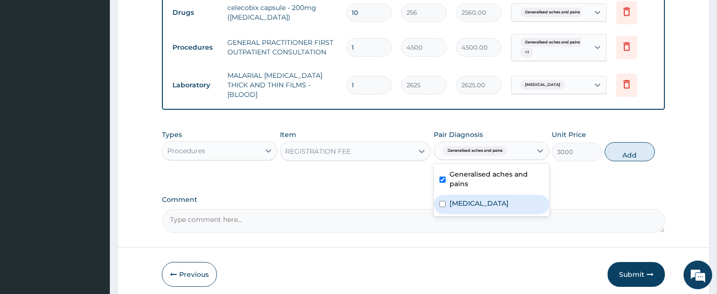
click at [457, 199] on label "[MEDICAL_DATA]" at bounding box center [479, 204] width 59 height 10
checkbox input "true"
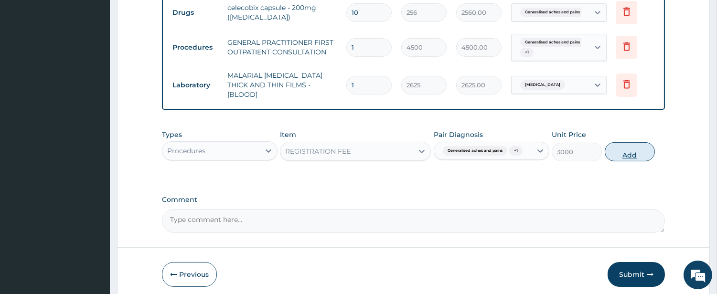
click at [643, 153] on button "Add" at bounding box center [630, 151] width 50 height 19
type input "0"
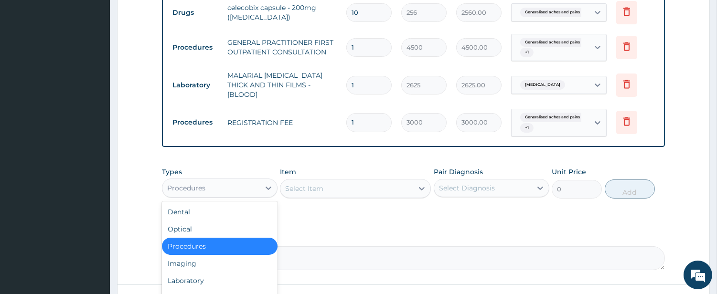
click at [249, 186] on div "Procedures" at bounding box center [210, 188] width 97 height 15
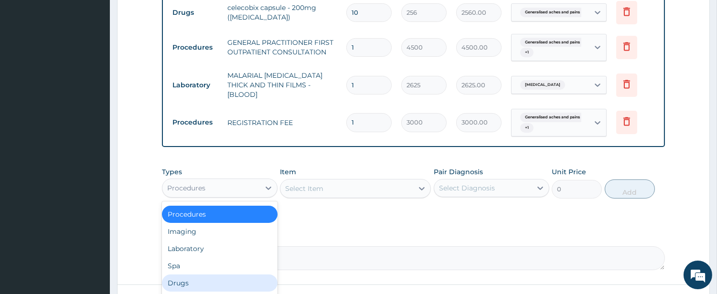
click at [255, 275] on div "Drugs" at bounding box center [220, 283] width 116 height 17
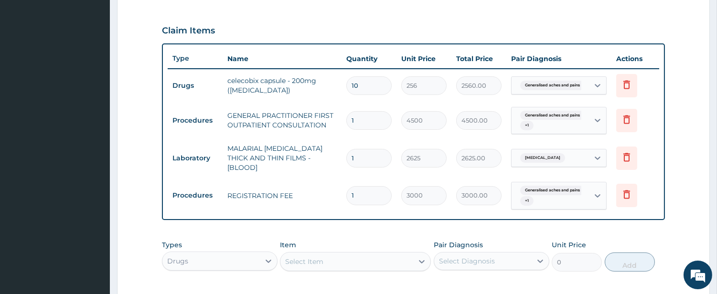
scroll to position [297, 0]
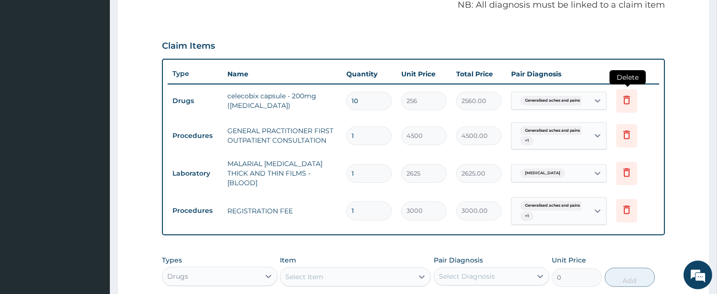
click at [632, 103] on icon at bounding box center [626, 99] width 11 height 11
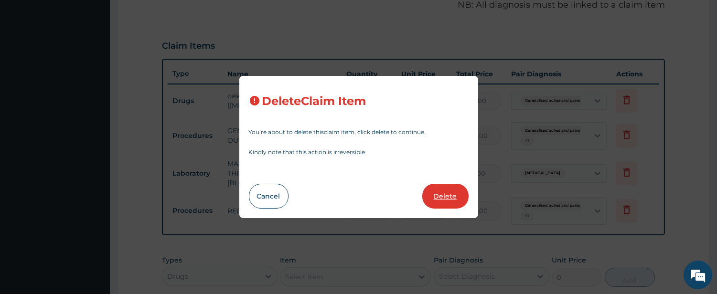
click at [443, 198] on button "Delete" at bounding box center [445, 196] width 46 height 25
type input "1"
type input "4500"
type input "4500.00"
type input "2625"
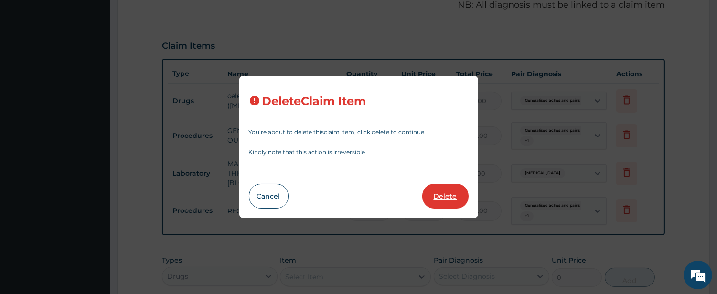
type input "2625.00"
type input "3000"
type input "3000.00"
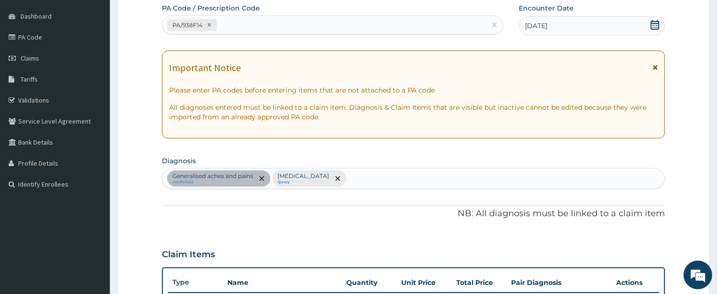
scroll to position [31, 0]
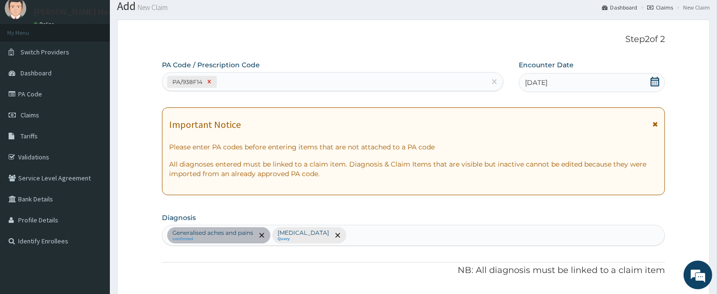
click at [208, 83] on icon at bounding box center [209, 81] width 7 height 7
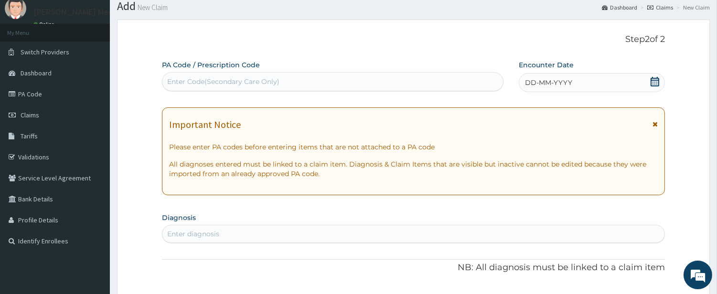
scroll to position [319, 0]
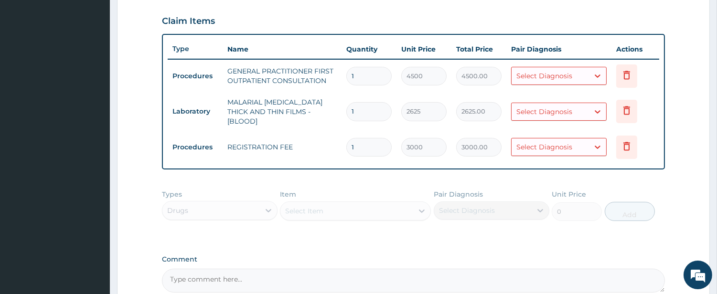
click at [572, 75] on div "Select Diagnosis" at bounding box center [550, 75] width 77 height 15
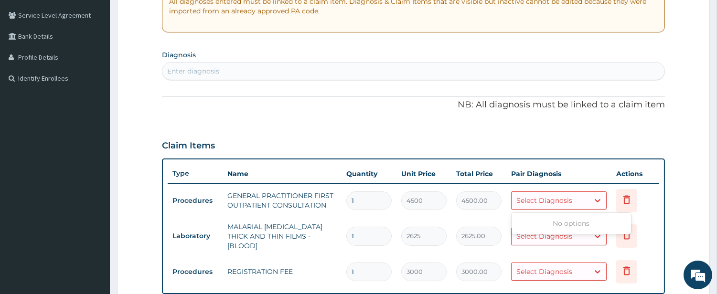
scroll to position [142, 0]
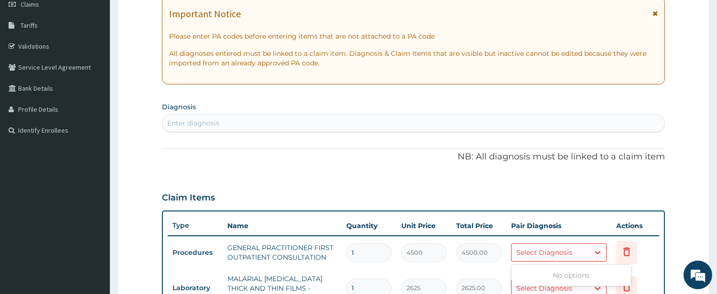
click at [257, 126] on div "Enter diagnosis" at bounding box center [413, 123] width 502 height 15
type input "MALA"
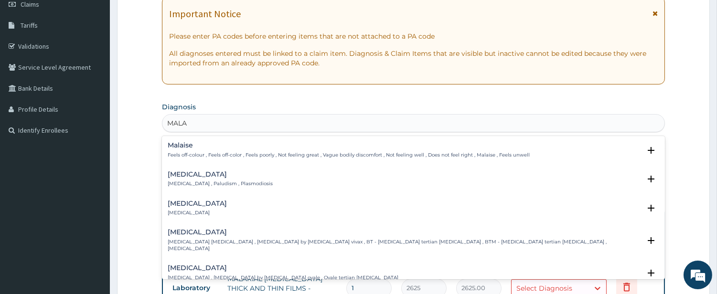
click at [189, 169] on div "Malaria Malaria , Paludism , Plasmodiosis Select Status Query Query covers susp…" at bounding box center [413, 181] width 503 height 29
click at [188, 174] on h4 "[MEDICAL_DATA]" at bounding box center [220, 174] width 105 height 7
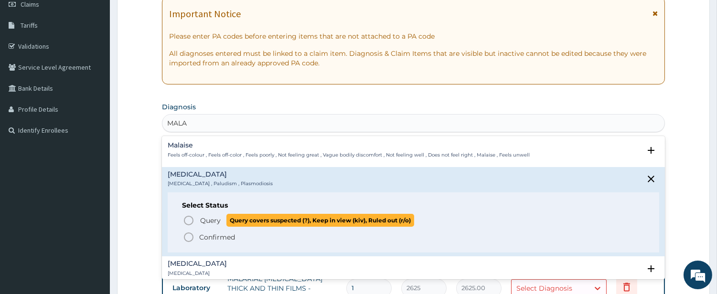
click at [187, 221] on icon "status option query" at bounding box center [188, 220] width 11 height 11
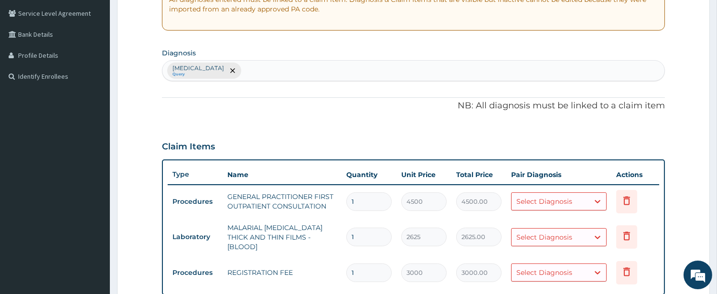
scroll to position [319, 0]
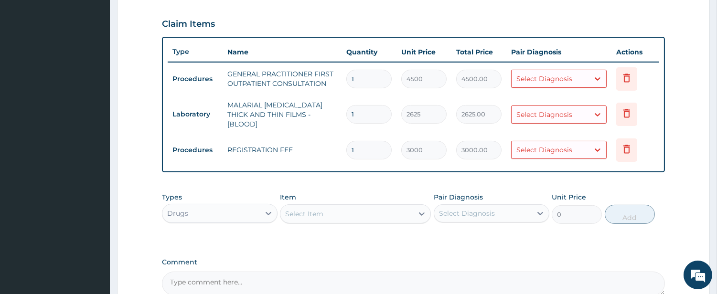
click at [525, 81] on div "Select Diagnosis" at bounding box center [544, 79] width 56 height 10
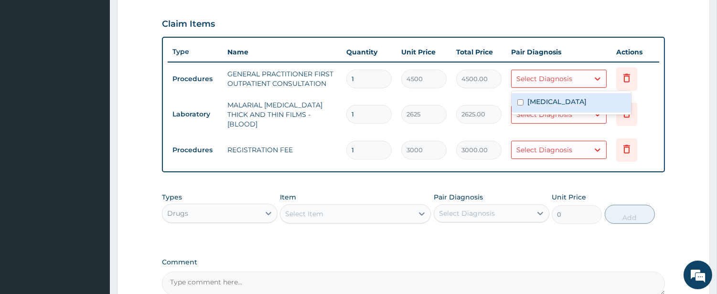
click at [532, 98] on label "[MEDICAL_DATA]" at bounding box center [556, 102] width 59 height 10
checkbox input "true"
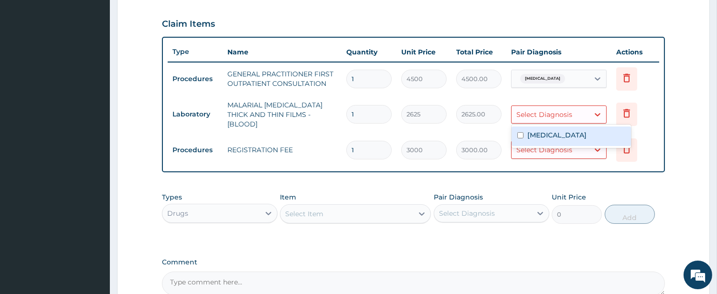
click at [526, 117] on div "Select Diagnosis" at bounding box center [550, 114] width 77 height 15
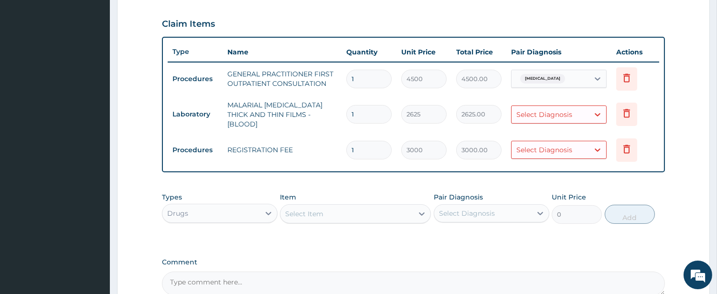
click at [525, 111] on div "Select Diagnosis" at bounding box center [544, 115] width 56 height 10
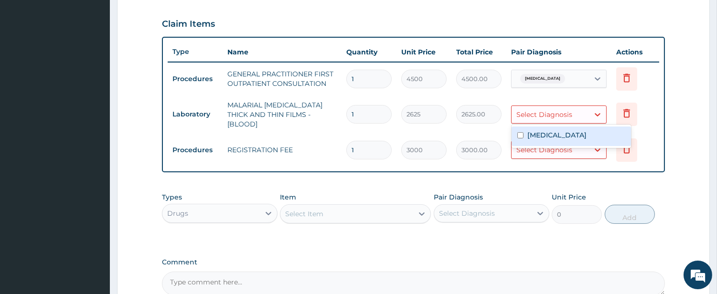
click at [525, 111] on div "Select Diagnosis" at bounding box center [544, 115] width 56 height 10
click at [524, 137] on div "Malaria" at bounding box center [571, 137] width 119 height 20
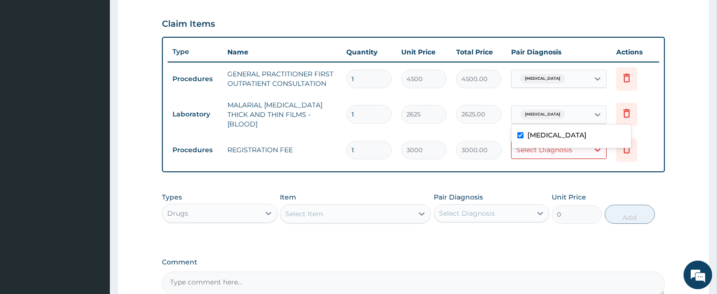
click at [525, 139] on div "Malaria" at bounding box center [571, 137] width 119 height 20
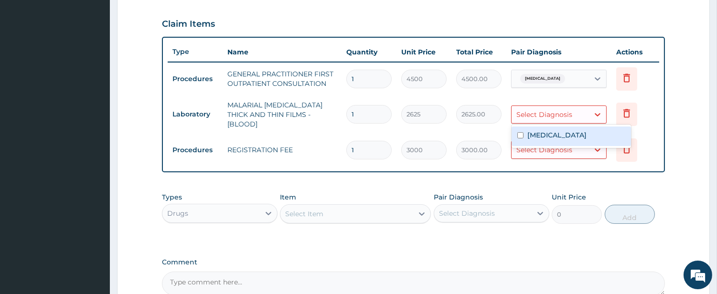
click at [525, 139] on div "Malaria" at bounding box center [571, 137] width 119 height 20
checkbox input "true"
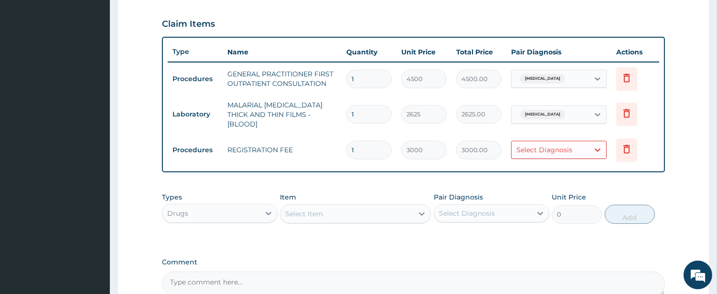
click at [570, 163] on div "Type Name Quantity Unit Price Total Price Pair Diagnosis Actions Procedures GEN…" at bounding box center [413, 105] width 503 height 136
click at [562, 146] on div "Select Diagnosis" at bounding box center [544, 150] width 56 height 10
click at [537, 170] on label "Malaria" at bounding box center [556, 168] width 59 height 10
checkbox input "true"
click at [520, 193] on div "Pair Diagnosis Select Diagnosis" at bounding box center [492, 209] width 116 height 32
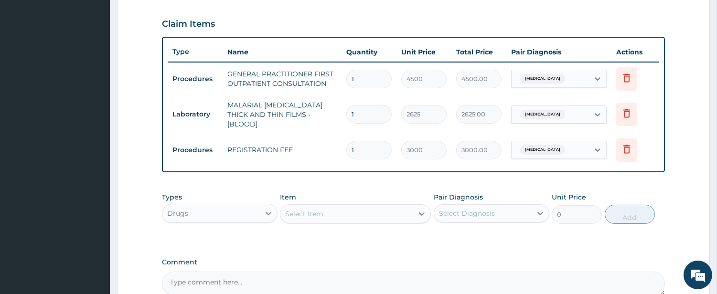
click at [357, 206] on div "Select Item" at bounding box center [346, 213] width 133 height 15
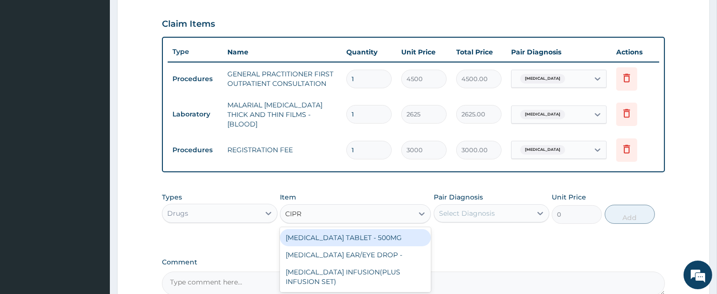
type input "CIPRO"
click at [363, 229] on div "CIPROFLOXACIN TABLET - 500MG" at bounding box center [355, 237] width 151 height 17
type input "224"
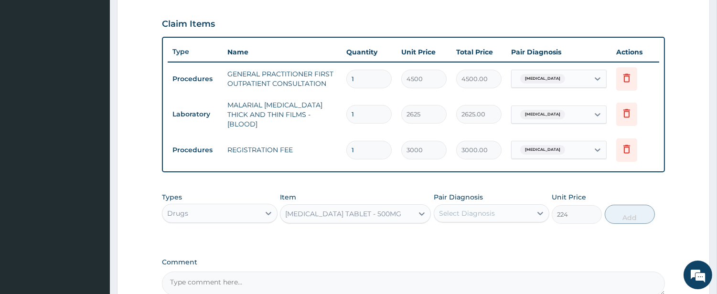
click at [451, 197] on div "Pair Diagnosis Select Diagnosis" at bounding box center [492, 209] width 116 height 32
click at [457, 209] on div "Select Diagnosis" at bounding box center [467, 214] width 56 height 10
click at [461, 232] on label "Malaria" at bounding box center [479, 237] width 59 height 10
checkbox input "true"
click at [617, 212] on button "Add" at bounding box center [630, 214] width 50 height 19
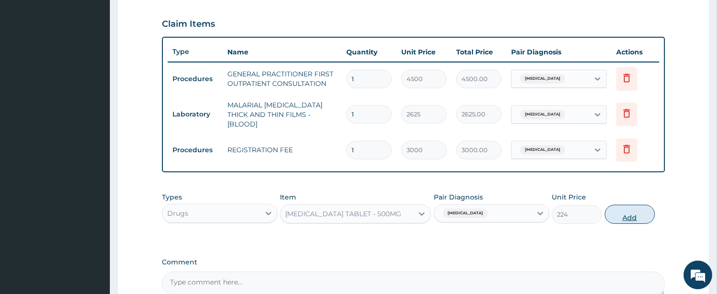
type input "0"
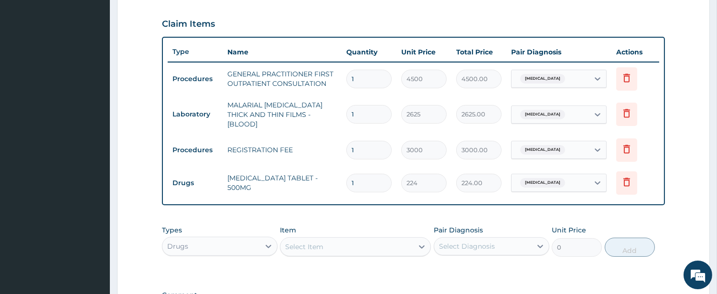
type input "10"
type input "2240.00"
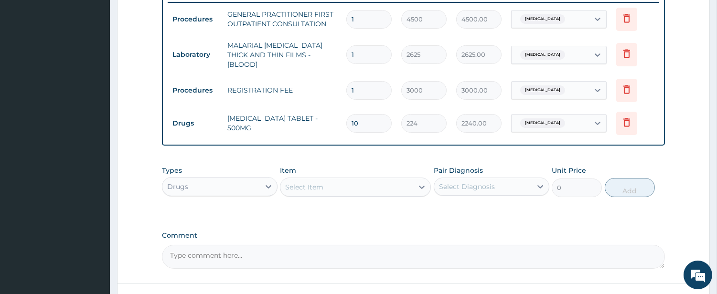
scroll to position [448, 0]
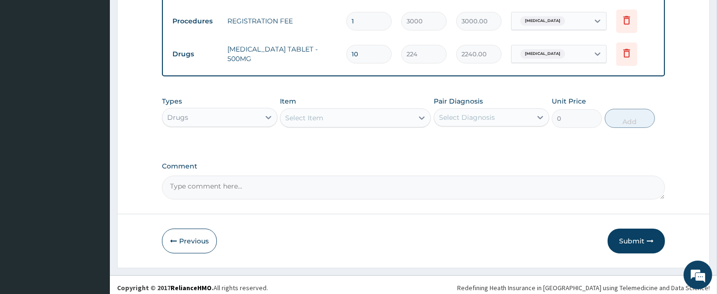
type input "10"
click at [358, 112] on div "Select Item" at bounding box center [346, 117] width 133 height 15
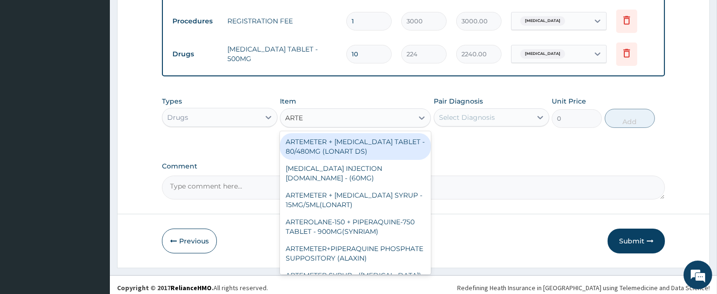
type input "ARTEM"
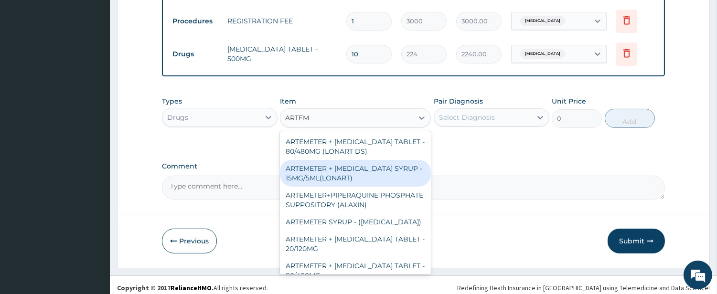
scroll to position [88, 0]
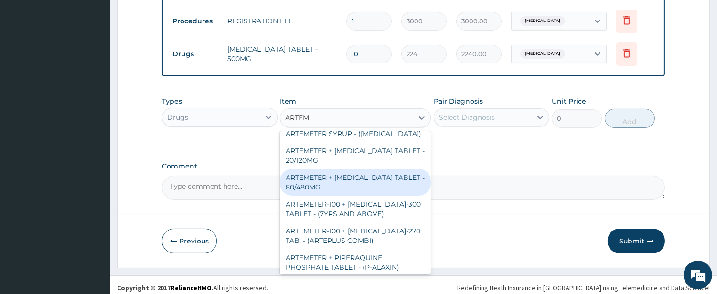
click at [355, 182] on div "ARTEMETER + LUMEFANTRINE TABLET - 80/480MG" at bounding box center [355, 182] width 151 height 27
type input "416"
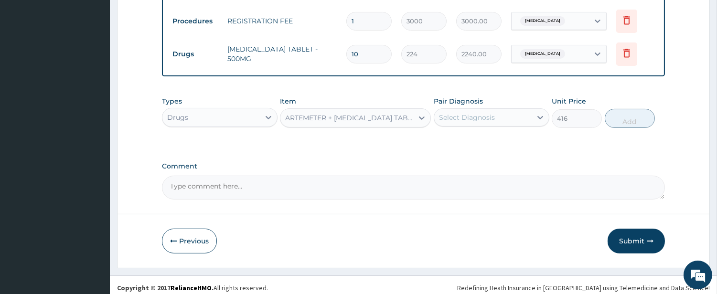
click at [495, 110] on div "Select Diagnosis" at bounding box center [482, 117] width 97 height 15
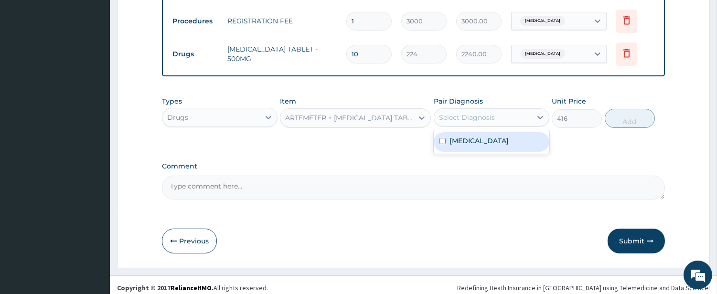
click at [468, 137] on label "Malaria" at bounding box center [479, 141] width 59 height 10
checkbox input "true"
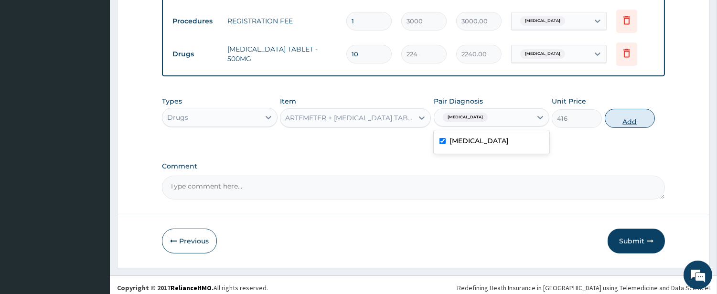
click at [636, 115] on button "Add" at bounding box center [630, 118] width 50 height 19
type input "0"
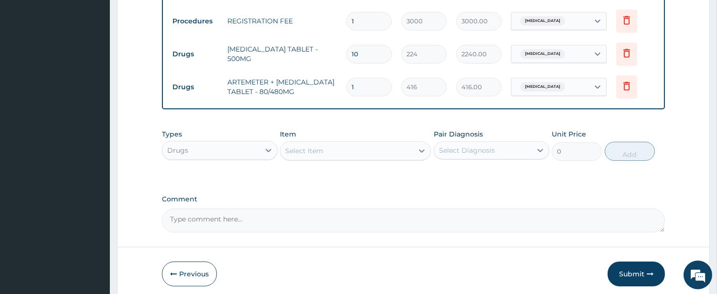
type input "0.00"
type input "6"
type input "2496.00"
type input "7"
type input "2912.00"
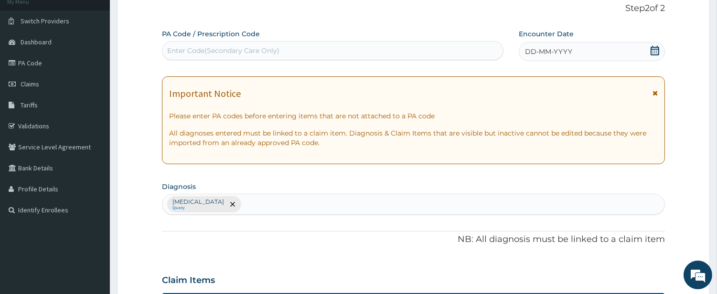
scroll to position [6, 0]
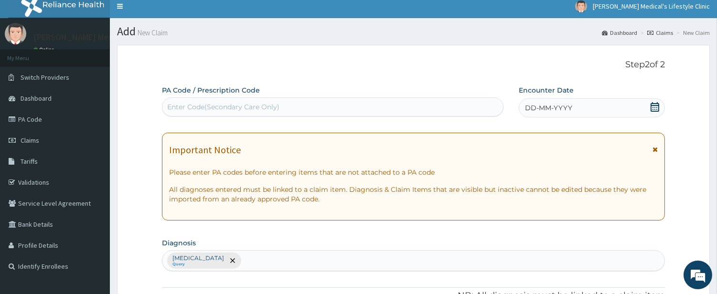
type input "7"
click at [375, 109] on div "Enter Code(Secondary Care Only)" at bounding box center [332, 106] width 341 height 15
drag, startPoint x: 375, startPoint y: 109, endPoint x: 268, endPoint y: 107, distance: 108.0
click at [268, 107] on div "Enter Code(Secondary Care Only)" at bounding box center [223, 107] width 112 height 10
paste input "PA/938F14"
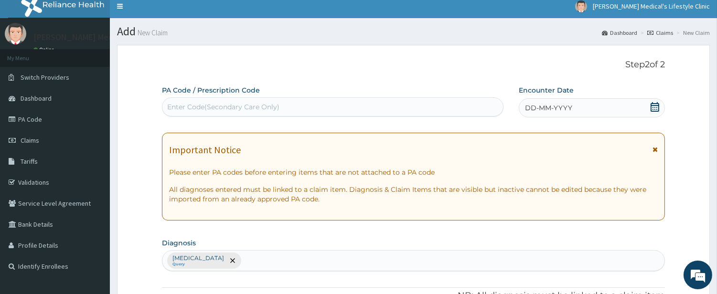
type input "PA/938F14"
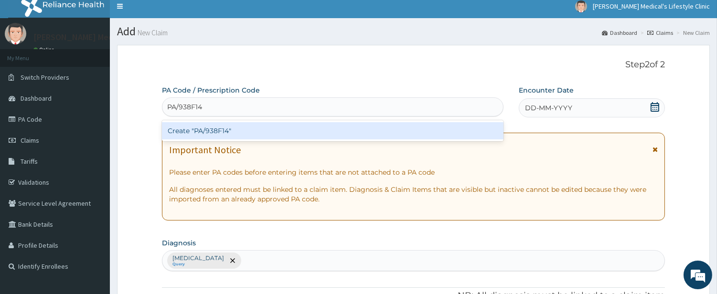
click at [233, 133] on div "Create "PA/938F14"" at bounding box center [333, 130] width 342 height 17
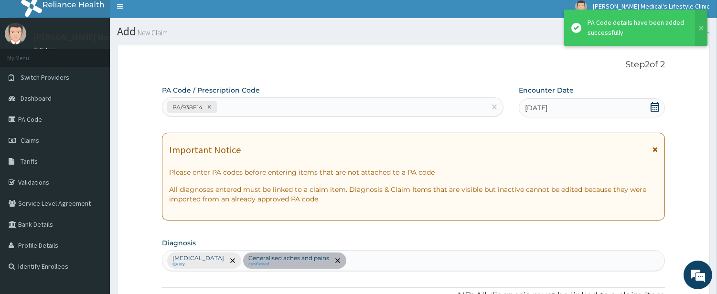
scroll to position [416, 0]
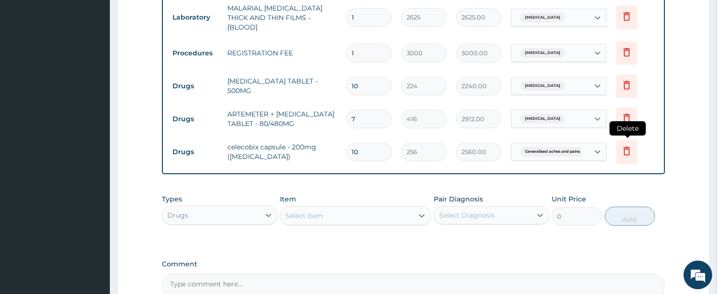
click at [632, 148] on icon at bounding box center [626, 150] width 11 height 11
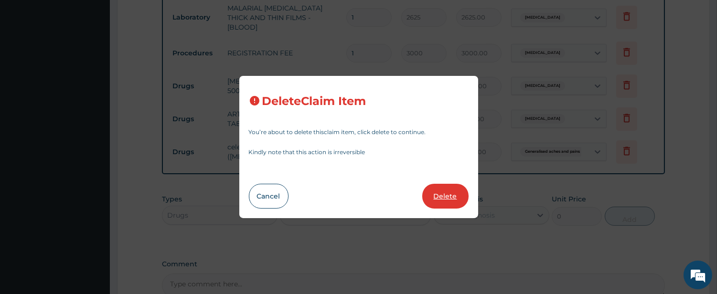
click at [448, 199] on button "Delete" at bounding box center [445, 196] width 46 height 25
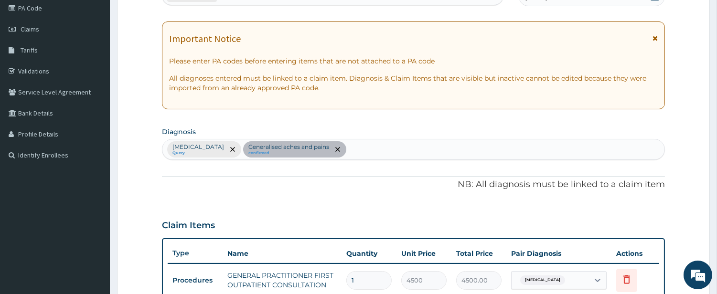
scroll to position [61, 0]
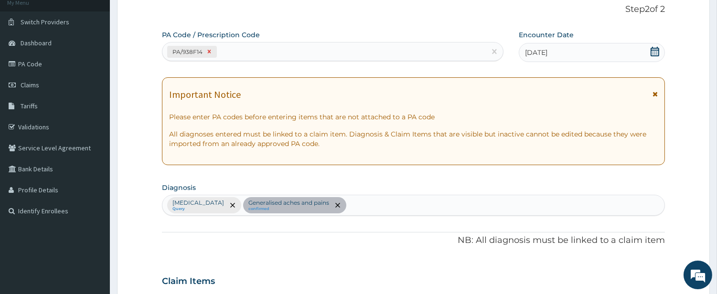
click at [207, 50] on icon at bounding box center [209, 51] width 7 height 7
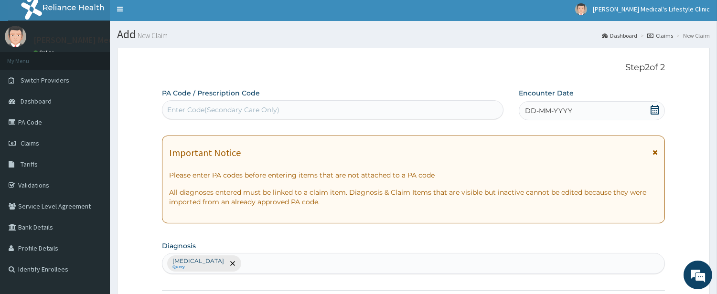
scroll to position [0, 0]
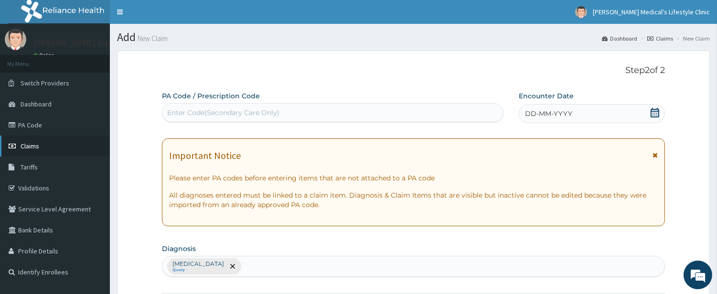
click at [17, 146] on icon at bounding box center [14, 146] width 10 height 7
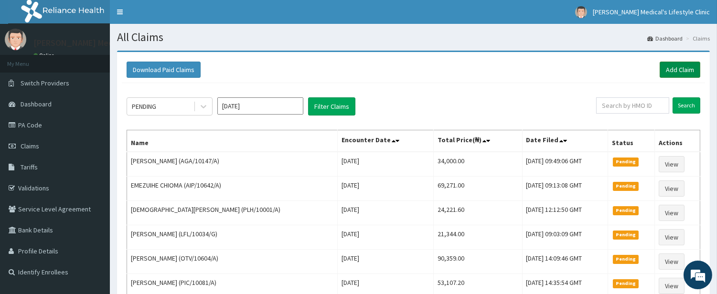
click at [675, 73] on link "Add Claim" at bounding box center [680, 70] width 41 height 16
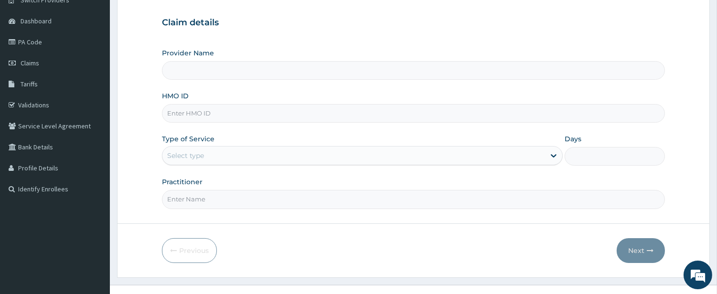
scroll to position [98, 0]
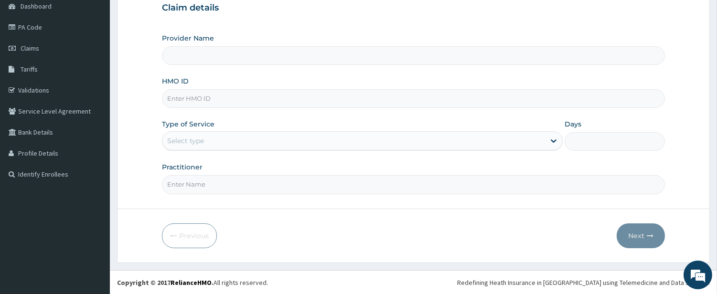
type input "[PERSON_NAME] Medical's Lifestyle clinic"
click at [258, 91] on input "HMO ID" at bounding box center [413, 98] width 503 height 19
paste input "[PERSON_NAME]/10187/A"
type input "[PERSON_NAME]/10187/A"
click at [220, 134] on div "Select type" at bounding box center [353, 140] width 383 height 15
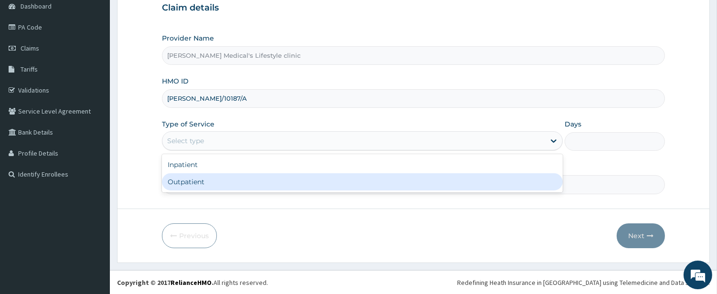
click at [210, 182] on div "Outpatient" at bounding box center [362, 181] width 401 height 17
type input "1"
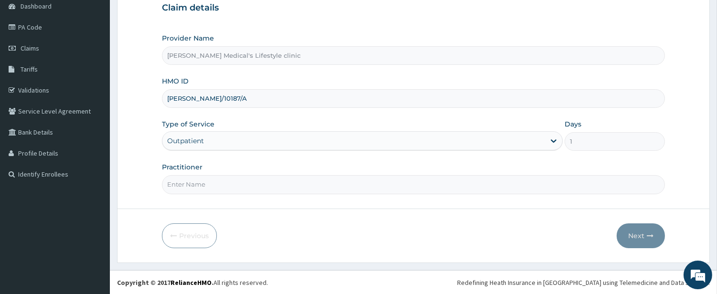
click at [210, 183] on input "Practitioner" at bounding box center [413, 184] width 503 height 19
type input "[PERSON_NAME]"
click at [646, 245] on button "Next" at bounding box center [641, 236] width 48 height 25
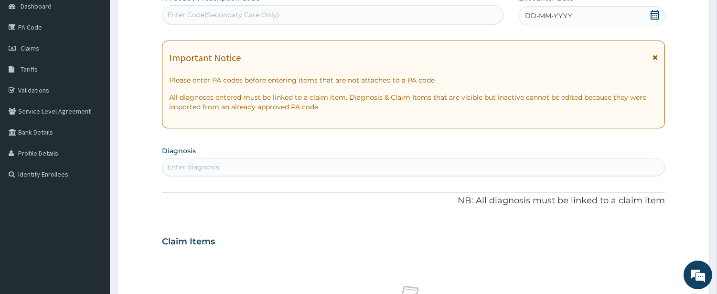
scroll to position [0, 0]
click at [236, 158] on div "Enter diagnosis" at bounding box center [413, 167] width 503 height 18
type input "SEP"
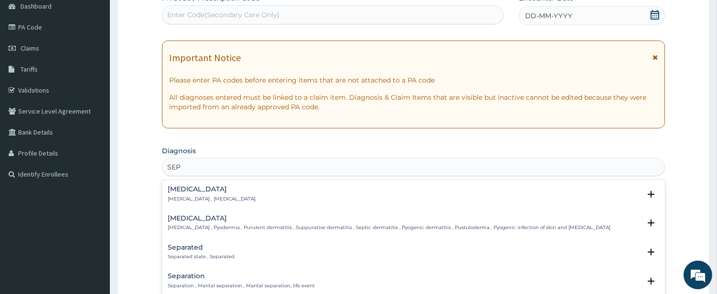
click at [171, 198] on p "[MEDICAL_DATA] , [MEDICAL_DATA]" at bounding box center [212, 199] width 88 height 7
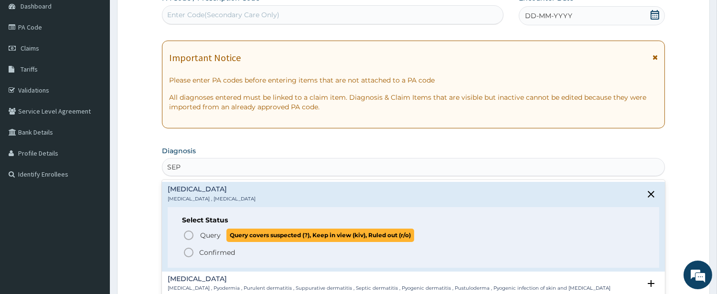
click at [187, 236] on icon "status option query" at bounding box center [188, 235] width 11 height 11
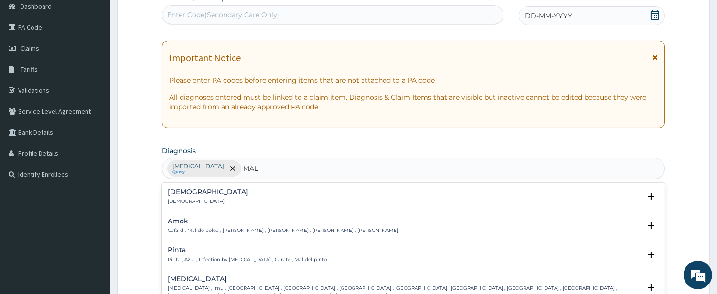
type input "MALA"
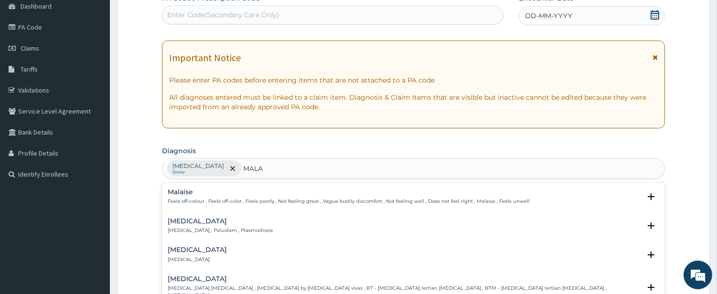
click at [188, 224] on h4 "[MEDICAL_DATA]" at bounding box center [220, 221] width 105 height 7
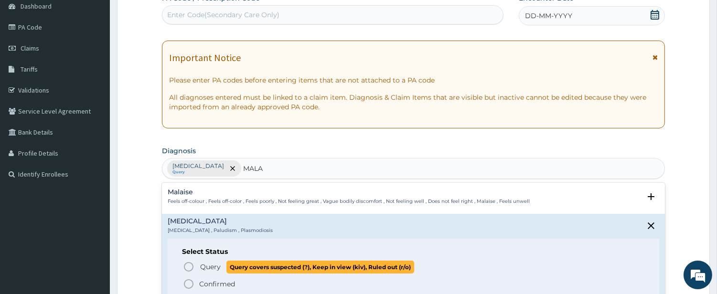
click at [183, 265] on icon "status option query" at bounding box center [188, 266] width 11 height 11
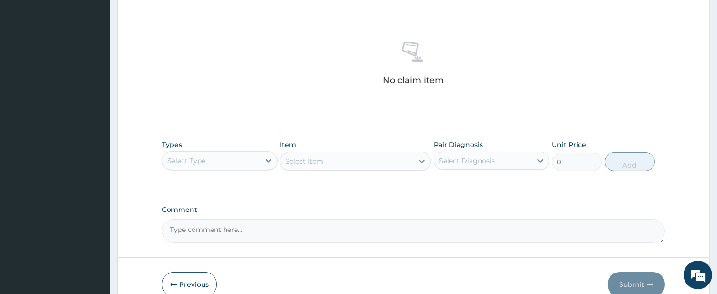
scroll to position [364, 0]
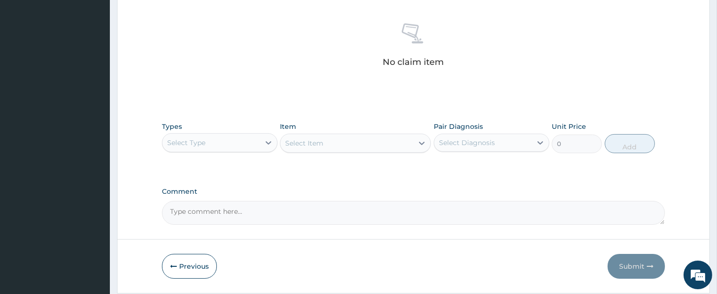
click at [246, 139] on div "Select Type" at bounding box center [210, 142] width 97 height 15
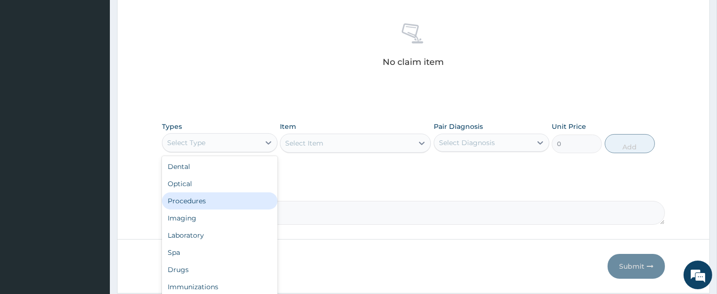
click at [205, 199] on div "Procedures" at bounding box center [220, 201] width 116 height 17
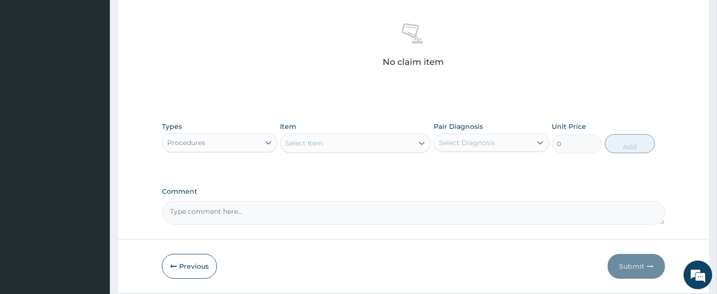
click at [375, 142] on div "Select Item" at bounding box center [346, 143] width 133 height 15
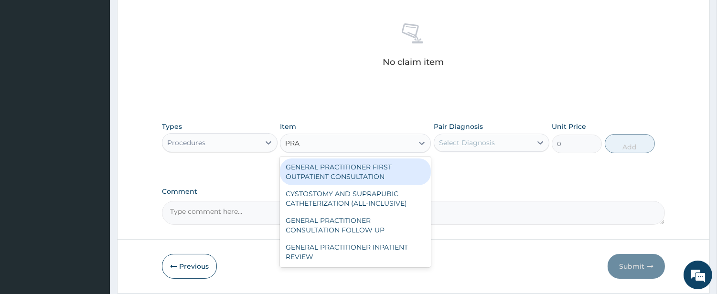
type input "PRAC"
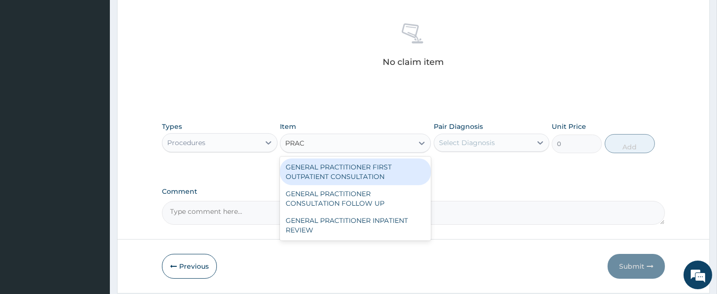
click at [368, 176] on div "GENERAL PRACTITIONER FIRST OUTPATIENT CONSULTATION" at bounding box center [355, 172] width 151 height 27
type input "4500"
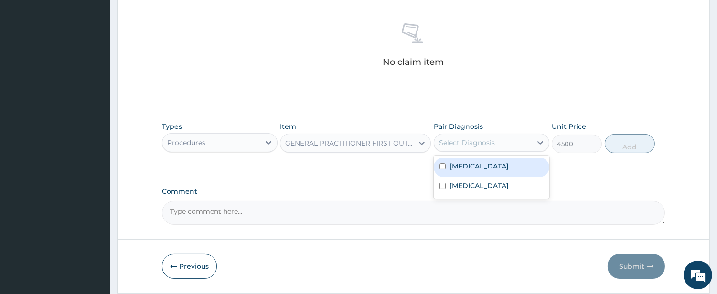
click at [478, 139] on div "Select Diagnosis" at bounding box center [467, 143] width 56 height 10
click at [461, 170] on label "[MEDICAL_DATA]" at bounding box center [479, 166] width 59 height 10
checkbox input "true"
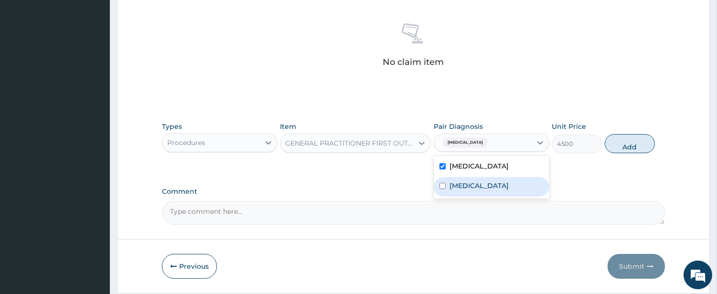
click at [461, 185] on label "[MEDICAL_DATA]" at bounding box center [479, 186] width 59 height 10
checkbox input "true"
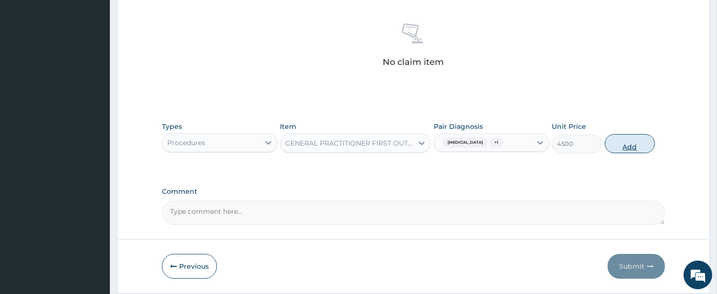
click at [624, 140] on button "Add" at bounding box center [630, 143] width 50 height 19
type input "0"
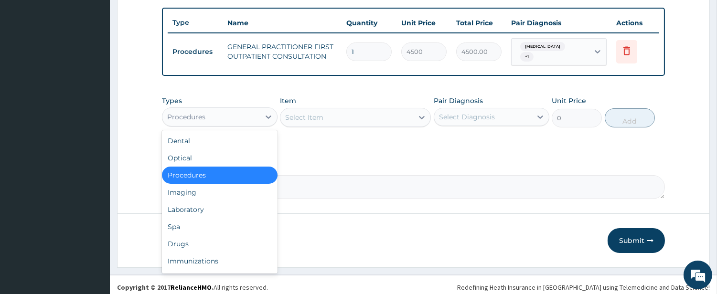
click at [237, 113] on div "Procedures" at bounding box center [210, 116] width 97 height 15
click at [225, 209] on div "Laboratory" at bounding box center [220, 209] width 116 height 17
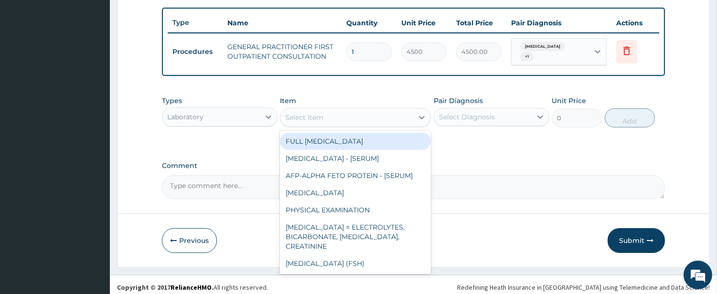
click at [405, 113] on div "Select Item" at bounding box center [346, 117] width 133 height 15
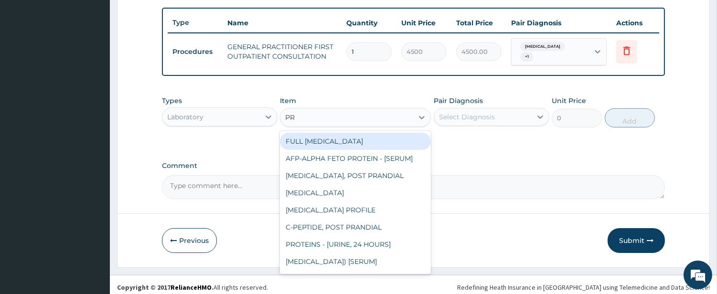
type input "P"
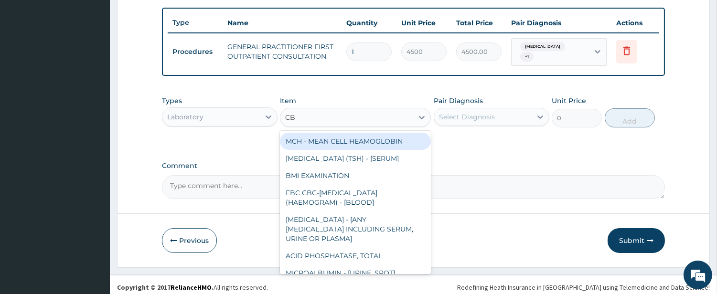
type input "CBC"
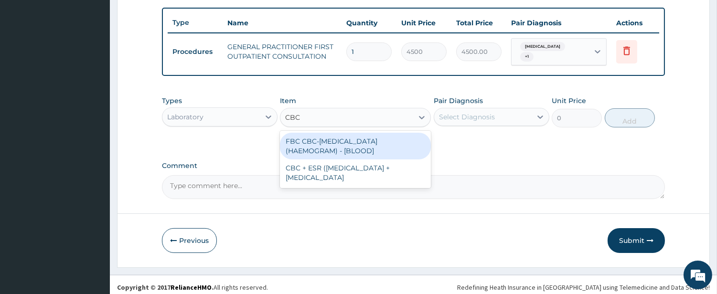
click at [378, 137] on div "FBC CBC-[MEDICAL_DATA] (HAEMOGRAM) - [BLOOD]" at bounding box center [355, 146] width 151 height 27
type input "6000"
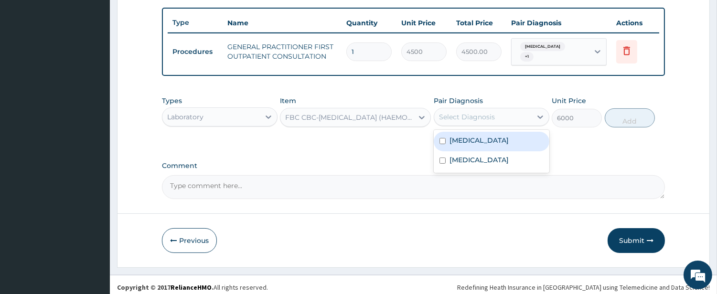
click at [440, 112] on div "Select Diagnosis" at bounding box center [467, 117] width 56 height 10
click at [450, 136] on label "[MEDICAL_DATA]" at bounding box center [479, 141] width 59 height 10
checkbox input "true"
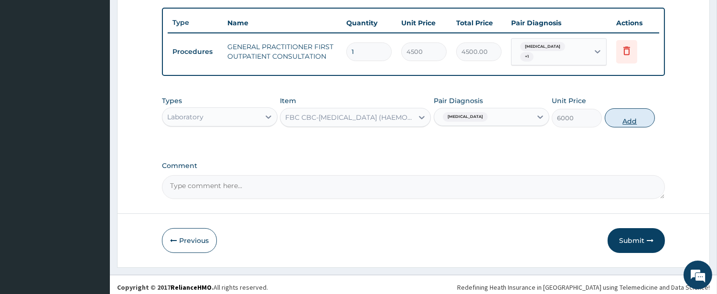
click at [613, 118] on button "Add" at bounding box center [630, 117] width 50 height 19
type input "0"
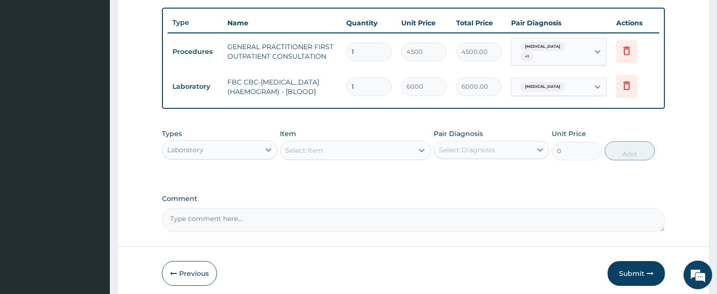
click at [232, 149] on div "Laboratory" at bounding box center [210, 149] width 97 height 15
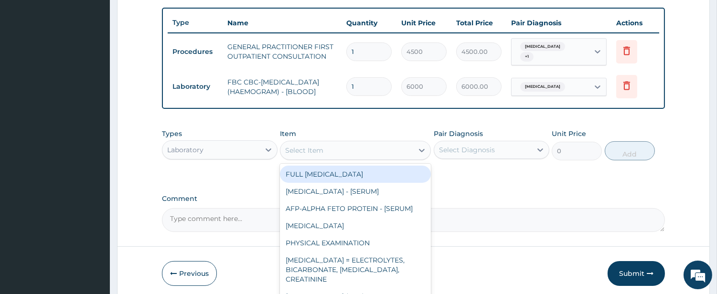
click at [388, 149] on div "Select Item" at bounding box center [346, 150] width 133 height 15
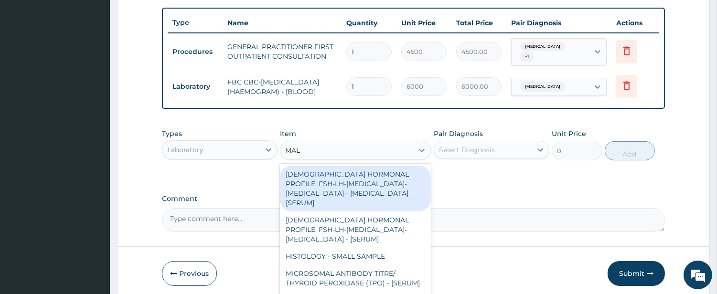
type input "MALA"
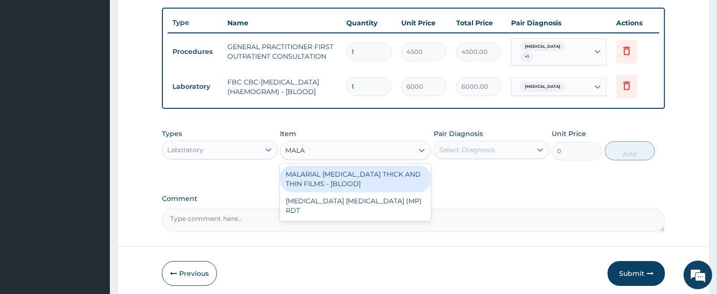
click at [386, 172] on div "MALARIAL [MEDICAL_DATA] THICK AND THIN FILMS - [BLOOD]" at bounding box center [355, 179] width 151 height 27
type input "2625"
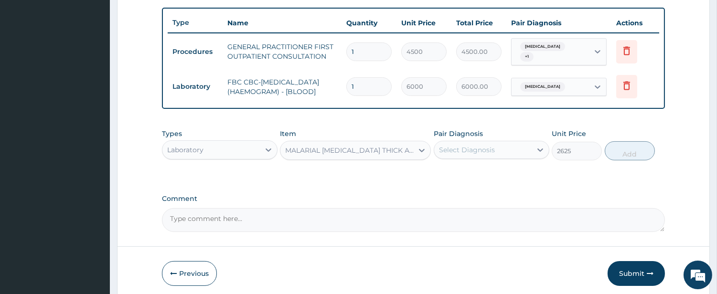
click at [469, 151] on div "Select Diagnosis" at bounding box center [467, 150] width 56 height 10
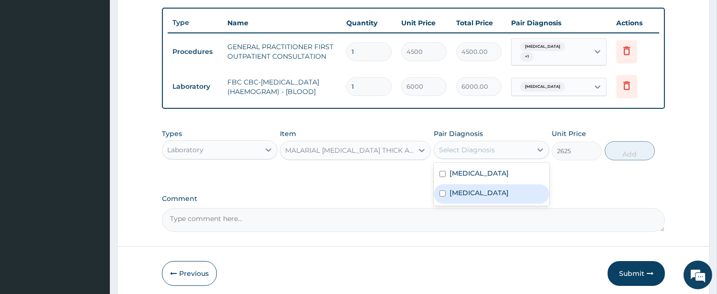
click at [470, 188] on label "[MEDICAL_DATA]" at bounding box center [479, 193] width 59 height 10
checkbox input "true"
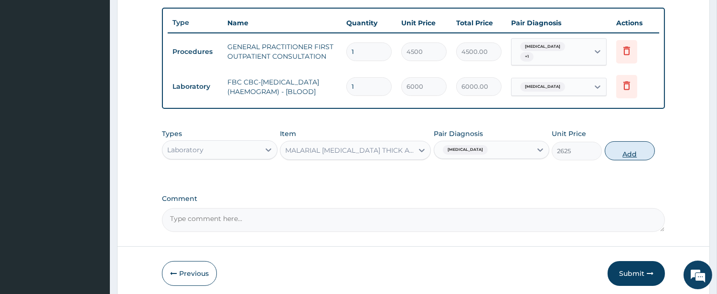
click at [633, 149] on button "Add" at bounding box center [630, 150] width 50 height 19
type input "0"
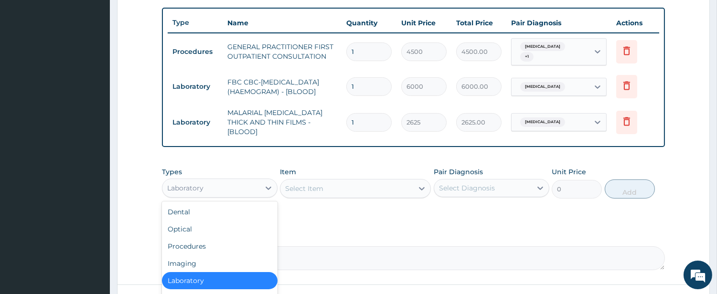
click at [238, 179] on div "Laboratory" at bounding box center [220, 188] width 116 height 19
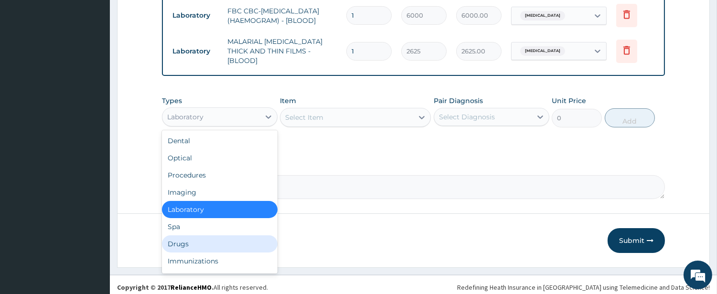
click at [259, 237] on div "Drugs" at bounding box center [220, 244] width 116 height 17
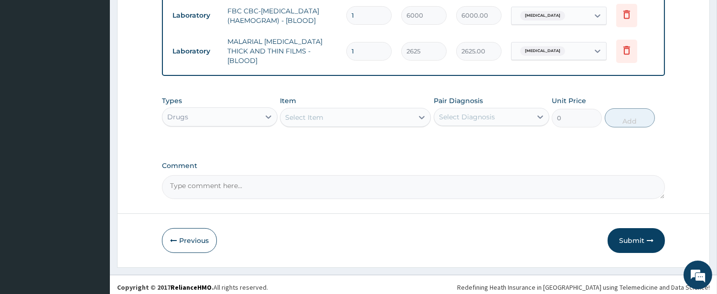
click at [403, 111] on div "Select Item" at bounding box center [346, 117] width 133 height 15
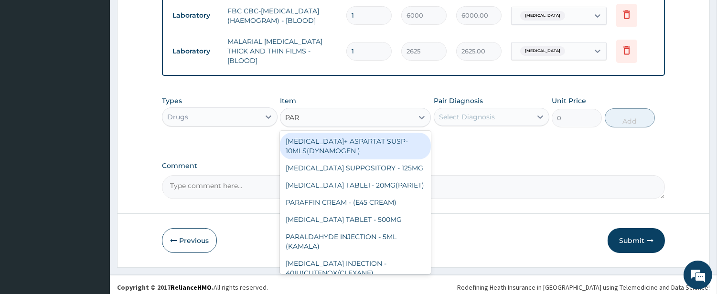
type input "PARA"
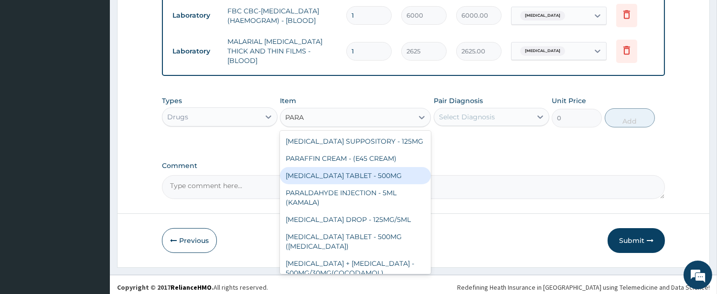
click at [383, 168] on div "[MEDICAL_DATA] TABLET - 500MG" at bounding box center [355, 175] width 151 height 17
type input "38.400000000000006"
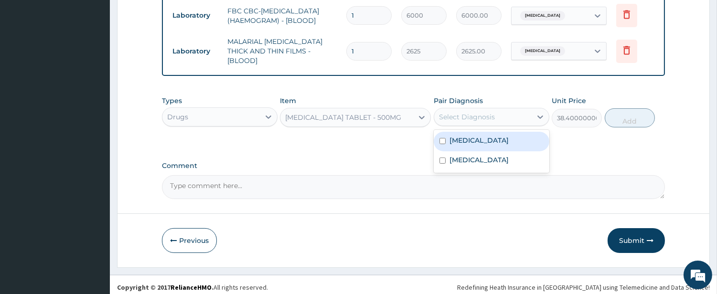
click at [476, 118] on div "Select Diagnosis" at bounding box center [482, 116] width 97 height 15
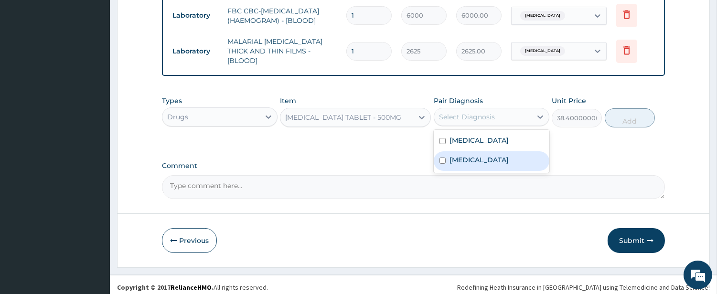
click at [470, 151] on div "Malaria" at bounding box center [492, 161] width 116 height 20
checkbox input "true"
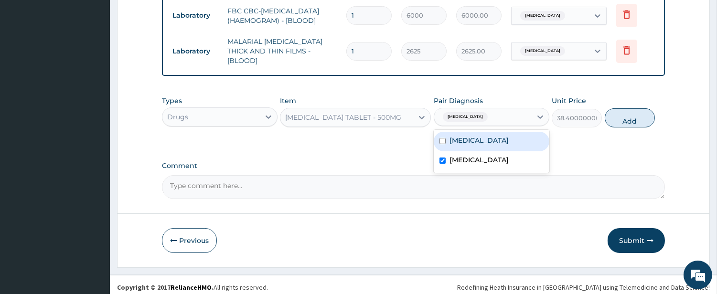
click at [465, 136] on label "Sepsis" at bounding box center [479, 141] width 59 height 10
checkbox input "true"
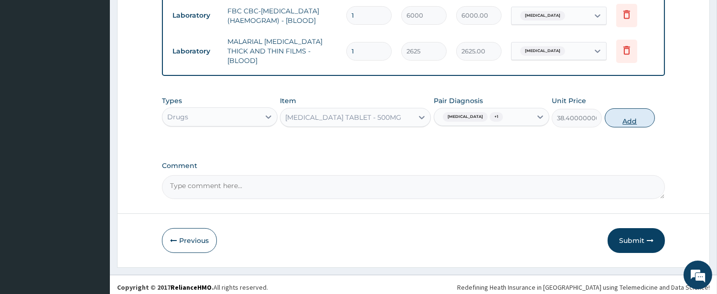
click at [630, 117] on button "Add" at bounding box center [630, 117] width 50 height 19
type input "0"
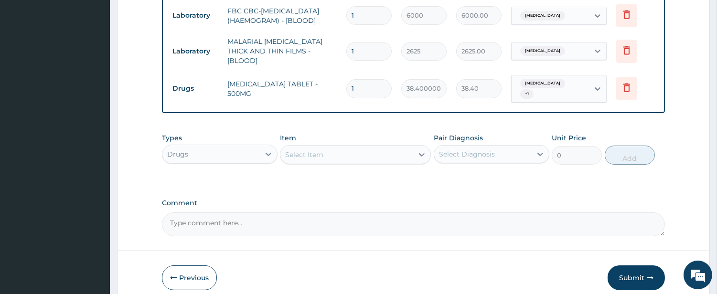
type input "18"
type input "691.20"
type input "18"
click at [390, 147] on div "Select Item" at bounding box center [346, 154] width 133 height 15
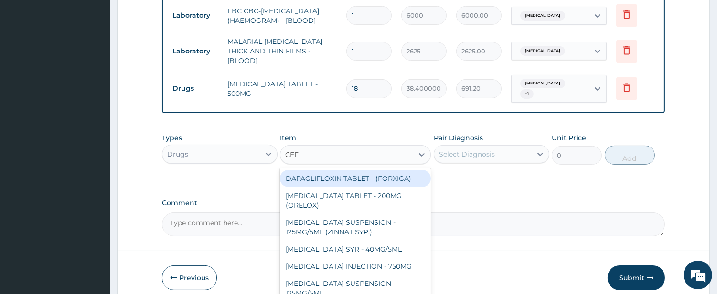
type input "CEFI"
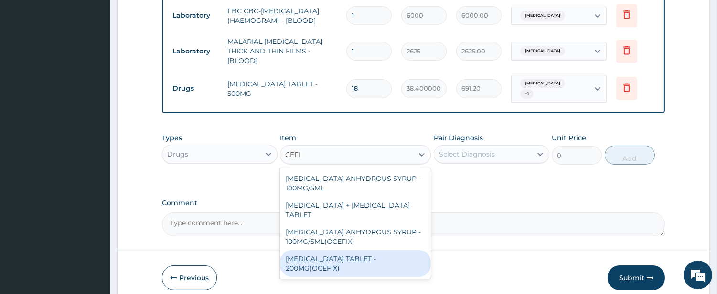
click at [365, 250] on div "CEFIXIME TABLET - 200MG(OCEFIX)" at bounding box center [355, 263] width 151 height 27
type input "256"
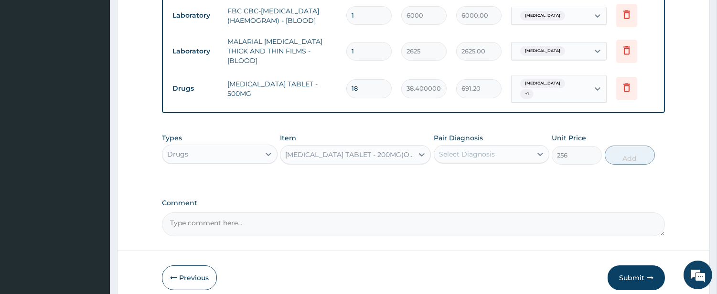
click at [482, 150] on div "Select Diagnosis" at bounding box center [467, 155] width 56 height 10
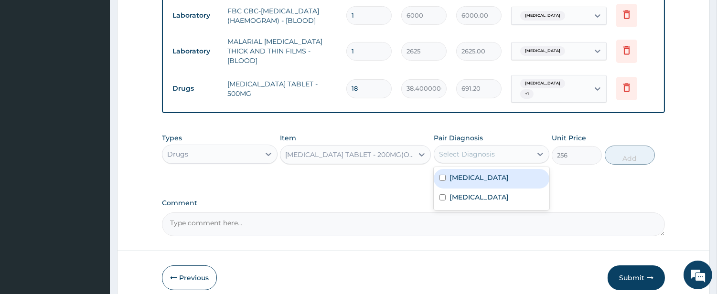
click at [471, 169] on div "Sepsis" at bounding box center [492, 179] width 116 height 20
checkbox input "true"
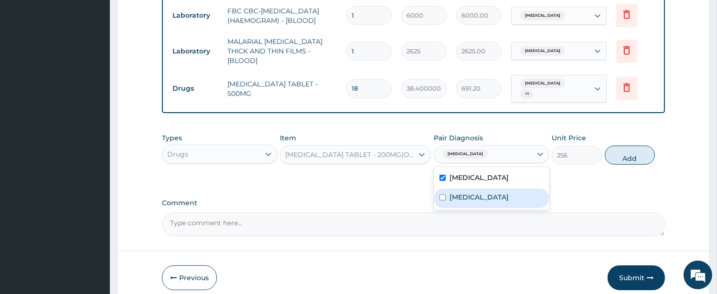
click at [469, 193] on label "[MEDICAL_DATA]" at bounding box center [479, 198] width 59 height 10
checkbox input "true"
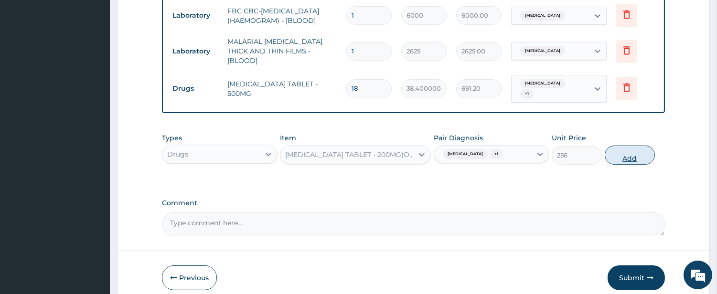
click at [623, 151] on button "Add" at bounding box center [630, 155] width 50 height 19
type input "0"
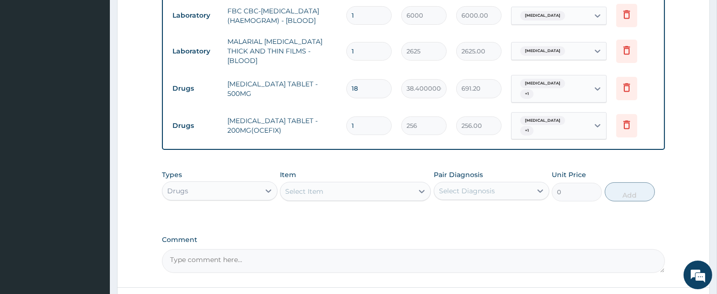
type input "10"
type input "2560.00"
type input "10"
click at [364, 184] on div "Select Item" at bounding box center [346, 191] width 133 height 15
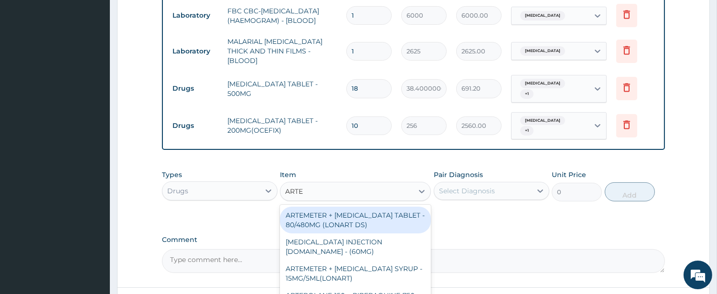
type input "ARTEM"
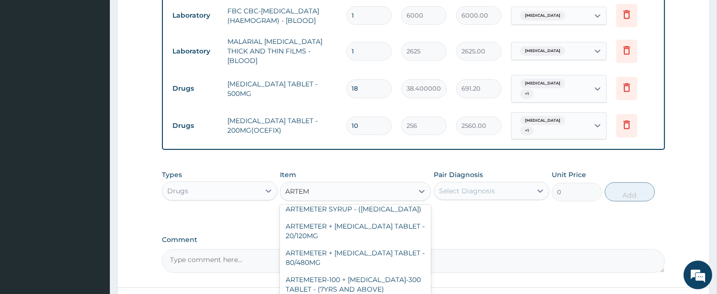
scroll to position [88, 0]
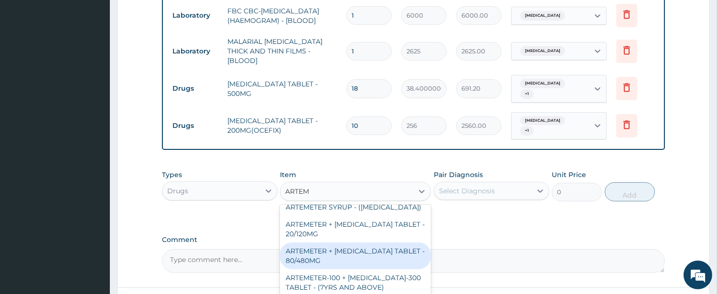
click at [352, 243] on div "ARTEMETER + [MEDICAL_DATA] TABLET - 80/480MG" at bounding box center [355, 256] width 151 height 27
type input "416"
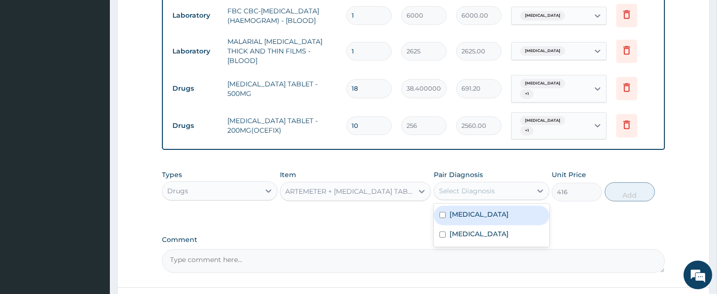
click at [445, 183] on div "Select Diagnosis" at bounding box center [482, 190] width 97 height 15
click at [455, 210] on label "Sepsis" at bounding box center [479, 215] width 59 height 10
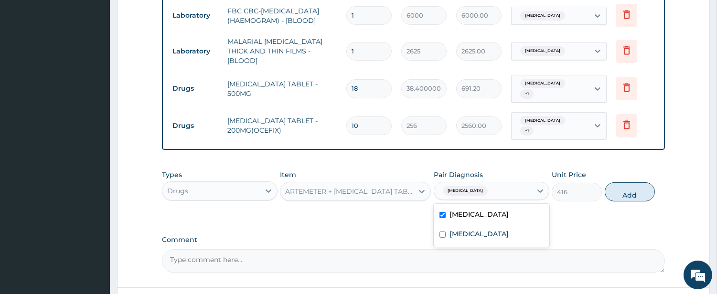
click at [455, 210] on label "Sepsis" at bounding box center [479, 215] width 59 height 10
checkbox input "false"
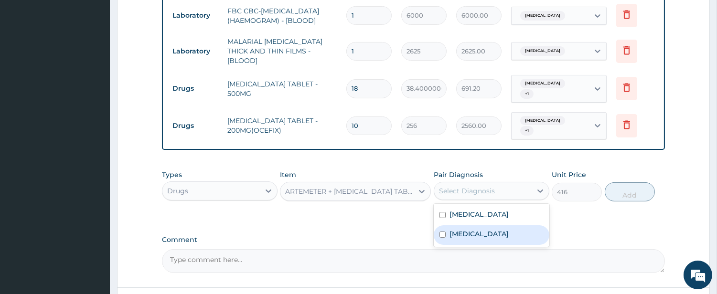
click at [460, 230] on div "[MEDICAL_DATA]" at bounding box center [492, 235] width 116 height 20
checkbox input "true"
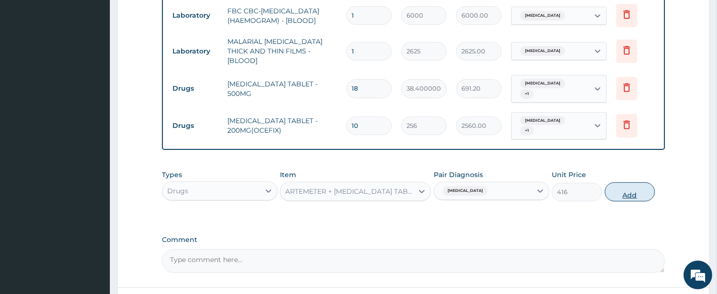
click at [627, 182] on button "Add" at bounding box center [630, 191] width 50 height 19
type input "0"
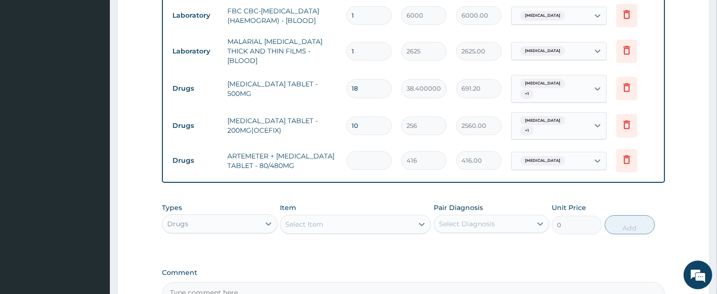
type input "0.00"
type input "6"
type input "2496.00"
type input "6"
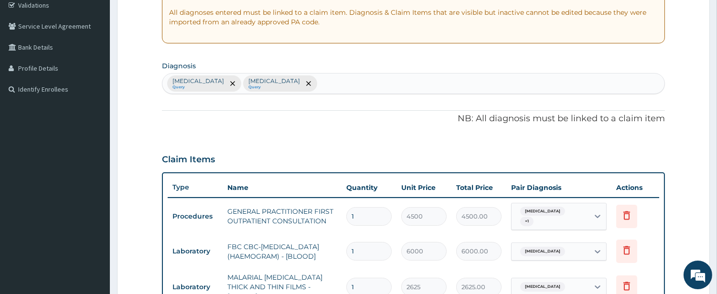
scroll to position [65, 0]
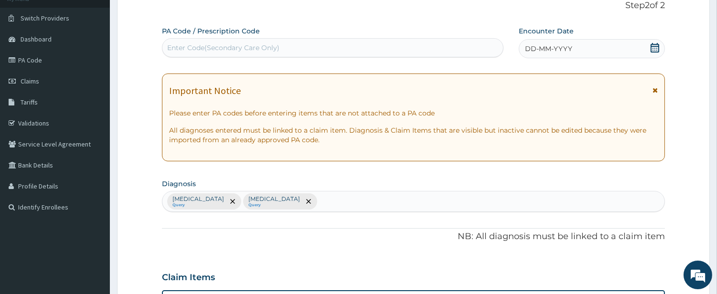
click at [531, 48] on span "DD-MM-YYYY" at bounding box center [548, 49] width 47 height 10
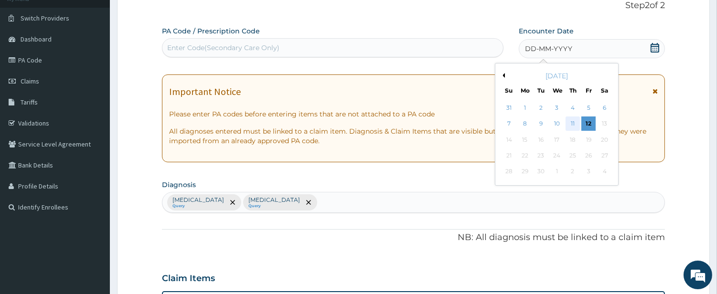
click at [571, 122] on div "11" at bounding box center [573, 124] width 14 height 14
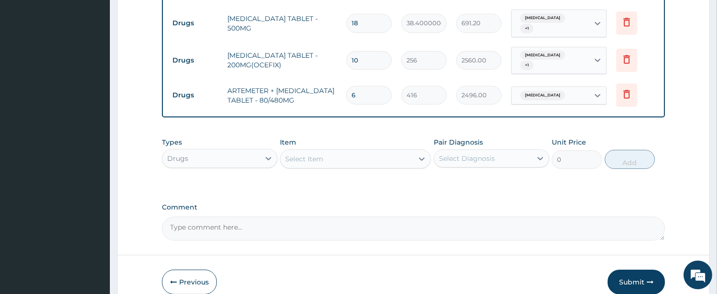
scroll to position [508, 0]
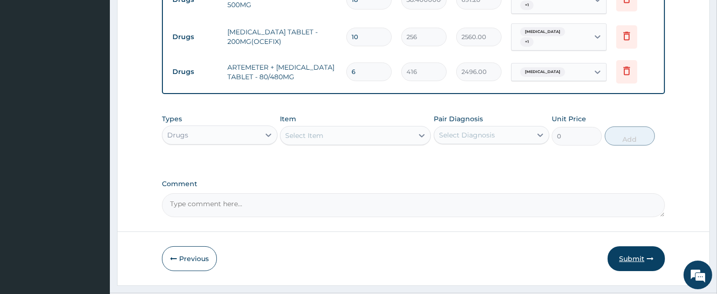
click at [638, 248] on button "Submit" at bounding box center [636, 258] width 57 height 25
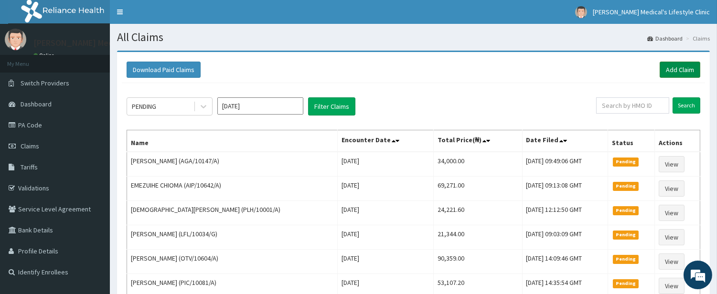
click at [669, 68] on link "Add Claim" at bounding box center [680, 70] width 41 height 16
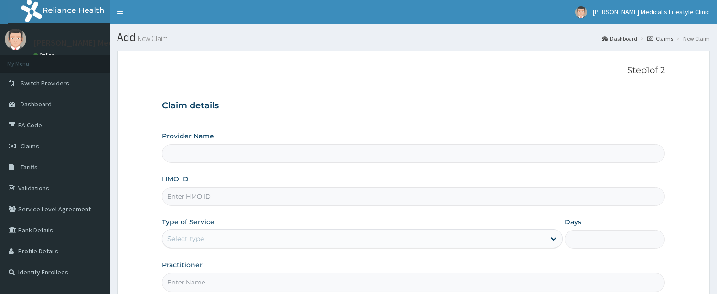
scroll to position [98, 0]
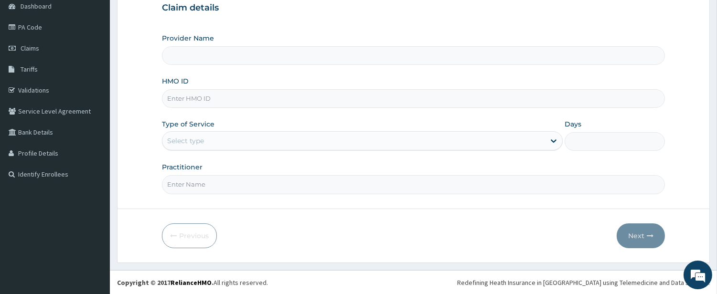
click at [263, 93] on input "HMO ID" at bounding box center [413, 98] width 503 height 19
type input "[PERSON_NAME] Medical's Lifestyle clinic"
paste input "TLO/10061/A"
type input "TLO/10061/A"
click at [220, 146] on div "Select type" at bounding box center [353, 140] width 383 height 15
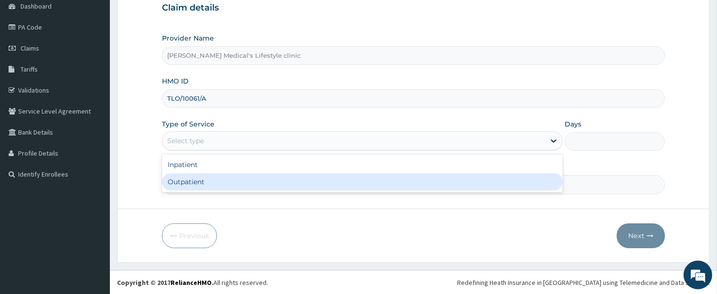
click at [200, 187] on div "Outpatient" at bounding box center [362, 181] width 401 height 17
type input "1"
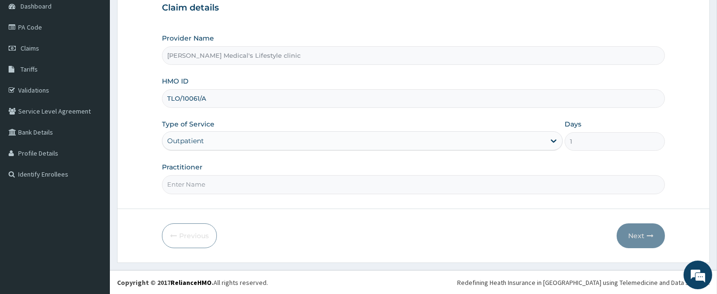
click at [200, 185] on input "Practitioner" at bounding box center [413, 184] width 503 height 19
type input "[PERSON_NAME]"
click at [636, 236] on button "Next" at bounding box center [641, 236] width 48 height 25
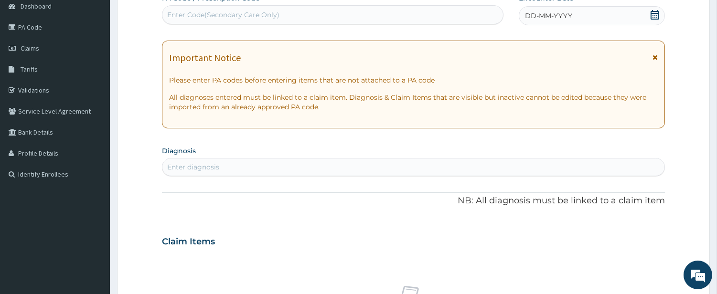
scroll to position [0, 0]
click at [288, 12] on div "Enter Code(Secondary Care Only)" at bounding box center [332, 14] width 341 height 15
paste input "PA/13179C"
type input "PA/13179C"
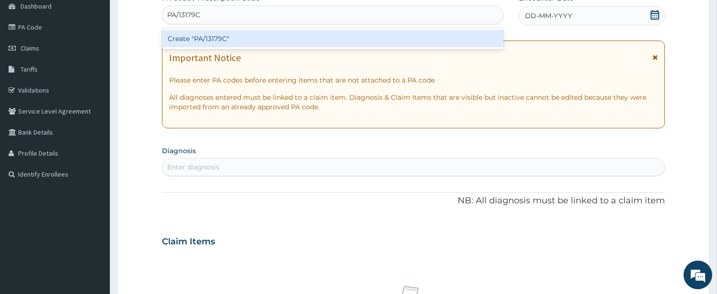
click at [258, 39] on div "Create "PA/13179C"" at bounding box center [333, 38] width 342 height 17
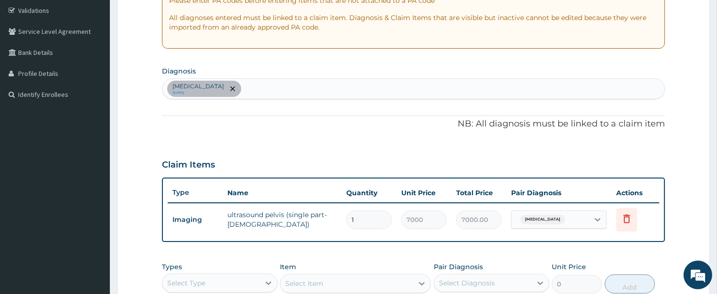
scroll to position [171, 0]
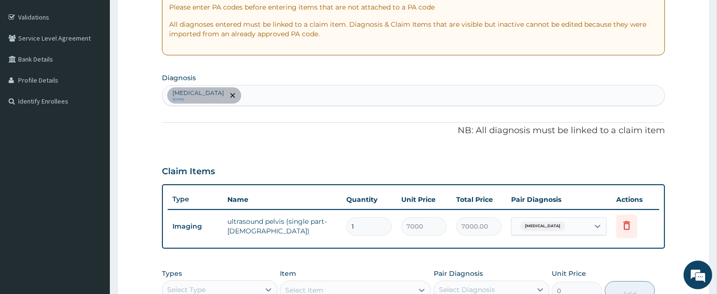
click at [277, 93] on div "Leiomyoma query" at bounding box center [413, 96] width 502 height 20
type input "MALA"
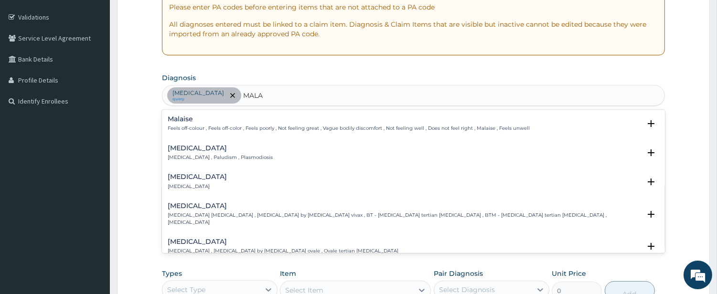
click at [184, 153] on div "Malaria Malaria , Paludism , Plasmodiosis" at bounding box center [220, 153] width 105 height 17
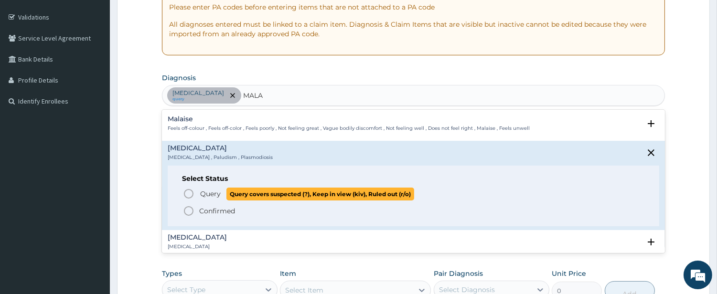
click at [188, 199] on icon "status option query" at bounding box center [188, 193] width 11 height 11
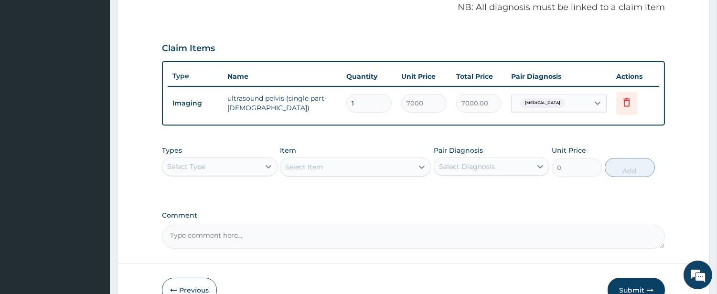
scroll to position [348, 0]
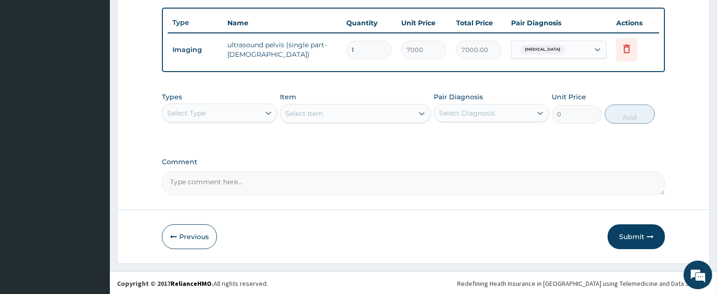
click at [254, 115] on div "Select Type" at bounding box center [210, 113] width 97 height 15
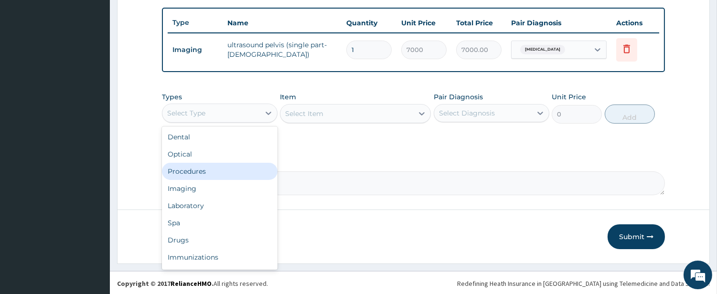
click at [226, 168] on div "Procedures" at bounding box center [220, 171] width 116 height 17
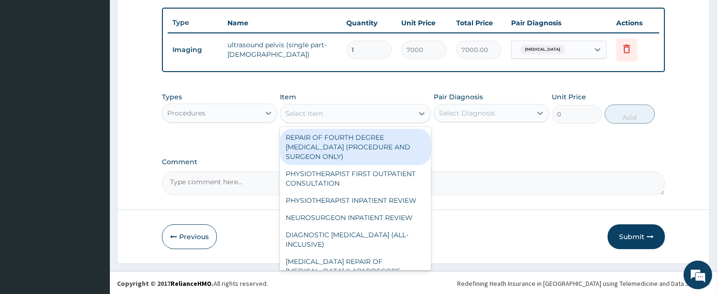
click at [386, 116] on div "Select Item" at bounding box center [346, 113] width 133 height 15
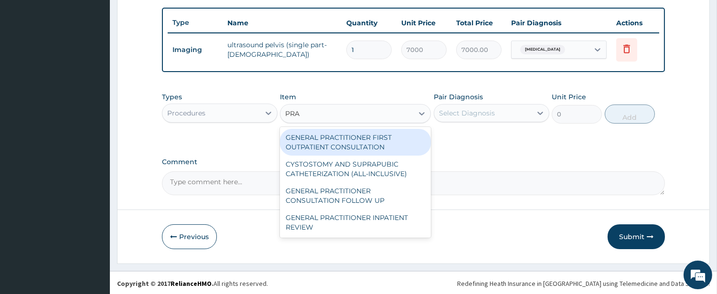
type input "PRAC"
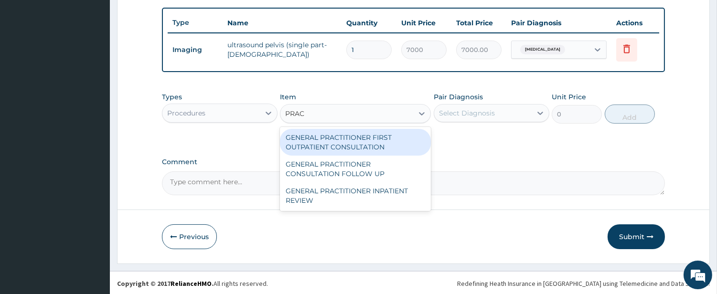
click at [369, 135] on div "GENERAL PRACTITIONER FIRST OUTPATIENT CONSULTATION" at bounding box center [355, 142] width 151 height 27
type input "4500"
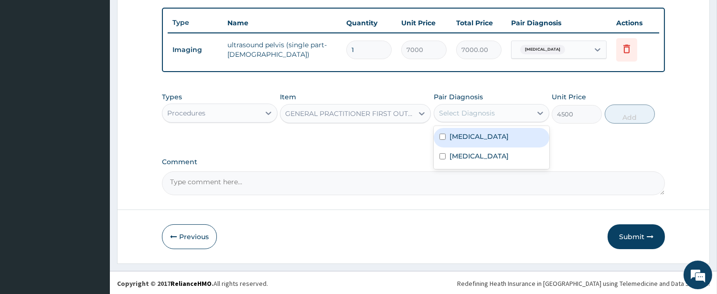
click at [475, 113] on div "Select Diagnosis" at bounding box center [467, 113] width 56 height 10
click at [469, 132] on label "Leiomyoma" at bounding box center [479, 137] width 59 height 10
checkbox input "true"
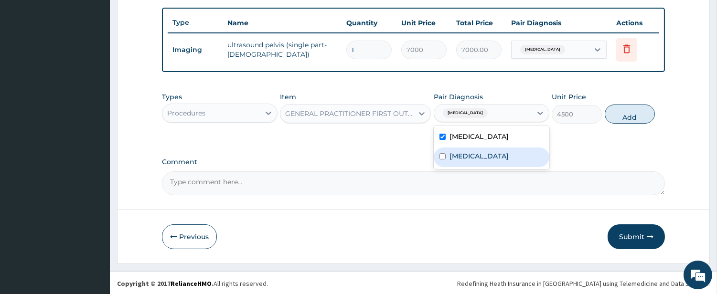
click at [461, 153] on label "Malaria" at bounding box center [479, 156] width 59 height 10
checkbox input "true"
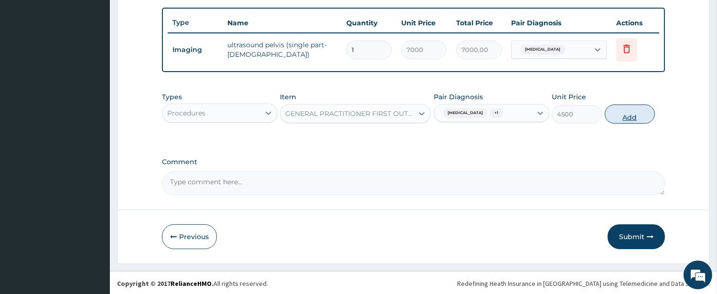
click at [617, 117] on button "Add" at bounding box center [630, 114] width 50 height 19
type input "0"
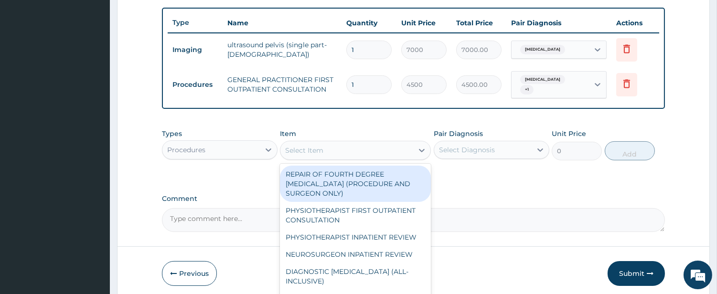
click at [337, 144] on div "Select Item" at bounding box center [346, 150] width 133 height 15
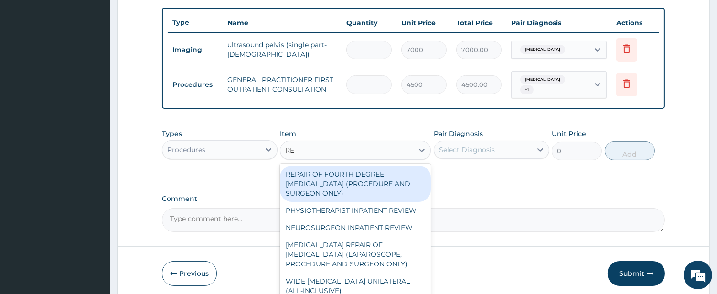
type input "REG"
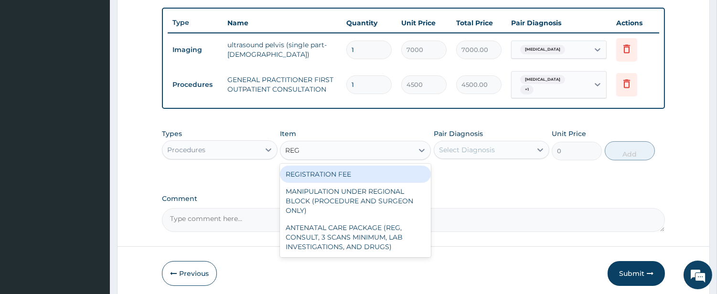
click at [347, 169] on div "REGISTRATION FEE" at bounding box center [355, 174] width 151 height 17
type input "3000"
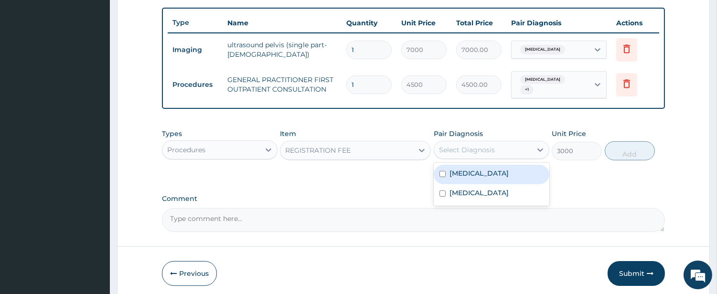
click at [454, 145] on div "Select Diagnosis" at bounding box center [467, 150] width 56 height 10
click at [454, 169] on label "Leiomyoma" at bounding box center [479, 174] width 59 height 10
checkbox input "true"
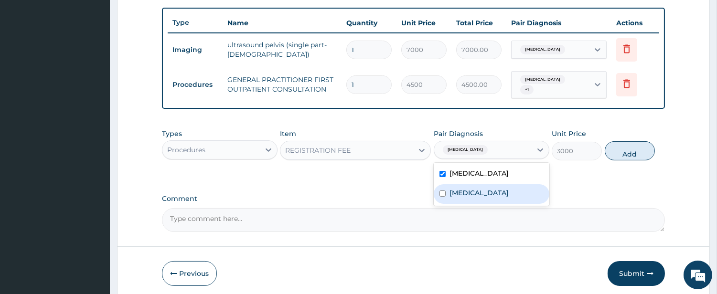
click at [452, 193] on div "Malaria" at bounding box center [492, 194] width 116 height 20
checkbox input "true"
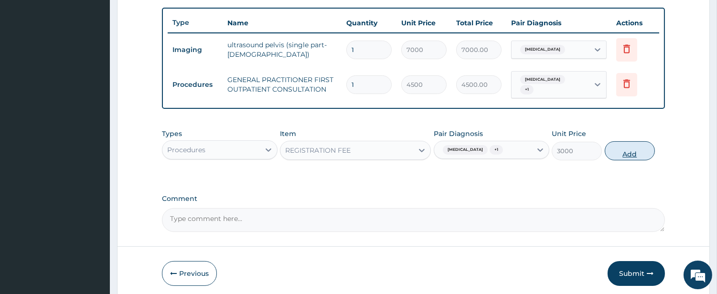
click at [626, 149] on button "Add" at bounding box center [630, 150] width 50 height 19
type input "0"
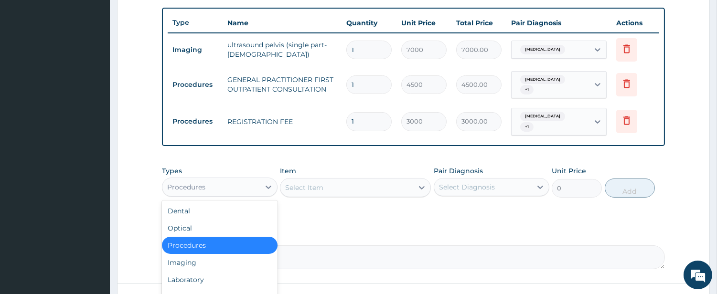
click at [254, 180] on div "Procedures" at bounding box center [210, 187] width 97 height 15
click at [237, 275] on div "Laboratory" at bounding box center [220, 279] width 116 height 17
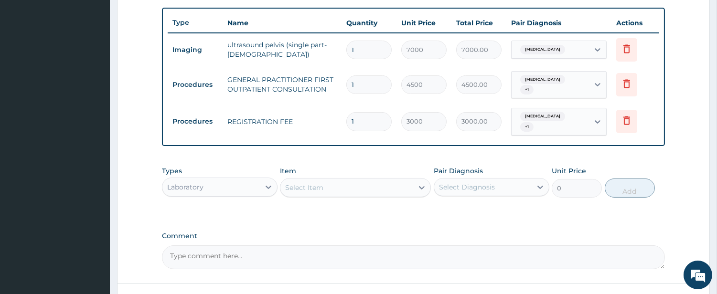
click at [400, 182] on div "Select Item" at bounding box center [346, 187] width 133 height 15
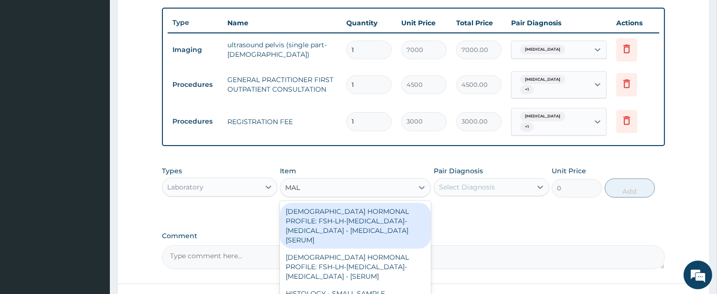
type input "MALA"
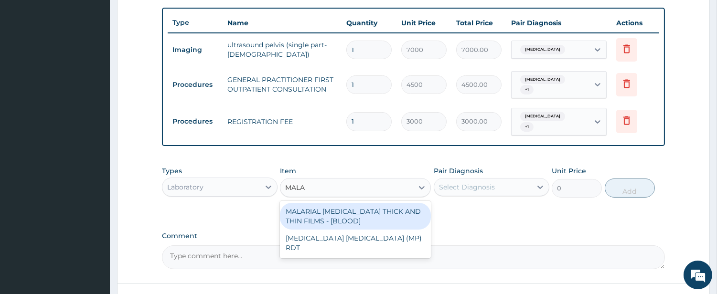
click at [386, 210] on div "MALARIAL PARASITE THICK AND THIN FILMS - [BLOOD]" at bounding box center [355, 216] width 151 height 27
type input "2625"
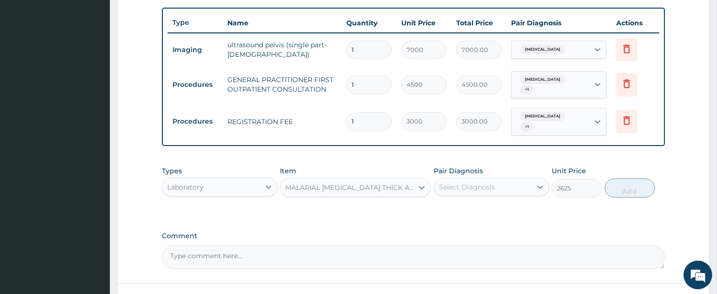
click at [454, 182] on div "Select Diagnosis" at bounding box center [467, 187] width 56 height 10
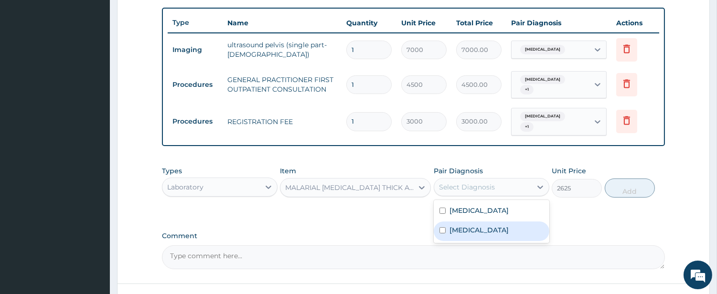
click at [457, 225] on label "Malaria" at bounding box center [479, 230] width 59 height 10
checkbox input "true"
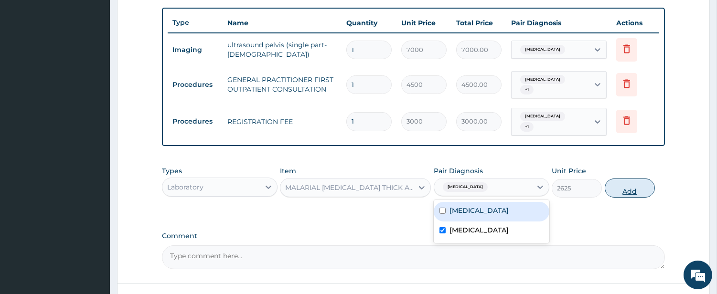
click at [624, 179] on button "Add" at bounding box center [630, 188] width 50 height 19
type input "0"
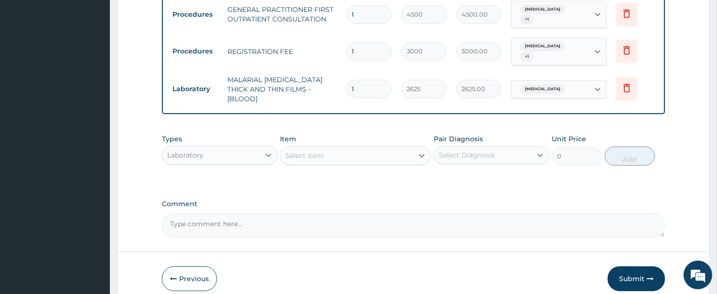
scroll to position [437, 0]
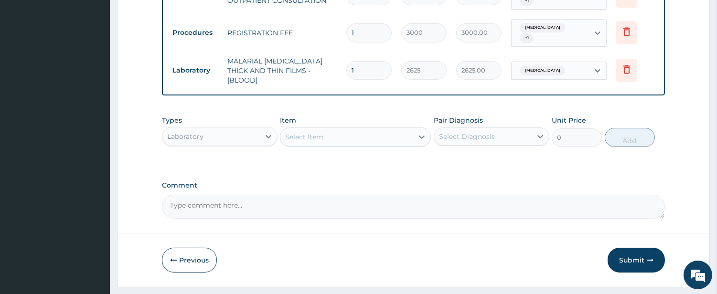
click at [236, 129] on div "Laboratory" at bounding box center [210, 136] width 97 height 15
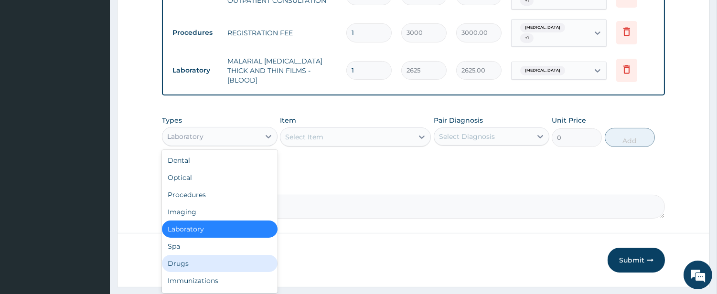
click at [256, 255] on div "Drugs" at bounding box center [220, 263] width 116 height 17
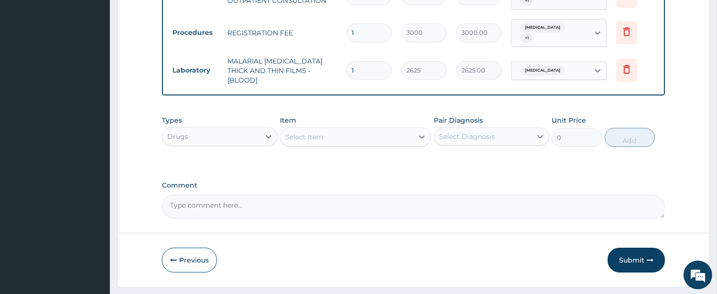
click at [408, 129] on div "Select Item" at bounding box center [346, 136] width 133 height 15
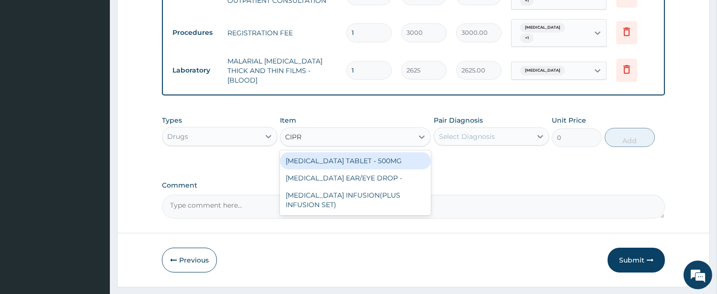
type input "CIPRO"
click at [396, 152] on div "CIPROFLOXACIN TABLET - 500MG" at bounding box center [355, 160] width 151 height 17
type input "224"
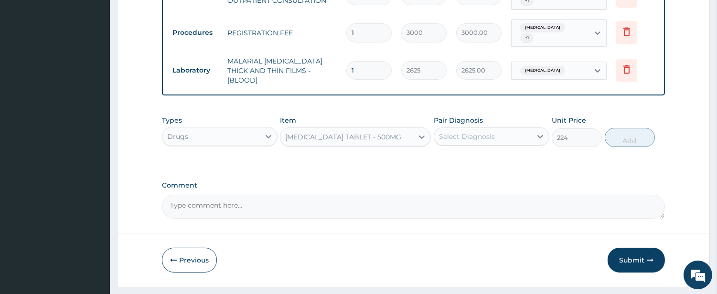
click at [462, 132] on div "Select Diagnosis" at bounding box center [467, 137] width 56 height 10
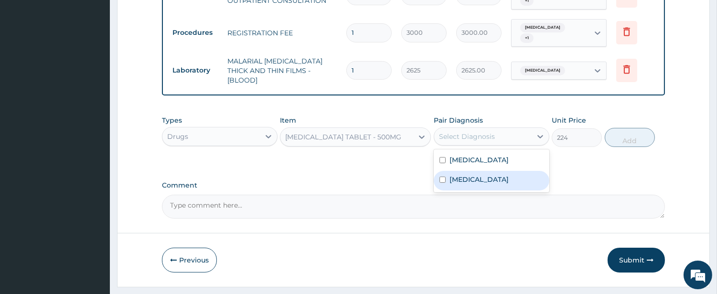
click at [458, 175] on label "Malaria" at bounding box center [479, 180] width 59 height 10
checkbox input "true"
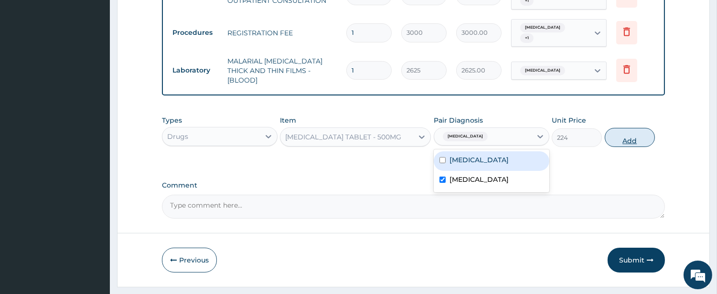
click at [620, 128] on button "Add" at bounding box center [630, 137] width 50 height 19
type input "0"
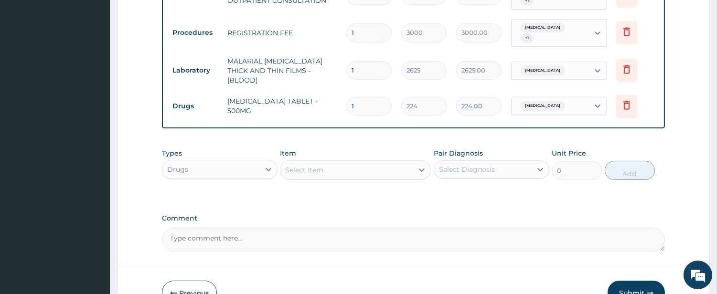
type input "10"
type input "2240.00"
type input "10"
click at [376, 162] on div "Select Item" at bounding box center [346, 169] width 133 height 15
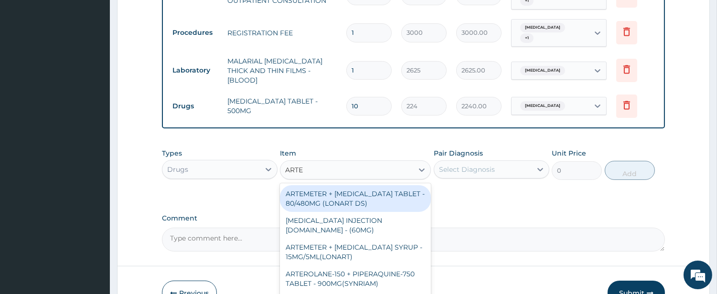
type input "ARTEM"
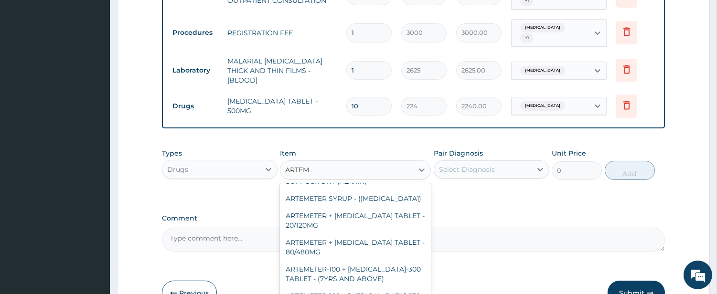
scroll to position [88, 0]
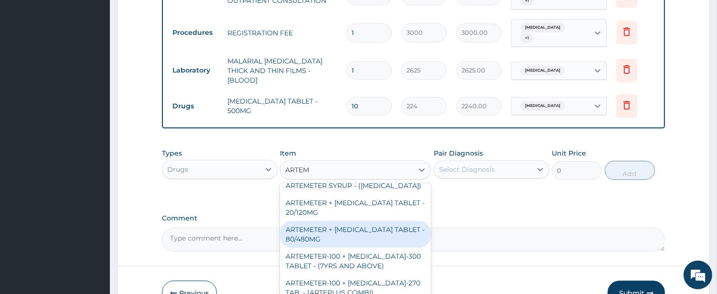
click at [353, 221] on div "ARTEMETER + LUMEFANTRINE TABLET - 80/480MG" at bounding box center [355, 234] width 151 height 27
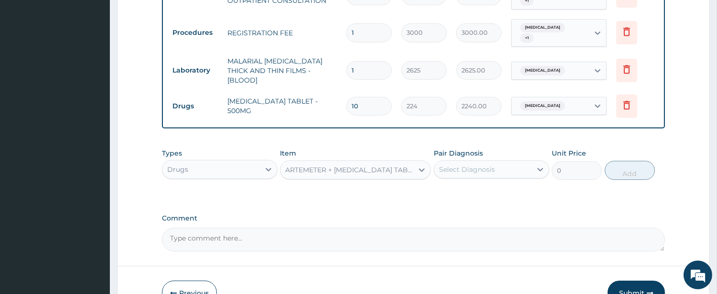
type input "416"
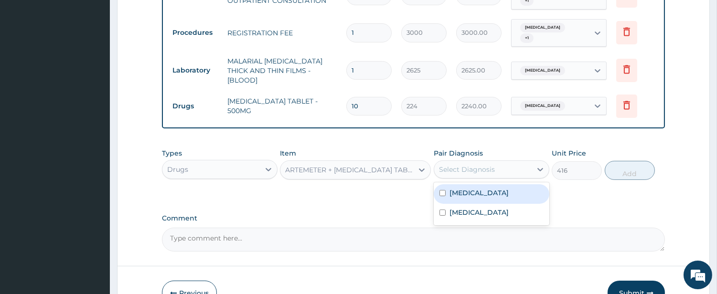
click at [488, 165] on div "Select Diagnosis" at bounding box center [467, 170] width 56 height 10
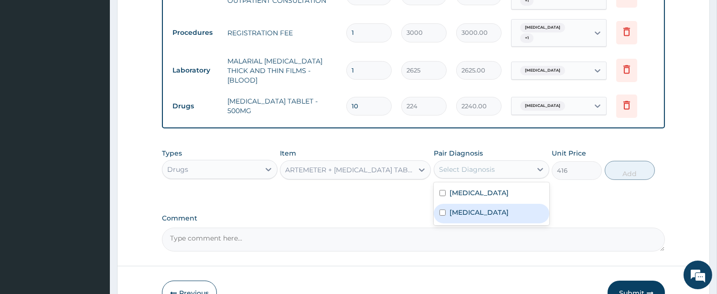
click at [471, 208] on label "Malaria" at bounding box center [479, 213] width 59 height 10
checkbox input "true"
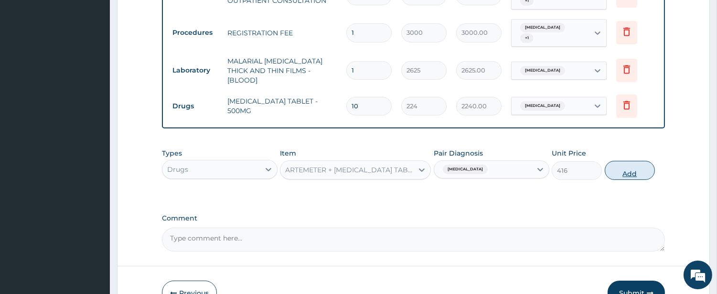
click at [621, 161] on button "Add" at bounding box center [630, 170] width 50 height 19
type input "0"
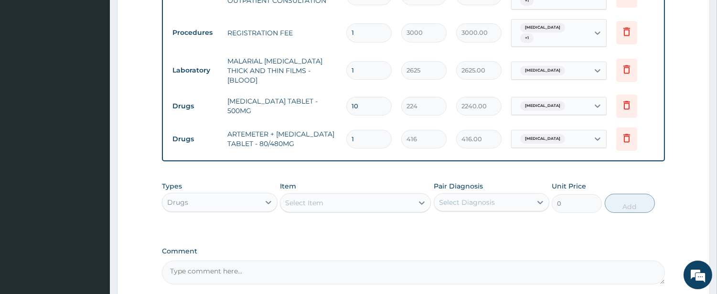
type input "0.00"
type input "6"
type input "2496.00"
type input "6"
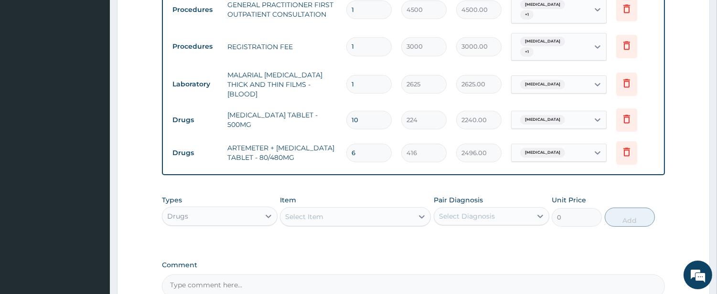
scroll to position [514, 0]
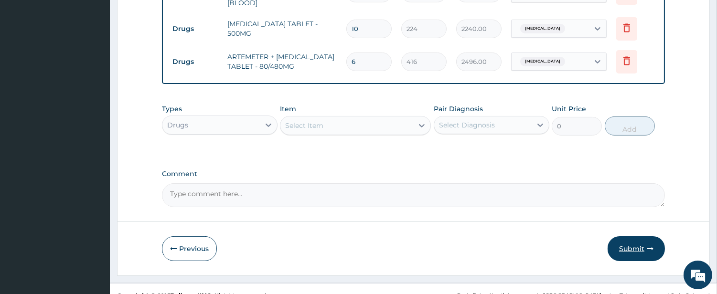
click at [624, 236] on button "Submit" at bounding box center [636, 248] width 57 height 25
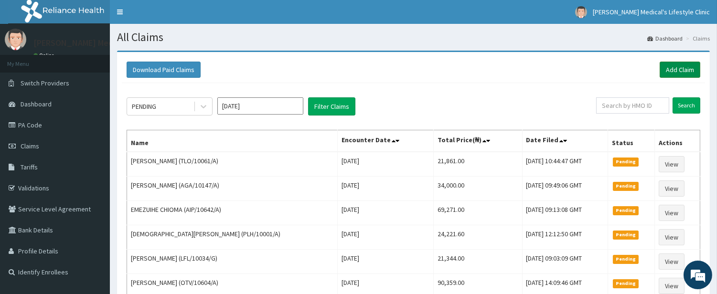
click at [666, 64] on link "Add Claim" at bounding box center [680, 70] width 41 height 16
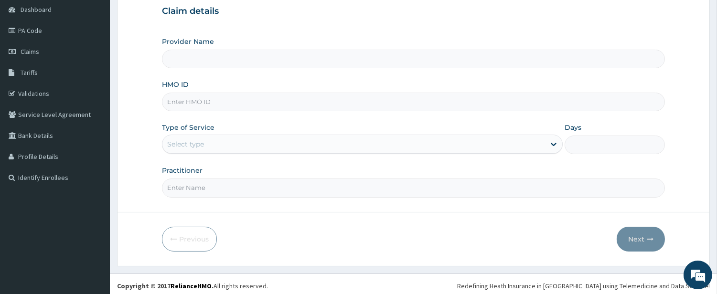
scroll to position [98, 0]
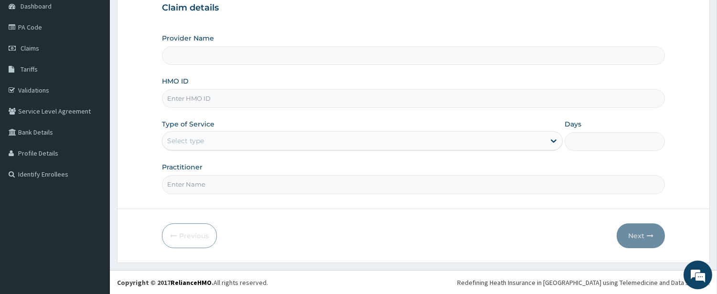
click at [221, 103] on input "HMO ID" at bounding box center [413, 98] width 503 height 19
type input "Grover Medical's Lifestyle clinic"
paste input "ITP/10004/A"
type input "ITP/10004/A"
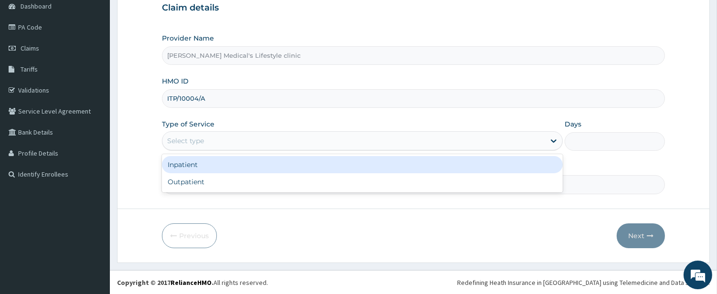
click at [197, 142] on div "Select type" at bounding box center [185, 141] width 37 height 10
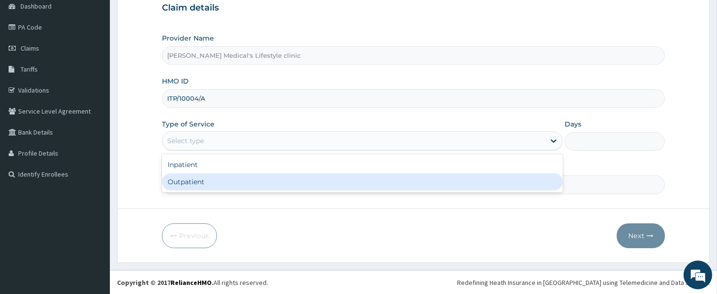
click at [196, 176] on div "Outpatient" at bounding box center [362, 181] width 401 height 17
type input "1"
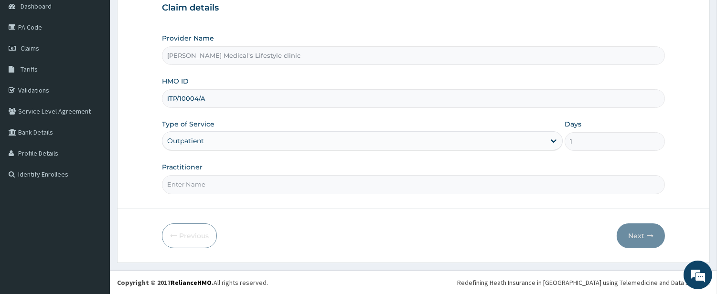
click at [196, 180] on input "Practitioner" at bounding box center [413, 184] width 503 height 19
type input "WURA"
click at [633, 236] on button "Next" at bounding box center [641, 236] width 48 height 25
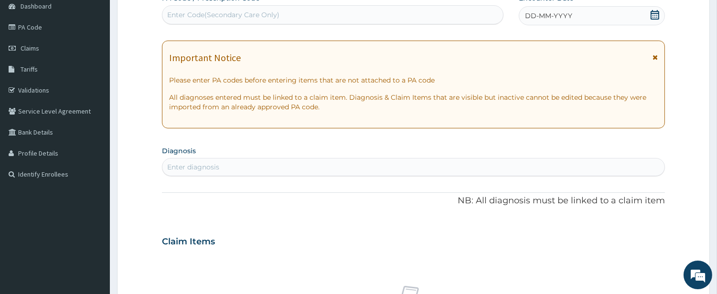
scroll to position [0, 0]
click div "Enter Code(Secondary Care Only)"
paste input "PA/E62352"
type input "PA/E62352"
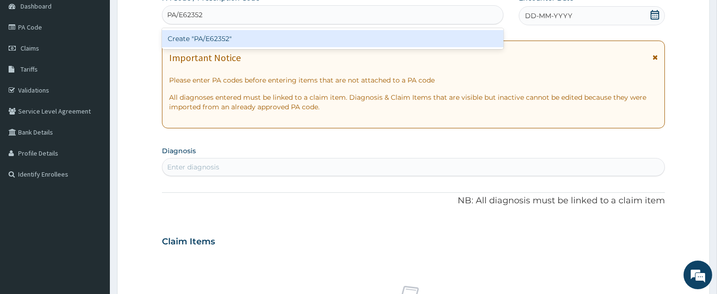
click div "Create "PA/E62352""
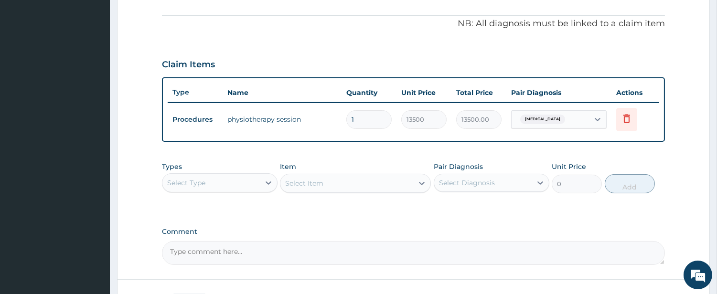
scroll to position [348, 0]
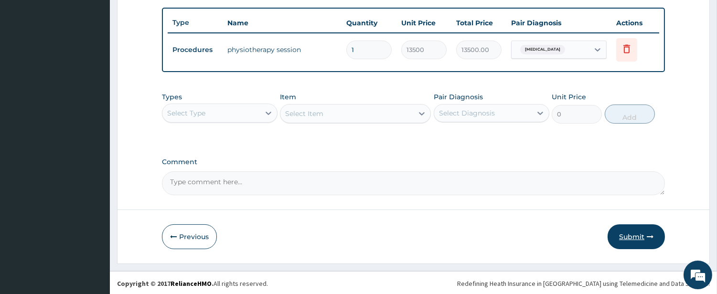
click button "Submit"
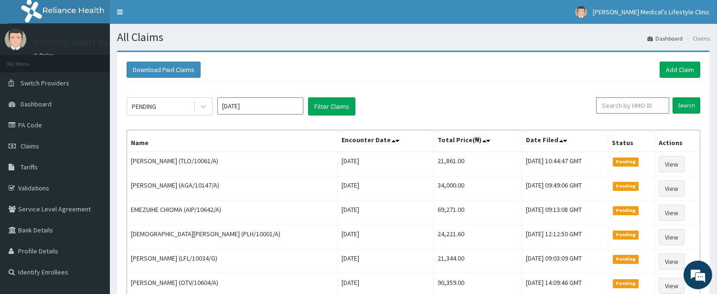
click at [636, 103] on input "text" at bounding box center [632, 105] width 73 height 16
paste input "ICN/10111/C"
type input "ICN/10111/C"
click at [685, 107] on input "Search" at bounding box center [687, 105] width 28 height 16
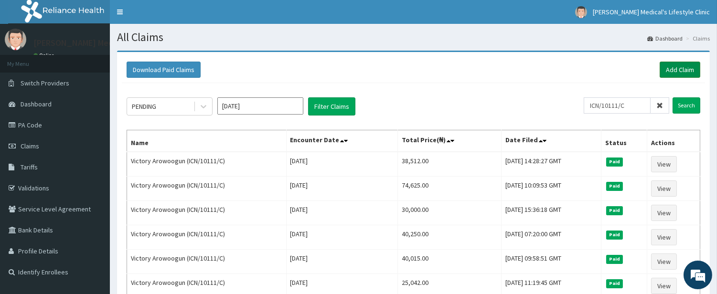
click at [672, 70] on link "Add Claim" at bounding box center [680, 70] width 41 height 16
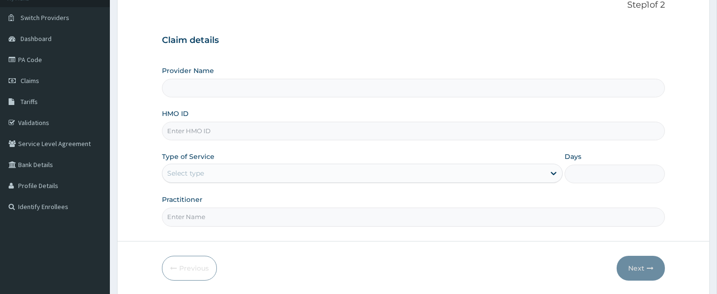
scroll to position [98, 0]
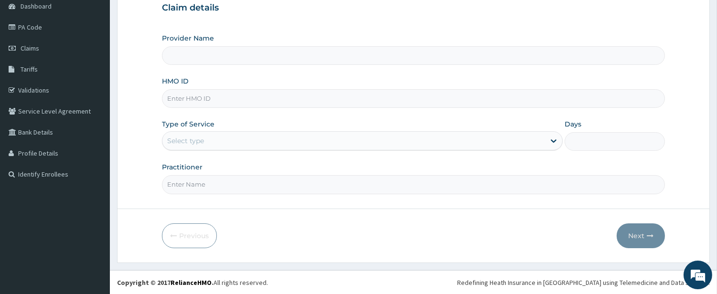
type input "[PERSON_NAME] Medical's Lifestyle clinic"
click at [241, 101] on input "HMO ID" at bounding box center [413, 98] width 503 height 19
paste input "CDA/10016/A"
type input "CDA/10016/A"
click at [213, 147] on div "Select type" at bounding box center [353, 140] width 383 height 15
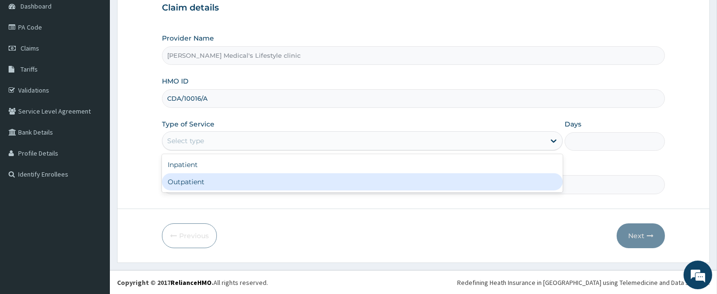
click at [207, 178] on div "Outpatient" at bounding box center [362, 181] width 401 height 17
type input "1"
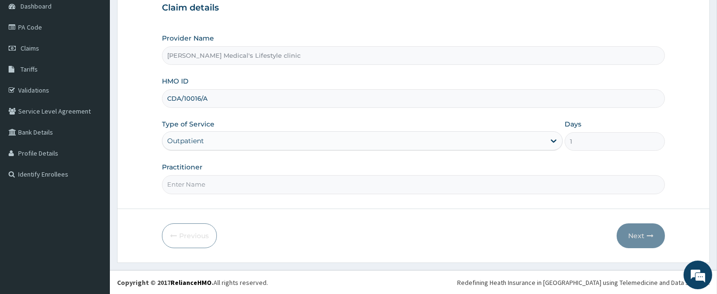
click at [209, 186] on input "Practitioner" at bounding box center [413, 184] width 503 height 19
type input "[PERSON_NAME]"
click at [648, 244] on button "Next" at bounding box center [641, 236] width 48 height 25
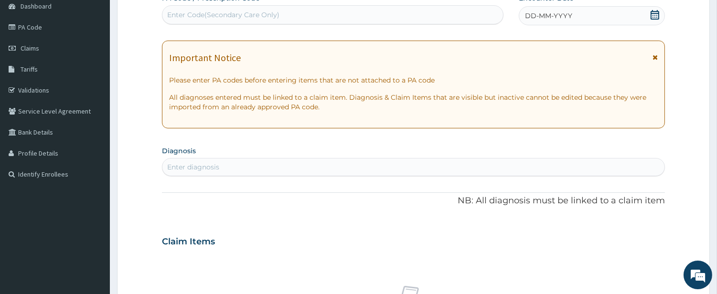
click at [206, 161] on div "Enter diagnosis" at bounding box center [413, 167] width 502 height 15
type input "MALA"
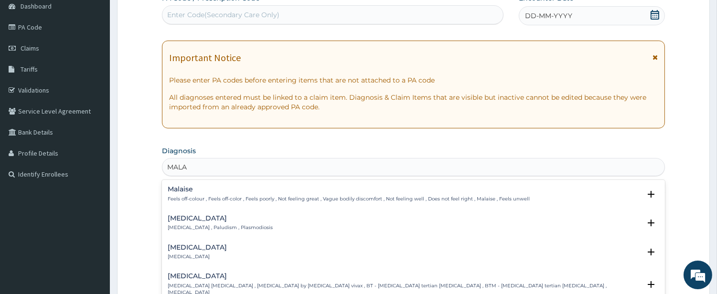
click at [190, 226] on p "Malaria , Paludism , Plasmodiosis" at bounding box center [220, 228] width 105 height 7
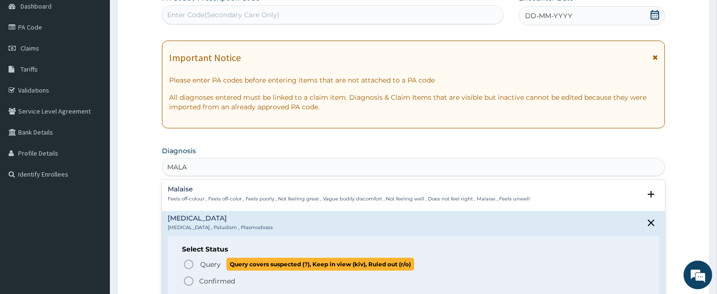
click at [194, 265] on icon "status option query" at bounding box center [188, 264] width 11 height 11
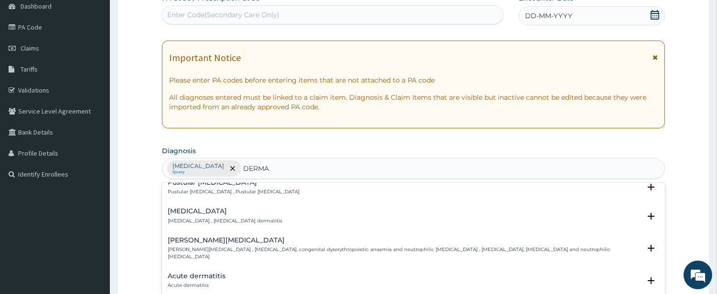
scroll to position [796, 0]
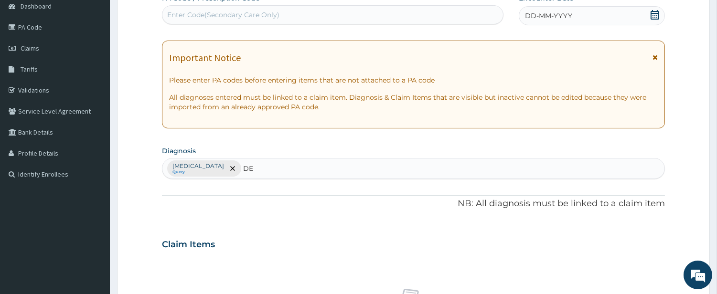
type input "D"
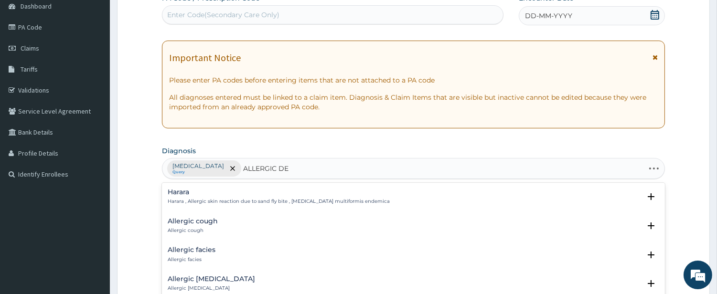
type input "ALLERGIC DER"
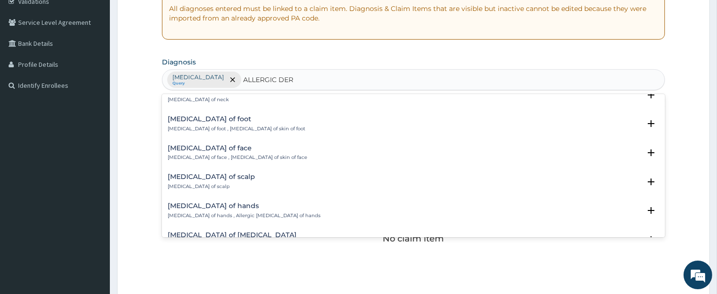
scroll to position [0, 0]
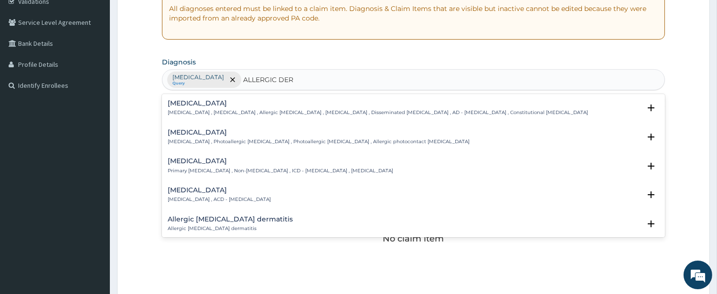
click at [218, 191] on h4 "Allergic contact dermatitis" at bounding box center [219, 190] width 103 height 7
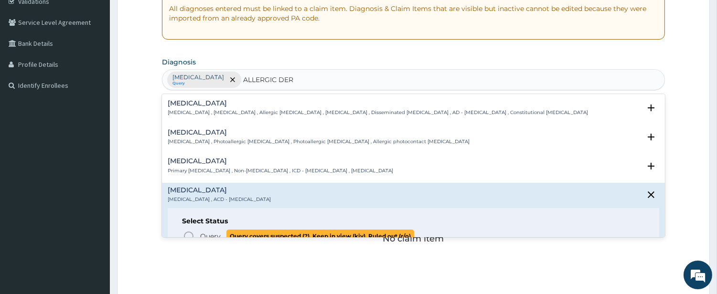
click at [187, 233] on icon "status option query" at bounding box center [188, 236] width 11 height 11
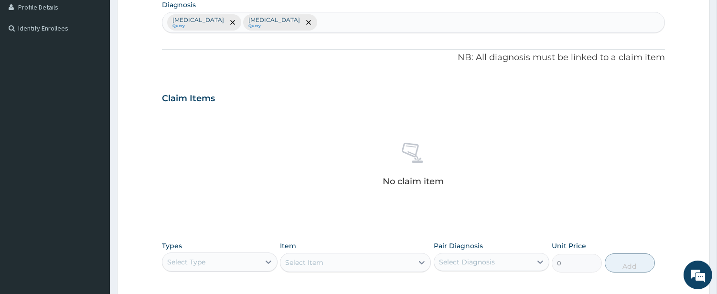
scroll to position [364, 0]
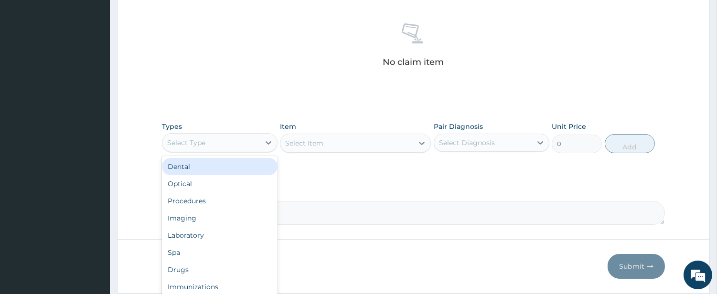
click at [218, 144] on div "Select Type" at bounding box center [210, 142] width 97 height 15
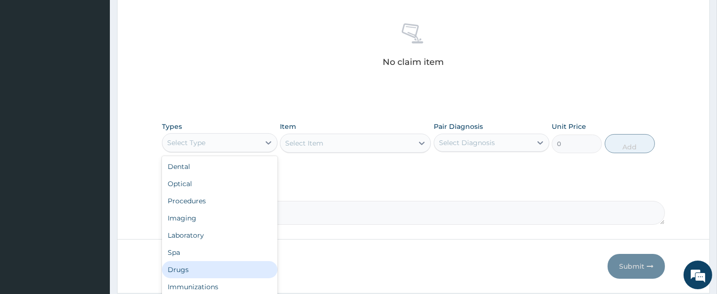
click at [246, 268] on div "Drugs" at bounding box center [220, 269] width 116 height 17
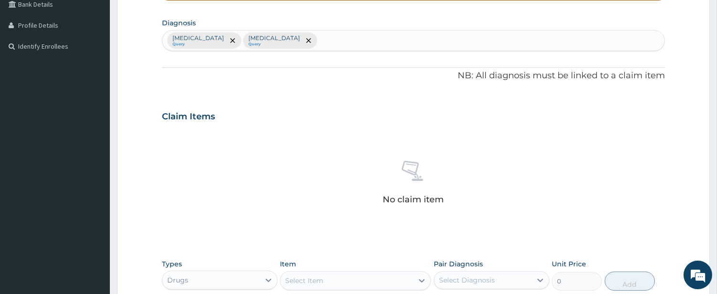
scroll to position [187, 0]
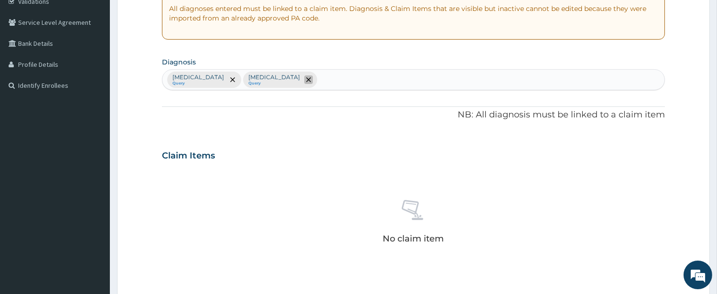
click at [304, 77] on span "remove selection option" at bounding box center [308, 79] width 9 height 9
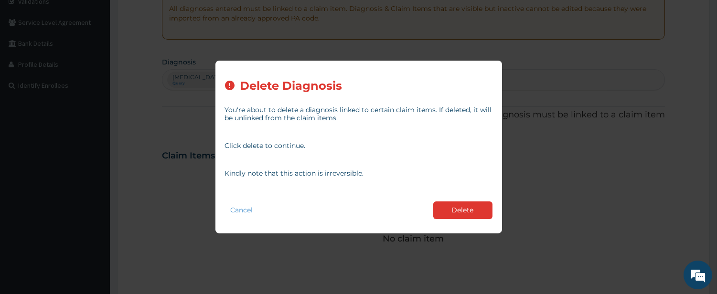
click at [453, 217] on button "Delete" at bounding box center [462, 211] width 59 height 18
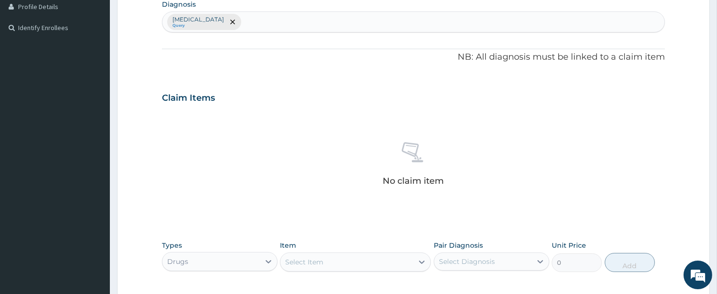
scroll to position [364, 0]
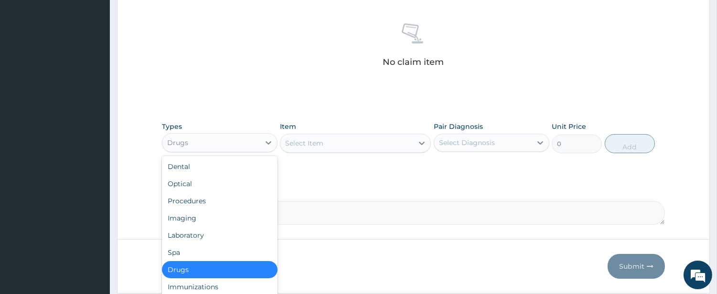
click at [254, 139] on div "Drugs" at bounding box center [210, 142] width 97 height 15
click at [376, 142] on div "Select Item" at bounding box center [346, 143] width 133 height 15
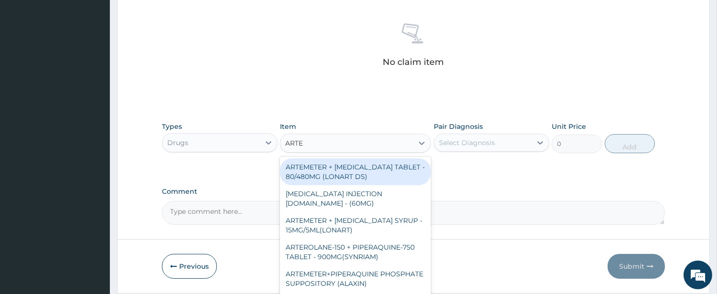
type input "ARTEM"
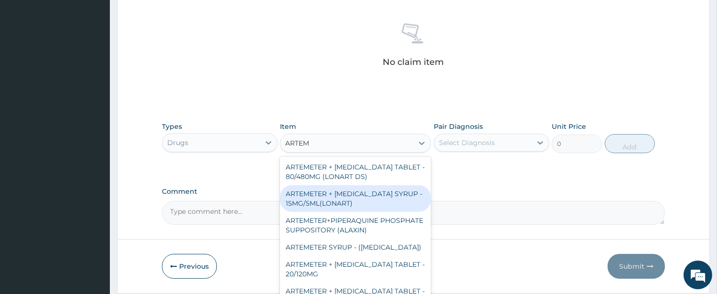
scroll to position [88, 0]
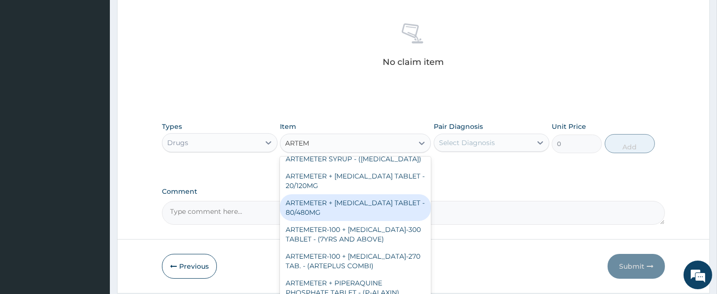
click at [342, 213] on div "ARTEMETER + LUMEFANTRINE TABLET - 80/480MG" at bounding box center [355, 207] width 151 height 27
type input "416"
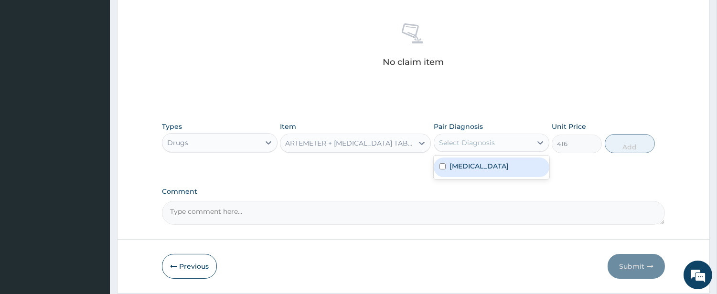
click at [471, 149] on div "Select Diagnosis" at bounding box center [482, 142] width 97 height 15
click at [463, 164] on label "Malaria" at bounding box center [479, 166] width 59 height 10
checkbox input "true"
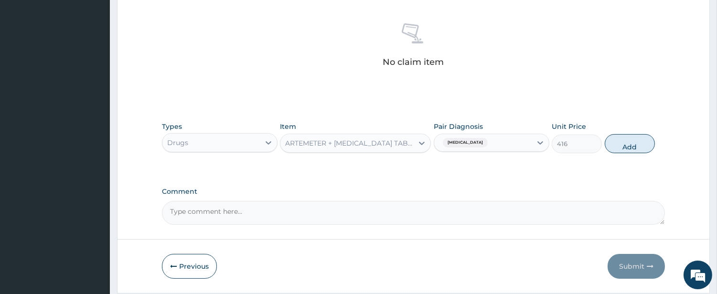
click at [638, 146] on button "Add" at bounding box center [630, 143] width 50 height 19
type input "0"
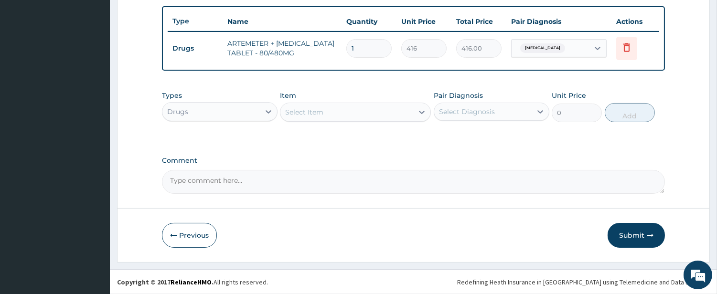
scroll to position [348, 0]
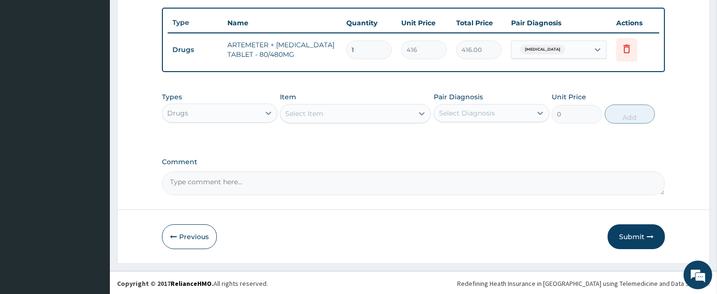
type input "0.00"
type input "6"
type input "2496.00"
type input "6"
click at [381, 115] on div "Select Item" at bounding box center [346, 113] width 133 height 15
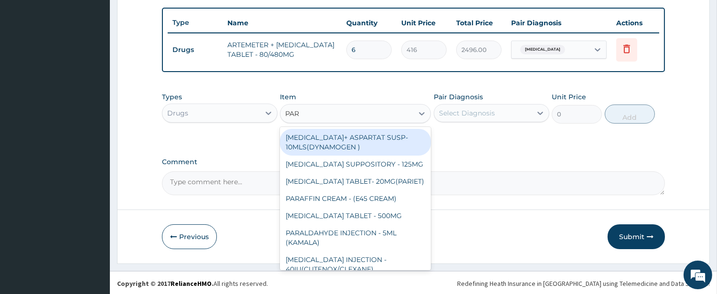
type input "PARA"
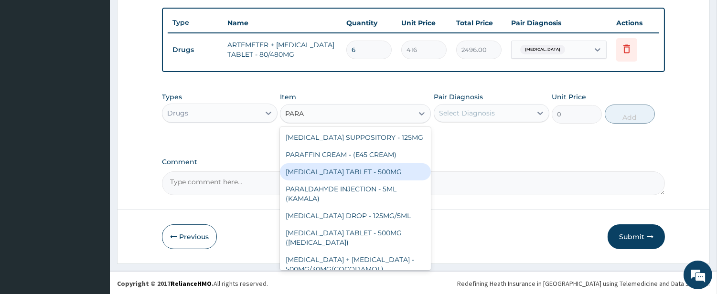
click at [380, 171] on div "PARACETAMOL TABLET - 500MG" at bounding box center [355, 171] width 151 height 17
type input "38.400000000000006"
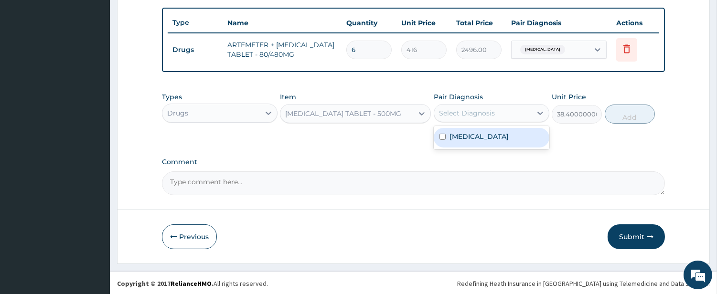
click at [453, 118] on div "Select Diagnosis" at bounding box center [482, 113] width 97 height 15
click at [454, 134] on label "Malaria" at bounding box center [479, 137] width 59 height 10
checkbox input "true"
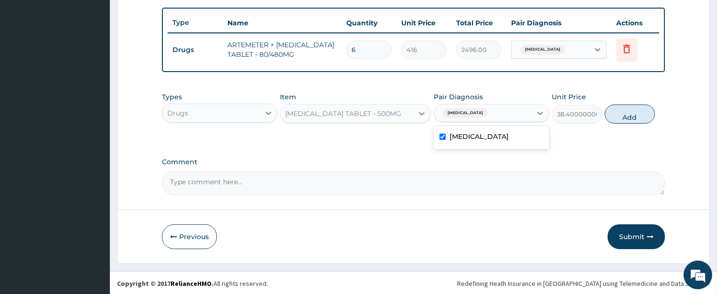
click at [621, 114] on button "Add" at bounding box center [630, 114] width 50 height 19
type input "0"
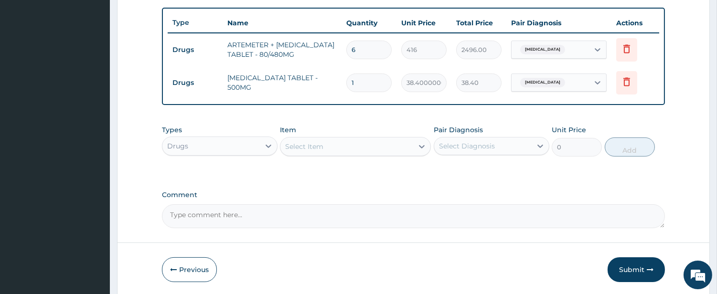
type input "18"
type input "691.20"
type input "18"
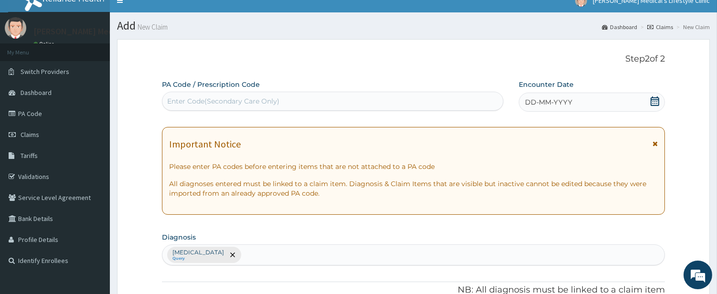
scroll to position [0, 0]
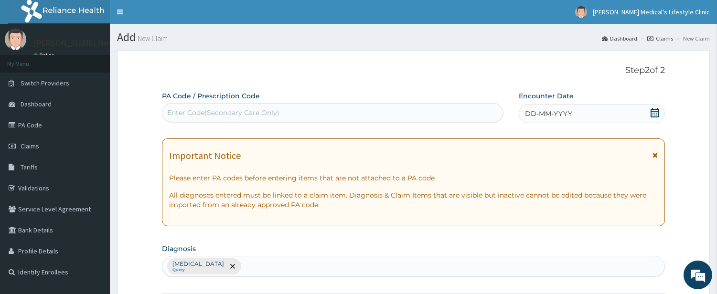
click at [534, 110] on span "DD-MM-YYYY" at bounding box center [548, 114] width 47 height 10
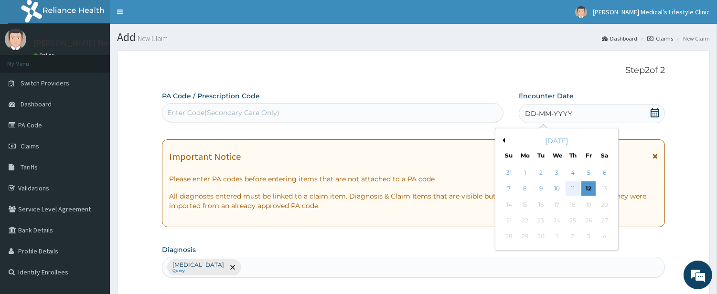
click at [570, 185] on div "11" at bounding box center [573, 189] width 14 height 14
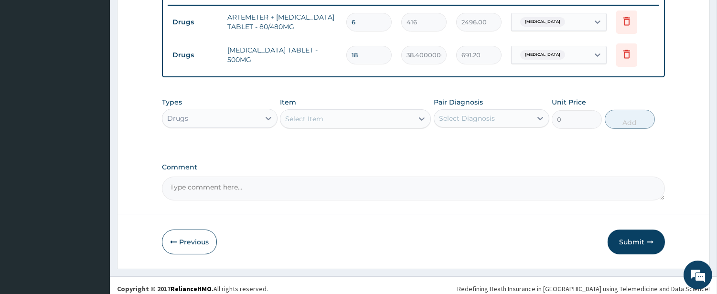
scroll to position [381, 0]
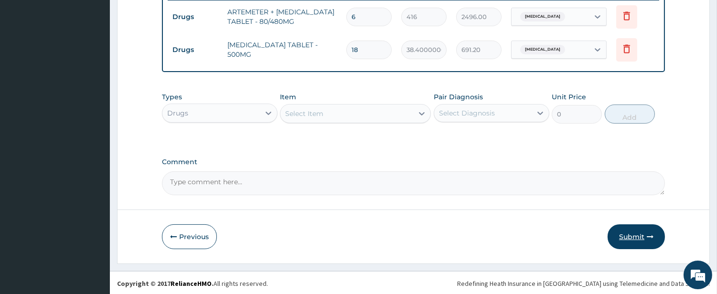
click at [631, 233] on button "Submit" at bounding box center [636, 237] width 57 height 25
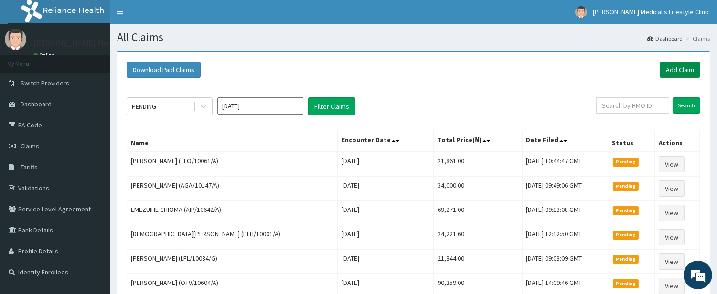
click at [685, 70] on link "Add Claim" at bounding box center [680, 70] width 41 height 16
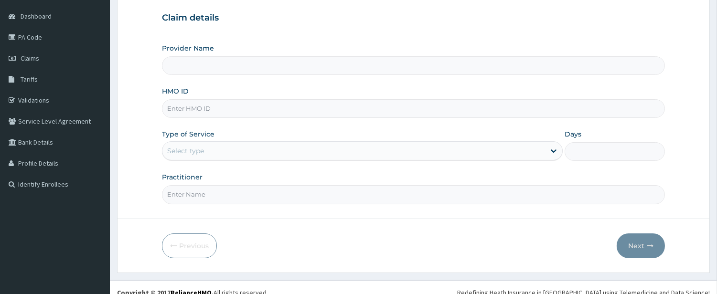
scroll to position [98, 0]
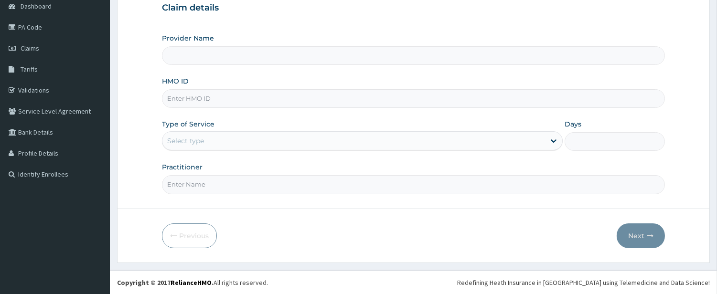
click at [233, 89] on input "HMO ID" at bounding box center [413, 98] width 503 height 19
type input "Grover Medical's Lifestyle clinic"
paste input "PA/9E7B3A"
type input "PA/9E7B3A"
click at [221, 142] on div "Select type" at bounding box center [353, 140] width 383 height 15
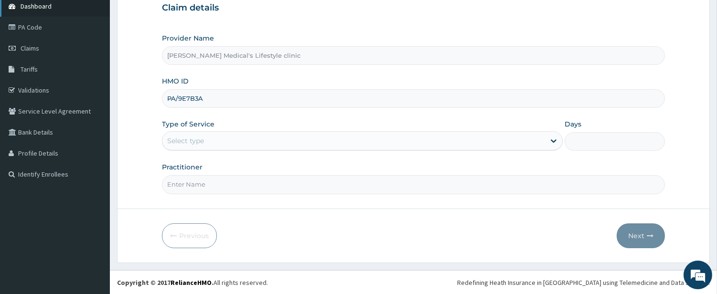
scroll to position [0, 0]
drag, startPoint x: 216, startPoint y: 100, endPoint x: 165, endPoint y: 97, distance: 51.7
click at [165, 97] on input "PA/9E7B3A" at bounding box center [413, 98] width 503 height 19
paste input "PIC/10081/A"
type input "PIC/10081/A"
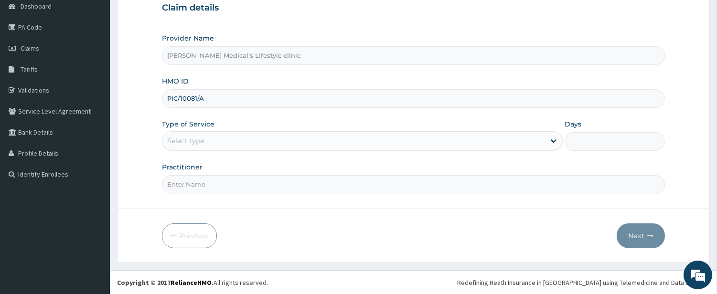
click at [223, 137] on div "Select type" at bounding box center [353, 140] width 383 height 15
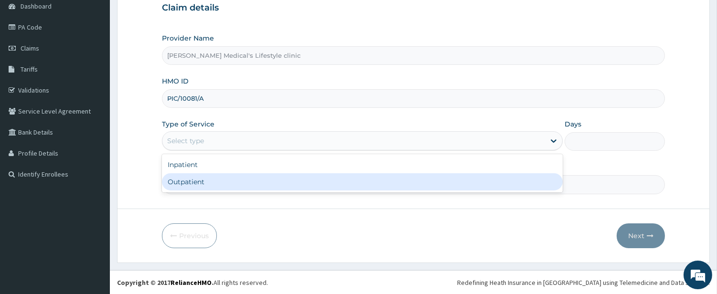
click at [193, 182] on div "Outpatient" at bounding box center [362, 181] width 401 height 17
type input "1"
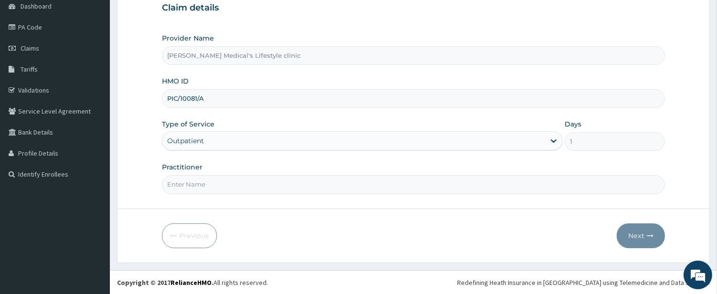
click at [193, 182] on input "Practitioner" at bounding box center [413, 184] width 503 height 19
click at [242, 183] on input "Practitioner" at bounding box center [413, 184] width 503 height 19
type input "DR kolawole"
click at [639, 240] on button "Next" at bounding box center [641, 236] width 48 height 25
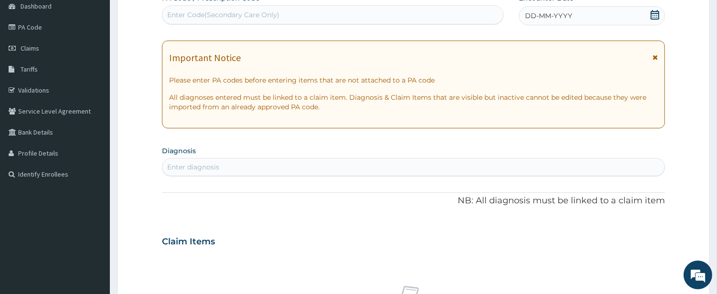
click at [275, 10] on div "Enter Code(Secondary Care Only)" at bounding box center [223, 15] width 112 height 10
paste input "PA/9E7B3A"
type input "PA/9E7B3A"
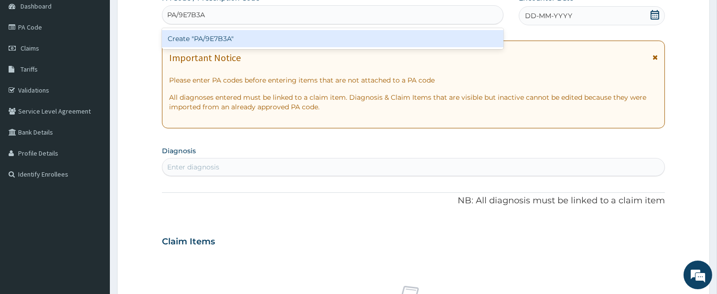
click at [248, 42] on div "Create "PA/9E7B3A"" at bounding box center [333, 38] width 342 height 17
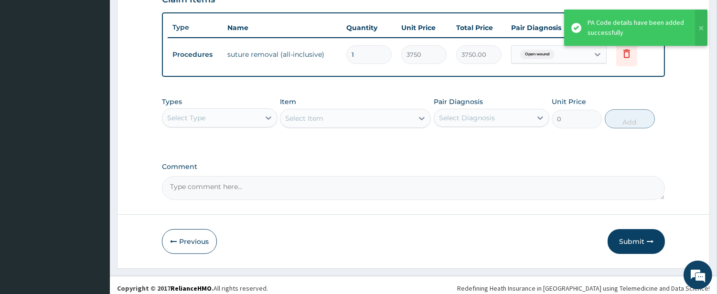
scroll to position [348, 0]
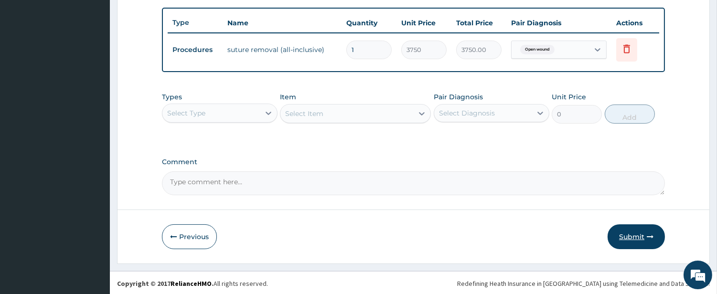
click at [636, 234] on button "Submit" at bounding box center [636, 237] width 57 height 25
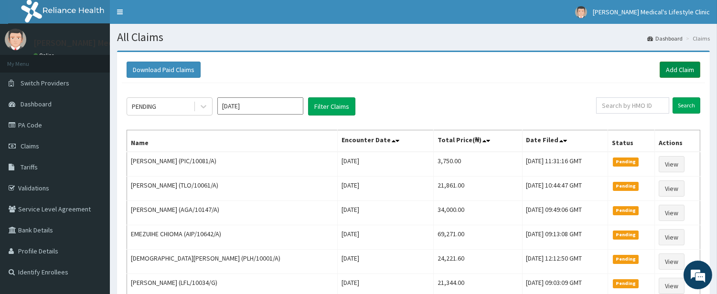
click at [674, 68] on link "Add Claim" at bounding box center [680, 70] width 41 height 16
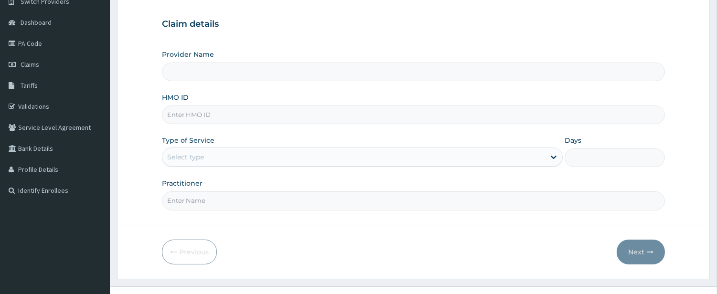
scroll to position [98, 0]
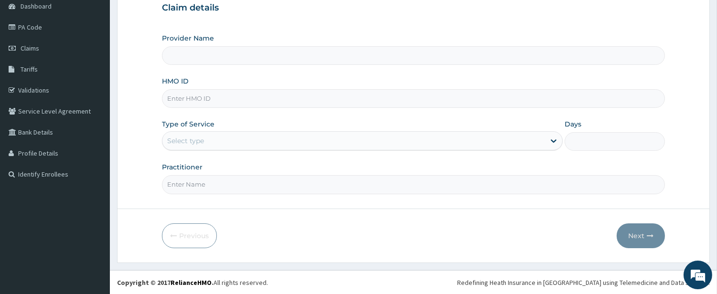
click at [250, 92] on input "HMO ID" at bounding box center [413, 98] width 503 height 19
type input "[PERSON_NAME] Medical's Lifestyle clinic"
paste input "ITP/10004/A"
type input "ITP/10004/A"
click at [217, 137] on div "Select type" at bounding box center [353, 140] width 383 height 15
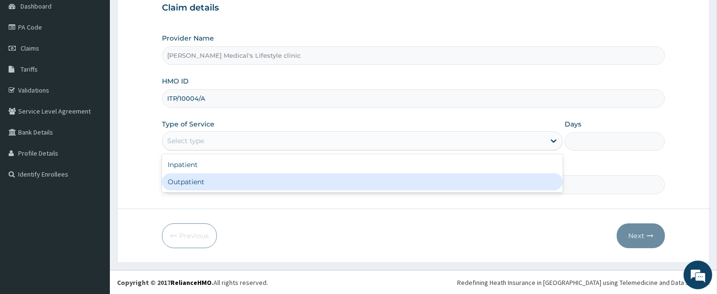
click at [201, 192] on div "Inpatient Outpatient" at bounding box center [362, 173] width 401 height 38
click at [201, 182] on div "Outpatient" at bounding box center [362, 181] width 401 height 17
type input "1"
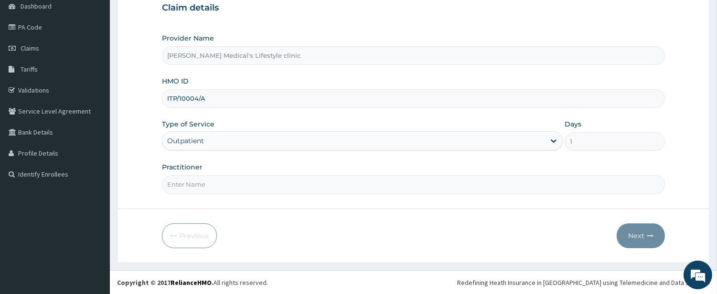
click at [201, 184] on input "Practitioner" at bounding box center [413, 184] width 503 height 19
type input "w"
type input "WURA"
click at [633, 236] on button "Next" at bounding box center [641, 236] width 48 height 25
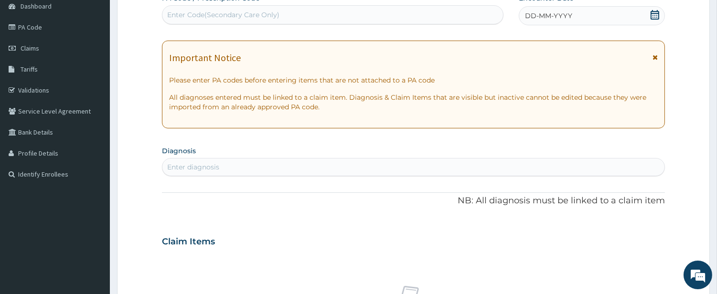
click at [259, 14] on div "Enter Code(Secondary Care Only)" at bounding box center [223, 15] width 112 height 10
paste input "PA/853E95"
type input "PA/853E95"
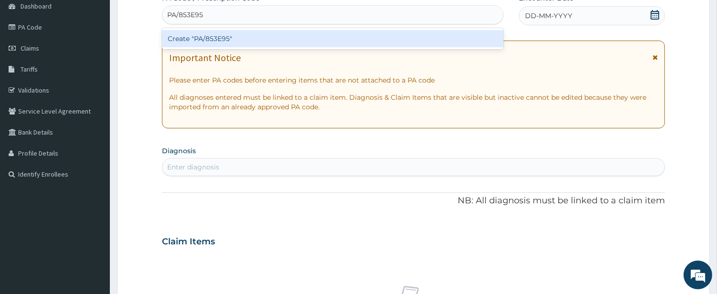
click at [253, 34] on div "Create "PA/853E95"" at bounding box center [333, 38] width 342 height 17
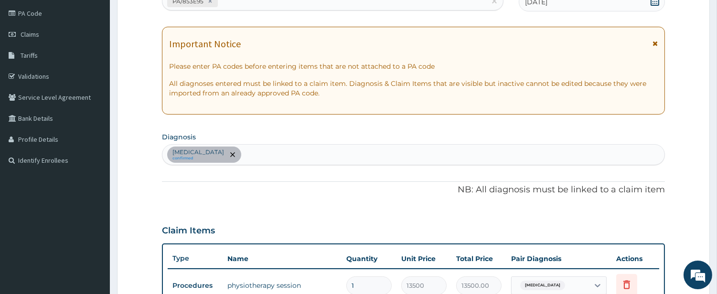
scroll to position [108, 0]
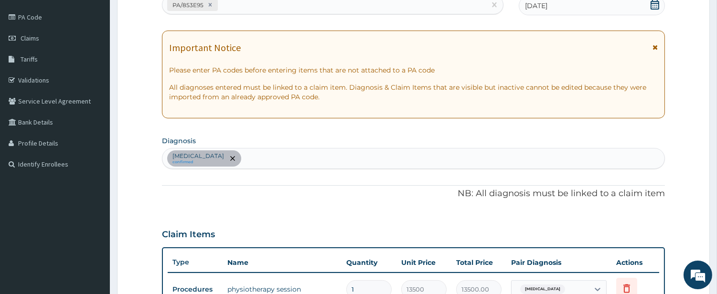
click at [261, 2] on div "PA/853E95" at bounding box center [323, 5] width 323 height 16
paste input "PA/81C6B3"
type input "PA/81C6B3"
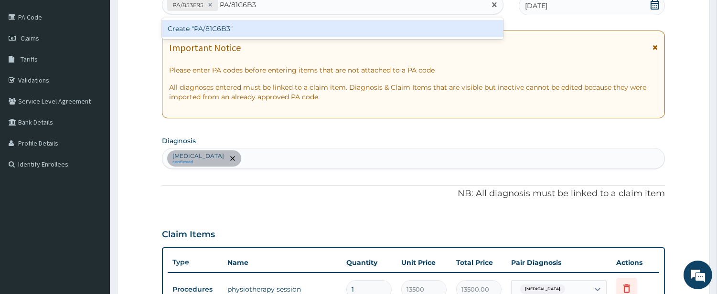
click at [238, 32] on div "Create "PA/81C6B3"" at bounding box center [333, 28] width 342 height 17
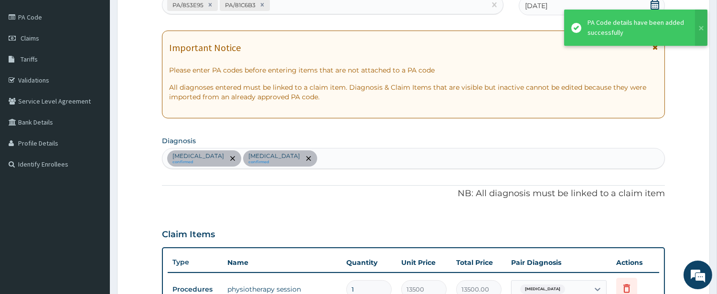
scroll to position [316, 0]
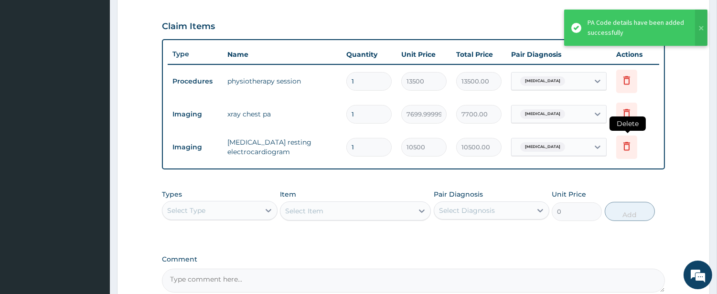
click at [621, 146] on icon at bounding box center [626, 145] width 11 height 11
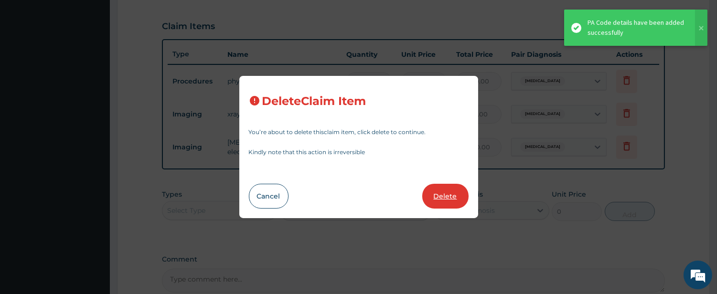
click at [457, 189] on button "Delete" at bounding box center [445, 196] width 46 height 25
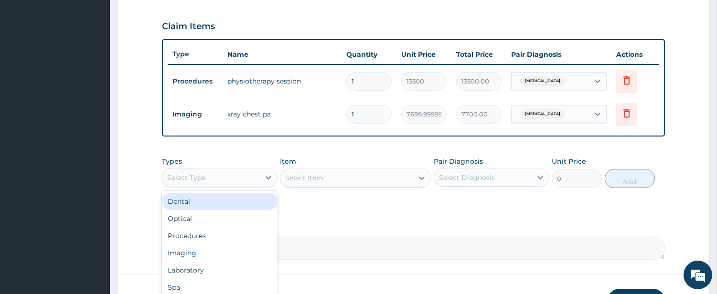
click at [236, 174] on div "Select Type" at bounding box center [210, 177] width 97 height 15
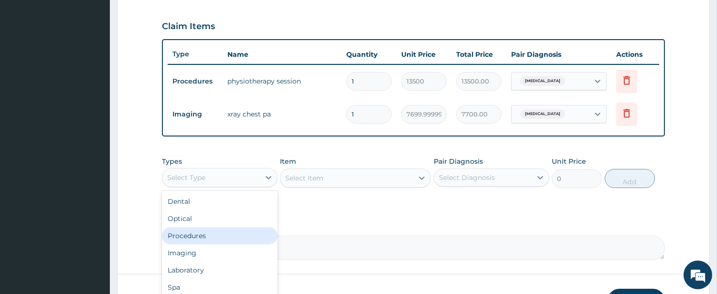
click at [219, 234] on div "Procedures" at bounding box center [220, 235] width 116 height 17
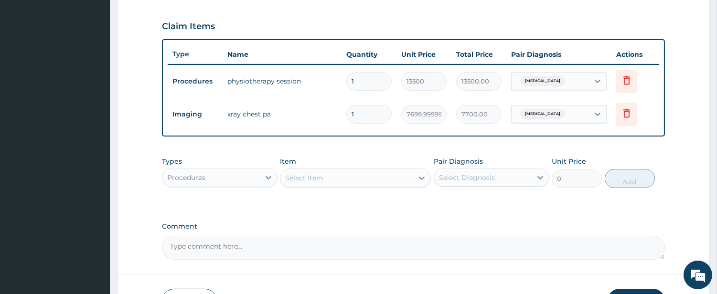
click at [384, 180] on div "Select Item" at bounding box center [346, 178] width 133 height 15
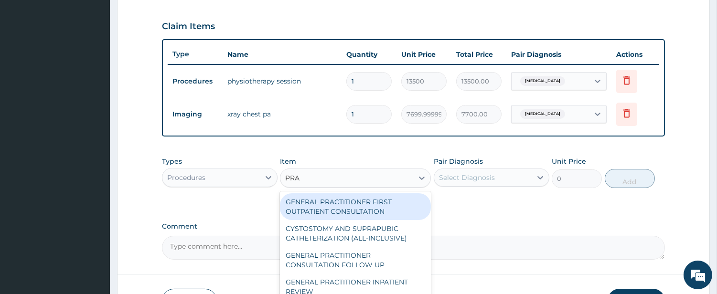
type input "PRAC"
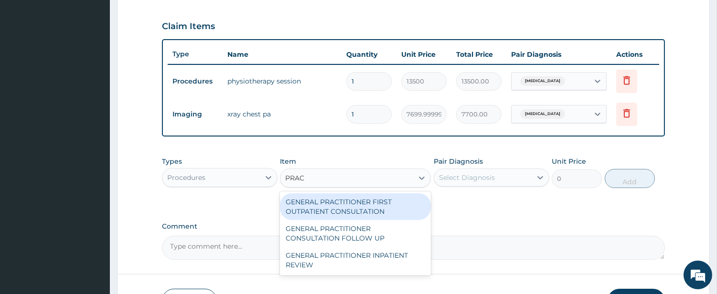
click at [380, 201] on div "GENERAL PRACTITIONER FIRST OUTPATIENT CONSULTATION" at bounding box center [355, 206] width 151 height 27
type input "4500"
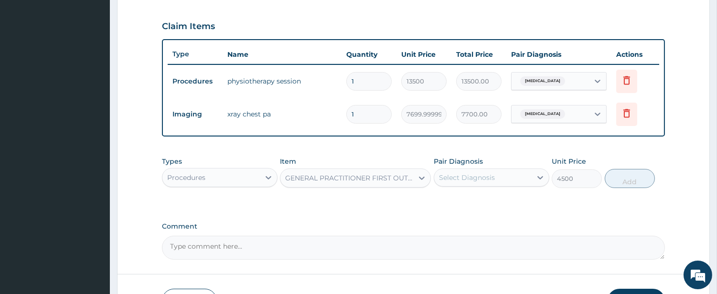
click at [457, 178] on div "Select Diagnosis" at bounding box center [467, 178] width 56 height 10
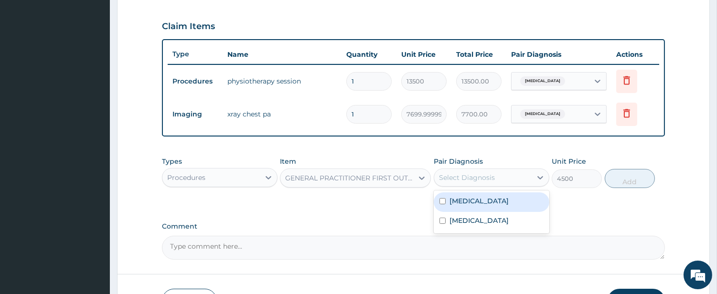
click at [452, 202] on label "Spondylosis" at bounding box center [479, 201] width 59 height 10
checkbox input "true"
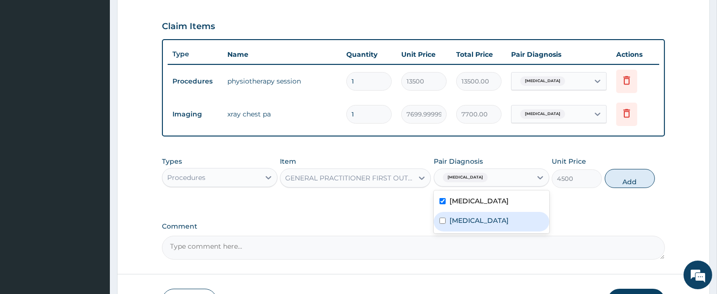
click at [452, 216] on label "Chest pain" at bounding box center [479, 221] width 59 height 10
checkbox input "true"
click at [618, 180] on button "Add" at bounding box center [630, 178] width 50 height 19
type input "0"
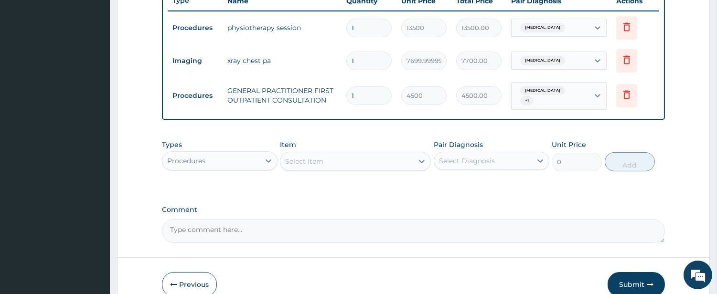
scroll to position [414, 0]
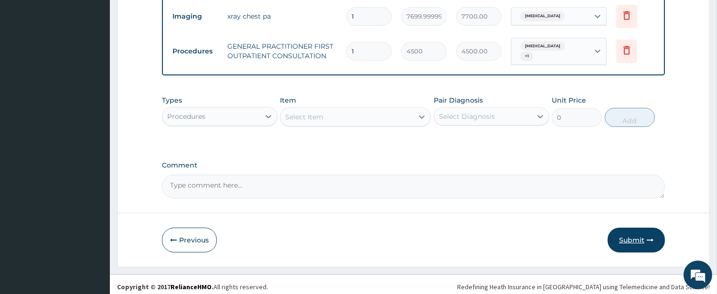
click at [634, 235] on button "Submit" at bounding box center [636, 240] width 57 height 25
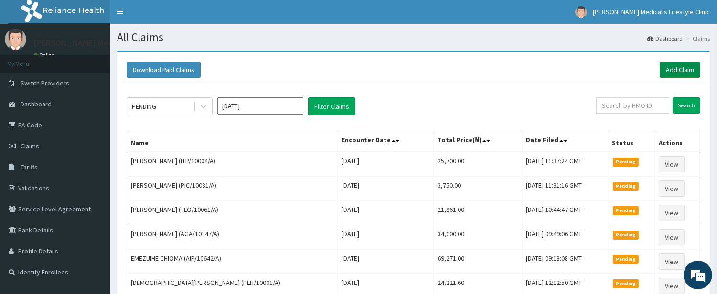
click at [678, 72] on link "Add Claim" at bounding box center [680, 70] width 41 height 16
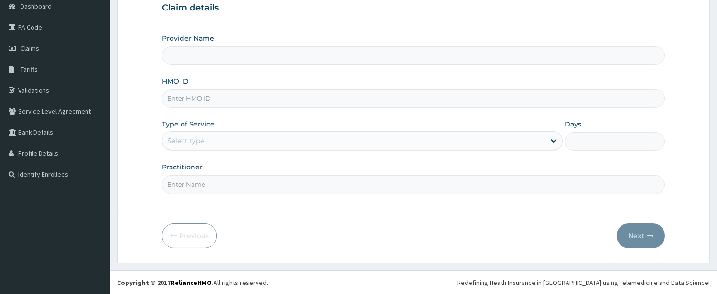
click at [225, 97] on input "HMO ID" at bounding box center [413, 98] width 503 height 19
type input "[PERSON_NAME] Medical's Lifestyle clinic"
paste input "UPS/10182/A"
type input "UPS/10182/A"
click at [229, 147] on div "Select type" at bounding box center [353, 140] width 383 height 15
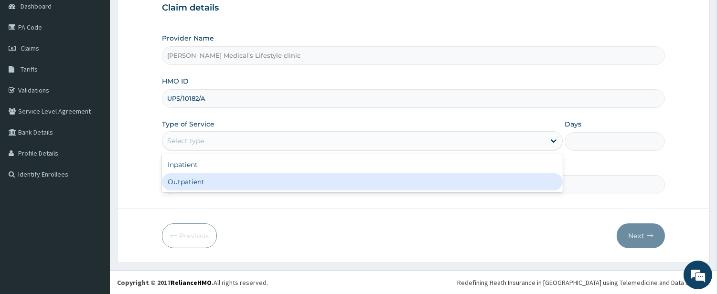
click at [209, 187] on div "Outpatient" at bounding box center [362, 181] width 401 height 17
type input "1"
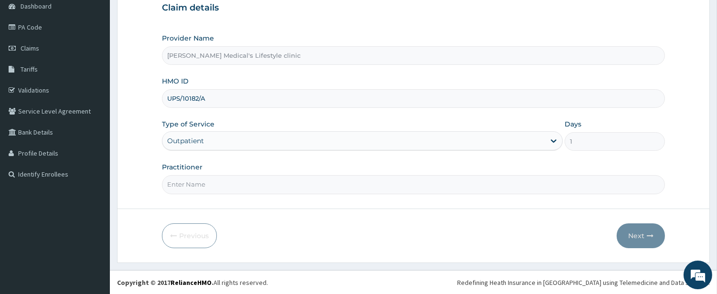
click at [209, 187] on input "Practitioner" at bounding box center [413, 184] width 503 height 19
type input "DR kolawole"
click at [643, 233] on button "Next" at bounding box center [641, 236] width 48 height 25
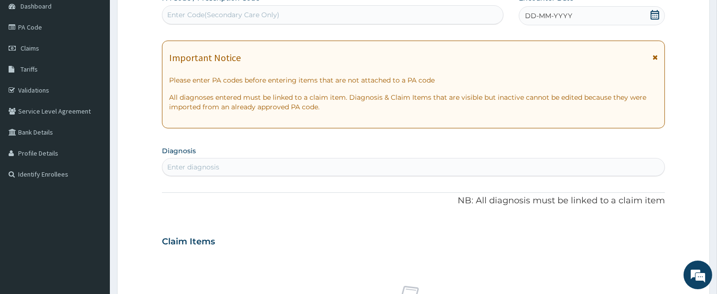
click at [262, 164] on div "Enter diagnosis" at bounding box center [413, 167] width 502 height 15
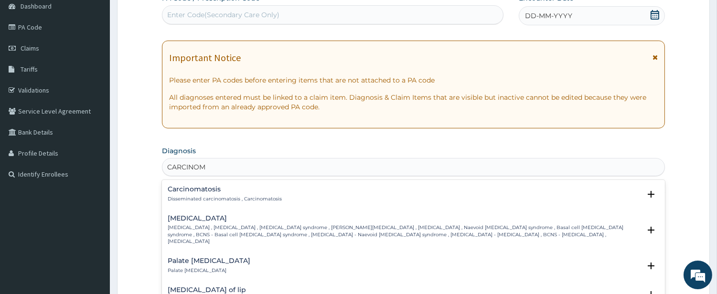
type input "CARCINOMA"
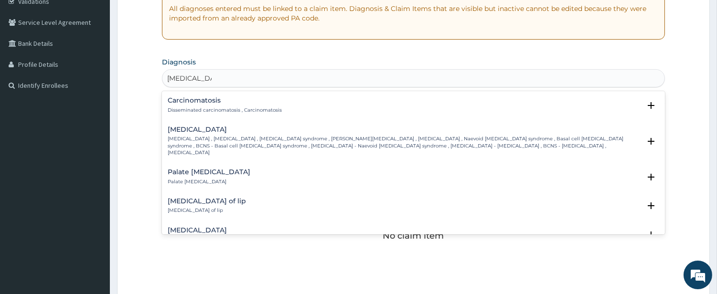
click at [215, 112] on p "Disseminated carcinomatosis , Carcinomatosis" at bounding box center [225, 110] width 114 height 7
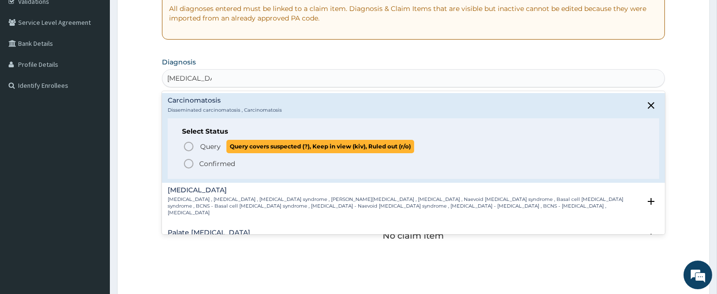
click at [183, 147] on icon "status option query" at bounding box center [188, 146] width 11 height 11
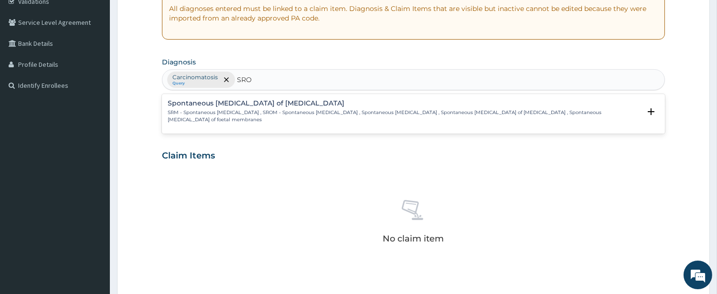
click at [240, 80] on input "SRO" at bounding box center [244, 80] width 15 height 10
type input "SCRO"
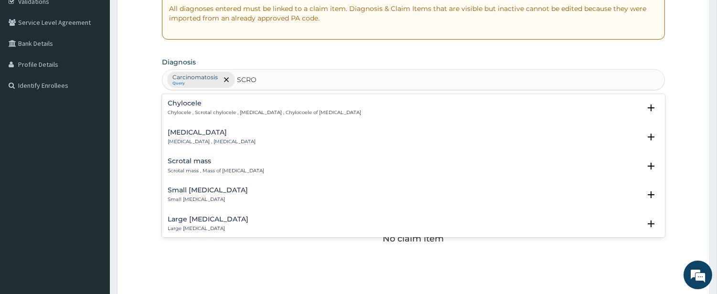
click at [208, 162] on h4 "Scrotal mass" at bounding box center [216, 161] width 96 height 7
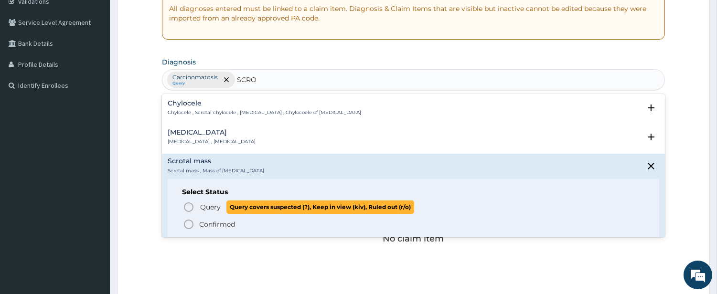
click at [187, 201] on span "Query Query covers suspected (?), Keep in view (kiv), Ruled out (r/o)" at bounding box center [414, 207] width 462 height 13
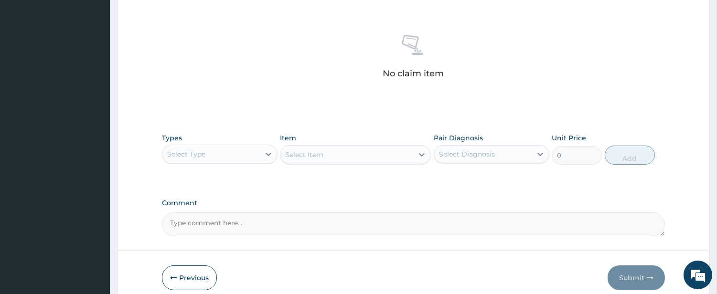
scroll to position [394, 0]
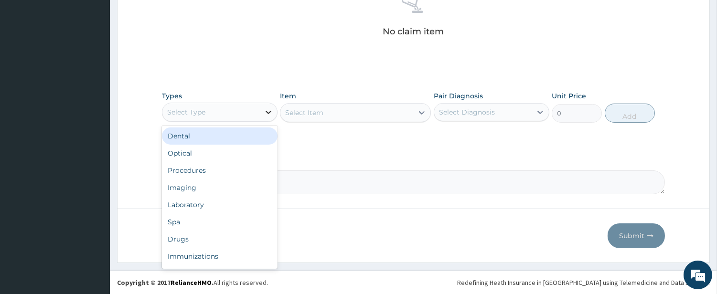
click at [266, 116] on icon at bounding box center [269, 112] width 10 height 10
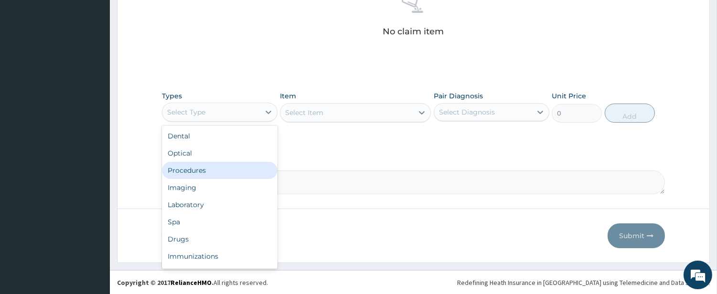
click at [215, 173] on div "Procedures" at bounding box center [220, 170] width 116 height 17
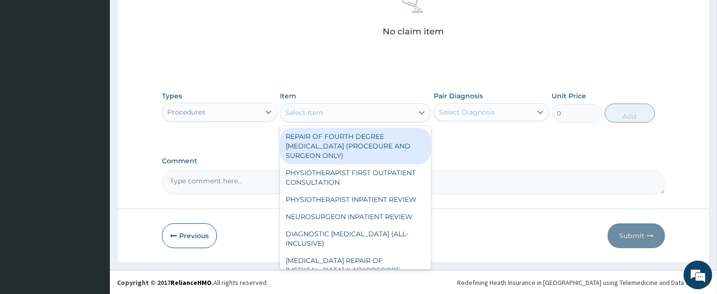
click at [369, 109] on div "Select Item" at bounding box center [346, 112] width 133 height 15
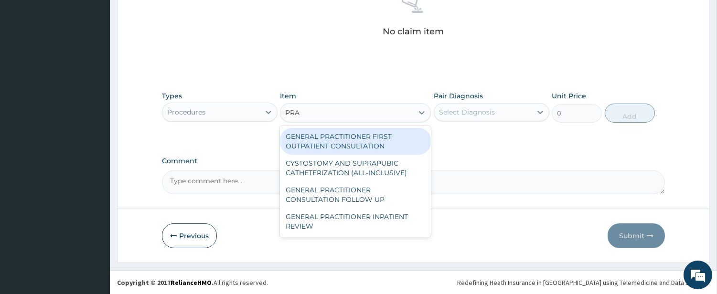
type input "PRAC"
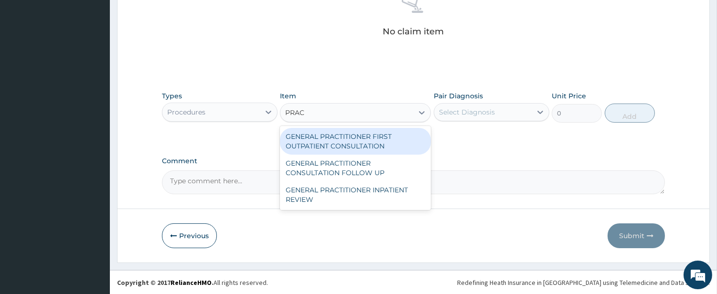
click at [369, 134] on div "GENERAL PRACTITIONER FIRST OUTPATIENT CONSULTATION" at bounding box center [355, 141] width 151 height 27
type input "4500"
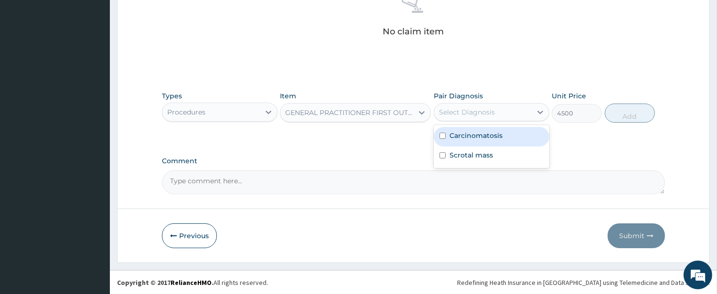
click at [449, 115] on div "Select Diagnosis" at bounding box center [467, 112] width 56 height 10
click at [450, 133] on label "Carcinomatosis" at bounding box center [476, 136] width 53 height 10
checkbox input "true"
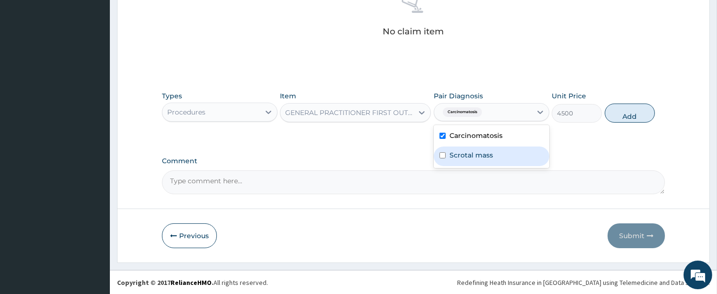
click at [451, 154] on label "Scrotal mass" at bounding box center [471, 155] width 43 height 10
checkbox input "true"
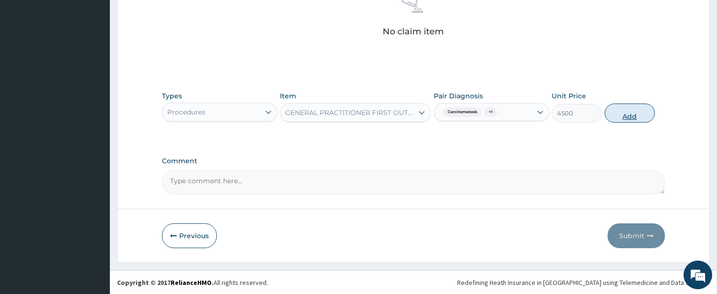
click at [608, 112] on button "Add" at bounding box center [630, 113] width 50 height 19
type input "0"
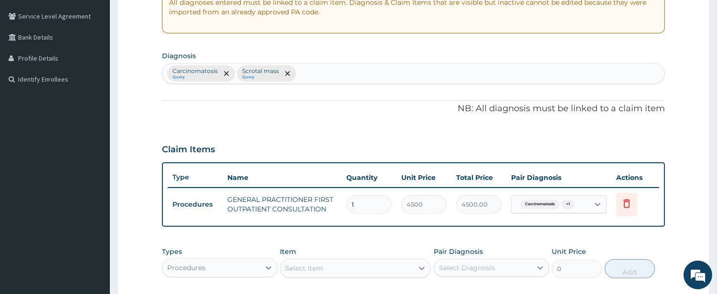
scroll to position [0, 0]
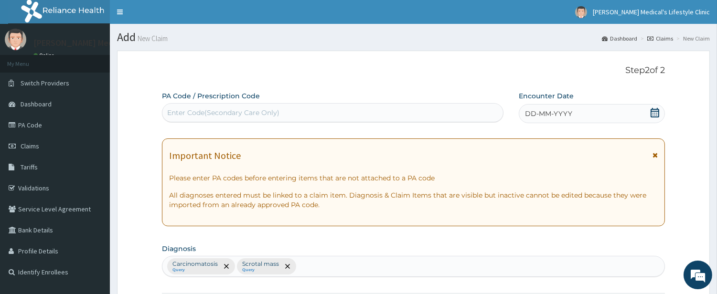
click at [540, 115] on span "DD-MM-YYYY" at bounding box center [548, 114] width 47 height 10
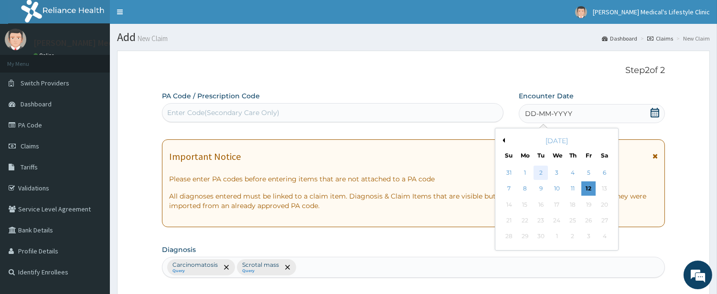
click at [545, 172] on div "2" at bounding box center [541, 173] width 14 height 14
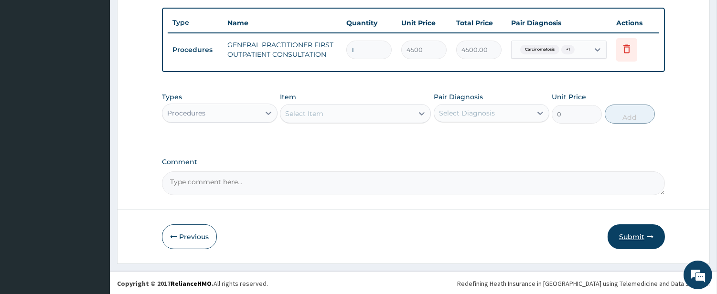
click at [639, 240] on button "Submit" at bounding box center [636, 237] width 57 height 25
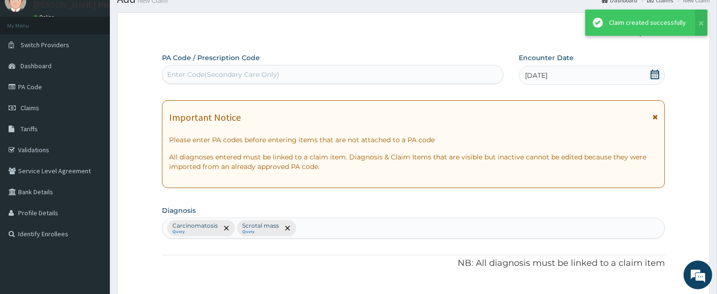
scroll to position [348, 0]
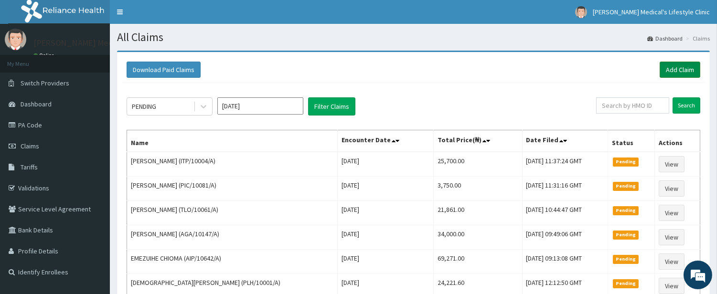
click at [682, 70] on link "Add Claim" at bounding box center [680, 70] width 41 height 16
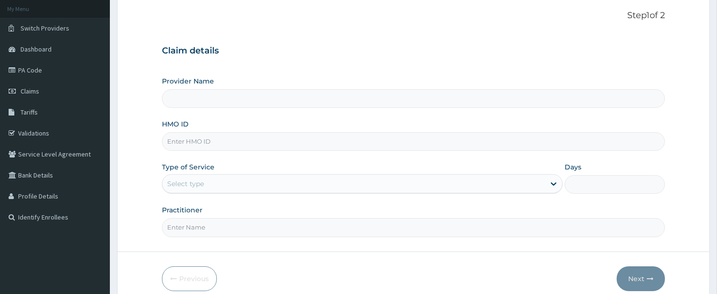
scroll to position [98, 0]
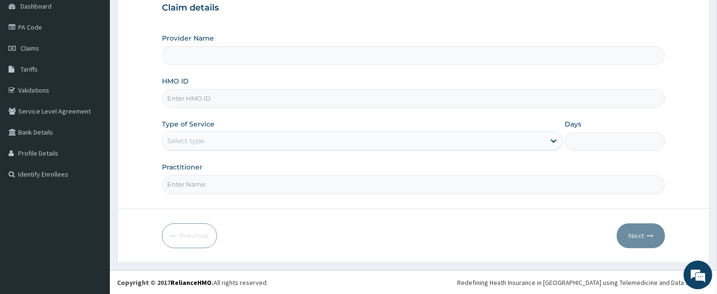
type input "[PERSON_NAME] Medical's Lifestyle clinic"
click at [217, 101] on input "HMO ID" at bounding box center [413, 98] width 503 height 19
paste input "TLM/10065/A"
type input "TLM/10065/A"
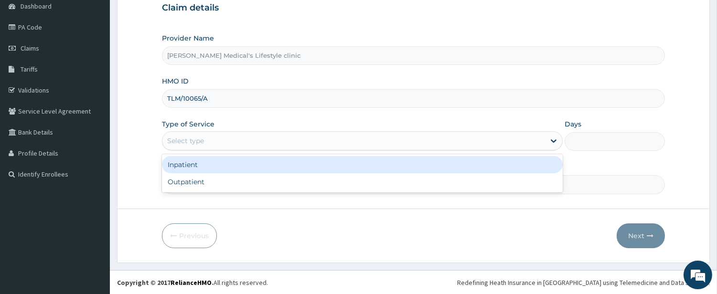
click at [225, 144] on div "Select type" at bounding box center [353, 140] width 383 height 15
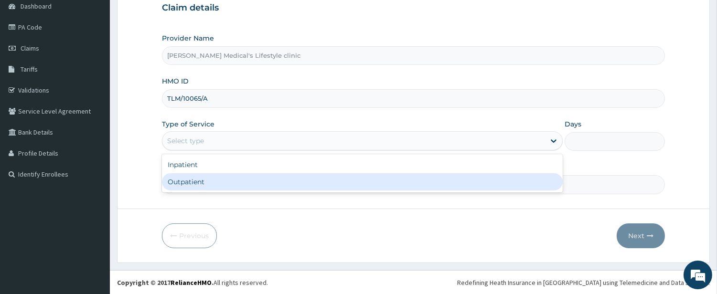
click at [217, 177] on div "Outpatient" at bounding box center [362, 181] width 401 height 17
type input "1"
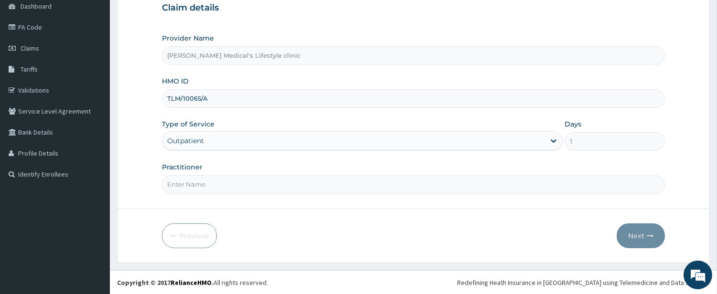
click at [217, 177] on input "Practitioner" at bounding box center [413, 184] width 503 height 19
type input "WURA"
click at [626, 237] on button "Next" at bounding box center [641, 236] width 48 height 25
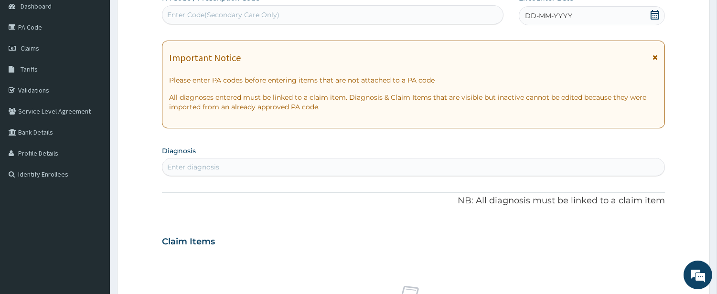
click at [371, 21] on div "Enter Code(Secondary Care Only)" at bounding box center [332, 14] width 341 height 15
click at [326, 12] on div "Enter Code(Secondary Care Only)" at bounding box center [332, 14] width 341 height 15
paste input "PA/1607EF"
type input "PA/1607EF"
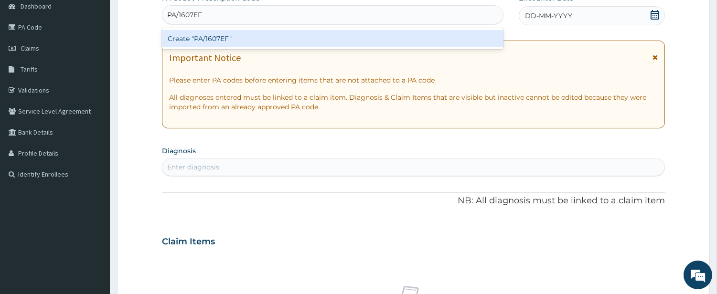
click at [289, 38] on div "Create "PA/1607EF"" at bounding box center [333, 38] width 342 height 17
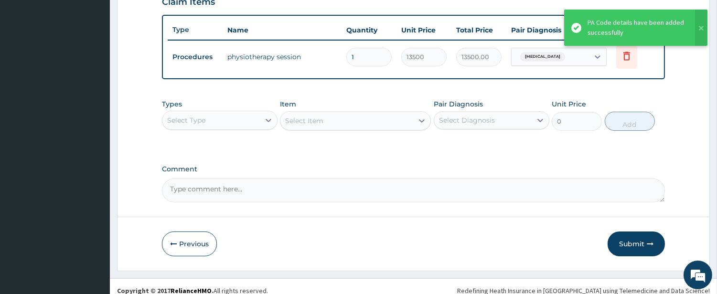
scroll to position [348, 0]
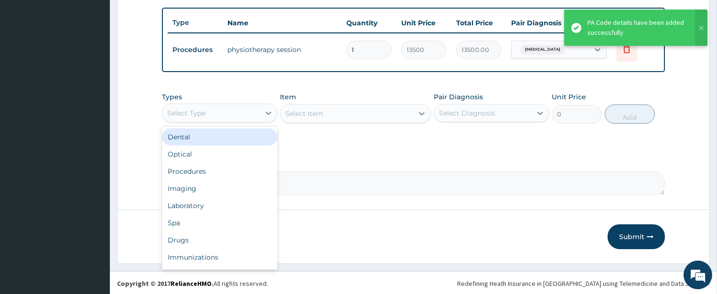
click at [241, 109] on div "Select Type" at bounding box center [210, 113] width 97 height 15
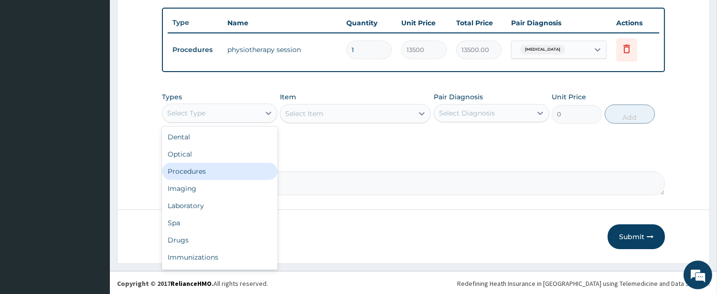
click at [234, 173] on div "Procedures" at bounding box center [220, 171] width 116 height 17
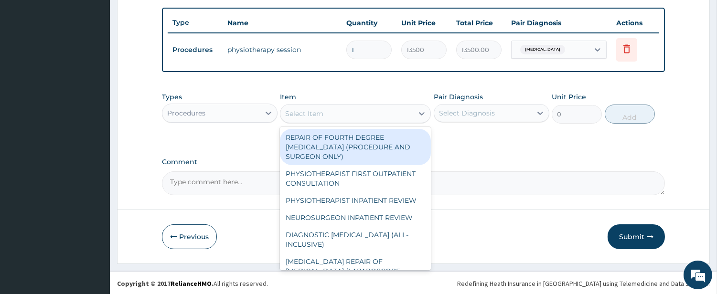
click at [385, 110] on div "Select Item" at bounding box center [346, 113] width 133 height 15
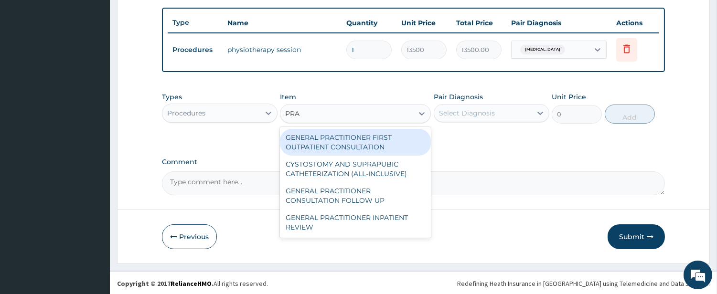
type input "PRAC"
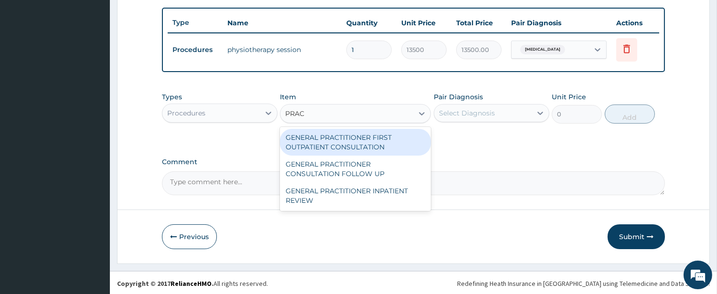
click at [378, 137] on div "GENERAL PRACTITIONER FIRST OUTPATIENT CONSULTATION" at bounding box center [355, 142] width 151 height 27
type input "4500"
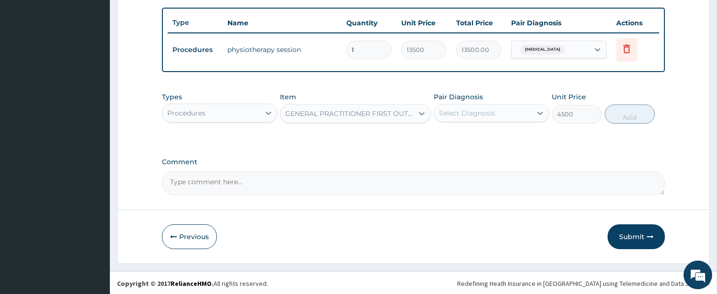
click at [460, 106] on div "Select Diagnosis" at bounding box center [482, 113] width 97 height 15
click at [456, 135] on label "Low back pain" at bounding box center [479, 137] width 59 height 10
checkbox input "true"
click at [623, 118] on button "Add" at bounding box center [630, 114] width 50 height 19
type input "0"
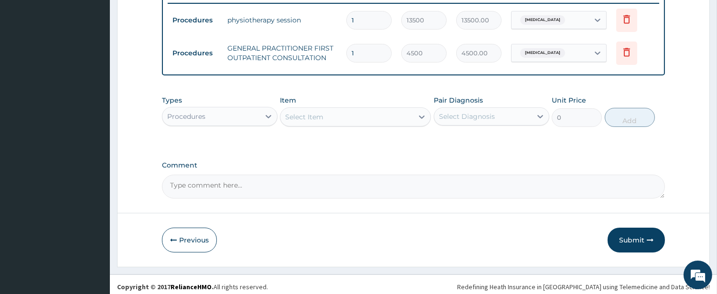
scroll to position [381, 0]
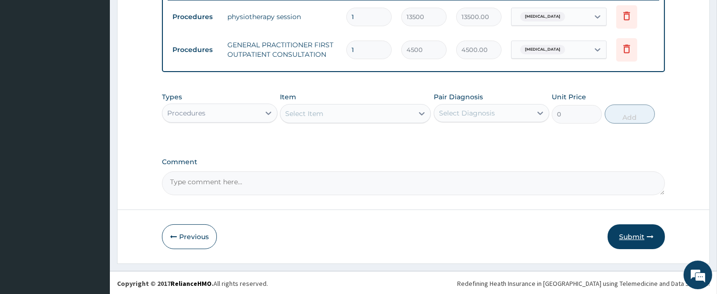
click at [633, 236] on button "Submit" at bounding box center [636, 237] width 57 height 25
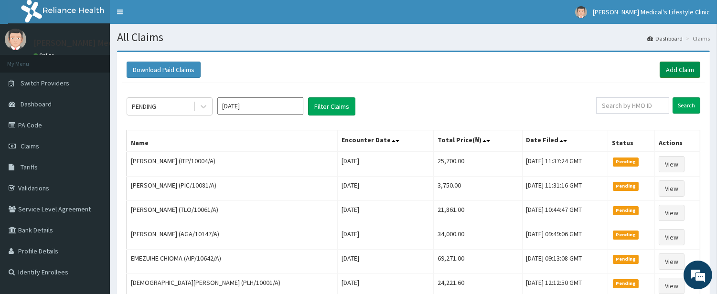
click at [668, 74] on link "Add Claim" at bounding box center [680, 70] width 41 height 16
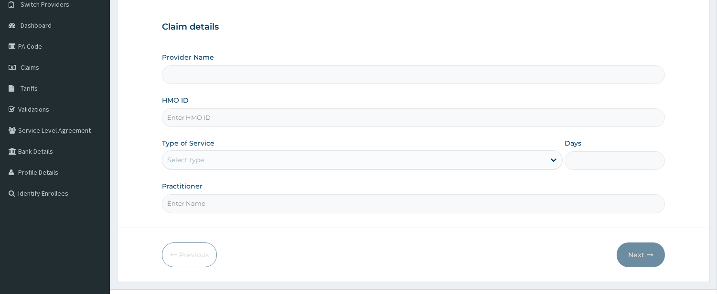
scroll to position [98, 0]
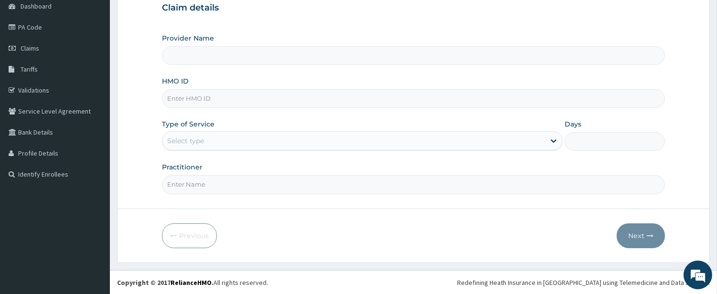
type input "[PERSON_NAME] Medical's Lifestyle clinic"
click at [213, 94] on input "HMO ID" at bounding box center [413, 98] width 503 height 19
paste input "INK/10002/A"
type input "INK/10002/A"
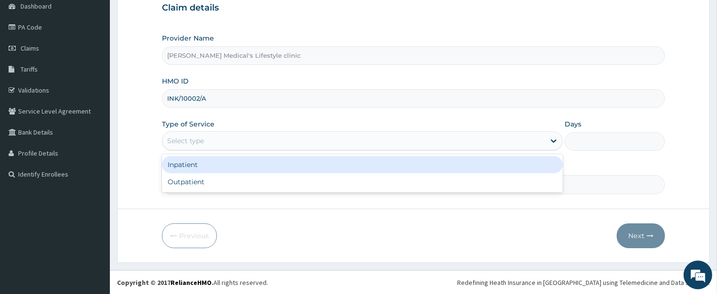
click at [208, 144] on div "Select type" at bounding box center [353, 140] width 383 height 15
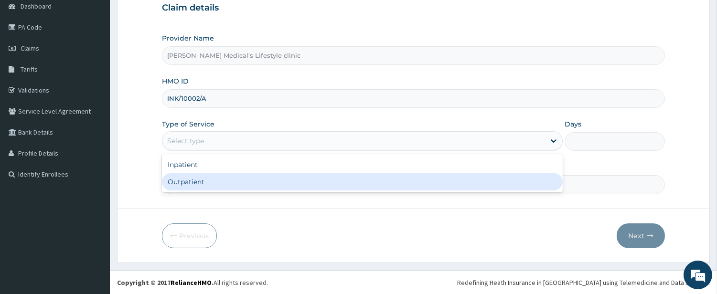
click at [198, 184] on div "Outpatient" at bounding box center [362, 181] width 401 height 17
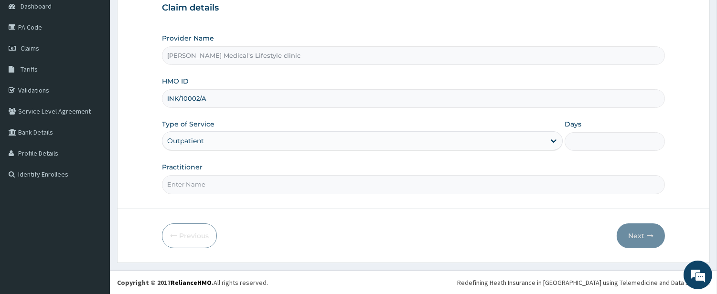
type input "1"
click at [198, 184] on input "Practitioner" at bounding box center [413, 184] width 503 height 19
type input "[PERSON_NAME]"
click at [642, 233] on button "Next" at bounding box center [641, 236] width 48 height 25
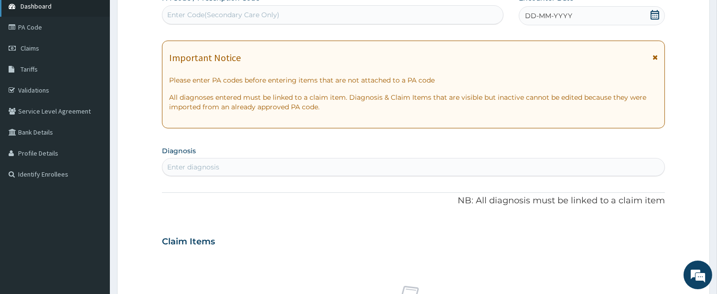
scroll to position [0, 0]
click at [259, 164] on div "Enter diagnosis" at bounding box center [413, 167] width 502 height 15
type input "PUD"
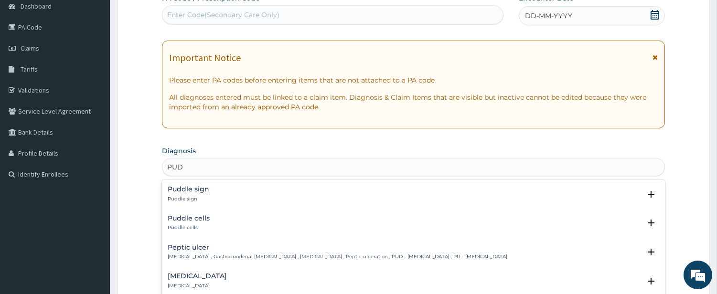
click at [197, 249] on h4 "Peptic ulcer" at bounding box center [338, 247] width 340 height 7
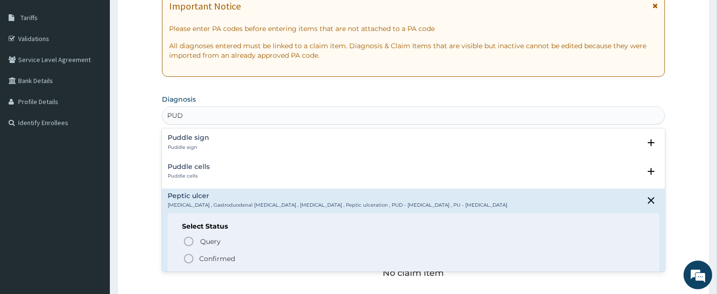
scroll to position [187, 0]
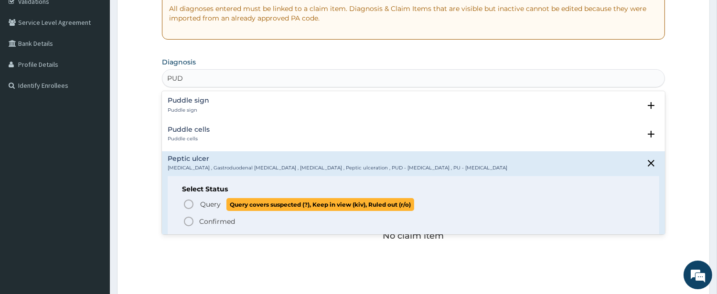
click at [200, 209] on span "Query" at bounding box center [210, 205] width 21 height 10
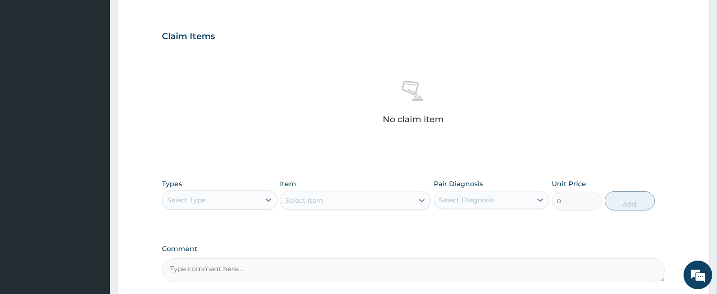
scroll to position [364, 0]
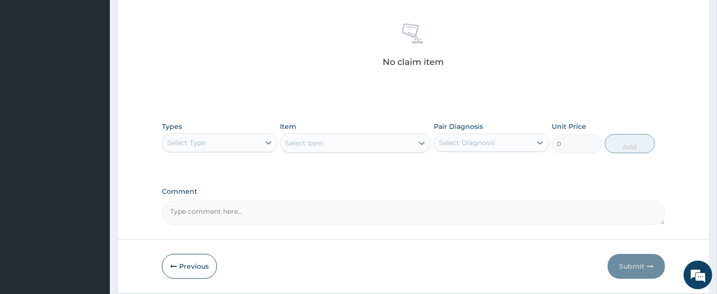
click at [245, 144] on div "Select Type" at bounding box center [210, 142] width 97 height 15
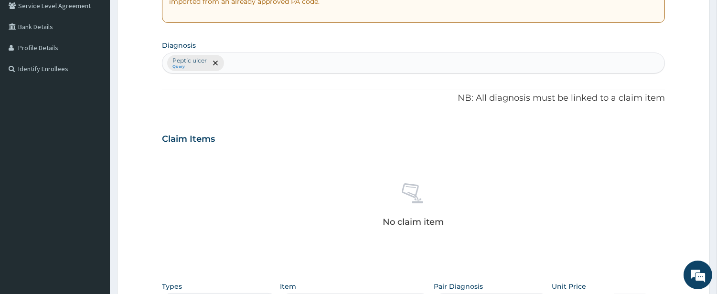
scroll to position [187, 0]
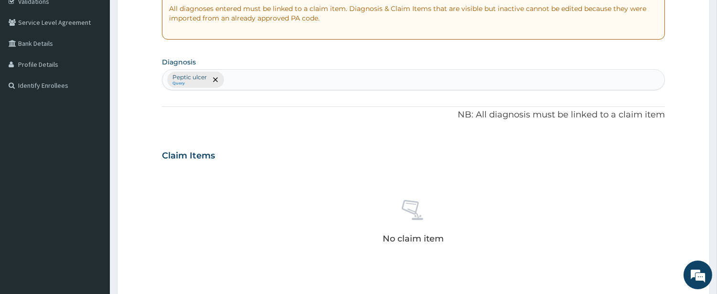
click at [255, 82] on div "[MEDICAL_DATA] Query" at bounding box center [413, 80] width 502 height 20
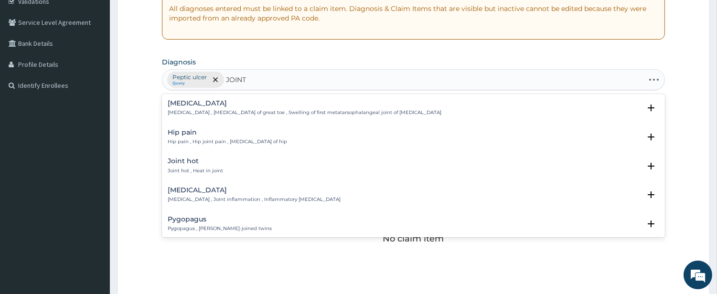
type input "JOINT P"
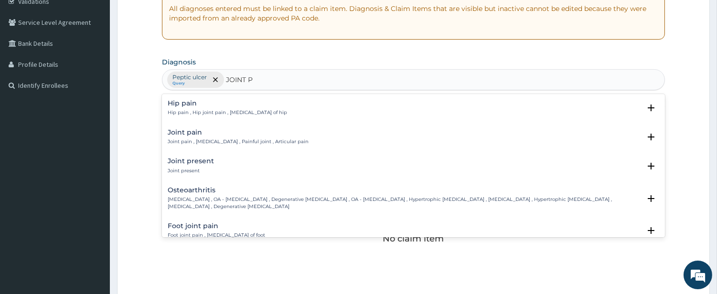
click at [197, 129] on h4 "Joint pain" at bounding box center [238, 132] width 141 height 7
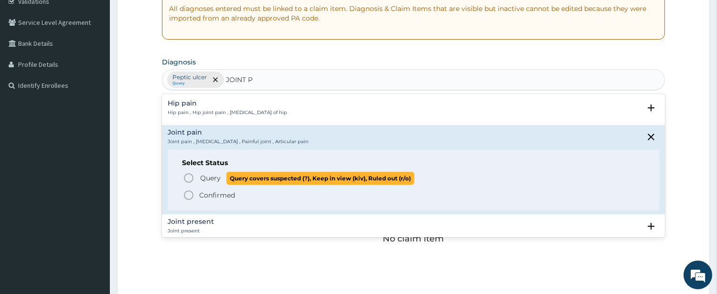
click at [184, 182] on icon "status option query" at bounding box center [188, 177] width 11 height 11
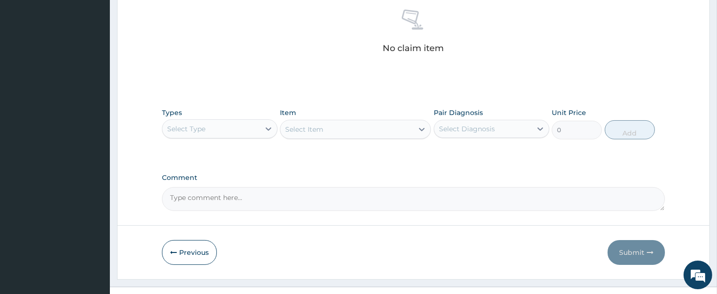
scroll to position [394, 0]
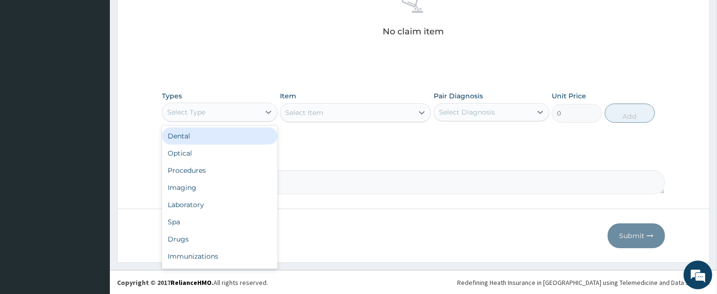
click at [239, 113] on div "Select Type" at bounding box center [210, 112] width 97 height 15
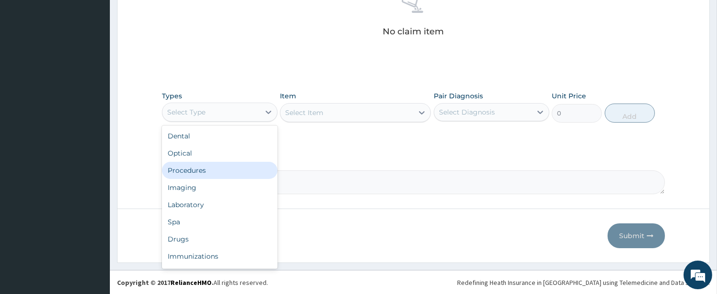
click at [242, 166] on div "Procedures" at bounding box center [220, 170] width 116 height 17
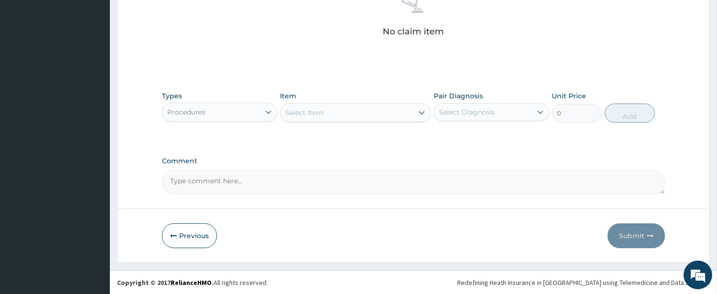
click at [397, 115] on div "Select Item" at bounding box center [346, 112] width 133 height 15
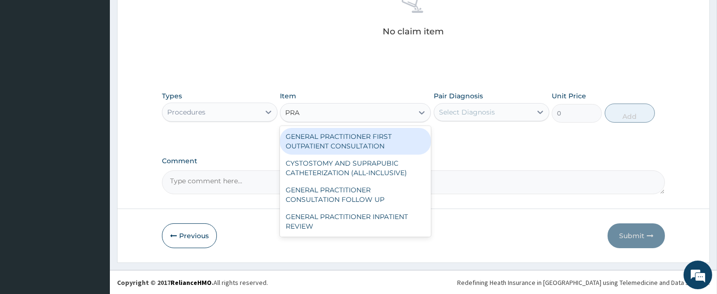
type input "PRAC"
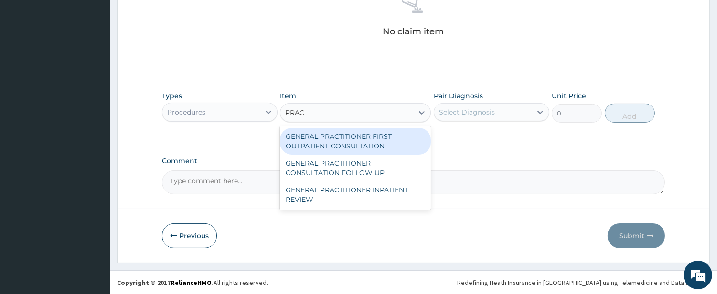
drag, startPoint x: 401, startPoint y: 137, endPoint x: 417, endPoint y: 124, distance: 20.4
click at [403, 137] on div "GENERAL PRACTITIONER FIRST OUTPATIENT CONSULTATION" at bounding box center [355, 141] width 151 height 27
type input "4500"
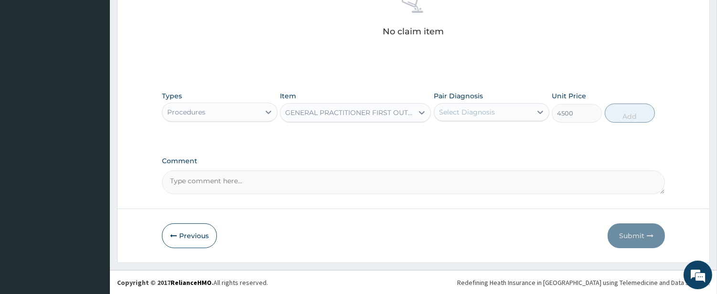
click at [518, 93] on div "Pair Diagnosis Select Diagnosis" at bounding box center [492, 107] width 116 height 32
click at [495, 113] on div "Select Diagnosis" at bounding box center [482, 112] width 97 height 15
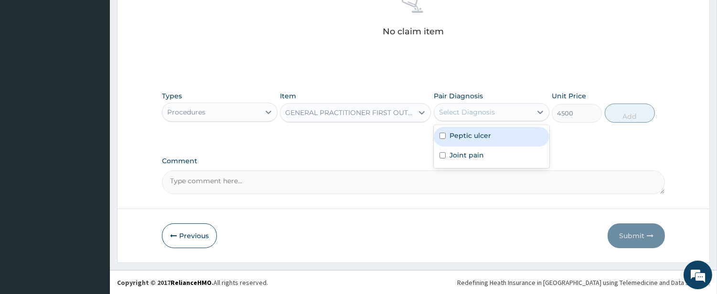
click at [493, 133] on div "Peptic ulcer" at bounding box center [492, 137] width 116 height 20
checkbox input "true"
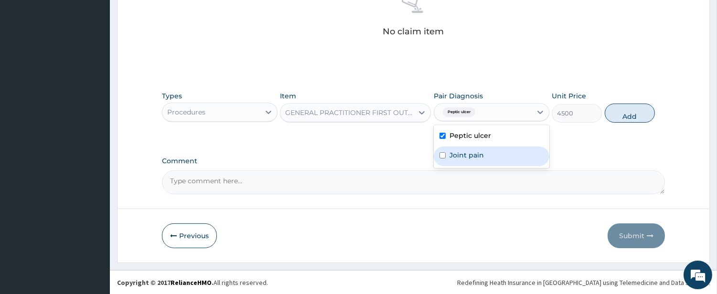
click at [486, 152] on div "Joint pain" at bounding box center [492, 157] width 116 height 20
checkbox input "true"
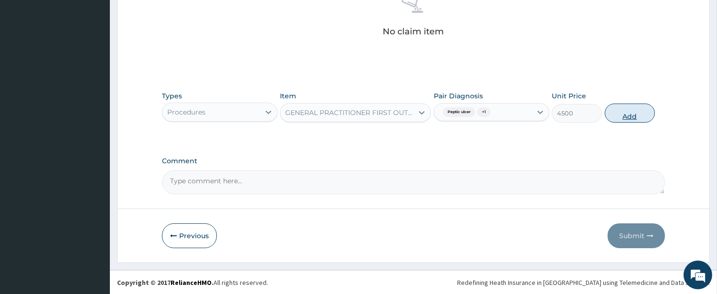
click at [643, 111] on button "Add" at bounding box center [630, 113] width 50 height 19
type input "0"
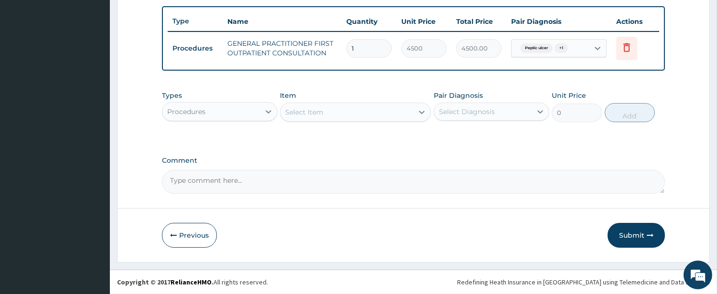
scroll to position [348, 0]
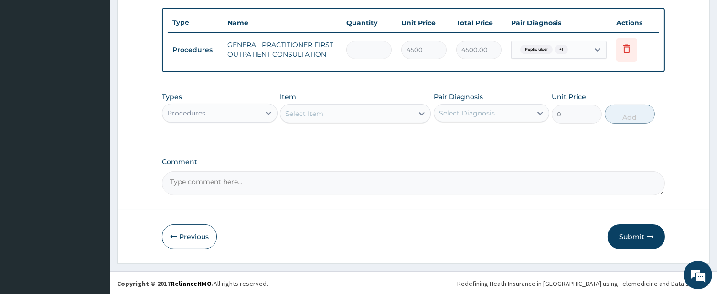
click at [378, 117] on div "Select Item" at bounding box center [346, 113] width 133 height 15
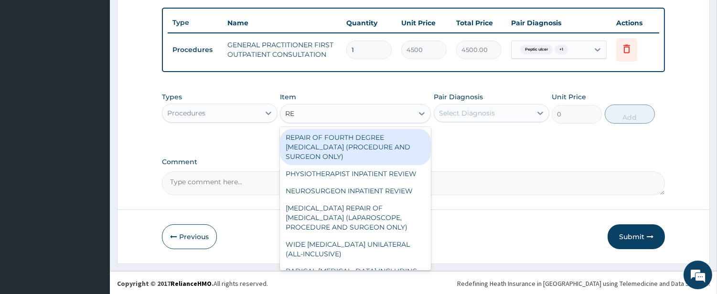
type input "REG"
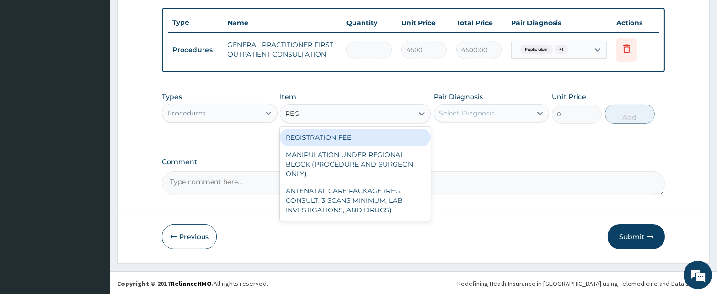
click at [371, 132] on div "REGISTRATION FEE" at bounding box center [355, 137] width 151 height 17
type input "3000"
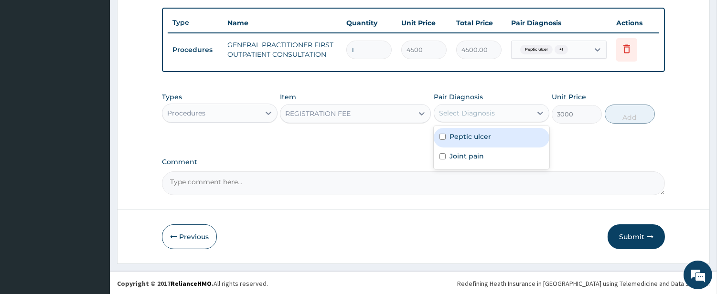
click at [504, 115] on div "Select Diagnosis" at bounding box center [482, 113] width 97 height 15
click at [499, 133] on div "Peptic ulcer" at bounding box center [492, 138] width 116 height 20
checkbox input "true"
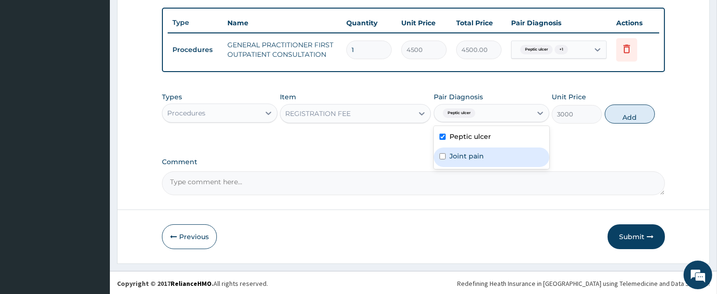
click at [497, 154] on div "Joint pain" at bounding box center [492, 158] width 116 height 20
checkbox input "true"
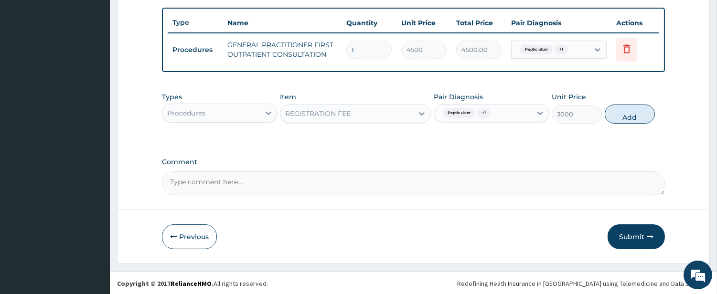
click at [616, 117] on button "Add" at bounding box center [630, 114] width 50 height 19
type input "0"
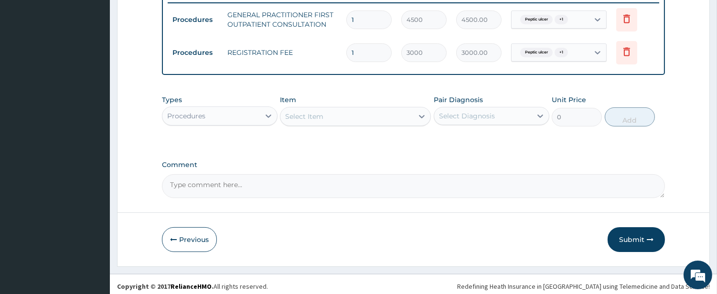
scroll to position [381, 0]
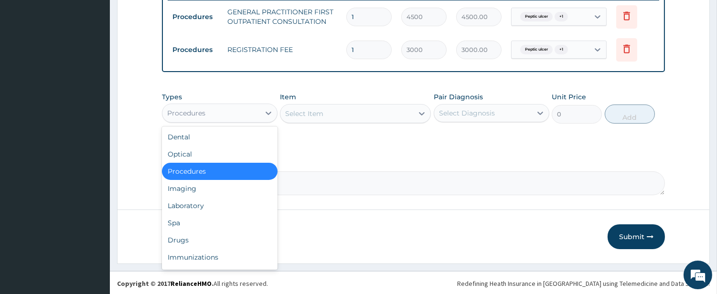
click at [251, 111] on div "Procedures" at bounding box center [210, 113] width 97 height 15
click at [257, 245] on div "Drugs" at bounding box center [220, 240] width 116 height 17
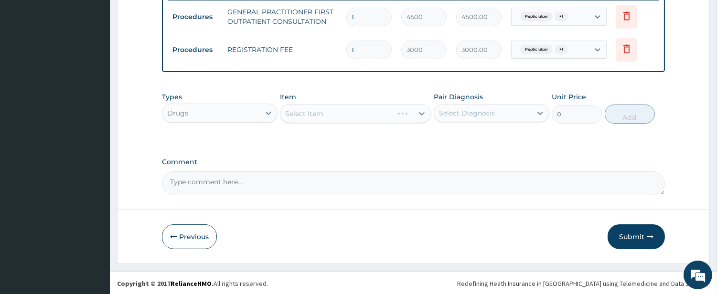
click at [382, 106] on div "Select Item" at bounding box center [336, 113] width 113 height 15
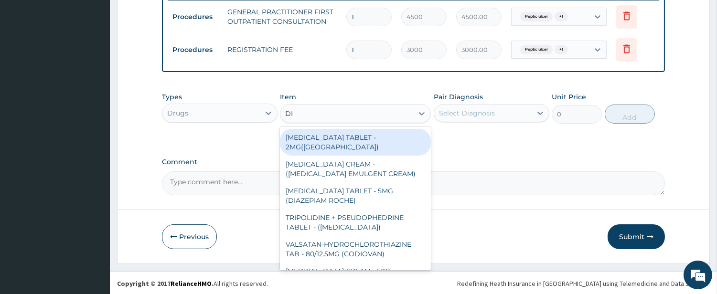
type input "DIC"
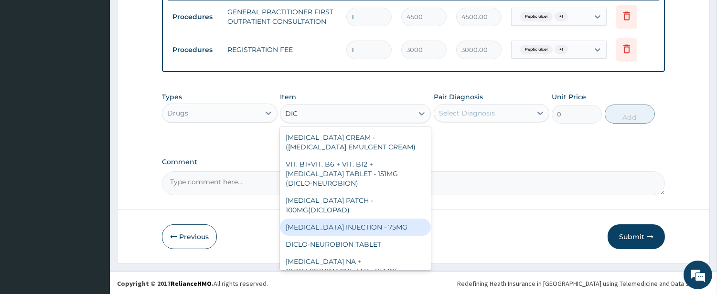
click at [384, 225] on div "[MEDICAL_DATA] INJECTION - 75MG" at bounding box center [355, 227] width 151 height 17
type input "480"
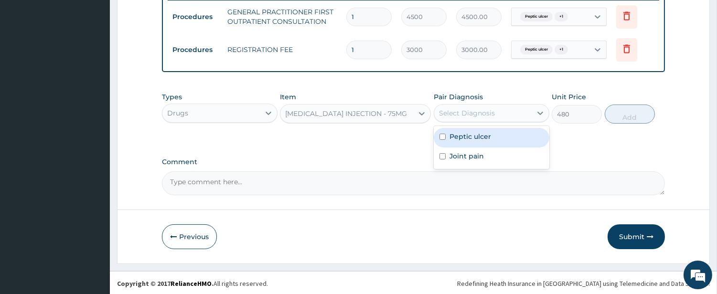
click at [461, 111] on div "Select Diagnosis" at bounding box center [467, 113] width 56 height 10
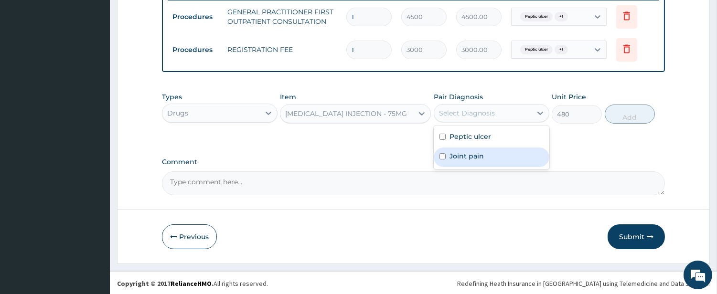
click at [460, 155] on label "Joint pain" at bounding box center [467, 156] width 34 height 10
checkbox input "true"
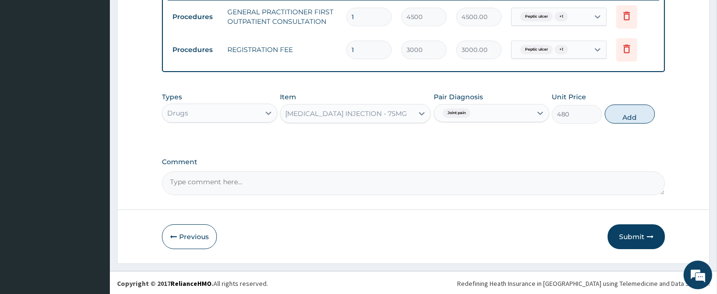
click at [633, 118] on button "Add" at bounding box center [630, 114] width 50 height 19
type input "0"
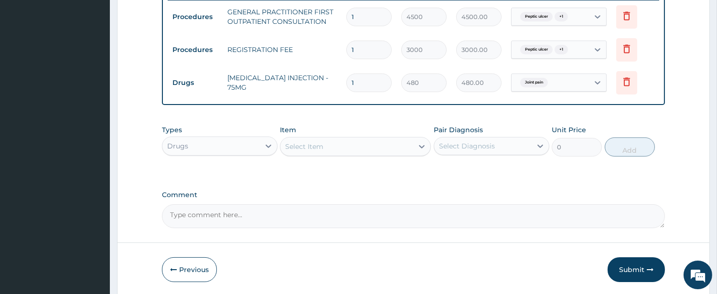
click at [373, 148] on div "Select Item" at bounding box center [346, 146] width 133 height 15
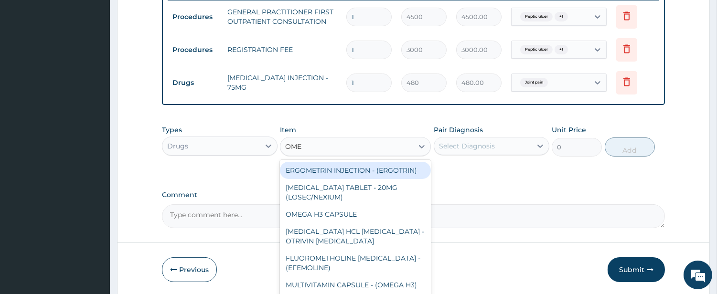
type input "OMEP"
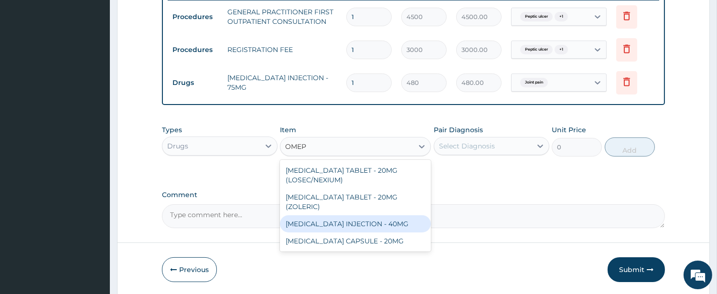
click at [375, 219] on div "[MEDICAL_DATA] INJECTION - 40MG" at bounding box center [355, 223] width 151 height 17
type input "1600"
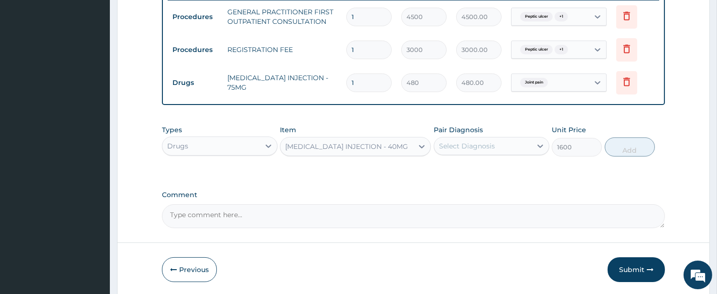
click at [456, 149] on div "Select Diagnosis" at bounding box center [467, 146] width 56 height 10
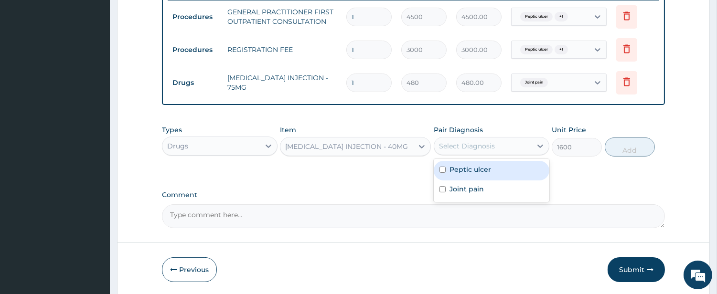
click at [458, 168] on label "Peptic ulcer" at bounding box center [471, 170] width 42 height 10
checkbox input "true"
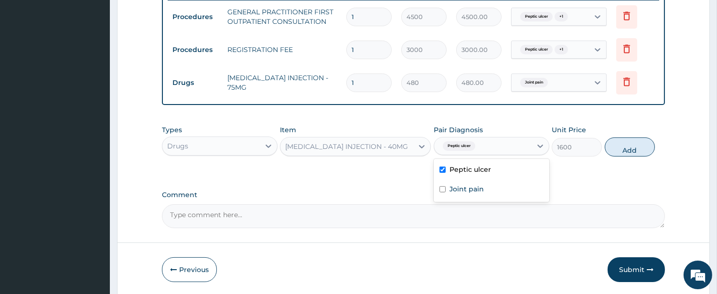
click at [607, 143] on button "Add" at bounding box center [630, 147] width 50 height 19
type input "0"
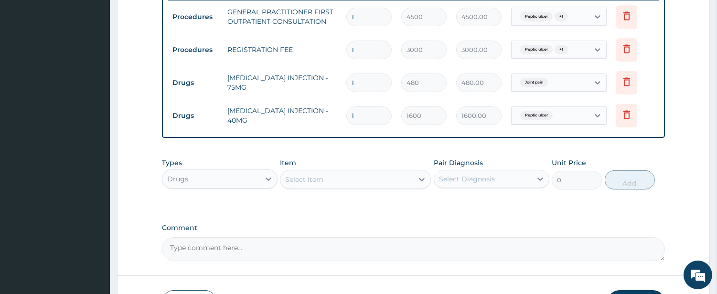
click at [355, 180] on div "Select Item" at bounding box center [346, 179] width 133 height 15
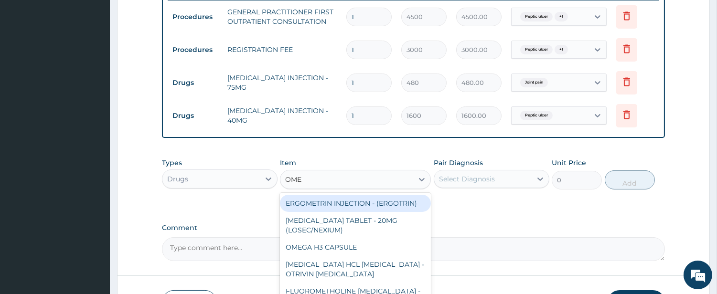
type input "OMEP"
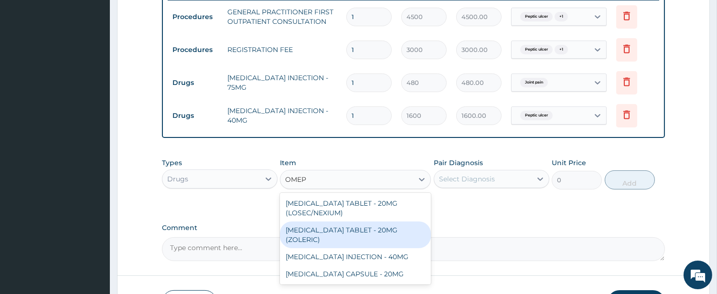
click at [360, 228] on div "[MEDICAL_DATA] TABLET - 20MG (ZOLERIC)" at bounding box center [355, 235] width 151 height 27
type input "124.80000000000001"
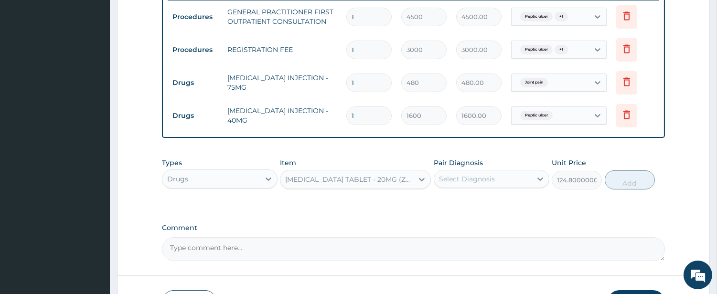
click at [461, 170] on div "Select Diagnosis" at bounding box center [492, 179] width 116 height 18
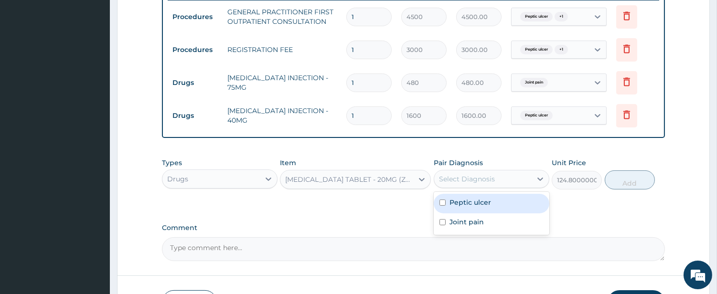
click at [461, 198] on label "Peptic ulcer" at bounding box center [471, 203] width 42 height 10
checkbox input "true"
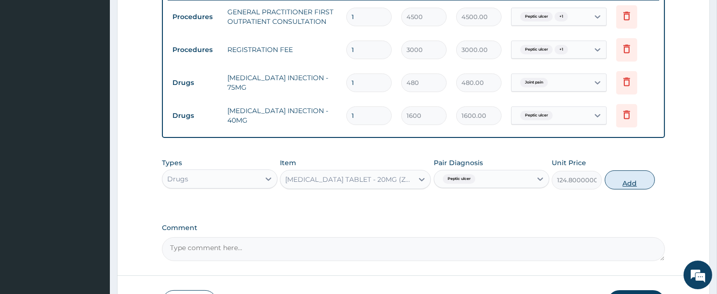
click at [620, 186] on button "Add" at bounding box center [630, 180] width 50 height 19
type input "0"
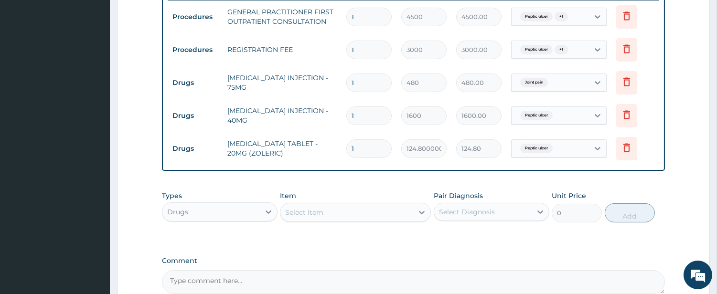
type input "14"
type input "1747.20"
type input "14"
click at [345, 209] on div "Select Item" at bounding box center [346, 212] width 133 height 15
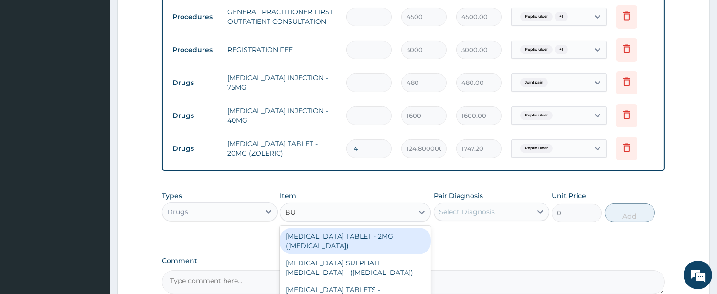
type input "BUS"
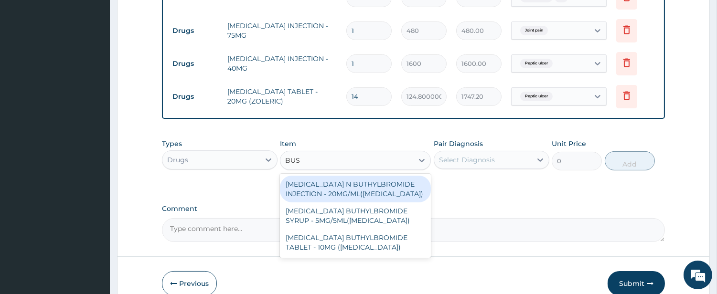
scroll to position [470, 0]
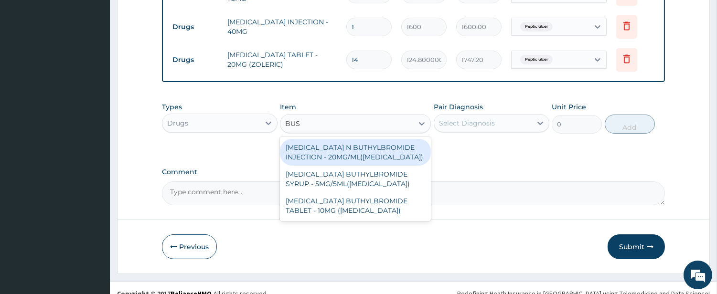
click at [373, 147] on div "[MEDICAL_DATA] N BUTHYLBROMIDE INJECTION - 20MG/ML([MEDICAL_DATA])" at bounding box center [355, 152] width 151 height 27
type input "352"
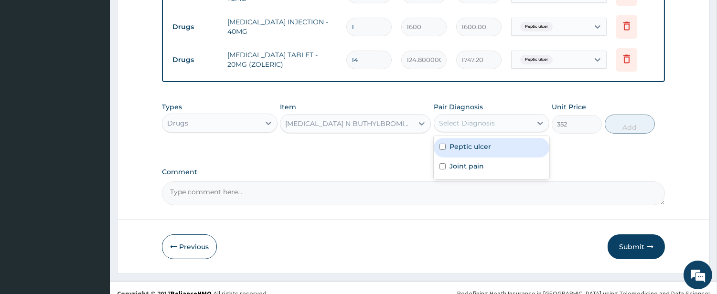
click at [459, 120] on div "Select Diagnosis" at bounding box center [467, 123] width 56 height 10
click at [446, 149] on div "Peptic ulcer" at bounding box center [492, 148] width 116 height 20
checkbox input "true"
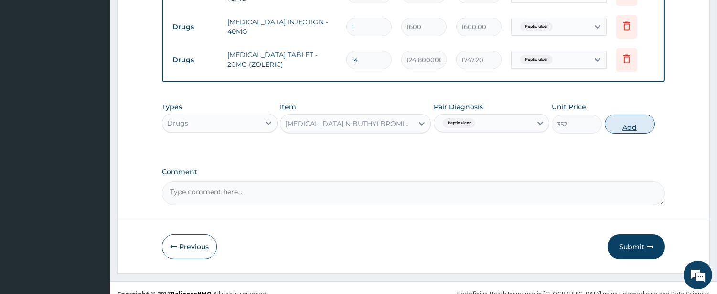
click at [609, 123] on button "Add" at bounding box center [630, 124] width 50 height 19
type input "0"
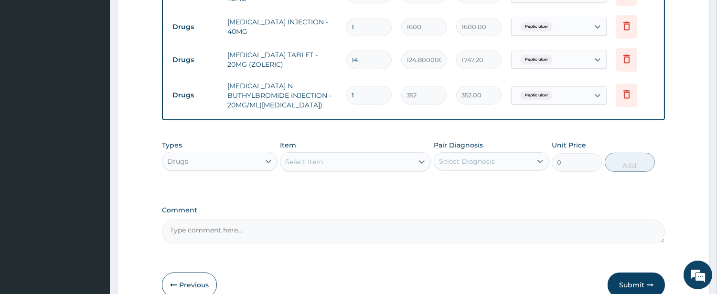
click at [380, 158] on div "Select Item" at bounding box center [346, 161] width 133 height 15
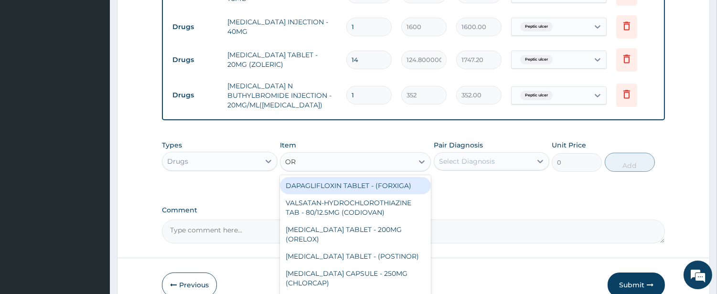
type input "ORP"
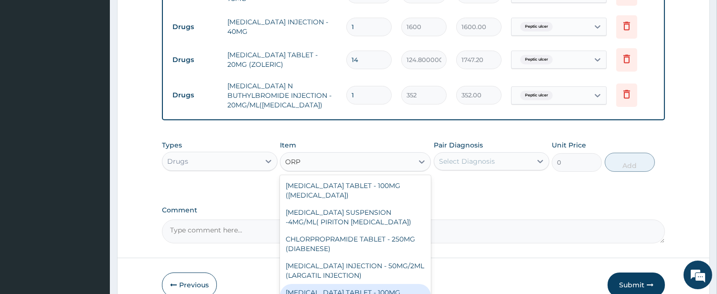
scroll to position [88, 0]
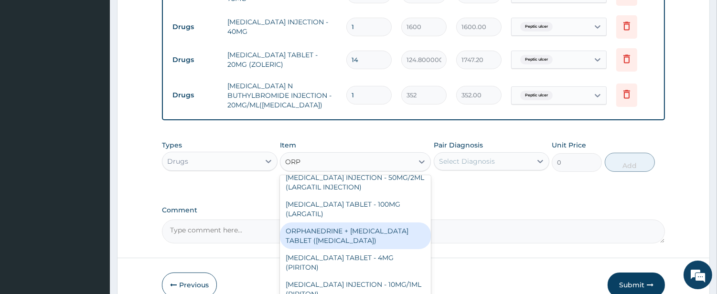
click at [366, 232] on div "ORPHANEDRINE + [MEDICAL_DATA] TABLET ([MEDICAL_DATA])" at bounding box center [355, 236] width 151 height 27
type input "192"
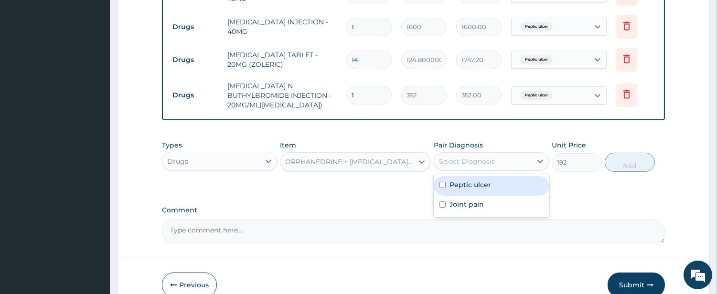
click at [454, 164] on div "Select Diagnosis" at bounding box center [467, 162] width 56 height 10
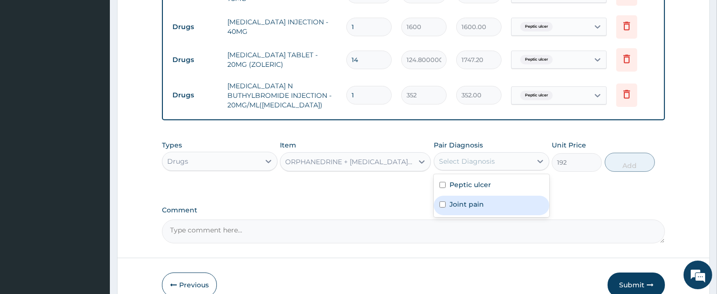
click at [457, 199] on div "Joint pain" at bounding box center [492, 206] width 116 height 20
checkbox input "true"
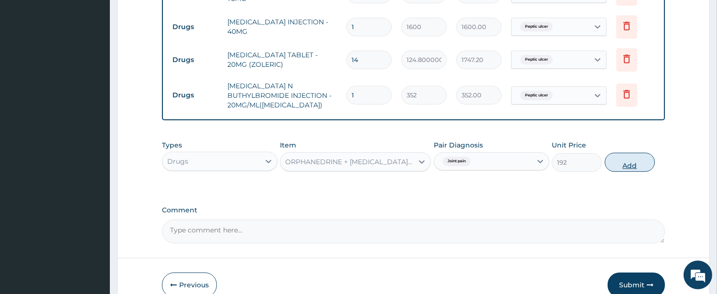
click at [614, 161] on button "Add" at bounding box center [630, 162] width 50 height 19
type input "0"
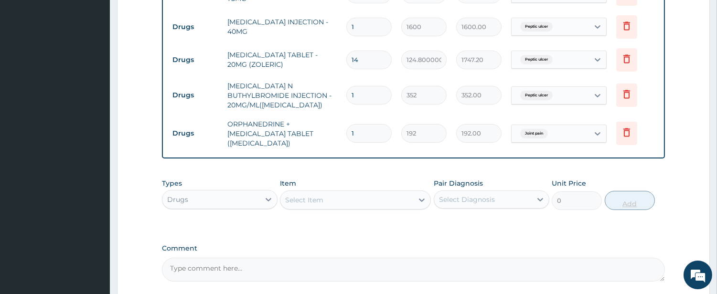
type input "0.00"
type input "2"
type input "384.00"
type input "24"
type input "4608.00"
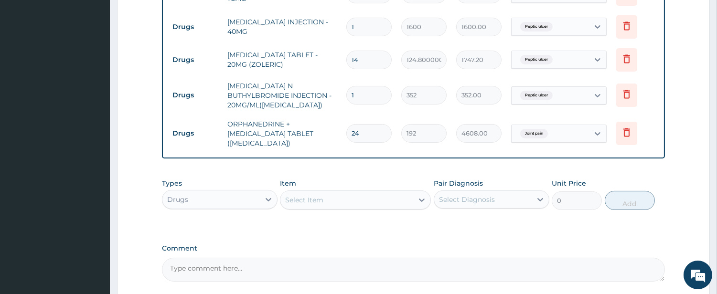
type input "24"
click at [371, 201] on div "Select Item" at bounding box center [346, 200] width 133 height 15
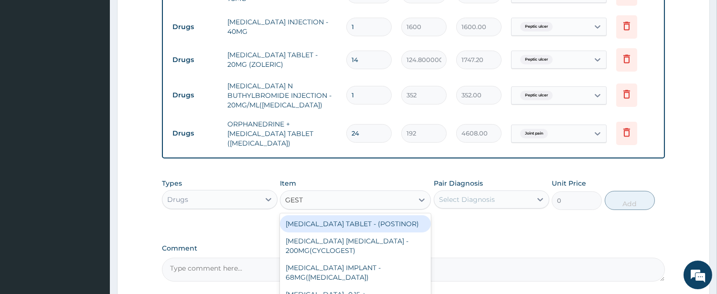
type input "GESTI"
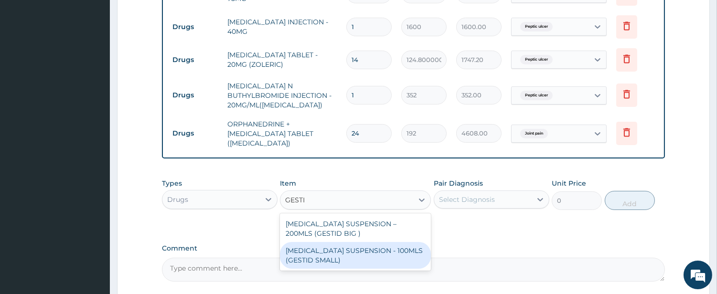
drag, startPoint x: 380, startPoint y: 251, endPoint x: 474, endPoint y: 215, distance: 100.9
click at [383, 249] on div "ANTACID SUSPENSION - 100MLS (GESTID SMALL)" at bounding box center [355, 255] width 151 height 27
type input "1280"
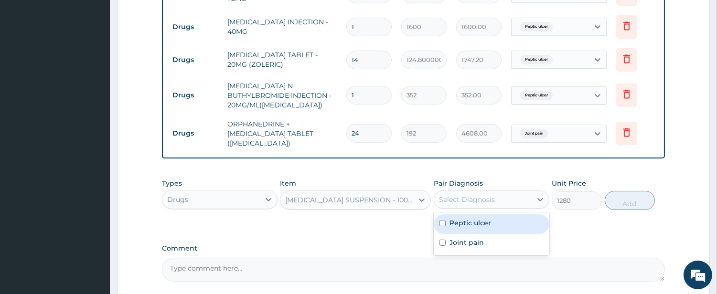
click at [502, 201] on div "Select Diagnosis" at bounding box center [482, 199] width 97 height 15
click at [489, 229] on div "Peptic ulcer" at bounding box center [492, 224] width 116 height 20
checkbox input "true"
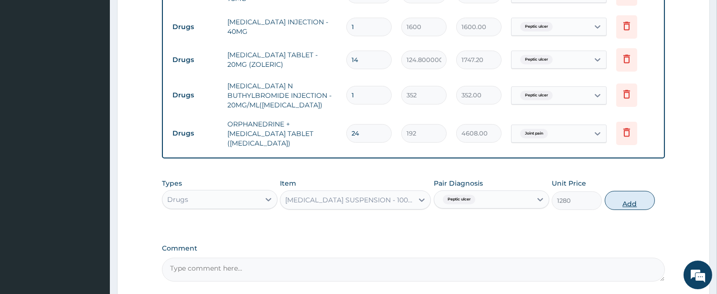
click at [621, 203] on button "Add" at bounding box center [630, 200] width 50 height 19
type input "0"
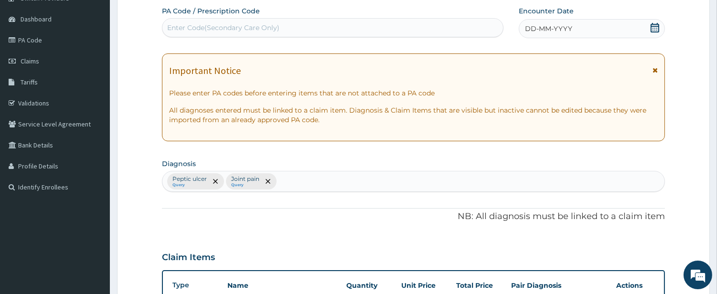
scroll to position [0, 0]
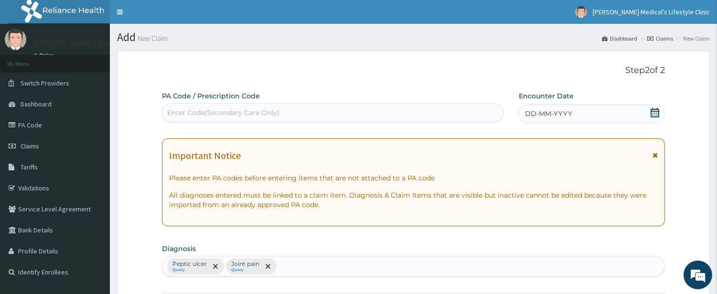
click at [540, 116] on span "DD-MM-YYYY" at bounding box center [548, 114] width 47 height 10
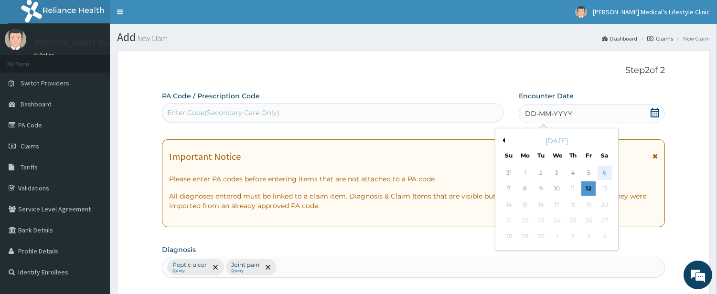
click at [602, 172] on div "6" at bounding box center [604, 173] width 14 height 14
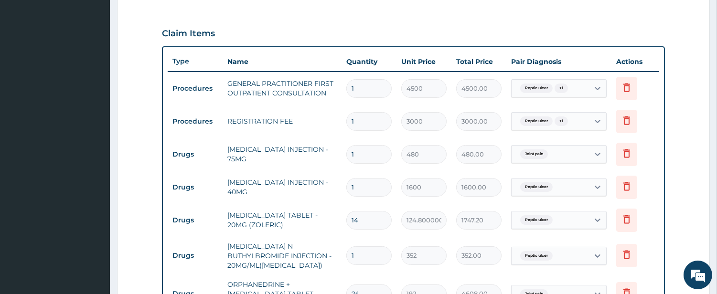
scroll to position [590, 0]
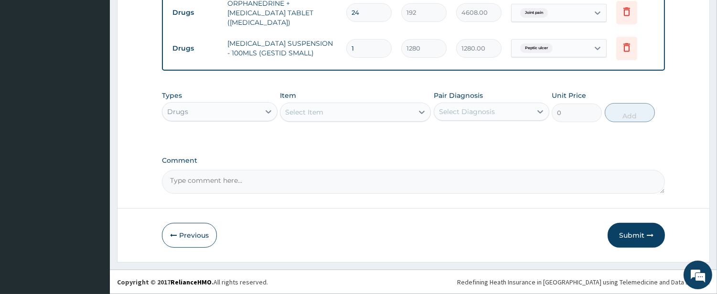
click at [628, 235] on button "Submit" at bounding box center [636, 235] width 57 height 25
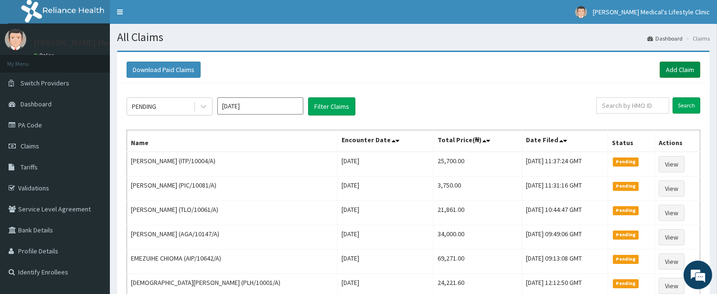
click at [676, 64] on link "Add Claim" at bounding box center [680, 70] width 41 height 16
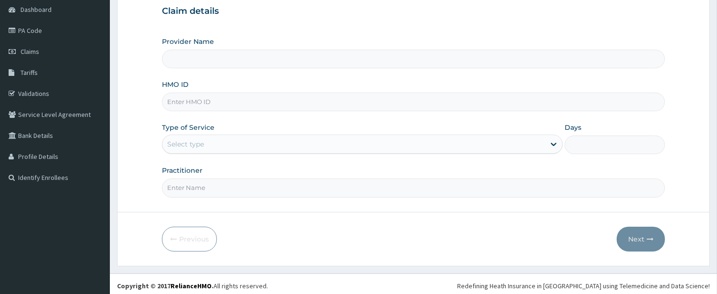
scroll to position [98, 0]
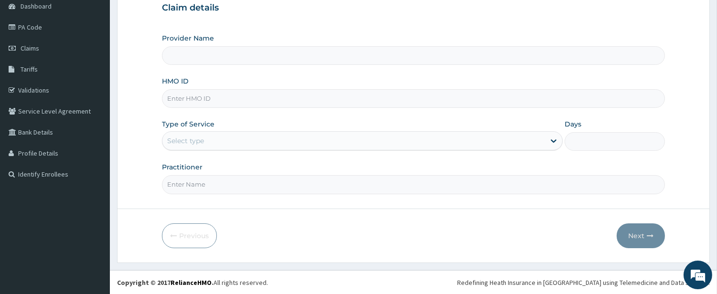
click at [200, 89] on input "HMO ID" at bounding box center [413, 98] width 503 height 19
type input "Grover Medical's Lifestyle clinic"
paste input "ACQ/10123/A"
type input "ACQ/10123/A"
click at [203, 142] on div "Select type" at bounding box center [185, 141] width 37 height 10
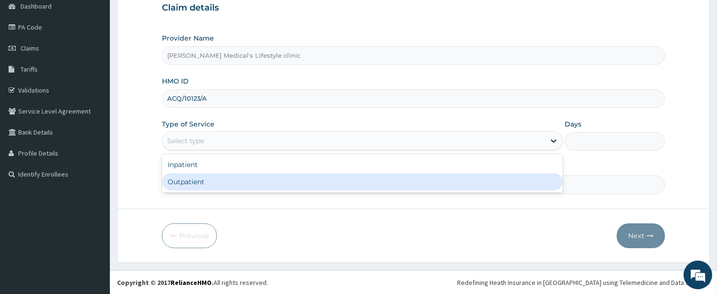
click at [208, 178] on div "Outpatient" at bounding box center [362, 181] width 401 height 17
type input "1"
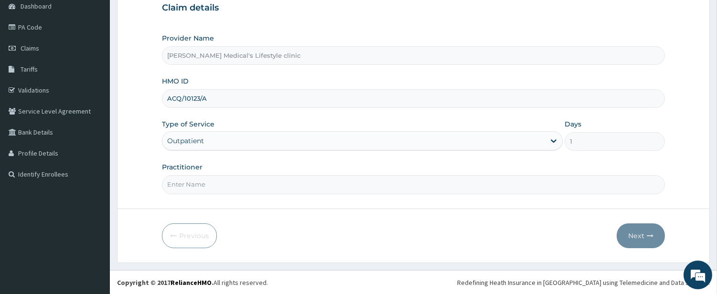
click at [203, 187] on input "Practitioner" at bounding box center [413, 184] width 503 height 19
type input "DR David O. Ajibade"
click at [630, 230] on button "Next" at bounding box center [641, 236] width 48 height 25
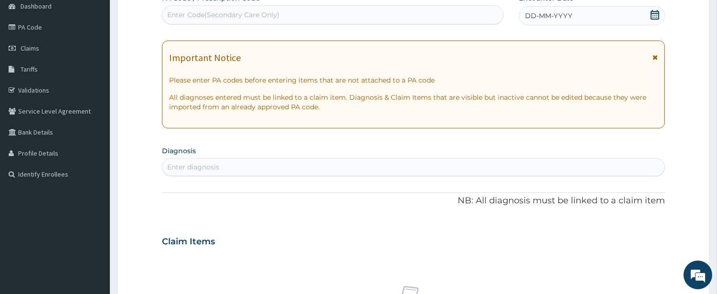
scroll to position [0, 0]
click at [246, 165] on div "Enter diagnosis" at bounding box center [413, 167] width 502 height 15
type input "CHES"
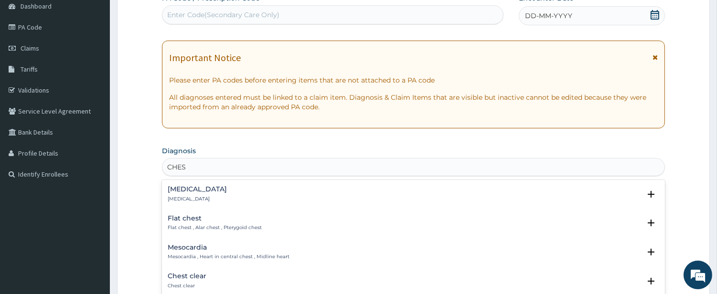
click at [199, 193] on div "Chest pain Chest pain" at bounding box center [197, 194] width 59 height 17
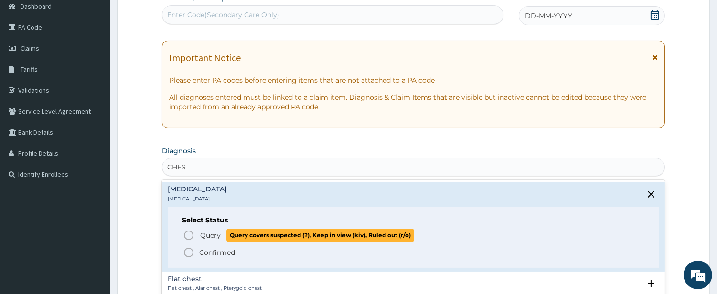
click at [203, 233] on span "Query" at bounding box center [210, 236] width 21 height 10
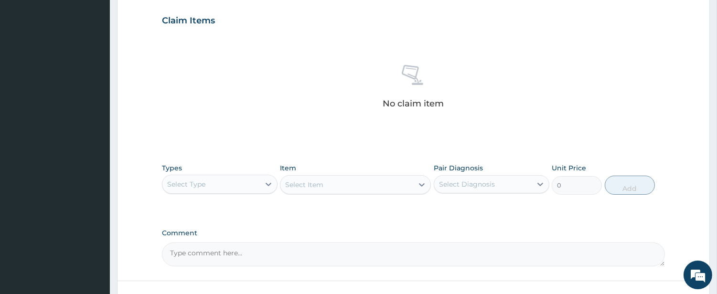
scroll to position [394, 0]
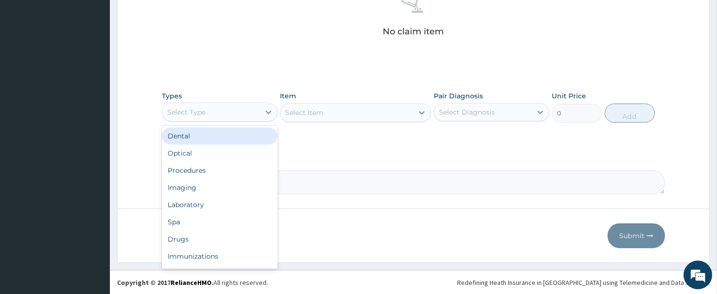
click at [219, 110] on div "Select Type" at bounding box center [210, 112] width 97 height 15
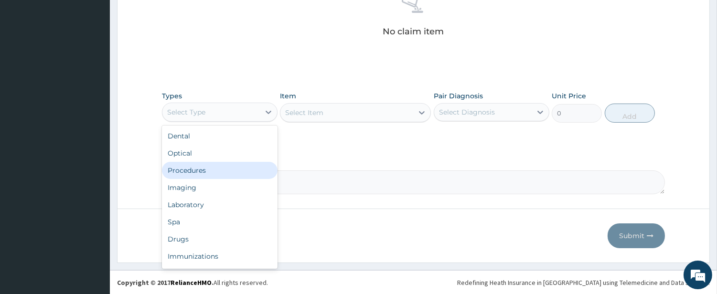
click at [228, 169] on div "Procedures" at bounding box center [220, 170] width 116 height 17
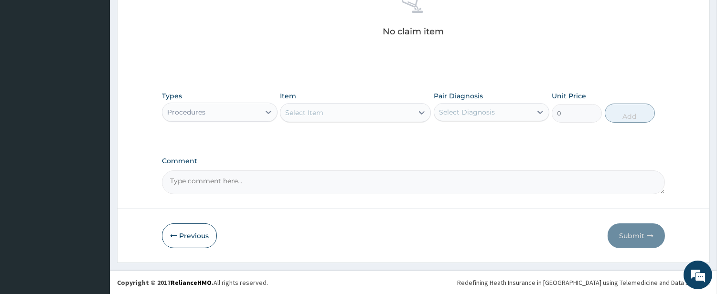
click at [379, 116] on div "Select Item" at bounding box center [346, 112] width 133 height 15
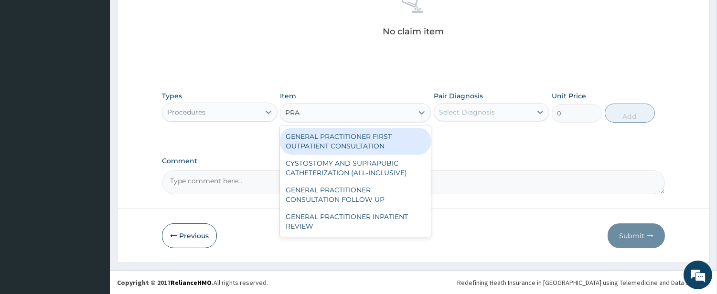
type input "PRAC"
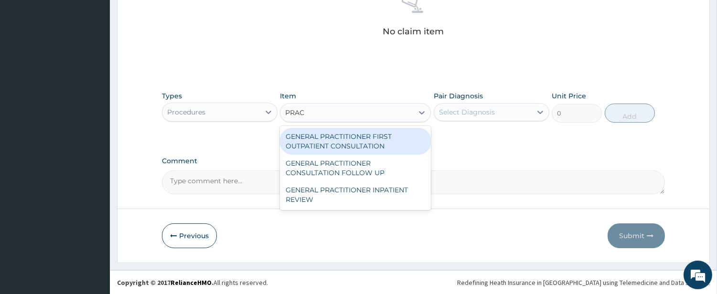
click at [380, 138] on div "GENERAL PRACTITIONER FIRST OUTPATIENT CONSULTATION" at bounding box center [355, 141] width 151 height 27
type input "4500"
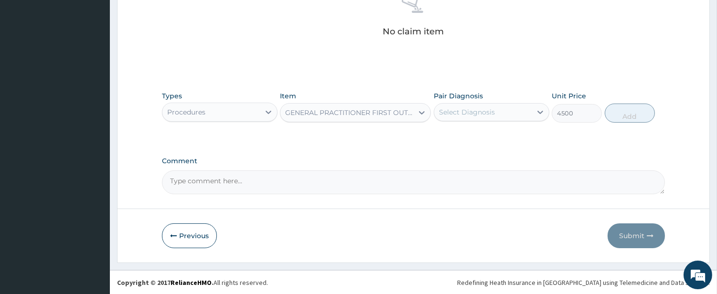
click at [443, 109] on div "Select Diagnosis" at bounding box center [467, 112] width 56 height 10
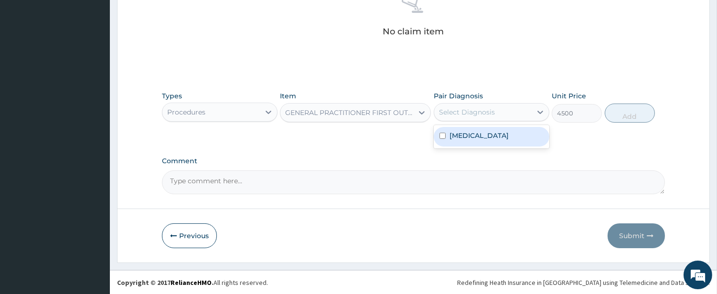
click at [446, 136] on div "Chest pain" at bounding box center [492, 137] width 116 height 20
checkbox input "true"
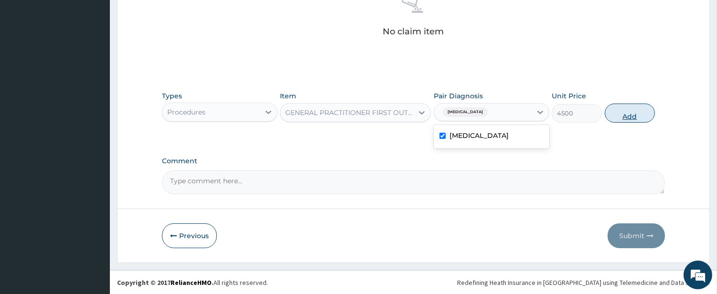
click at [622, 117] on button "Add" at bounding box center [630, 113] width 50 height 19
type input "0"
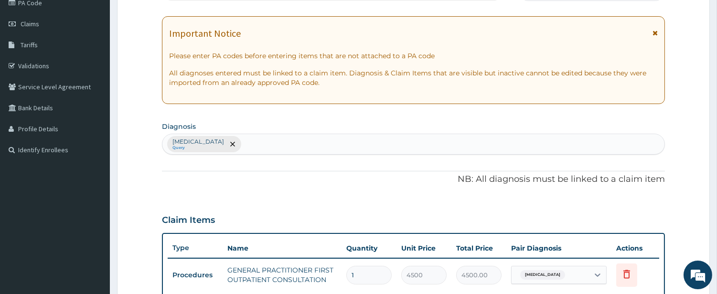
scroll to position [0, 0]
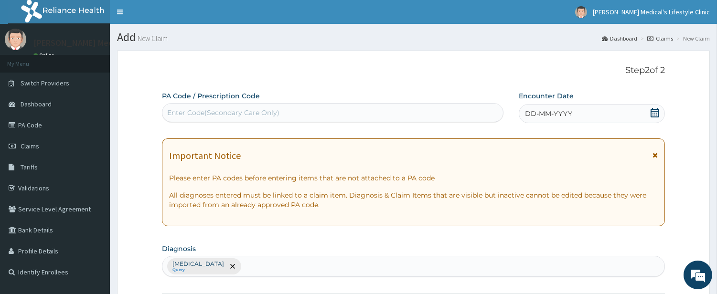
click at [578, 118] on div "DD-MM-YYYY" at bounding box center [592, 113] width 146 height 19
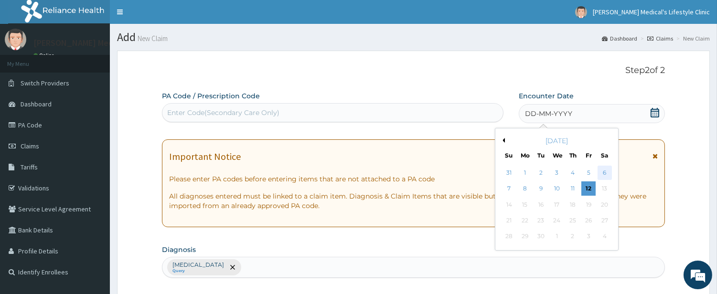
click at [601, 175] on div "6" at bounding box center [604, 173] width 14 height 14
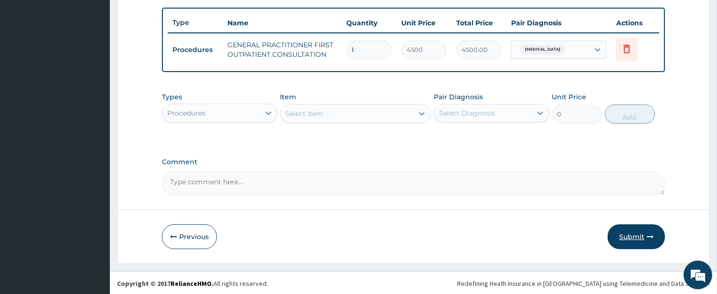
click at [639, 239] on button "Submit" at bounding box center [636, 237] width 57 height 25
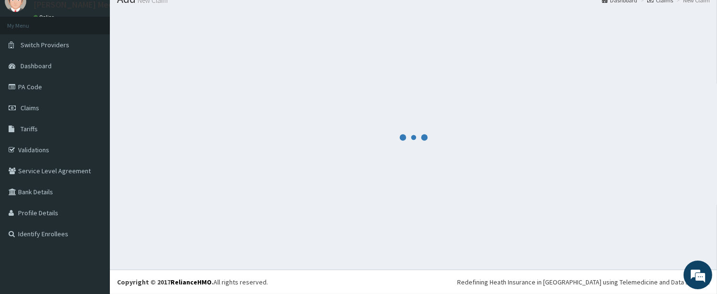
scroll to position [348, 0]
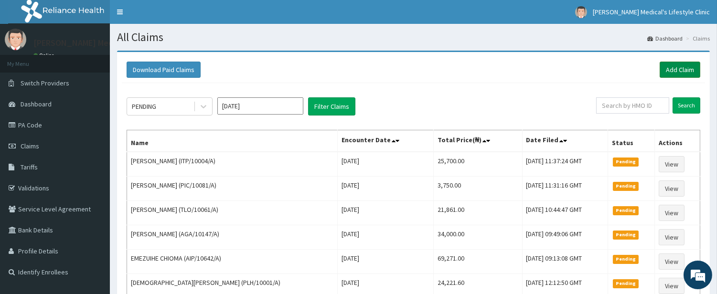
click at [674, 64] on link "Add Claim" at bounding box center [680, 70] width 41 height 16
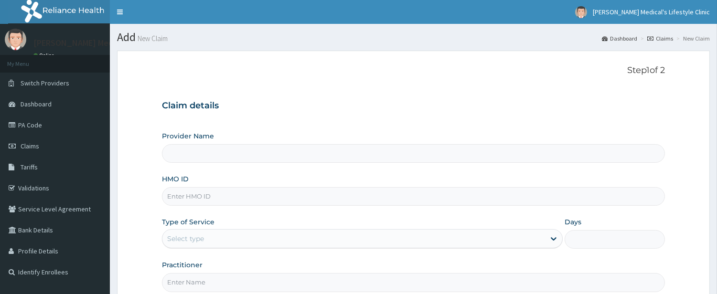
click at [208, 204] on input "HMO ID" at bounding box center [413, 196] width 503 height 19
type input "[PERSON_NAME] Medical's Lifestyle clinic"
paste input "JLM/10075/A"
type input "JLM/10075/A"
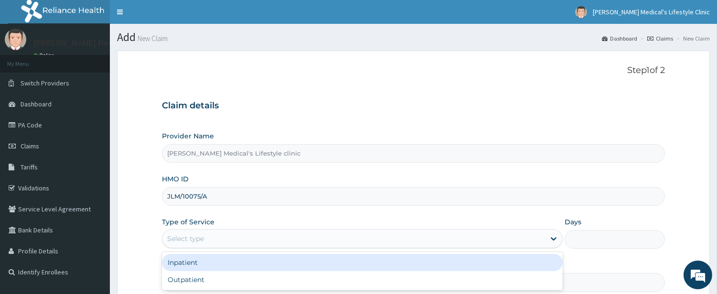
click at [215, 236] on div "Select type" at bounding box center [353, 238] width 383 height 15
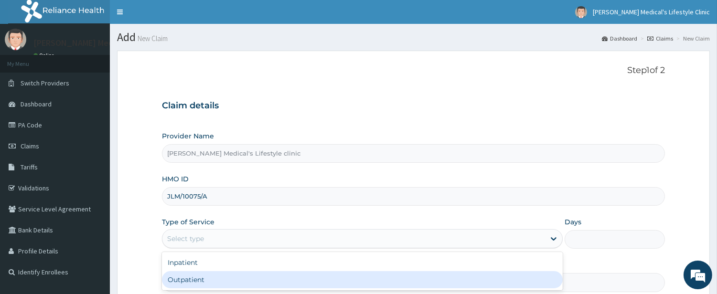
click at [214, 280] on div "Outpatient" at bounding box center [362, 279] width 401 height 17
type input "1"
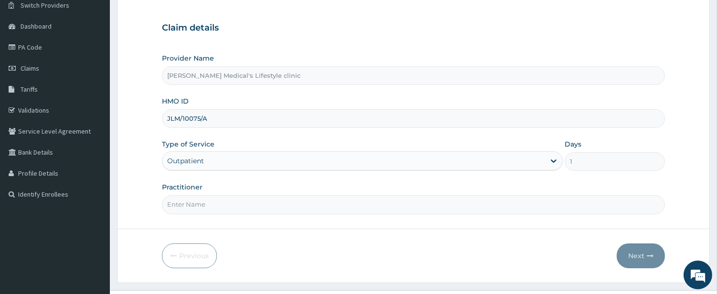
scroll to position [98, 0]
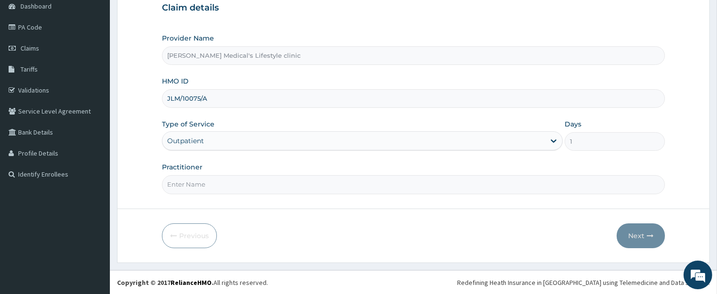
click at [199, 191] on input "Practitioner" at bounding box center [413, 184] width 503 height 19
type input "DR kolawole"
click at [631, 241] on button "Next" at bounding box center [641, 236] width 48 height 25
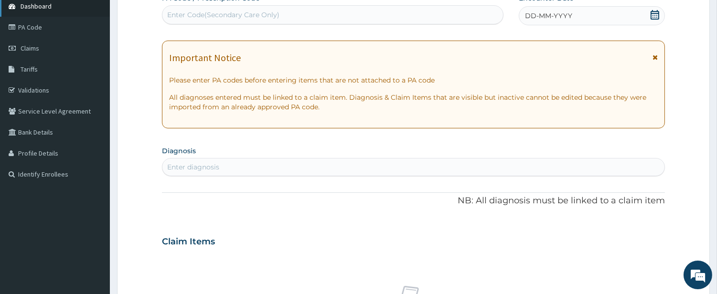
scroll to position [0, 0]
click at [249, 171] on div "Enter diagnosis" at bounding box center [413, 167] width 502 height 15
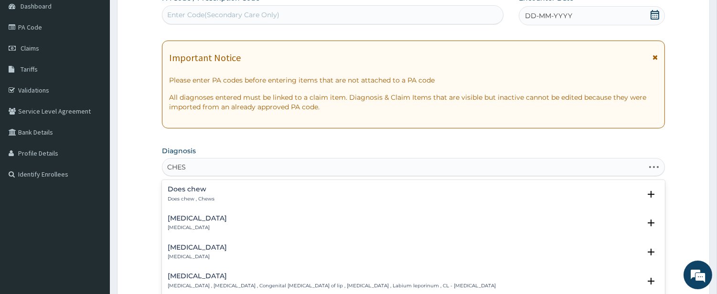
type input "CHEST"
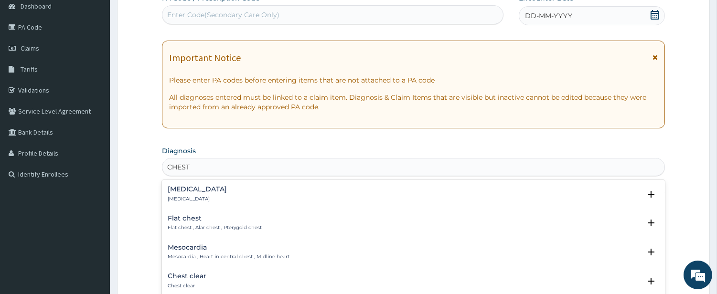
click at [211, 189] on div "Chest pain Chest pain" at bounding box center [414, 194] width 492 height 17
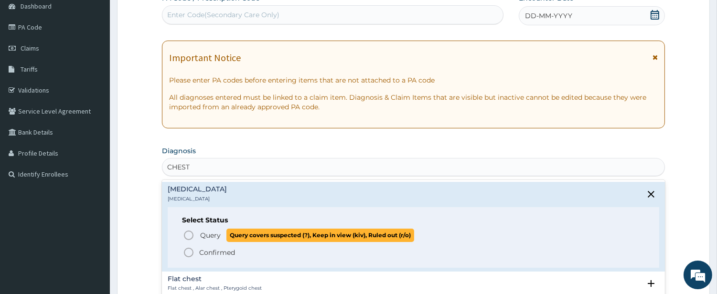
click at [200, 232] on span "Query" at bounding box center [210, 236] width 21 height 10
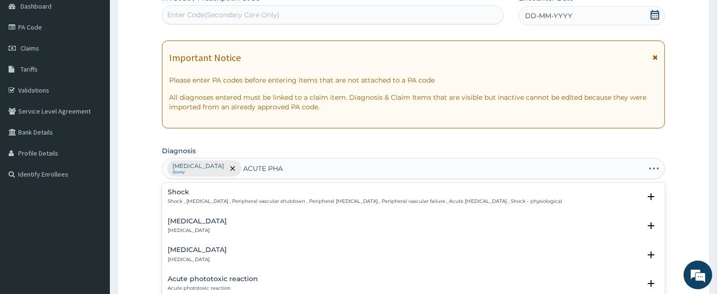
type input "ACUTE PHAR"
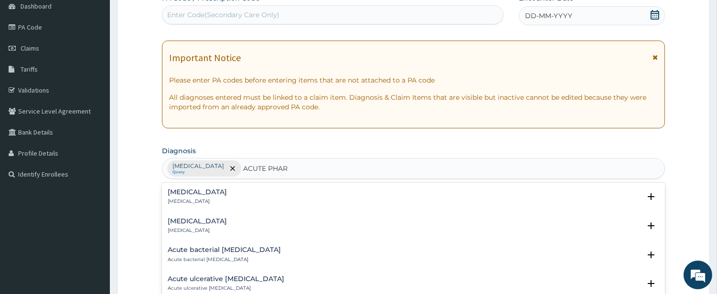
click at [205, 198] on p "Acute pharyngitis" at bounding box center [197, 201] width 59 height 7
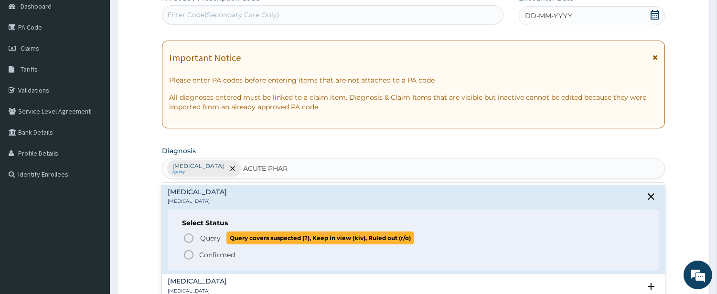
click at [195, 236] on span "Query Query covers suspected (?), Keep in view (kiv), Ruled out (r/o)" at bounding box center [414, 238] width 462 height 13
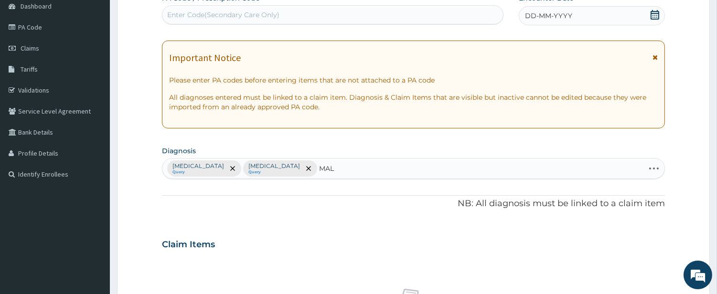
type input "MALA"
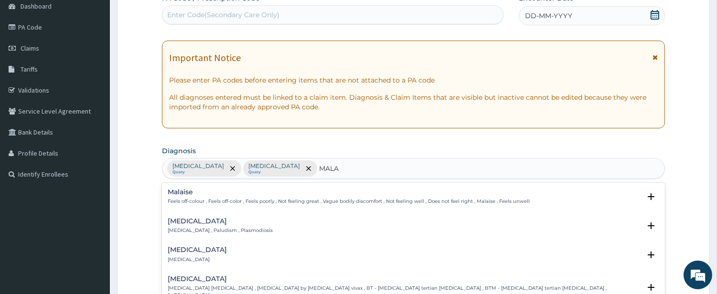
click at [195, 221] on h4 "Malaria" at bounding box center [220, 221] width 105 height 7
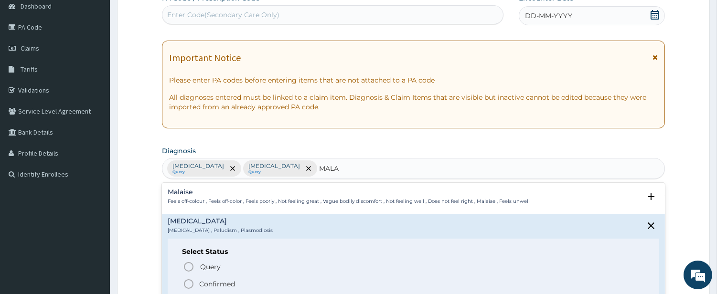
click at [185, 261] on span "Query Query covers suspected (?), Keep in view (kiv), Ruled out (r/o)" at bounding box center [414, 267] width 462 height 13
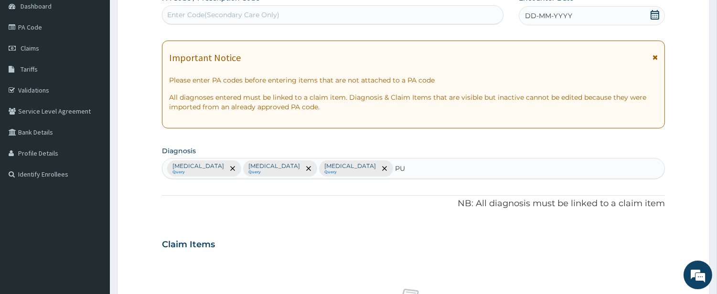
type input "PUD"
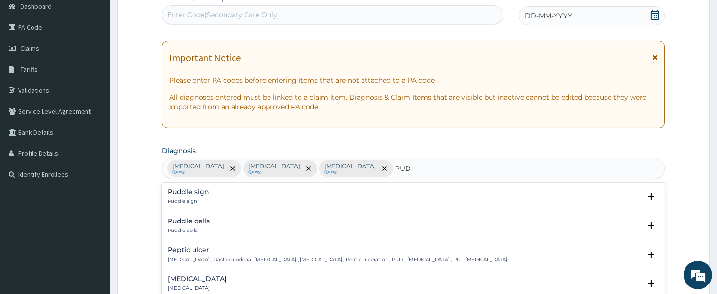
click at [194, 259] on p "Peptic ulcer , Gastroduodenal ulcer , Peptic ulcer disease , Peptic ulceration …" at bounding box center [338, 260] width 340 height 7
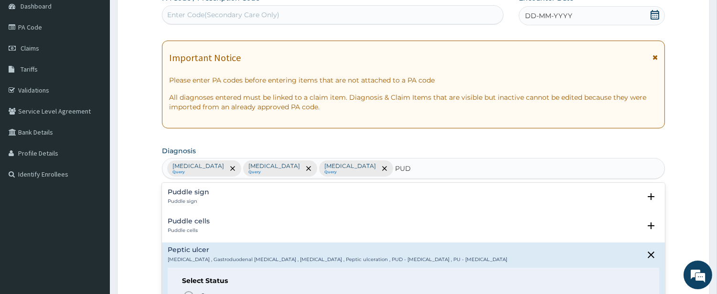
scroll to position [187, 0]
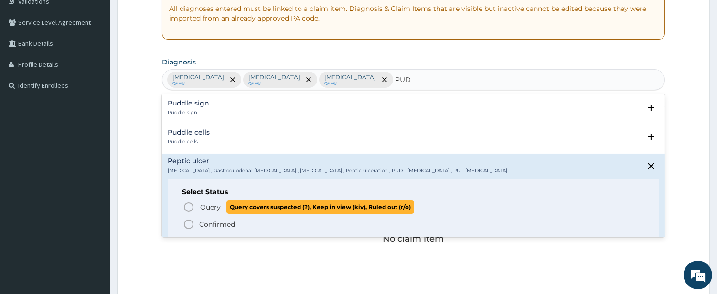
click at [195, 208] on span "Query Query covers suspected (?), Keep in view (kiv), Ruled out (r/o)" at bounding box center [414, 207] width 462 height 13
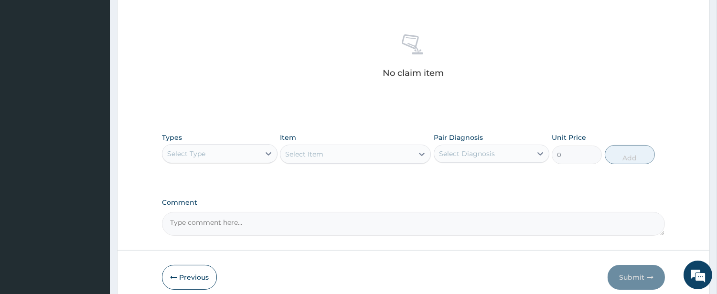
scroll to position [394, 0]
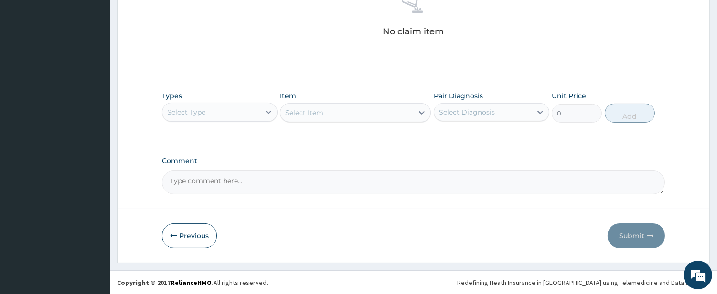
click at [239, 112] on div "Select Type" at bounding box center [210, 112] width 97 height 15
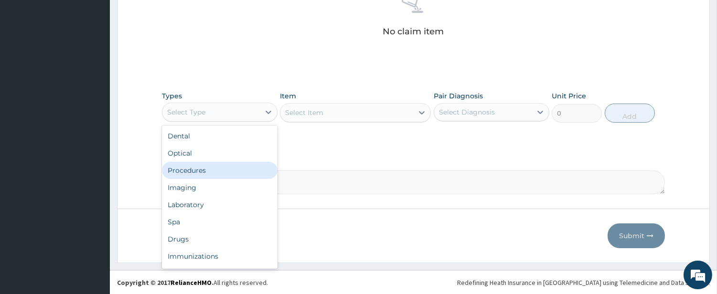
click at [232, 178] on div "Procedures" at bounding box center [220, 170] width 116 height 17
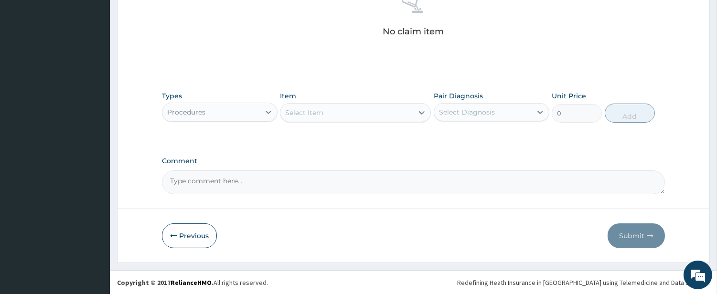
click at [379, 116] on div "Select Item" at bounding box center [346, 112] width 133 height 15
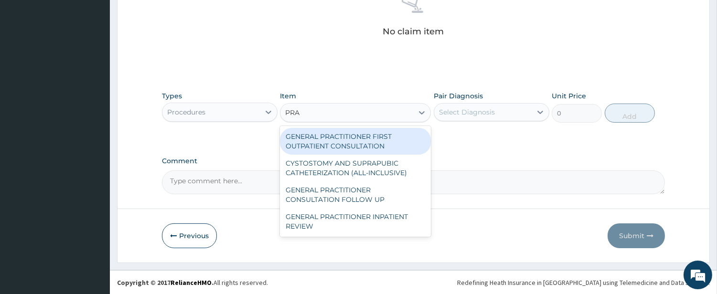
type input "PRAC"
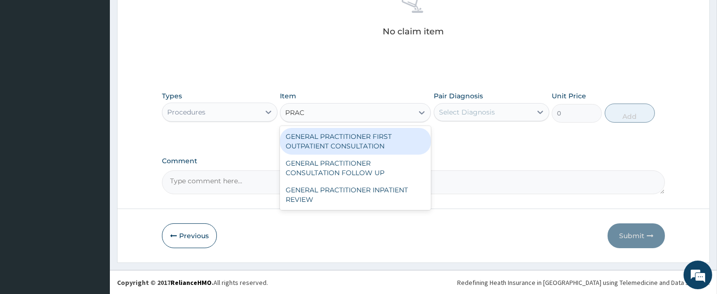
click at [366, 144] on div "GENERAL PRACTITIONER FIRST OUTPATIENT CONSULTATION" at bounding box center [355, 141] width 151 height 27
type input "4500"
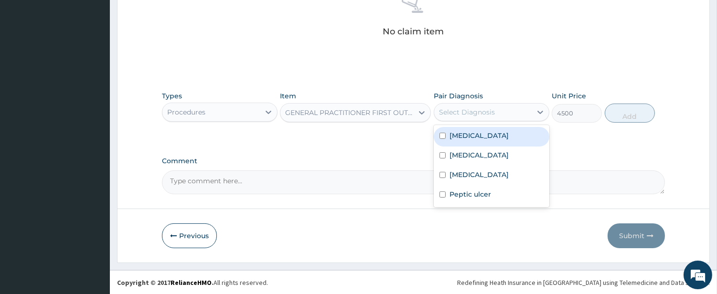
click at [469, 117] on div "Select Diagnosis" at bounding box center [482, 112] width 97 height 15
click at [468, 128] on div "Chest pain" at bounding box center [492, 137] width 116 height 20
checkbox input "true"
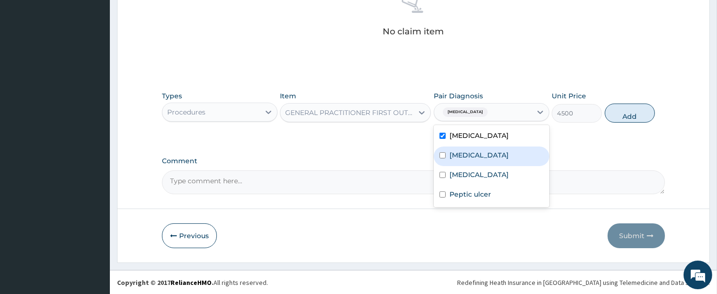
click at [464, 150] on label "Acute pharyngitis" at bounding box center [479, 155] width 59 height 10
checkbox input "true"
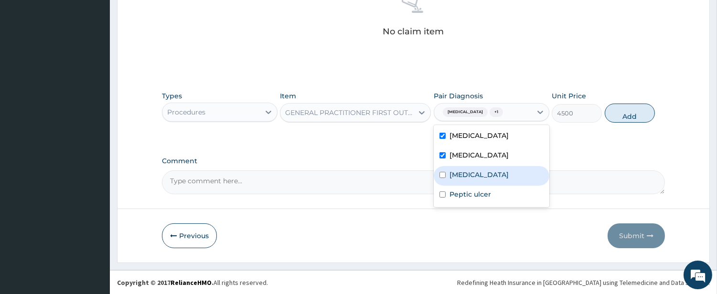
click at [457, 172] on label "Malaria" at bounding box center [479, 175] width 59 height 10
checkbox input "true"
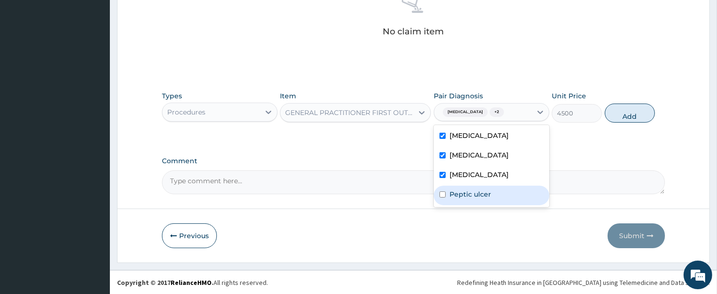
click at [455, 190] on label "Peptic ulcer" at bounding box center [471, 195] width 42 height 10
checkbox input "true"
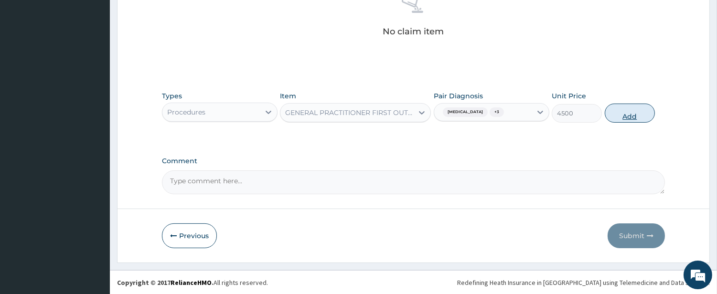
click at [619, 118] on button "Add" at bounding box center [630, 113] width 50 height 19
type input "0"
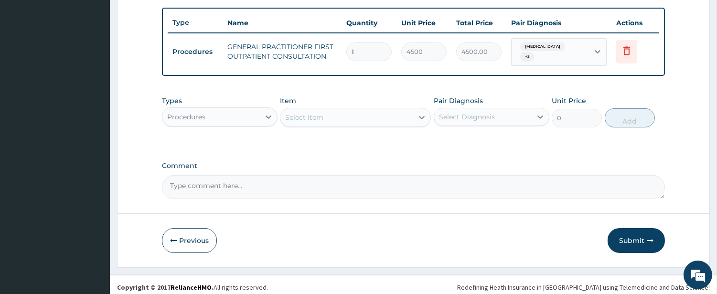
click at [242, 113] on div "Procedures" at bounding box center [210, 116] width 97 height 15
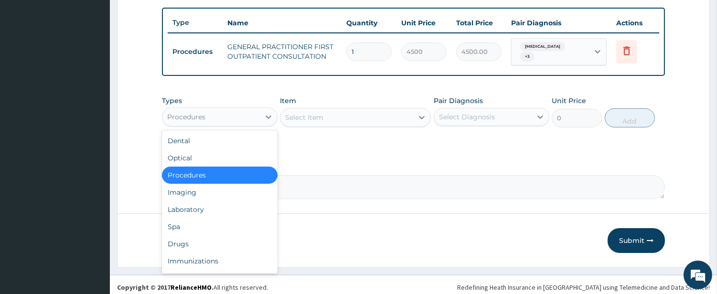
scroll to position [83, 0]
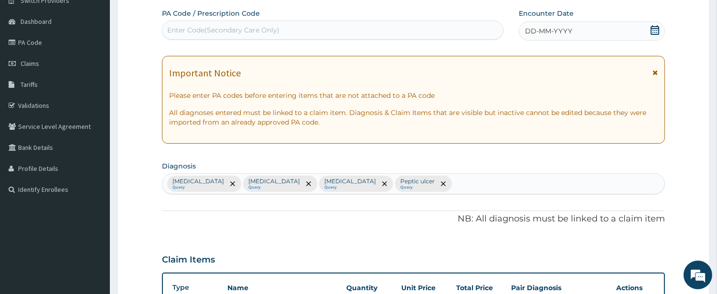
click at [428, 182] on div "Chest pain Query Acute pharyngitis Query Malaria Query Peptic ulcer Query" at bounding box center [413, 184] width 502 height 20
type input "SEP"
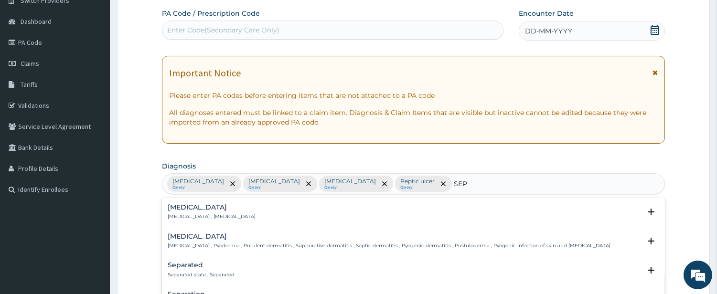
click at [190, 212] on div "Sepsis Systemic infection , Sepsis" at bounding box center [212, 212] width 88 height 17
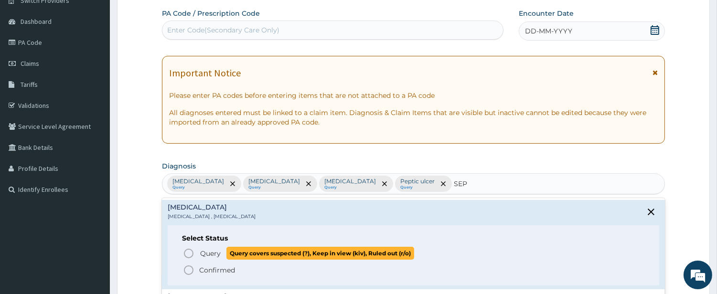
click at [194, 256] on span "Query Query covers suspected (?), Keep in view (kiv), Ruled out (r/o)" at bounding box center [414, 253] width 462 height 13
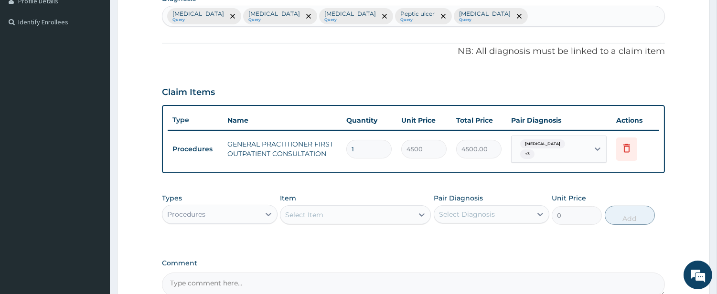
scroll to position [348, 0]
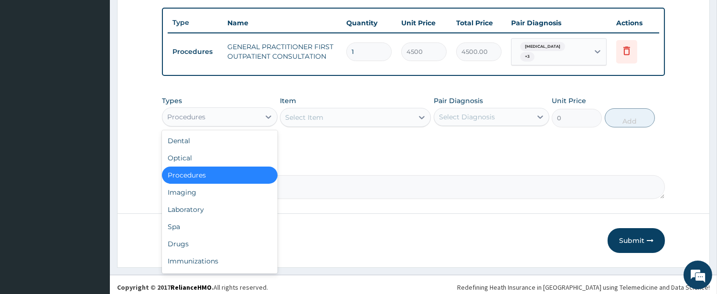
click at [233, 111] on div "Procedures" at bounding box center [210, 116] width 97 height 15
click at [229, 206] on div "Laboratory" at bounding box center [220, 209] width 116 height 17
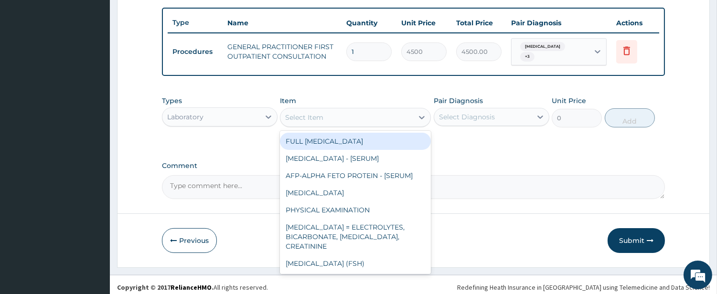
click at [392, 117] on div "Select Item" at bounding box center [346, 117] width 133 height 15
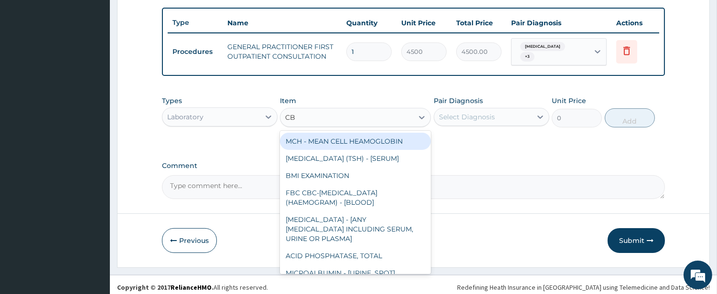
type input "CBC"
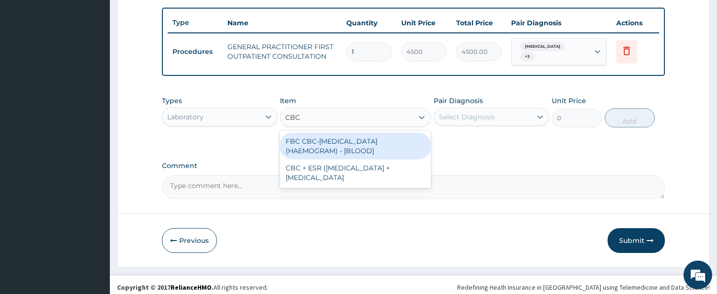
click at [371, 133] on div "FBC CBC-COMPLETE BLOOD COUNT (HAEMOGRAM) - [BLOOD]" at bounding box center [355, 146] width 151 height 27
type input "6000"
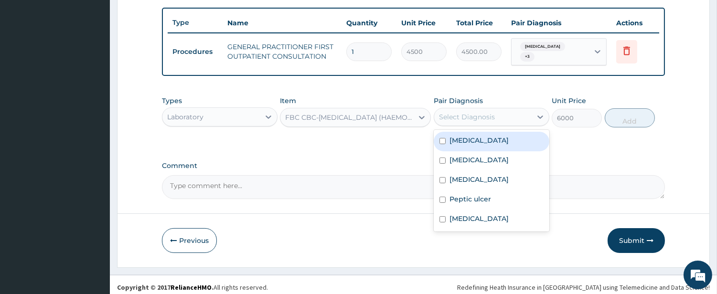
click at [478, 112] on div "Select Diagnosis" at bounding box center [467, 117] width 56 height 10
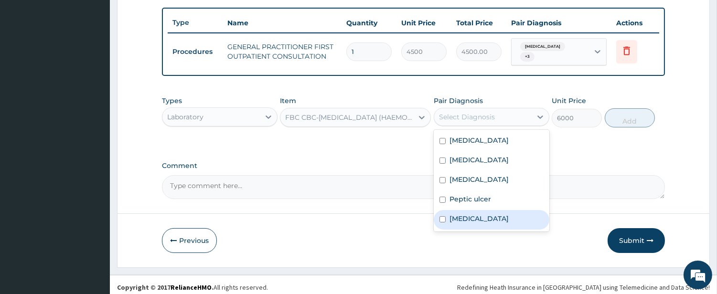
click at [457, 214] on label "Sepsis" at bounding box center [479, 219] width 59 height 10
checkbox input "true"
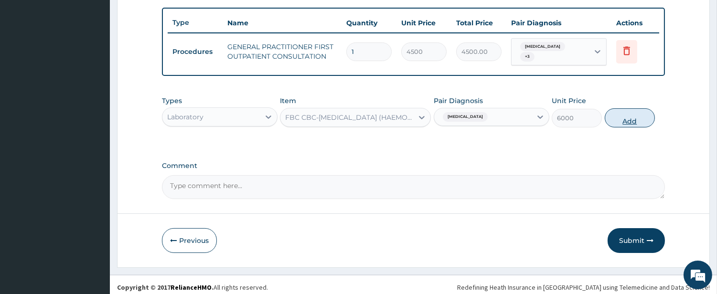
click at [626, 116] on button "Add" at bounding box center [630, 117] width 50 height 19
type input "0"
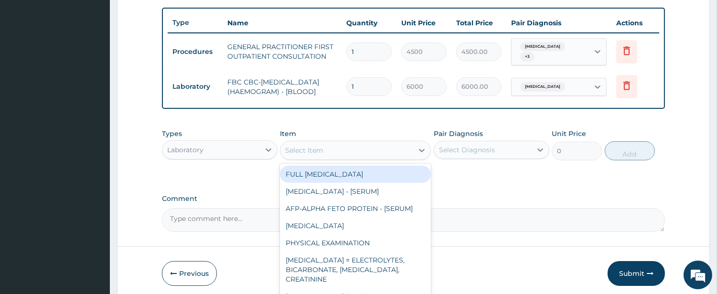
click at [356, 149] on div "Select Item" at bounding box center [346, 150] width 133 height 15
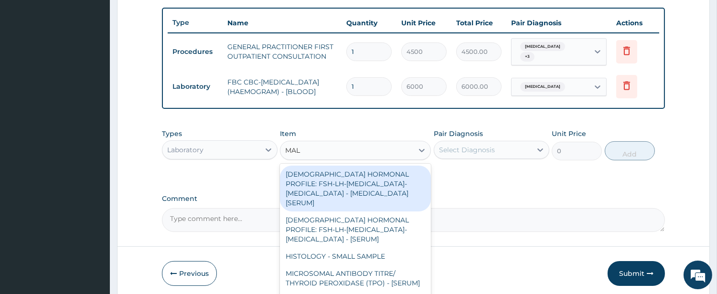
type input "MALA"
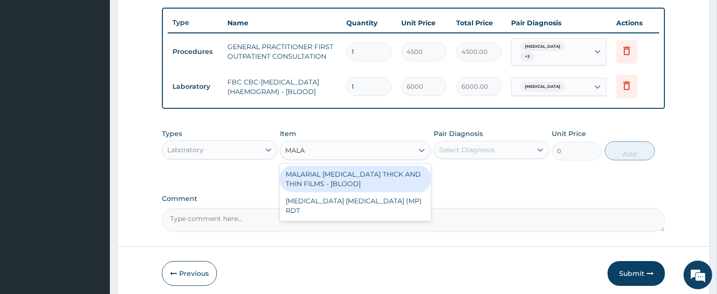
click at [359, 182] on div "MALARIAL PARASITE THICK AND THIN FILMS - [BLOOD]" at bounding box center [355, 179] width 151 height 27
type input "2625"
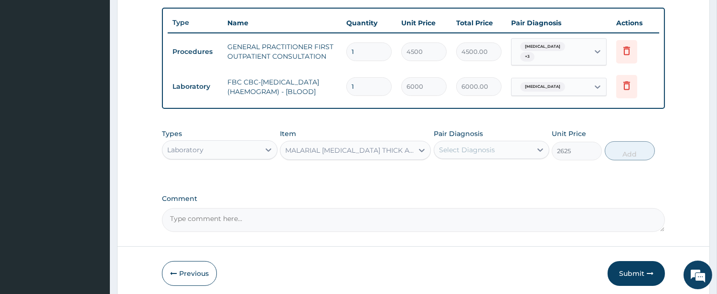
click at [498, 147] on div "Select Diagnosis" at bounding box center [482, 149] width 97 height 15
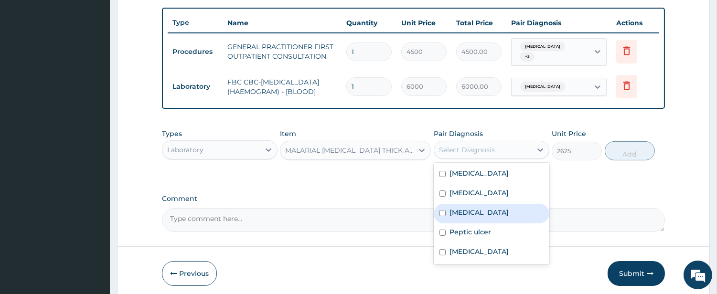
click at [466, 217] on div "Malaria" at bounding box center [492, 214] width 116 height 20
checkbox input "true"
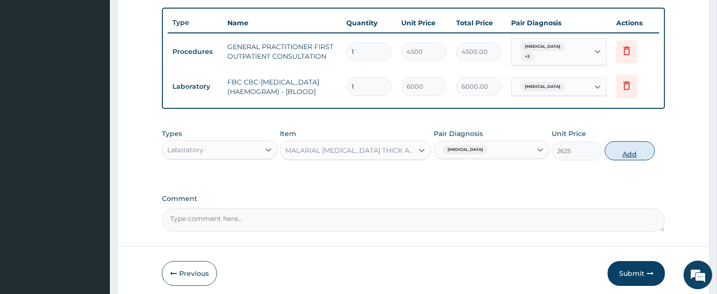
click at [633, 157] on button "Add" at bounding box center [630, 150] width 50 height 19
type input "0"
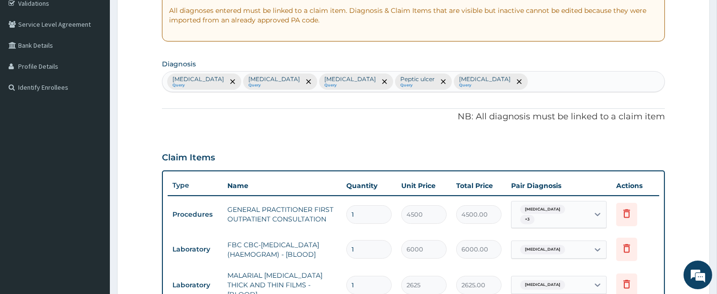
scroll to position [83, 0]
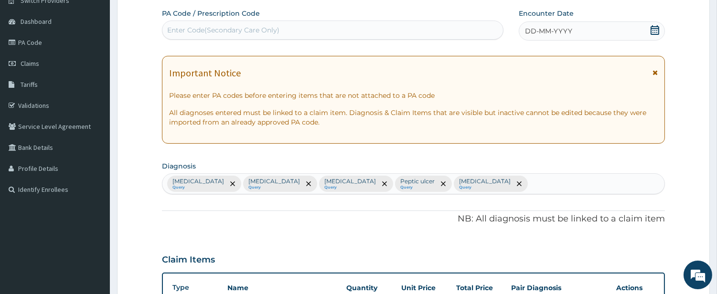
click at [565, 35] on span "DD-MM-YYYY" at bounding box center [548, 31] width 47 height 10
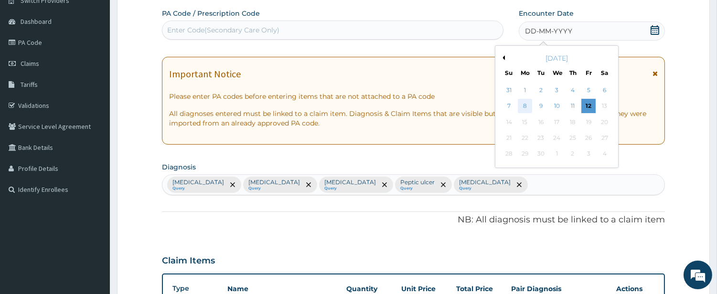
click at [525, 102] on div "8" at bounding box center [525, 106] width 14 height 14
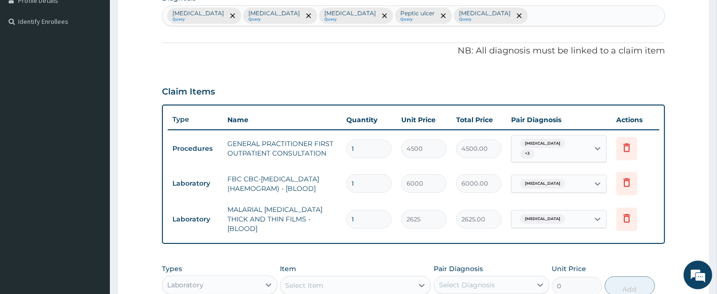
scroll to position [419, 0]
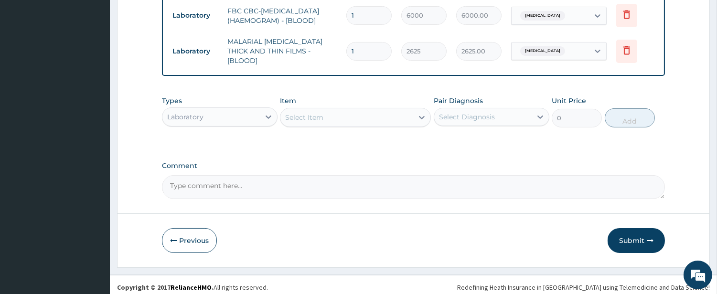
drag, startPoint x: 619, startPoint y: 237, endPoint x: 606, endPoint y: 216, distance: 24.3
click at [620, 233] on button "Submit" at bounding box center [636, 240] width 57 height 25
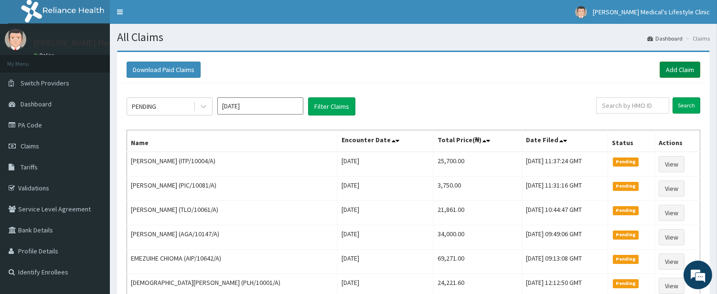
click at [677, 69] on link "Add Claim" at bounding box center [680, 70] width 41 height 16
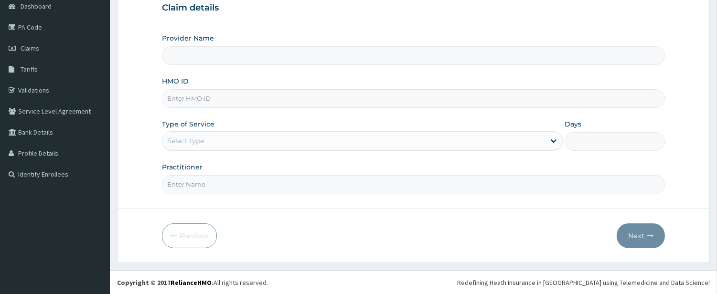
click at [252, 94] on input "HMO ID" at bounding box center [413, 98] width 503 height 19
type input "[PERSON_NAME] Medical's Lifestyle clinic"
paste input "RET/46348/A"
type input "RET/46348/A"
click at [225, 138] on div "Select type" at bounding box center [353, 140] width 383 height 15
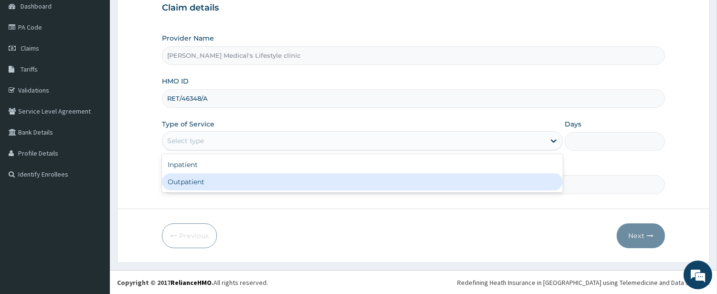
click at [221, 182] on div "Outpatient" at bounding box center [362, 181] width 401 height 17
type input "1"
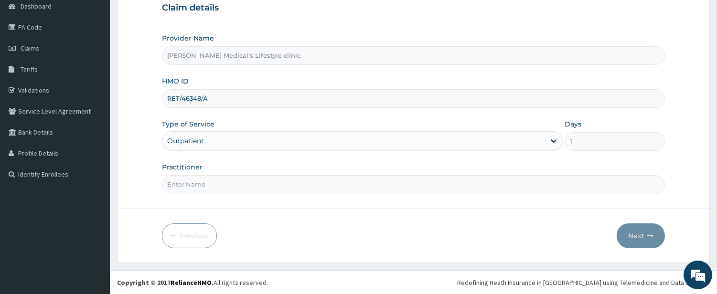
click at [208, 184] on input "Practitioner" at bounding box center [413, 184] width 503 height 19
type input "[PERSON_NAME]"
click at [651, 233] on icon "button" at bounding box center [650, 236] width 7 height 7
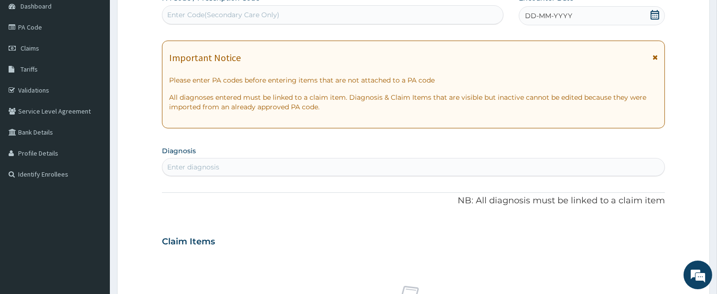
click at [241, 166] on div "Enter diagnosis" at bounding box center [413, 167] width 502 height 15
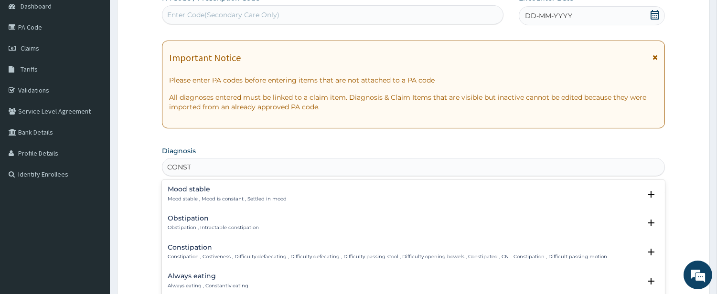
type input "CONSTI"
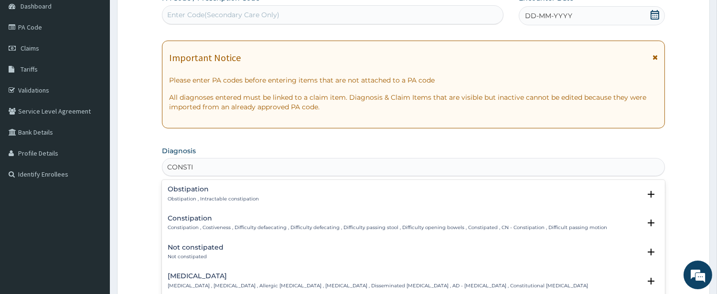
click at [203, 225] on p "Constipation , Costiveness , Difficulty defaecating , Difficulty defecating , D…" at bounding box center [387, 228] width 439 height 7
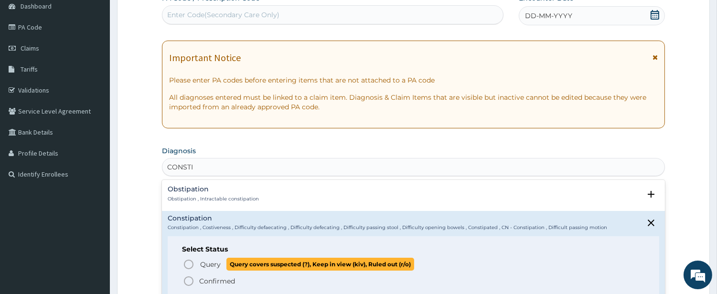
click at [190, 260] on circle "status option query" at bounding box center [188, 264] width 9 height 9
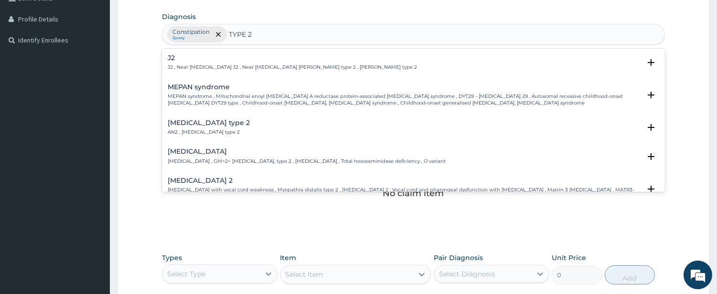
scroll to position [190, 0]
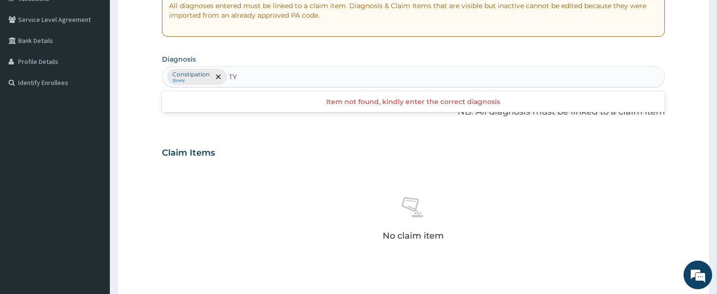
type input "T"
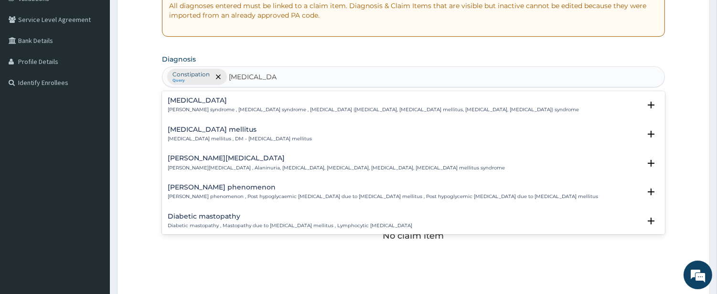
type input "[MEDICAL_DATA] [PERSON_NAME]"
click at [222, 131] on h4 "[MEDICAL_DATA] mellitus" at bounding box center [240, 129] width 144 height 7
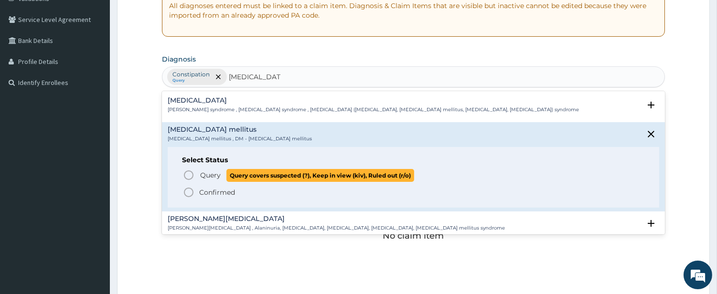
click at [193, 173] on circle "status option query" at bounding box center [188, 175] width 9 height 9
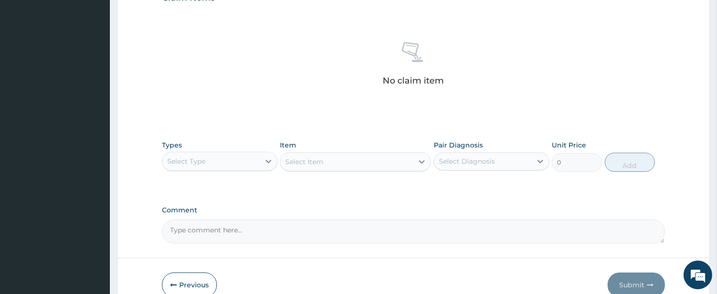
scroll to position [394, 0]
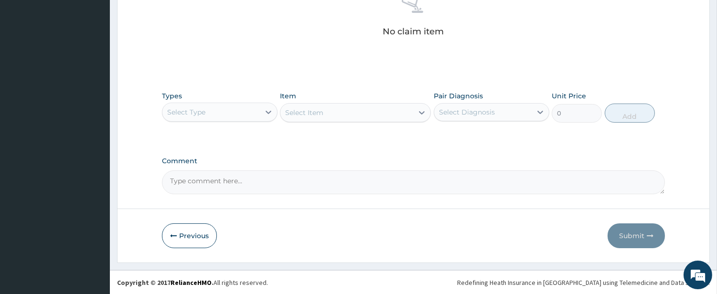
click at [203, 116] on div "Select Type" at bounding box center [186, 112] width 38 height 10
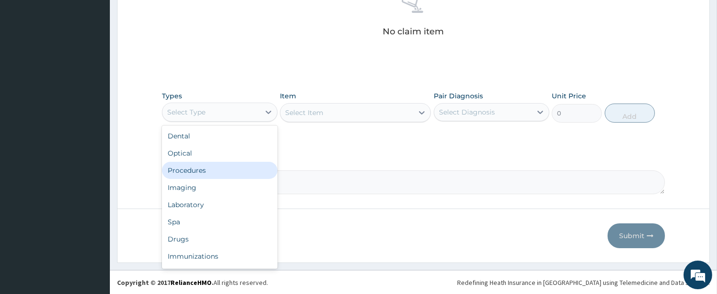
click at [207, 171] on div "Procedures" at bounding box center [220, 170] width 116 height 17
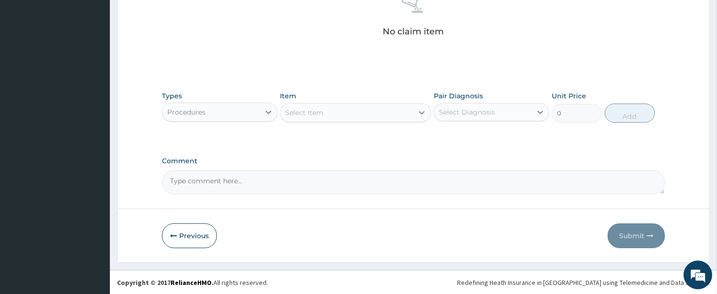
click at [360, 116] on div "Select Item" at bounding box center [346, 112] width 133 height 15
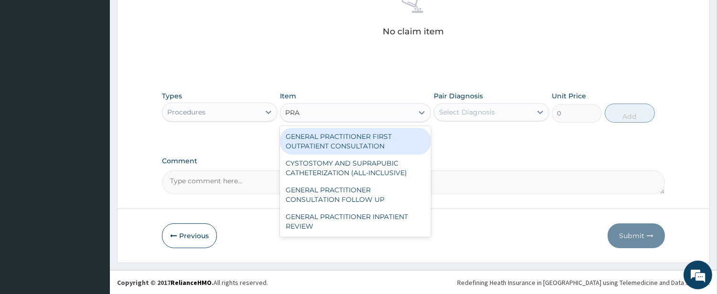
type input "PRAC"
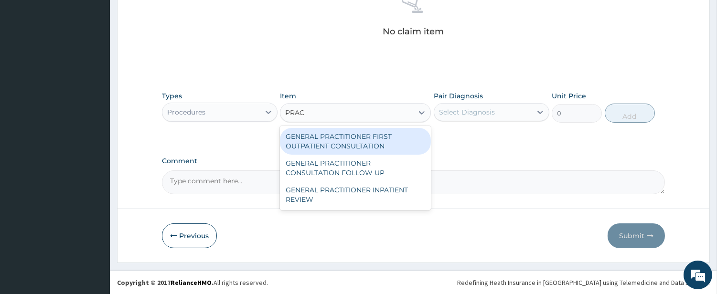
drag, startPoint x: 357, startPoint y: 134, endPoint x: 361, endPoint y: 141, distance: 8.0
click at [357, 137] on div "GENERAL PRACTITIONER FIRST OUTPATIENT CONSULTATION" at bounding box center [355, 141] width 151 height 27
type input "4500"
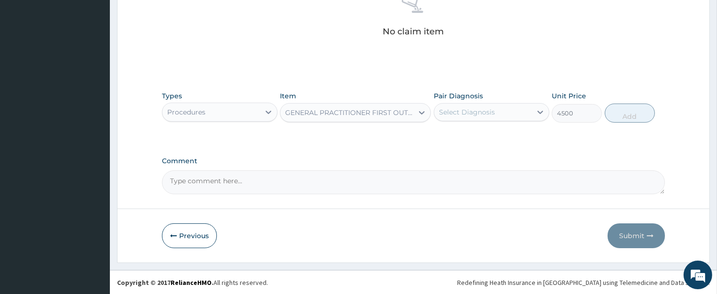
click at [459, 113] on div "Select Diagnosis" at bounding box center [467, 112] width 56 height 10
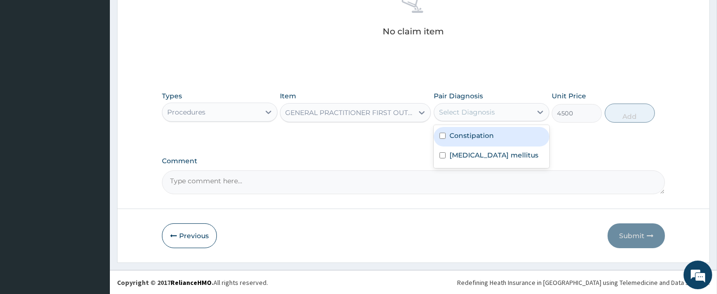
click at [461, 129] on div "Constipation" at bounding box center [492, 137] width 116 height 20
checkbox input "true"
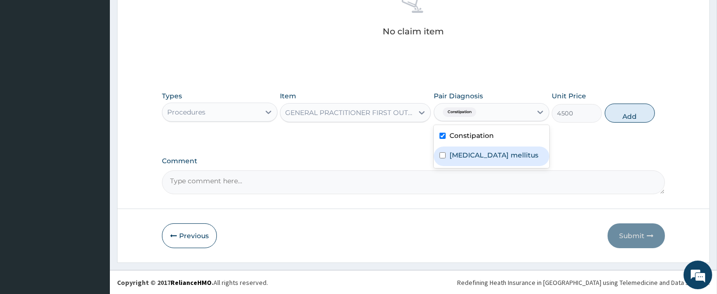
click at [461, 158] on label "Diabetes mellitus" at bounding box center [494, 155] width 89 height 10
checkbox input "true"
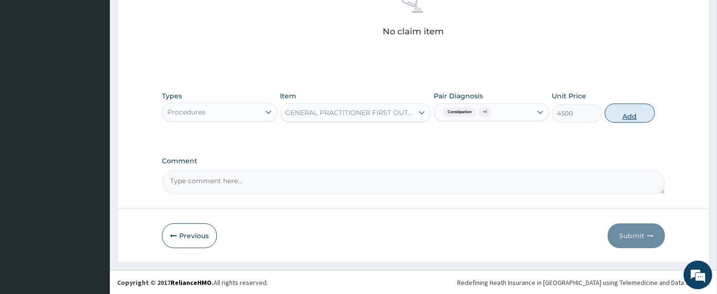
click at [621, 120] on button "Add" at bounding box center [630, 113] width 50 height 19
type input "0"
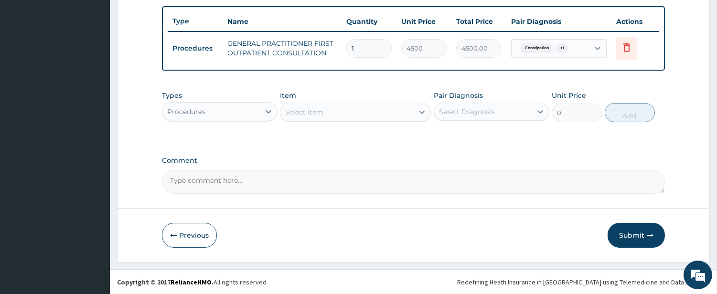
scroll to position [348, 0]
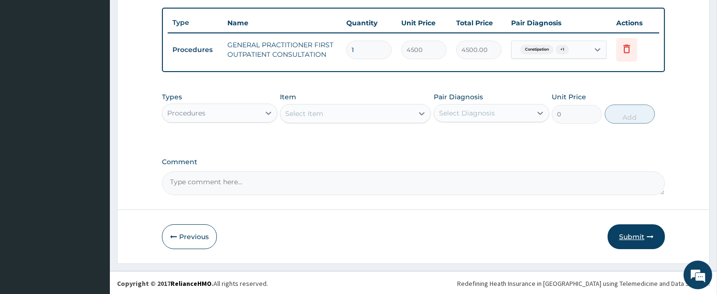
click at [643, 235] on button "Submit" at bounding box center [636, 237] width 57 height 25
click at [357, 111] on div "Select Item" at bounding box center [346, 113] width 133 height 15
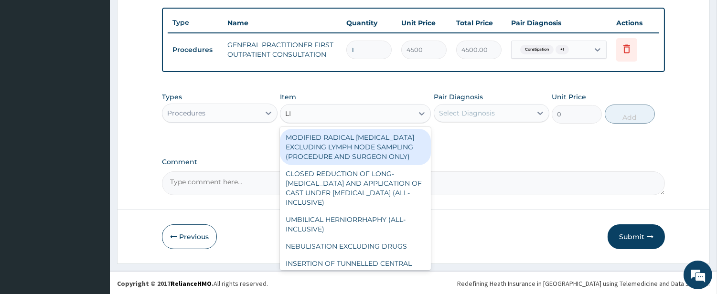
type input "L"
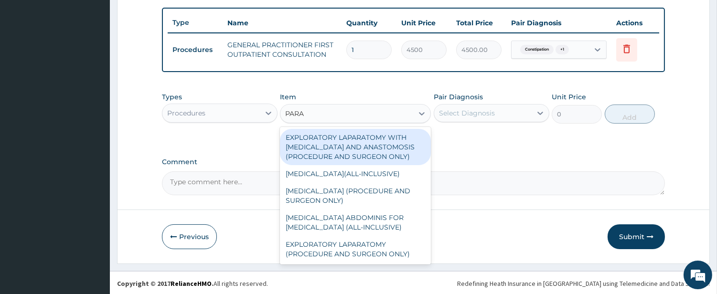
type input "PARA"
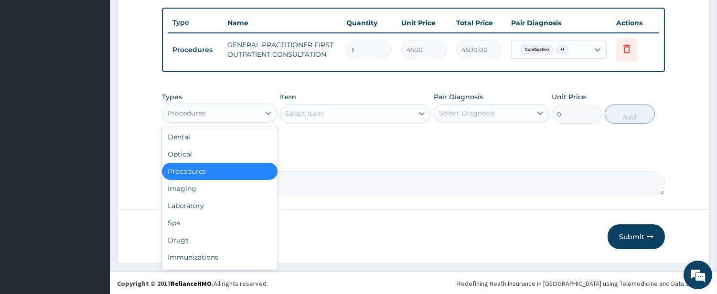
click at [251, 116] on div "Procedures" at bounding box center [210, 113] width 97 height 15
click at [258, 232] on div "Drugs" at bounding box center [220, 240] width 116 height 17
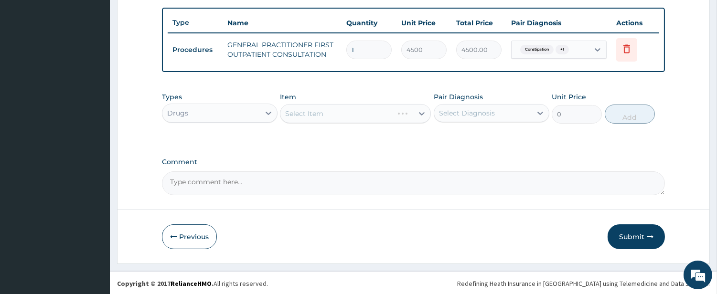
click at [385, 113] on div "Select Item" at bounding box center [355, 113] width 151 height 19
click at [393, 112] on div "Select Item" at bounding box center [346, 113] width 133 height 15
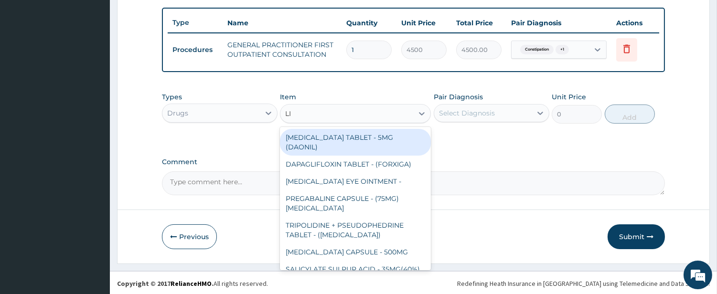
type input "LIQ"
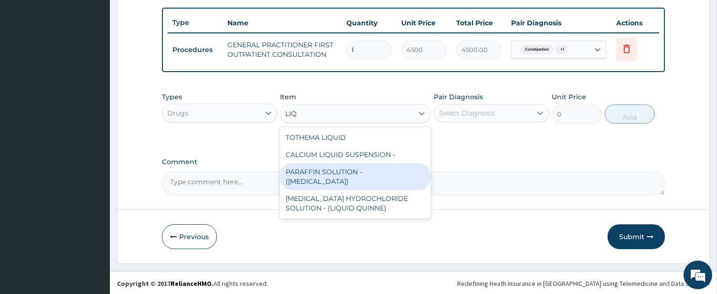
click at [368, 176] on div "PARAFFIN SOLUTION - (LIQUID PARAFFIN)" at bounding box center [355, 176] width 151 height 27
type input "1920"
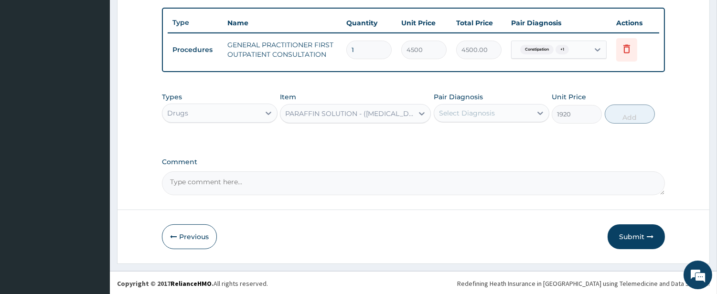
click at [448, 110] on div "Select Diagnosis" at bounding box center [467, 113] width 56 height 10
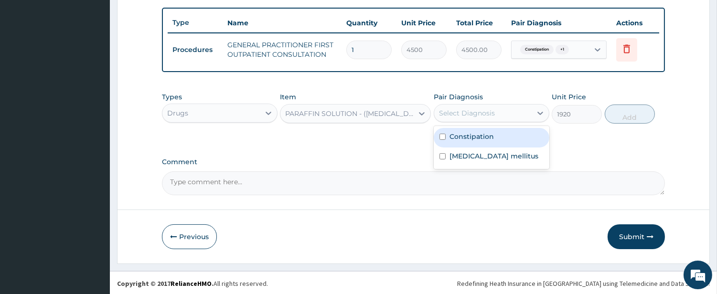
click at [452, 139] on label "Constipation" at bounding box center [472, 137] width 44 height 10
checkbox input "true"
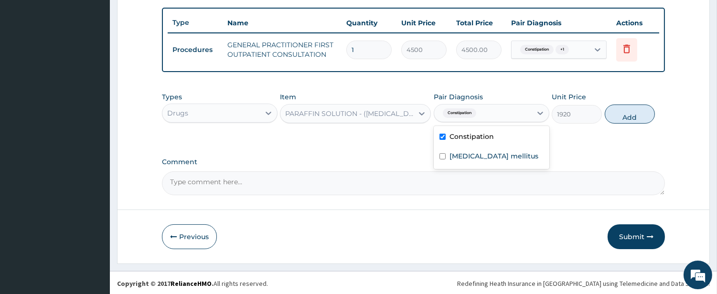
click at [642, 111] on button "Add" at bounding box center [630, 114] width 50 height 19
type input "0"
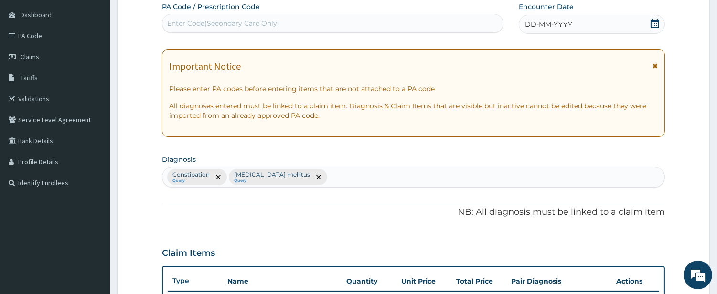
scroll to position [83, 0]
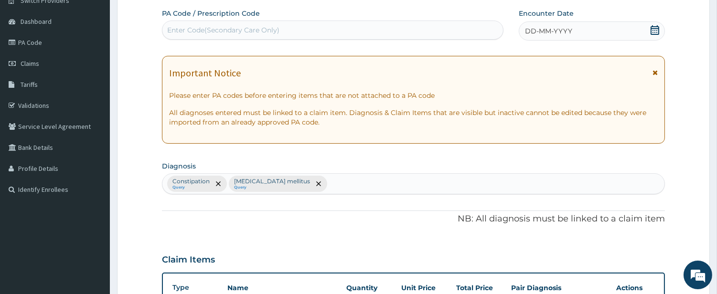
click at [561, 24] on div "DD-MM-YYYY" at bounding box center [592, 30] width 146 height 19
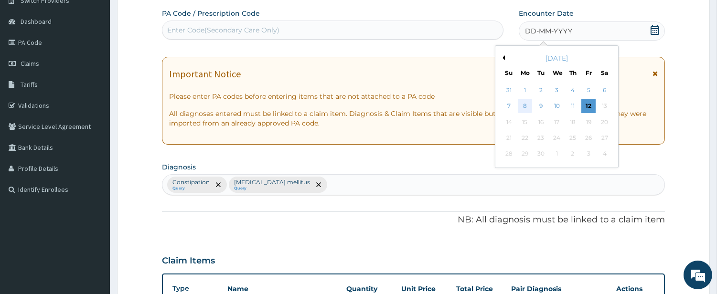
click at [527, 109] on div "8" at bounding box center [525, 106] width 14 height 14
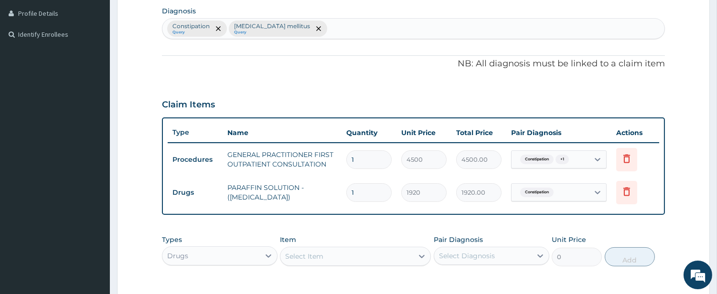
scroll to position [381, 0]
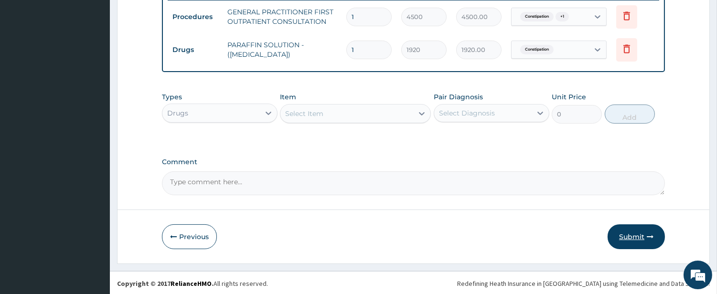
click at [622, 232] on button "Submit" at bounding box center [636, 237] width 57 height 25
